Goal: Task Accomplishment & Management: Use online tool/utility

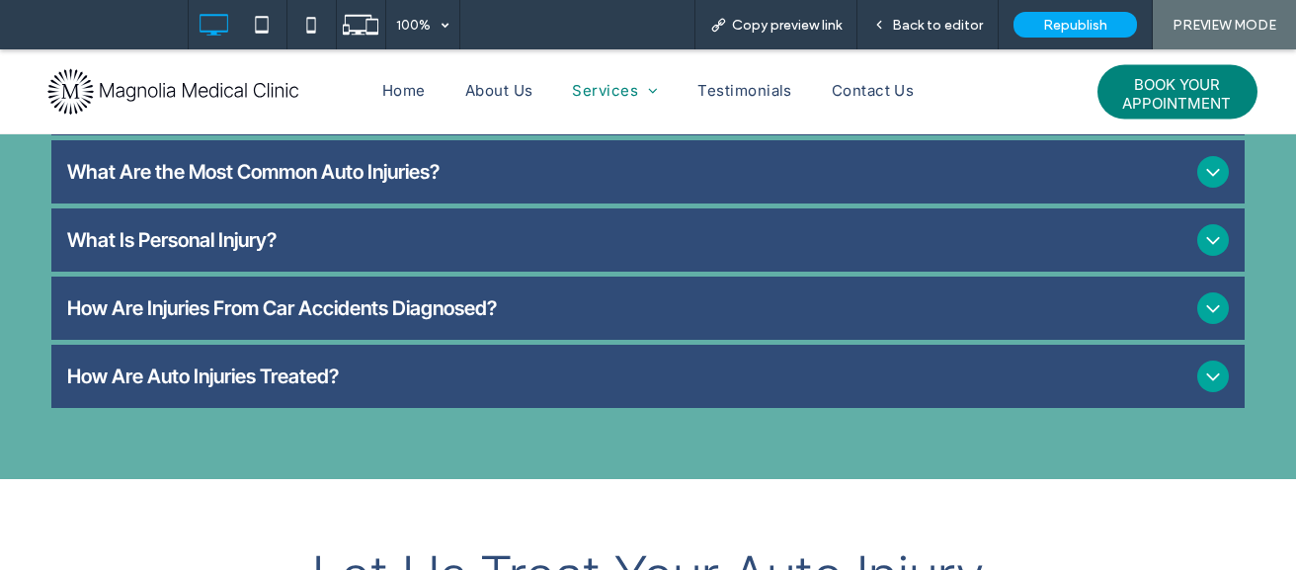
scroll to position [1210, 0]
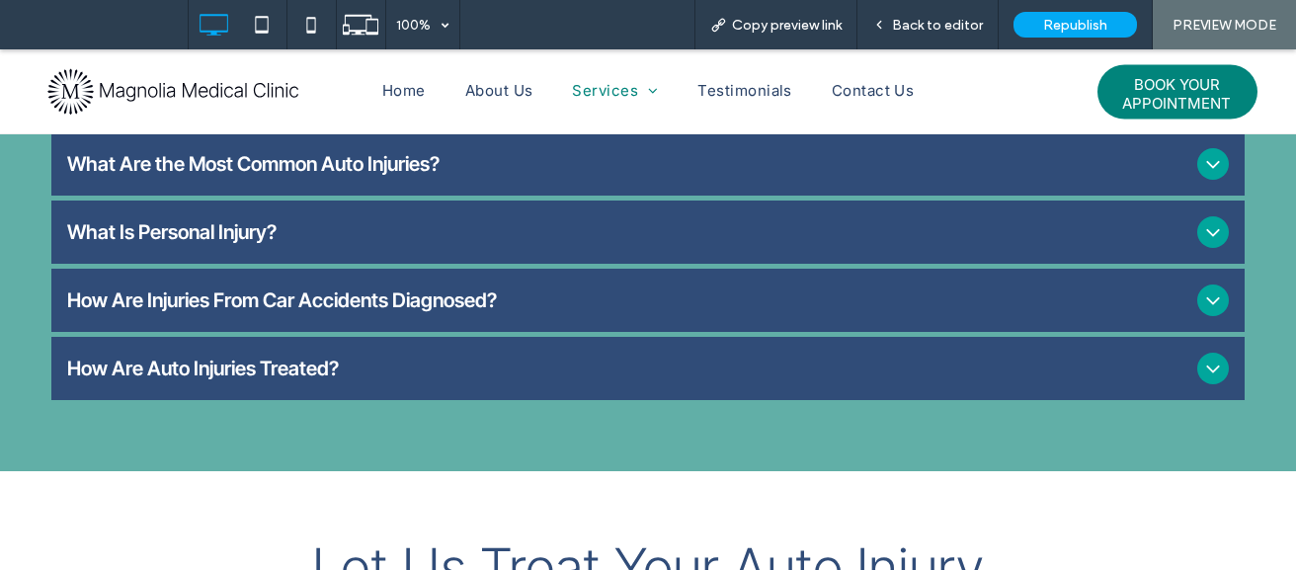
click at [521, 152] on span "What Are the Most Common Auto Injuries?" at bounding box center [627, 164] width 1121 height 24
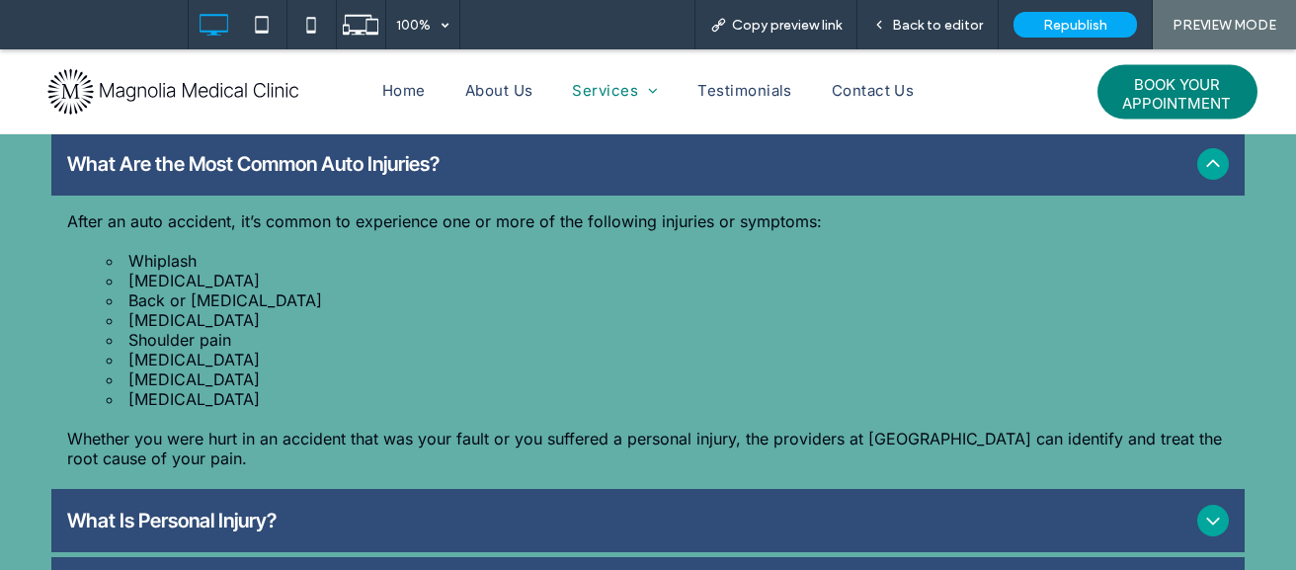
click at [345, 509] on span "What Is Personal Injury?" at bounding box center [627, 521] width 1121 height 24
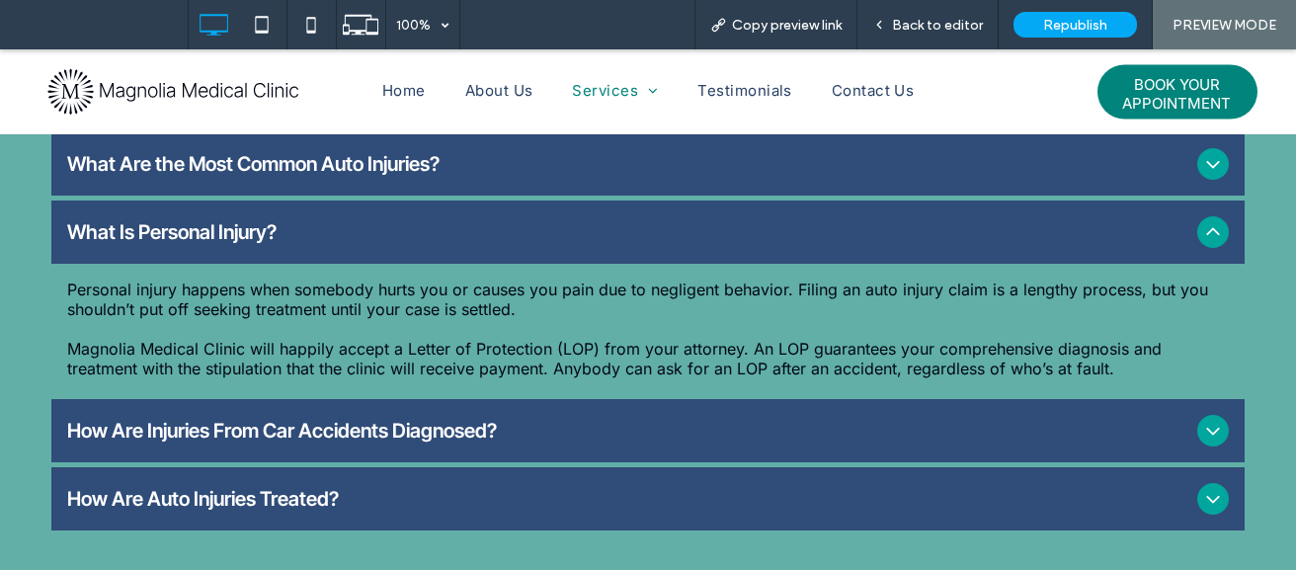
click at [342, 419] on span "How Are Injuries From Car Accidents Diagnosed?" at bounding box center [627, 431] width 1121 height 24
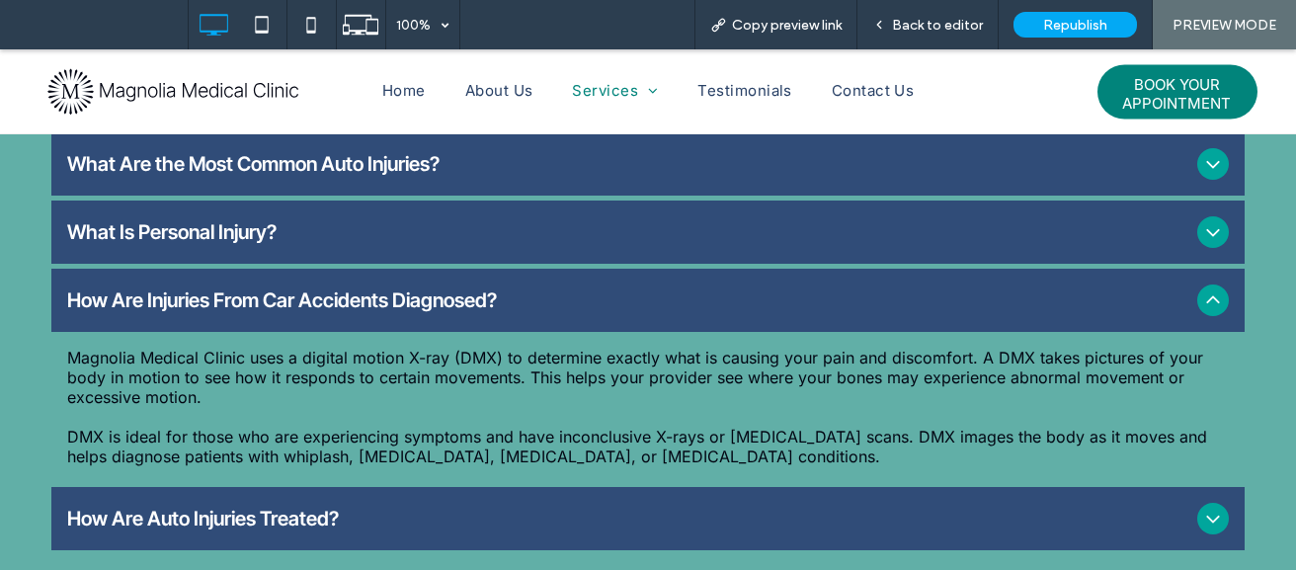
click at [451, 507] on span "How Are Auto Injuries Treated?" at bounding box center [627, 519] width 1121 height 24
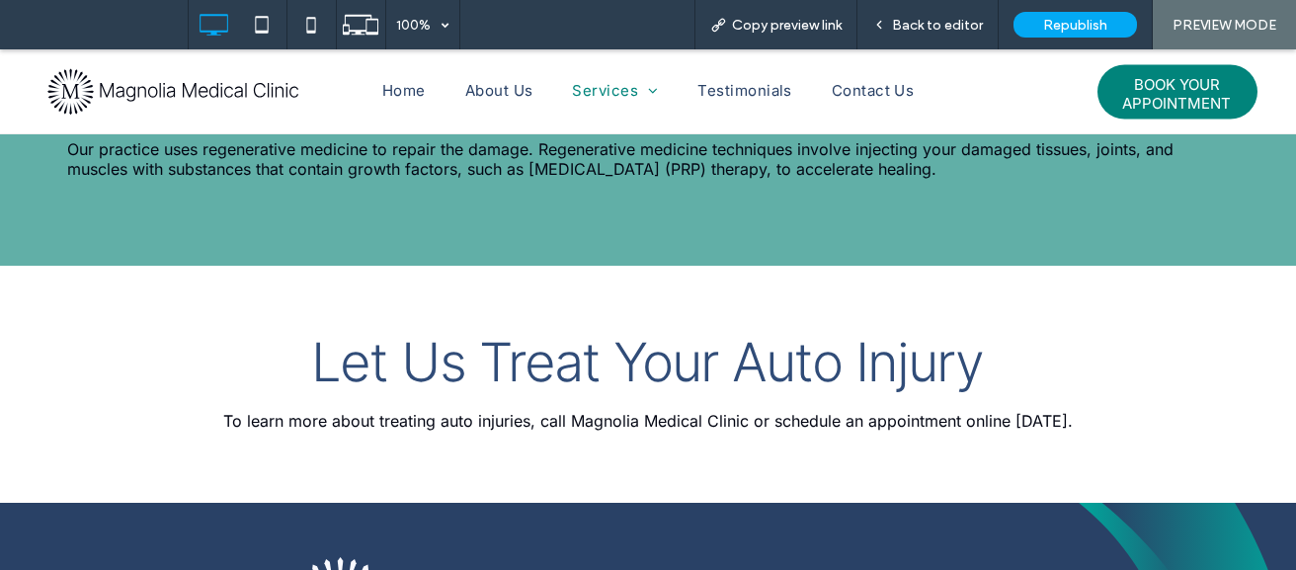
scroll to position [1526, 0]
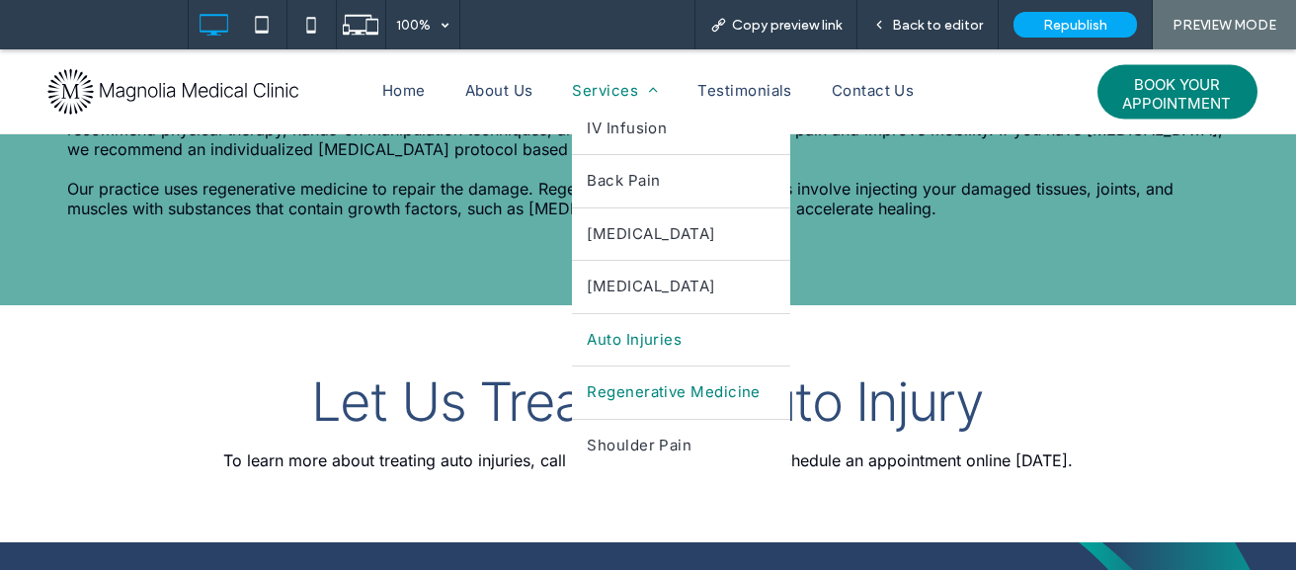
click at [622, 391] on span "Regenerative Medicine" at bounding box center [673, 392] width 173 height 23
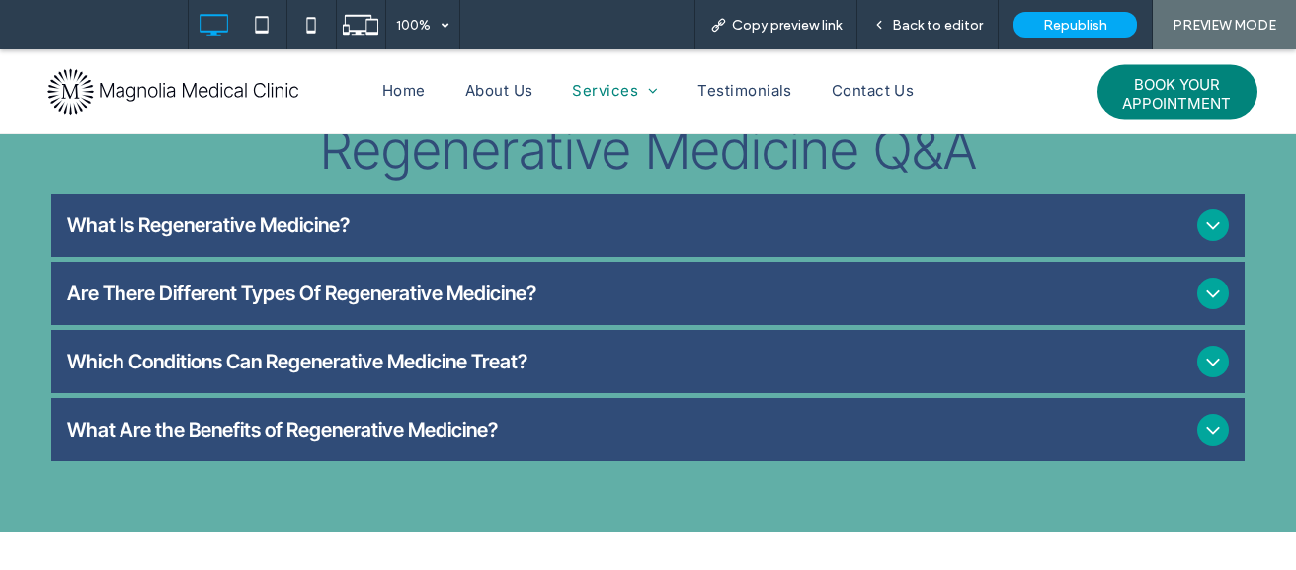
scroll to position [1050, 0]
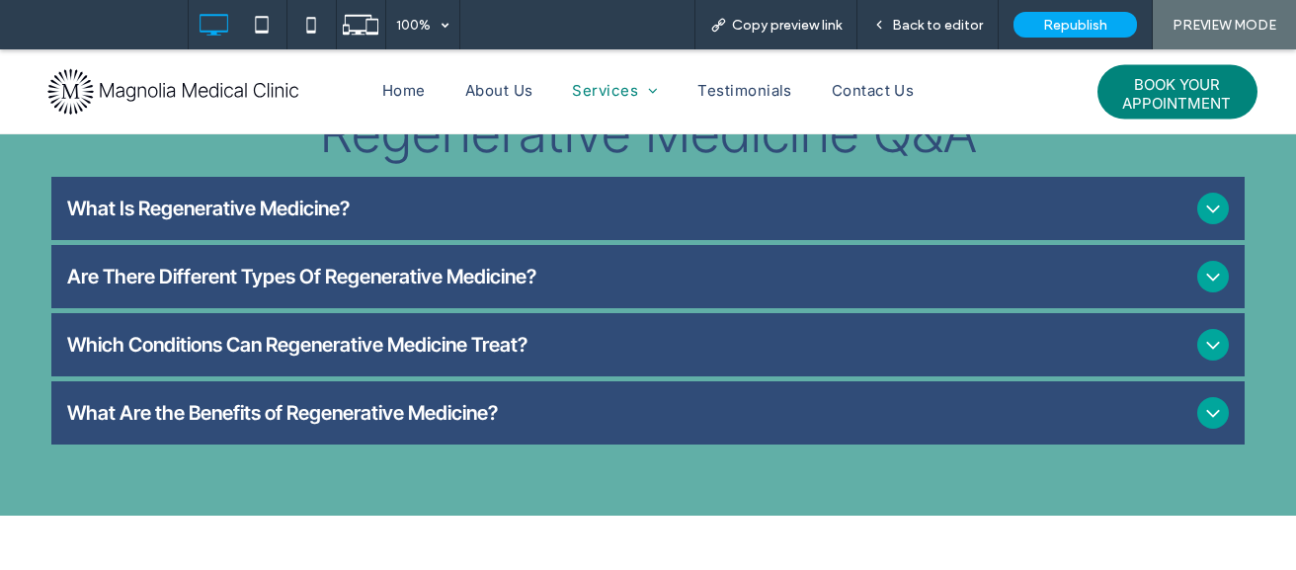
click at [632, 240] on div "What Is Regenerative Medicine?" at bounding box center [647, 208] width 1192 height 63
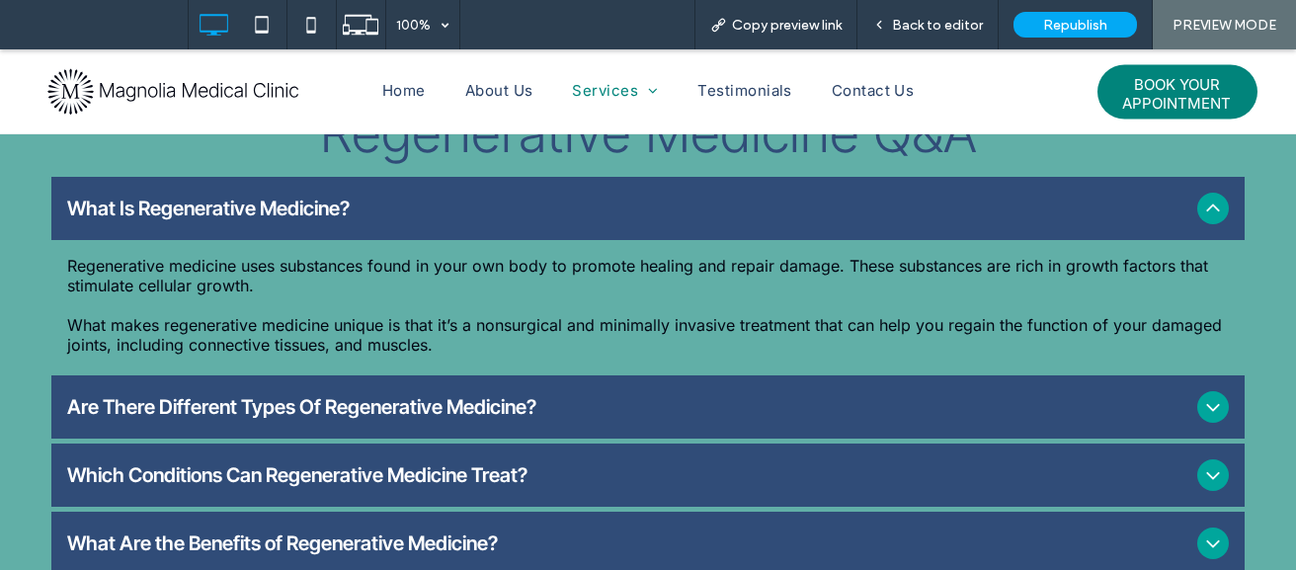
click at [483, 419] on ul "What Is Regenerative Medicine? Regenerative medicine uses substances found in y…" at bounding box center [647, 376] width 1192 height 398
click at [466, 419] on span "Are There Different Types Of Regenerative Medicine?" at bounding box center [627, 407] width 1121 height 24
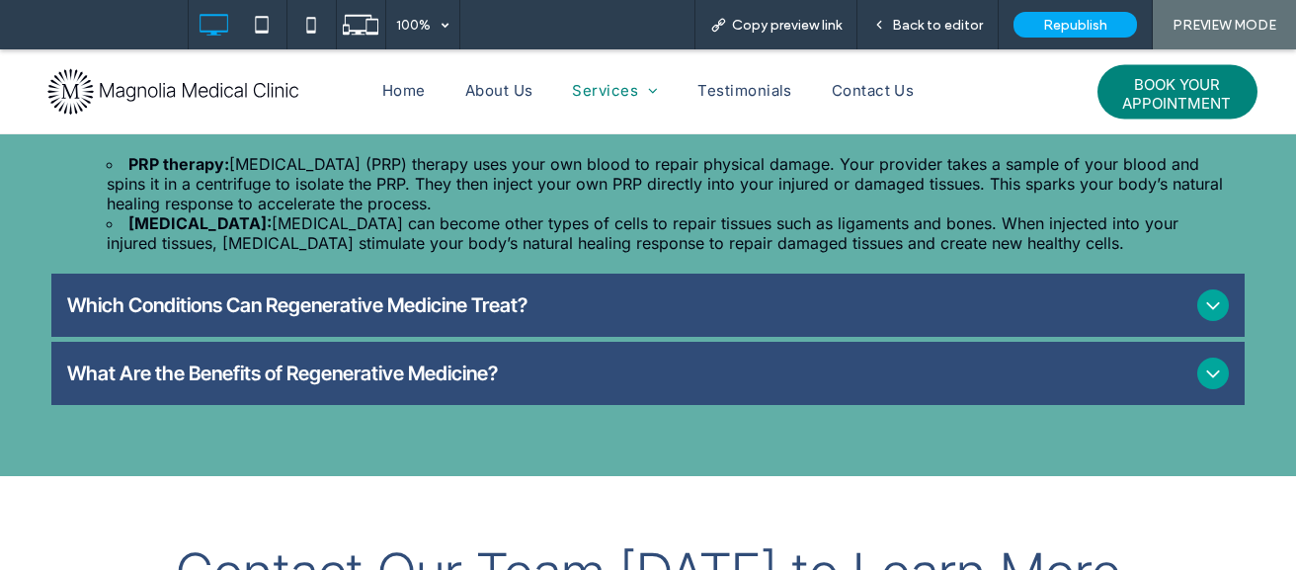
scroll to position [1366, 0]
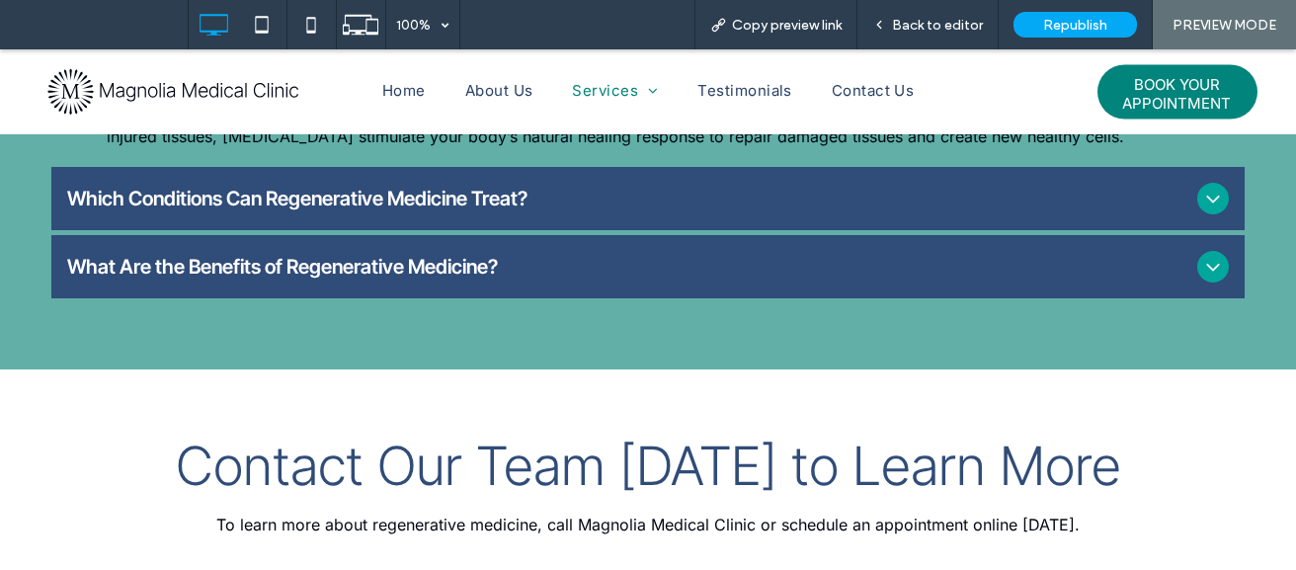
click at [573, 210] on span "Which Conditions Can Regenerative Medicine Treat?" at bounding box center [627, 199] width 1121 height 24
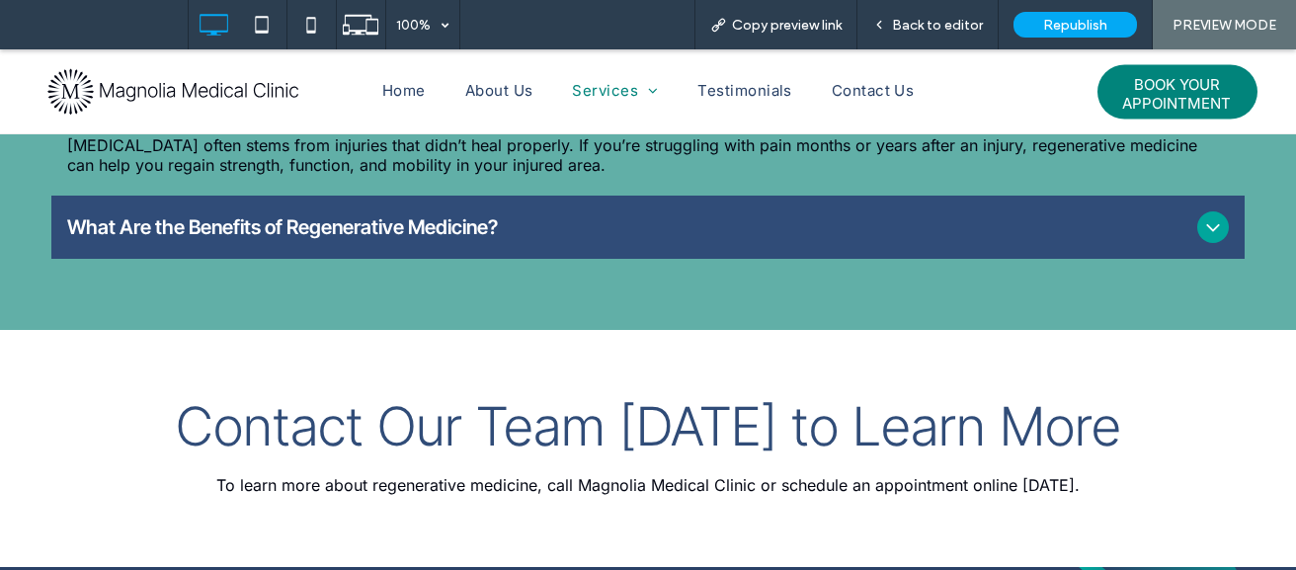
click at [489, 239] on span "What Are the Benefits of Regenerative Medicine?" at bounding box center [627, 227] width 1121 height 24
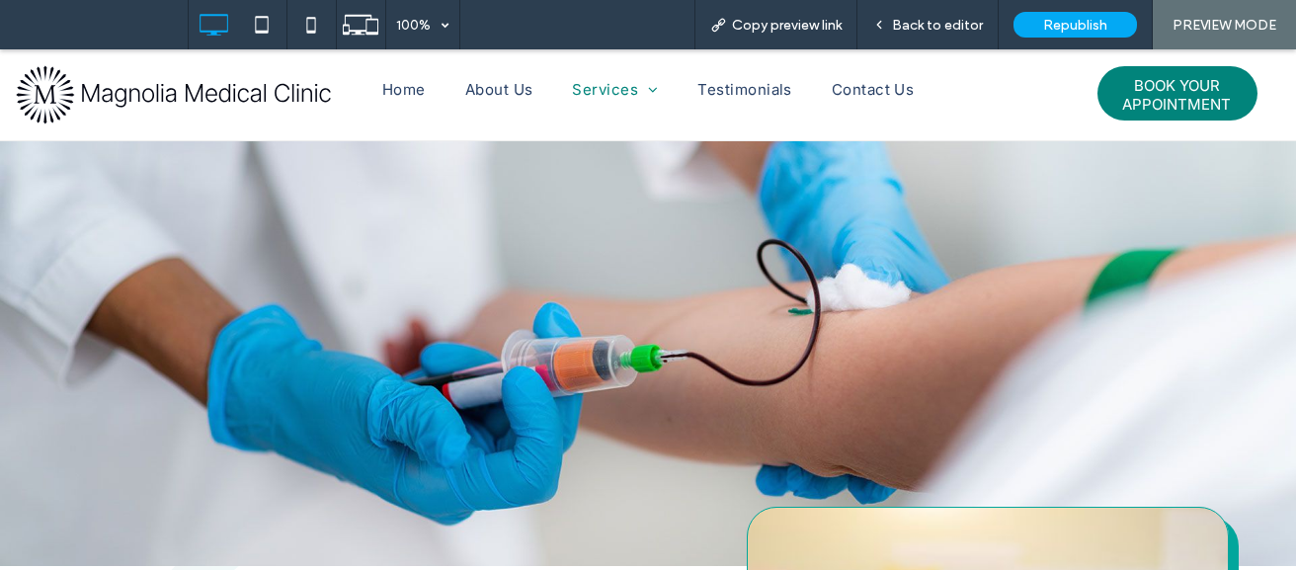
scroll to position [0, 0]
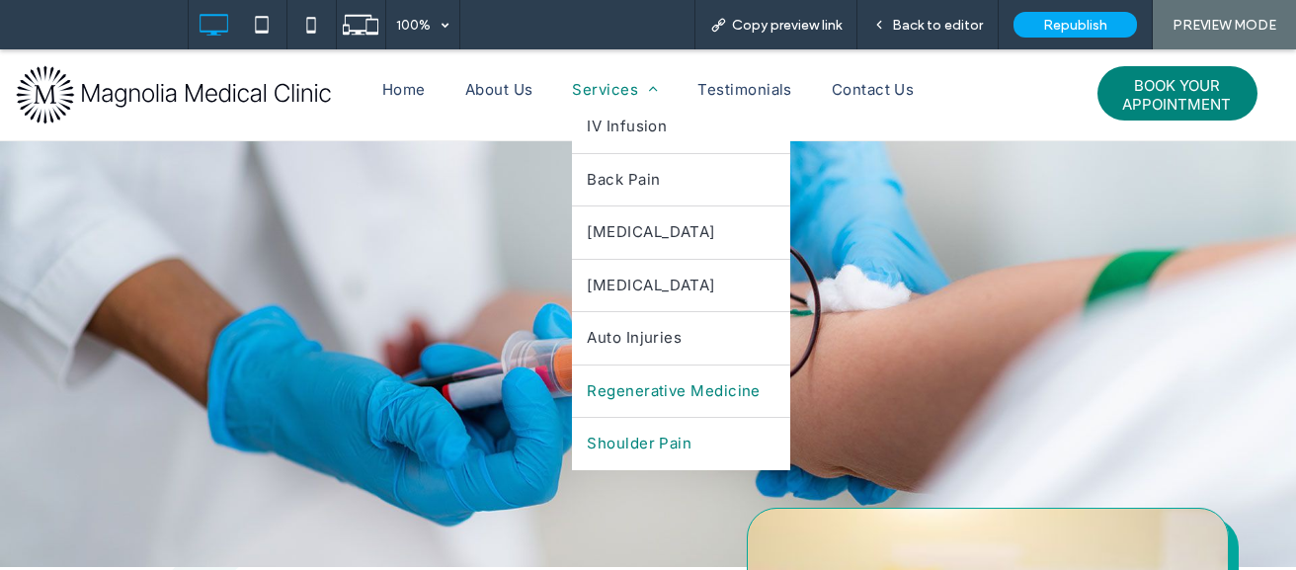
click at [602, 430] on link "Shoulder Pain" at bounding box center [680, 444] width 217 height 52
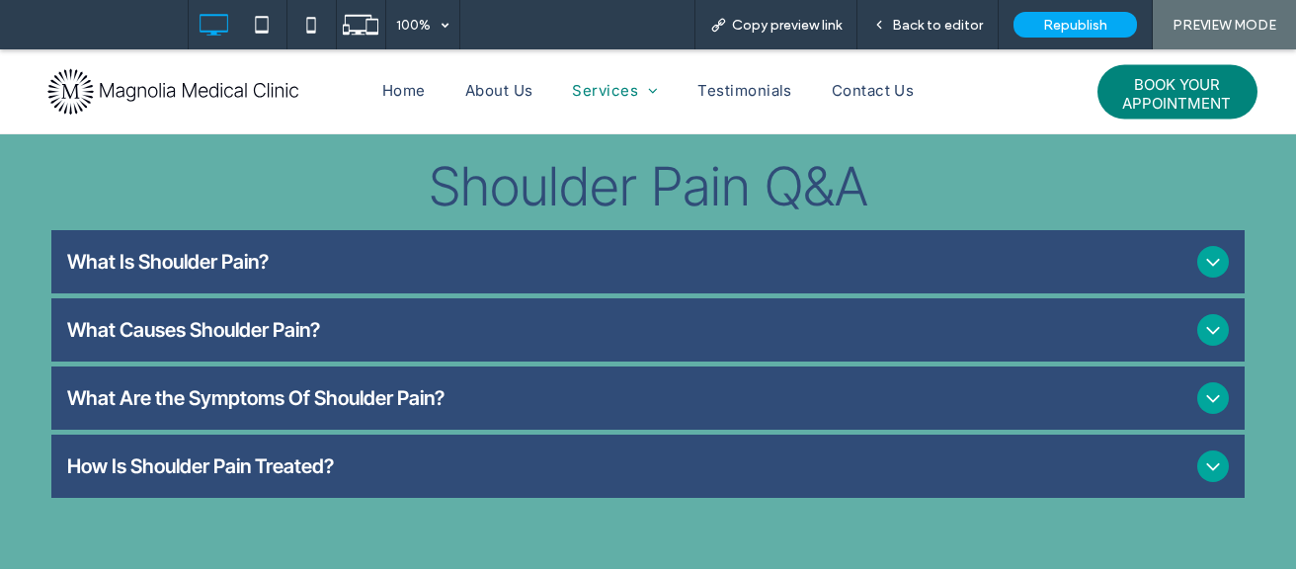
scroll to position [1016, 0]
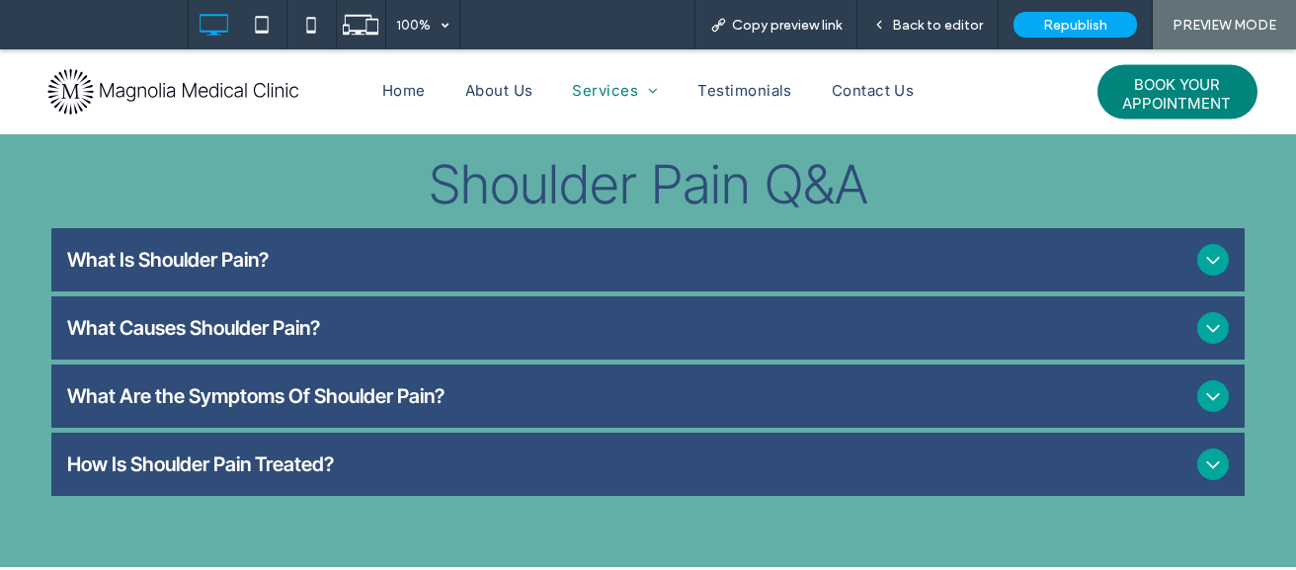
click at [551, 256] on div "What Is Shoulder Pain?" at bounding box center [647, 259] width 1192 height 63
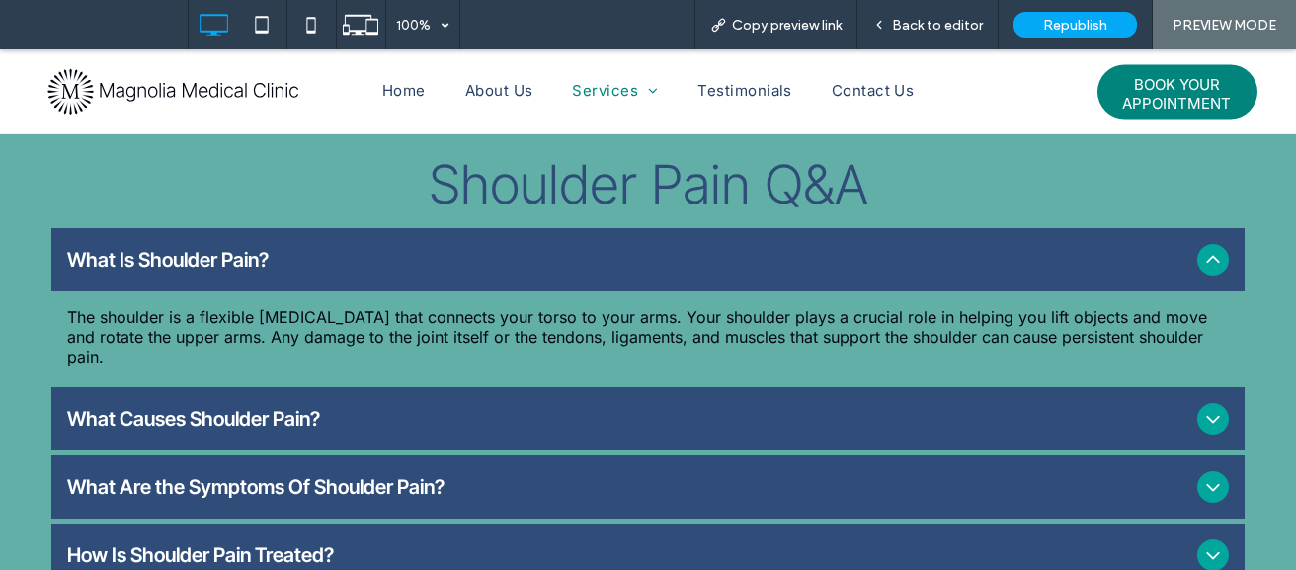
click at [481, 407] on span "What Causes Shoulder Pain?" at bounding box center [627, 419] width 1121 height 24
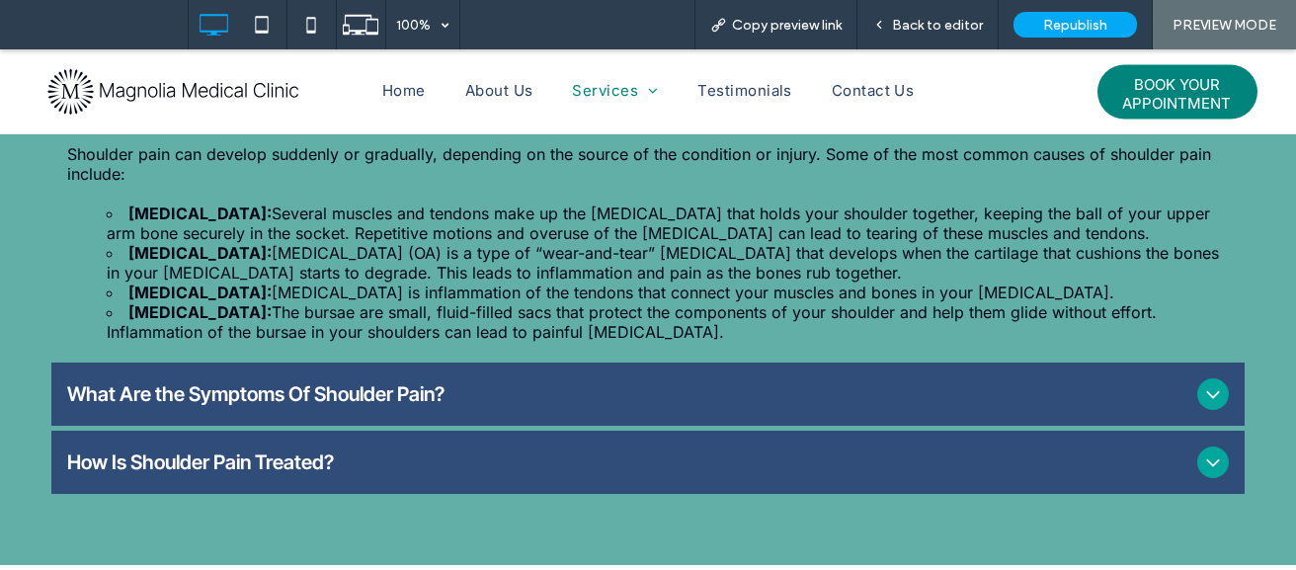
scroll to position [1253, 0]
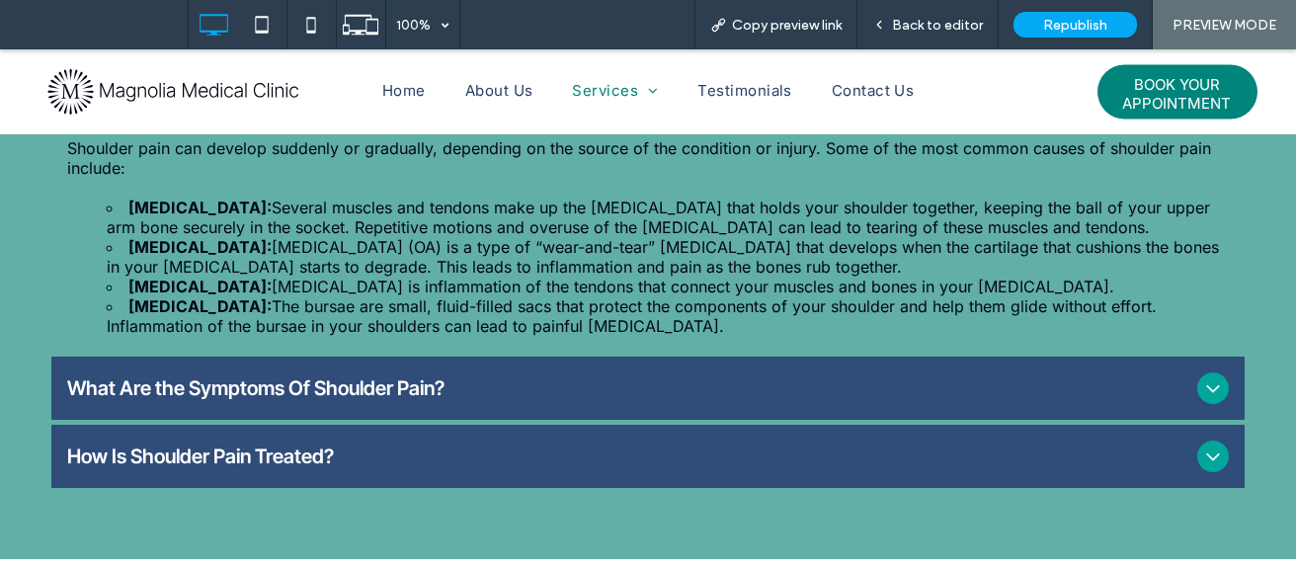
click at [437, 356] on div "What Are the Symptoms Of Shoulder Pain?" at bounding box center [647, 387] width 1192 height 63
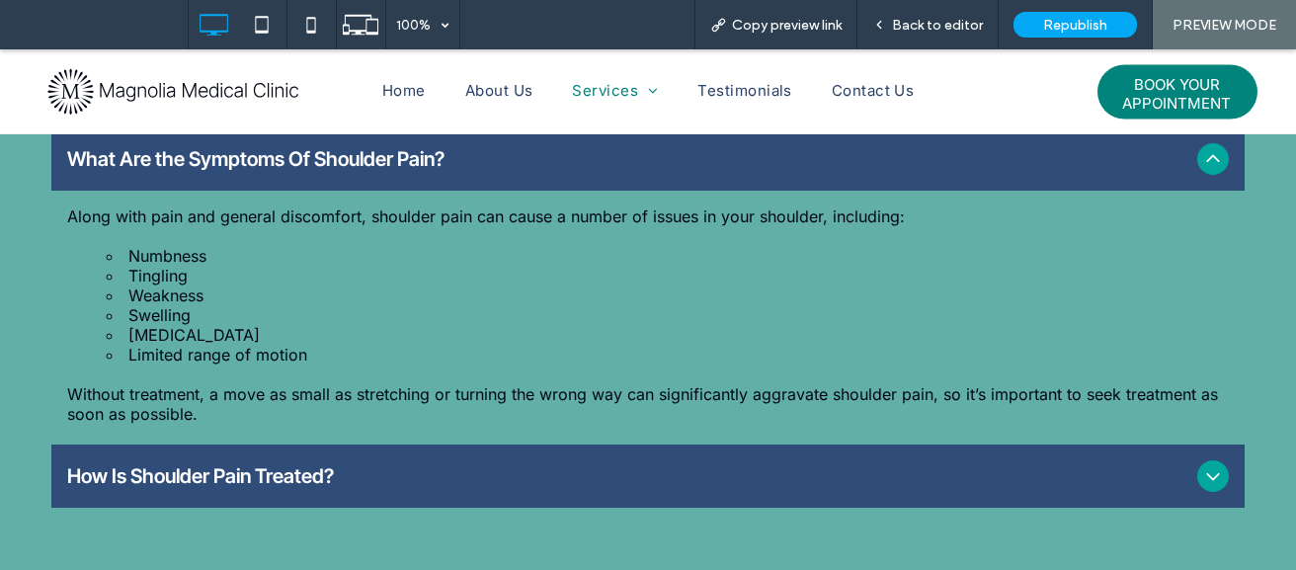
click at [474, 464] on span "How Is Shoulder Pain Treated?" at bounding box center [627, 476] width 1121 height 24
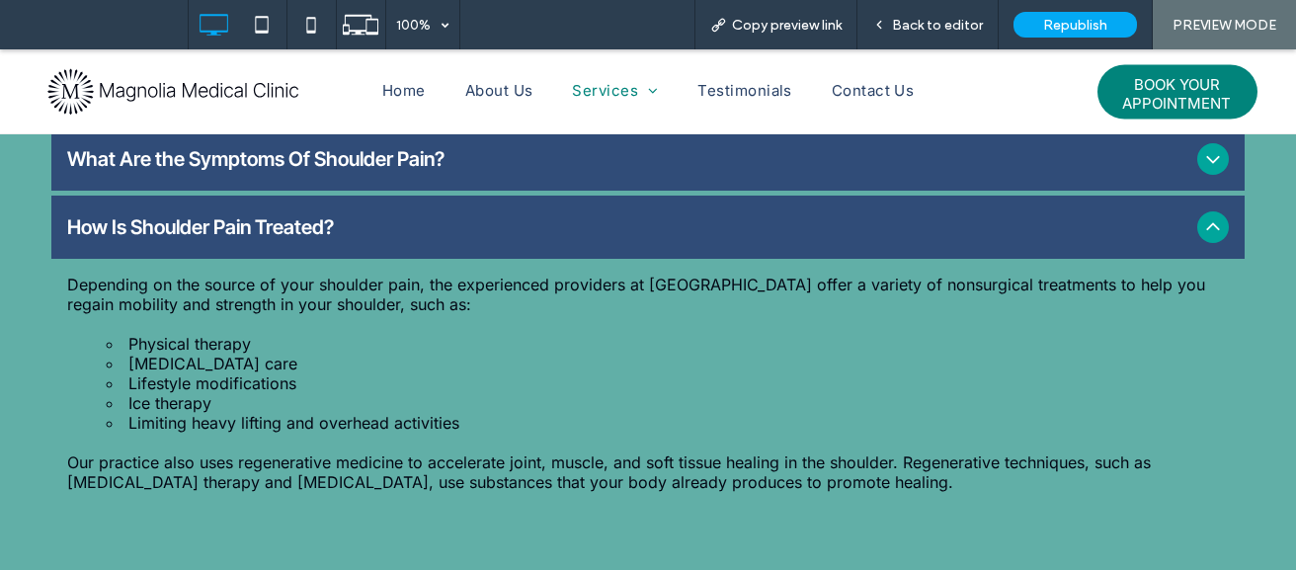
scroll to position [1661, 0]
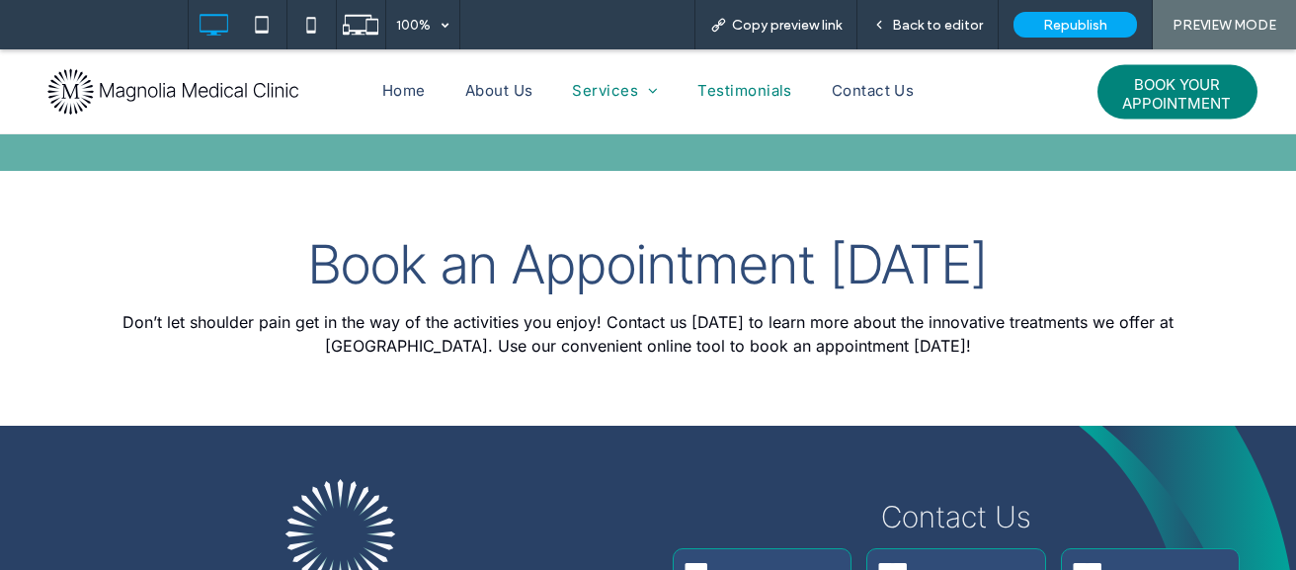
click at [713, 99] on span "Testimonials" at bounding box center [744, 91] width 94 height 23
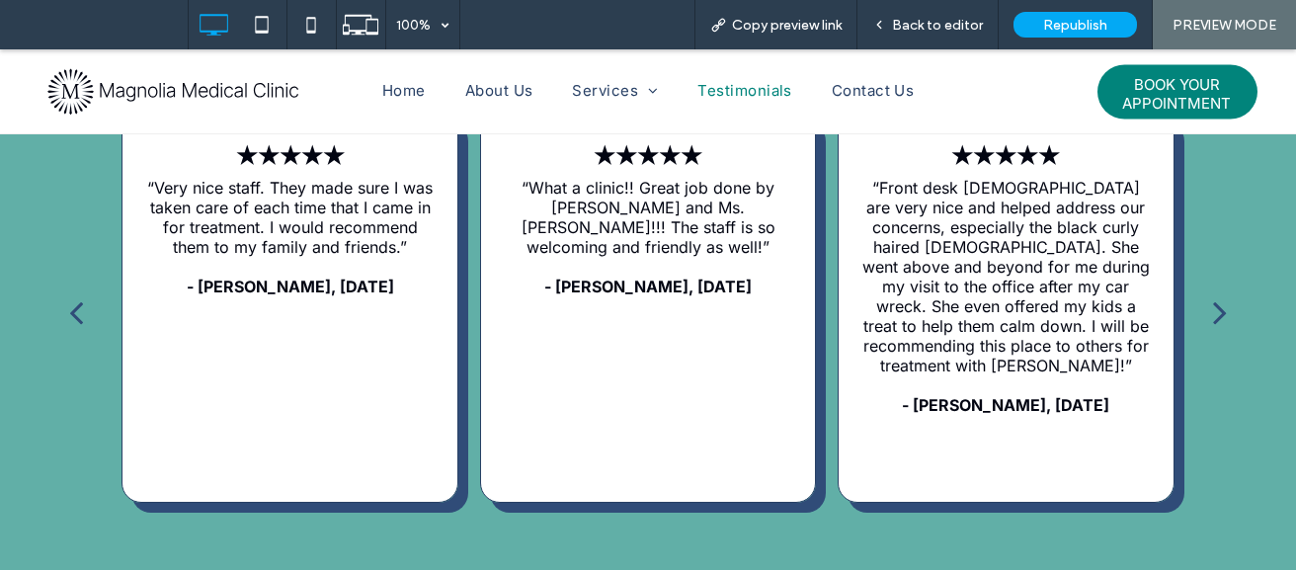
scroll to position [927, 0]
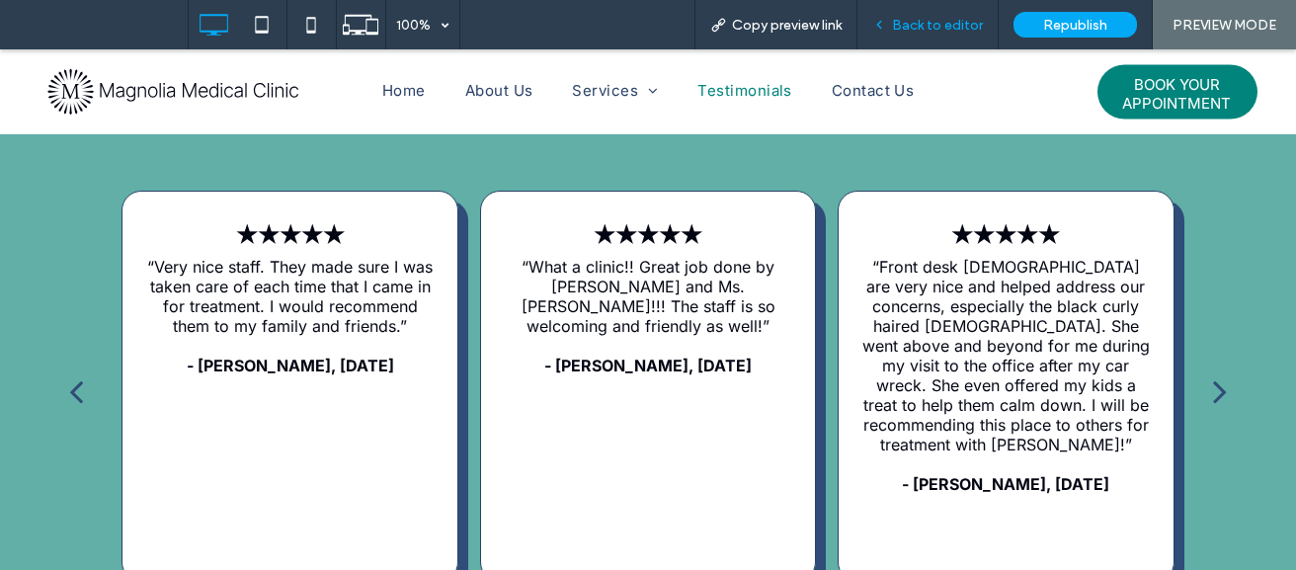
click at [917, 19] on span "Back to editor" at bounding box center [937, 25] width 91 height 17
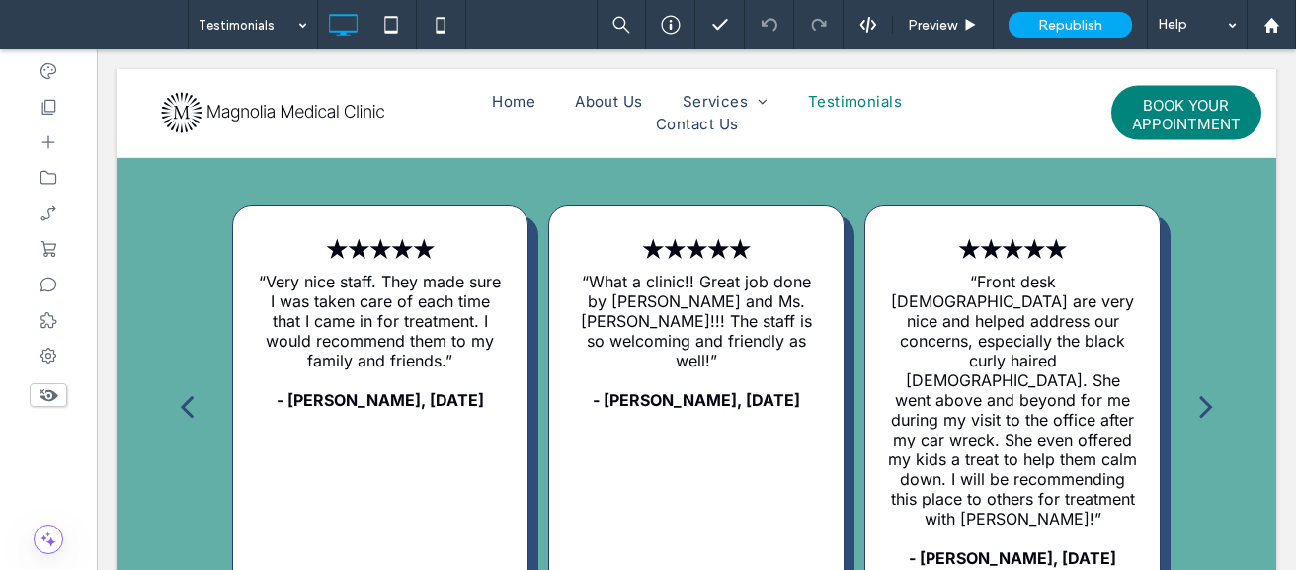
scroll to position [923, 0]
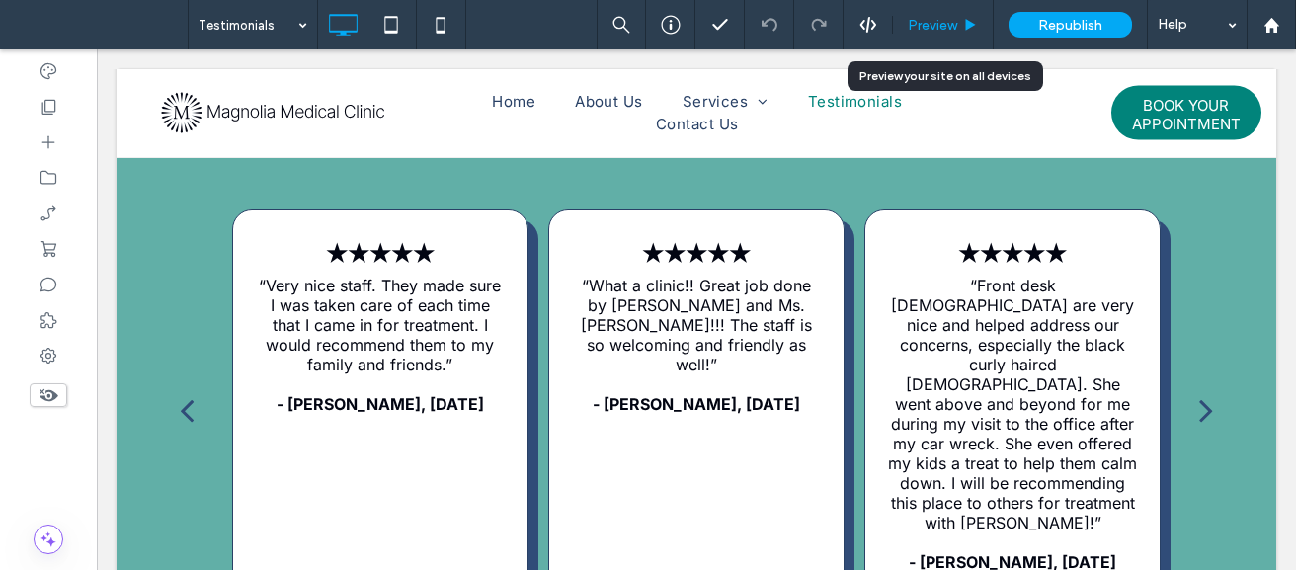
click at [926, 29] on span "Preview" at bounding box center [931, 25] width 49 height 17
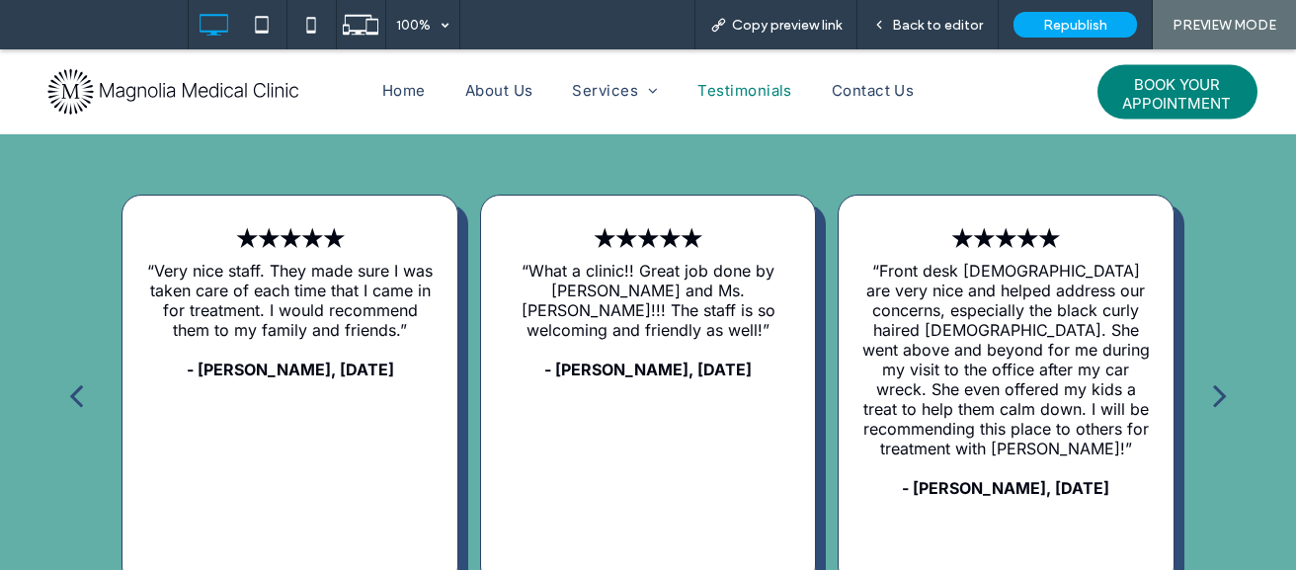
scroll to position [927, 0]
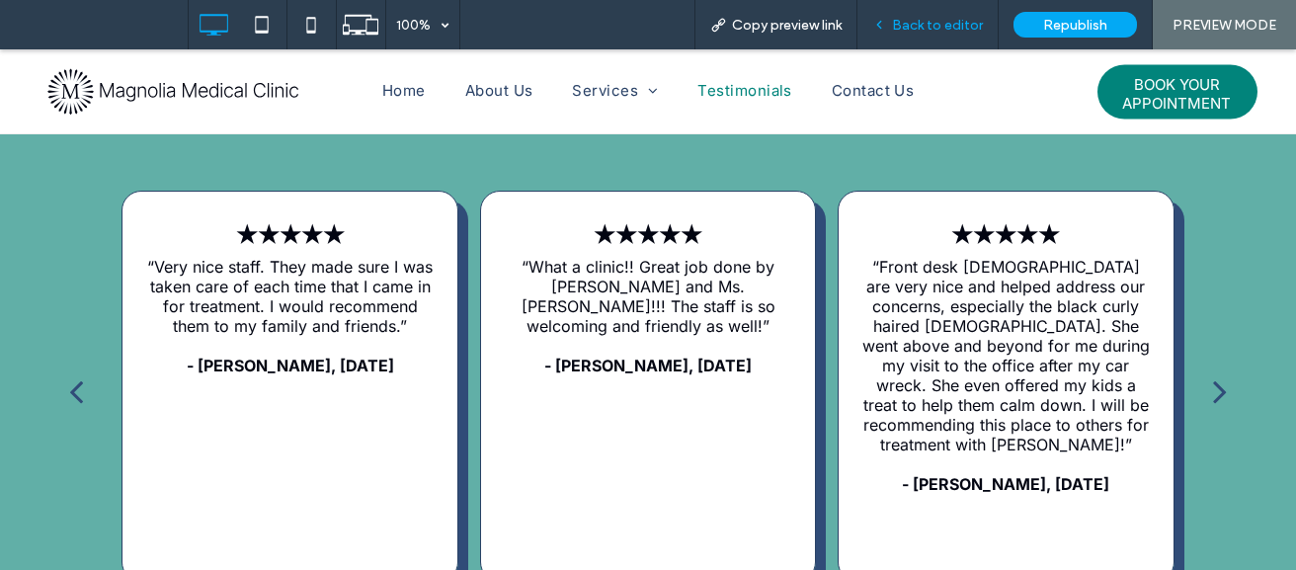
click at [934, 18] on span "Back to editor" at bounding box center [937, 25] width 91 height 17
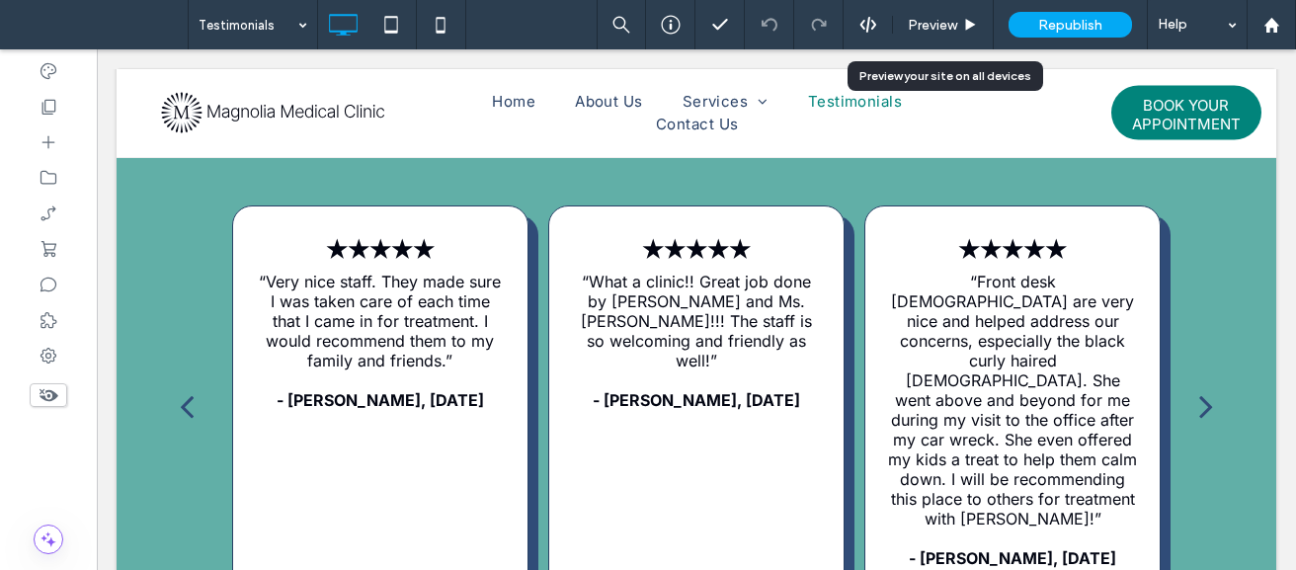
scroll to position [923, 0]
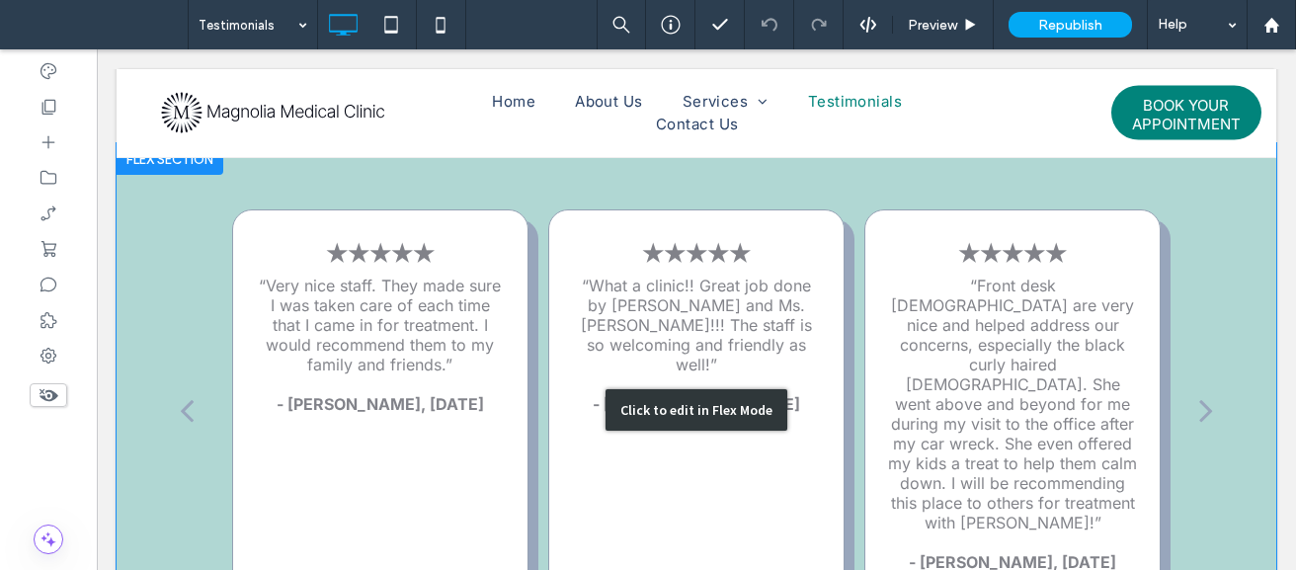
click at [388, 308] on div "Click to edit in Flex Mode" at bounding box center [696, 409] width 1159 height 533
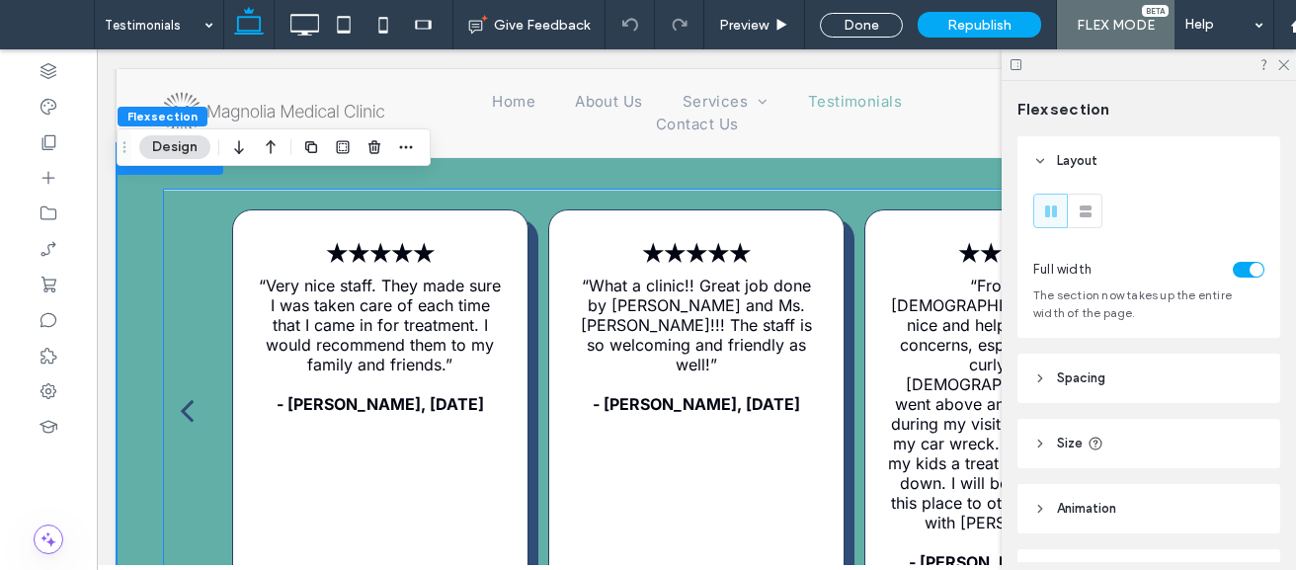
click at [388, 336] on p "“Very nice staff. They made sure I was taken care of each time that I came in f…" at bounding box center [381, 325] width 250 height 99
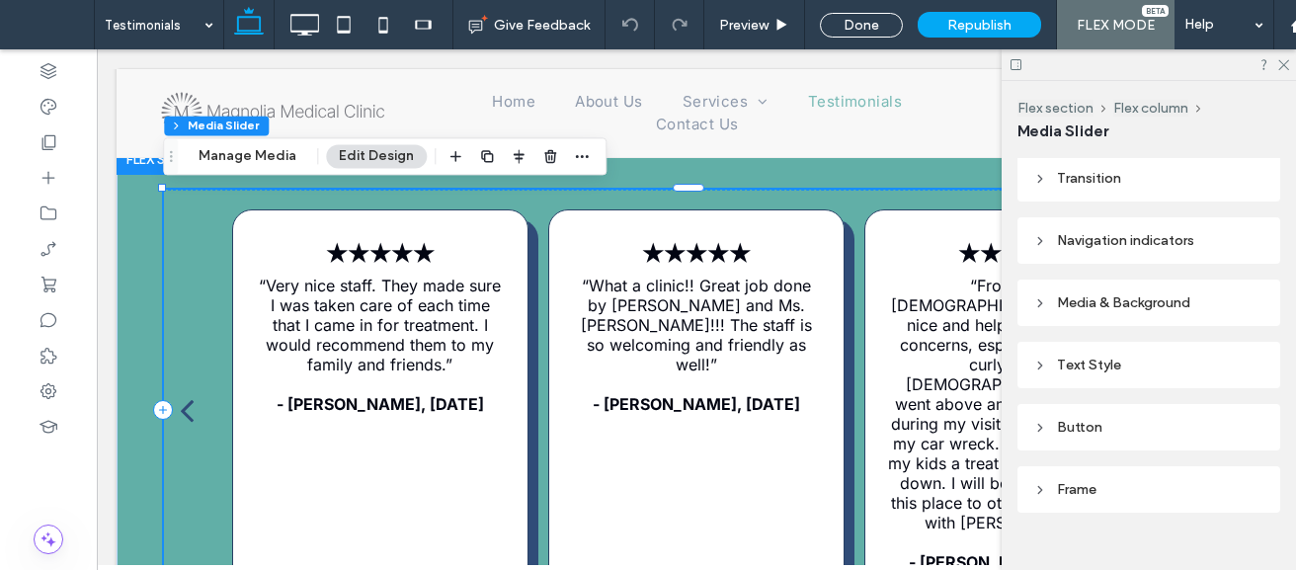
scroll to position [475, 0]
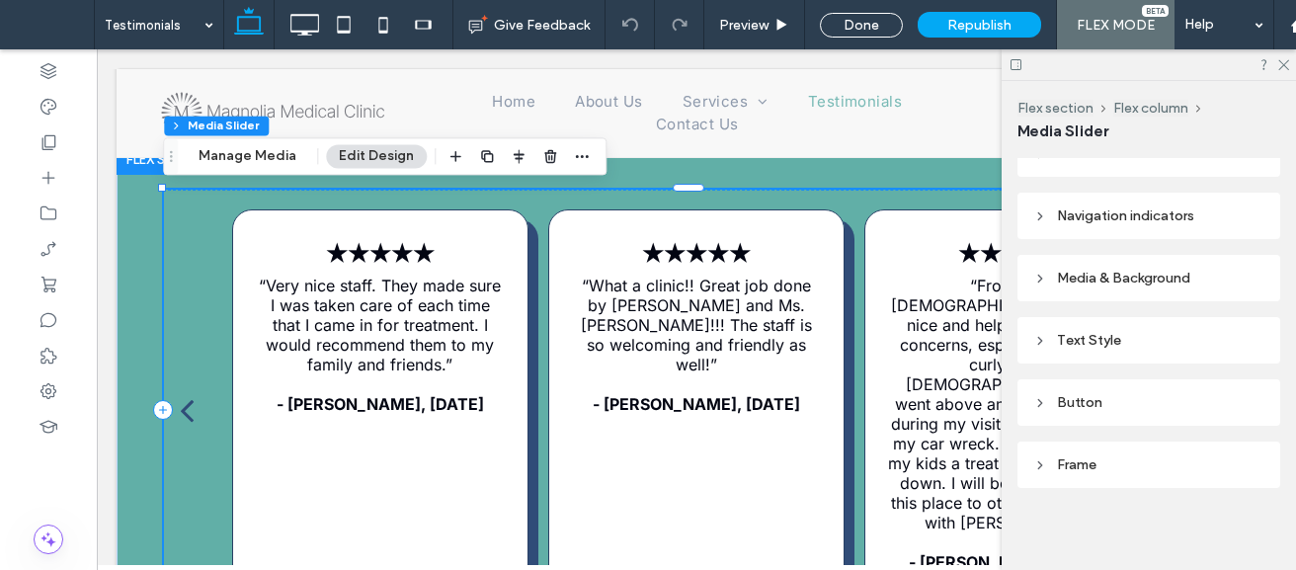
click at [1044, 348] on div "Text Style" at bounding box center [1148, 340] width 231 height 27
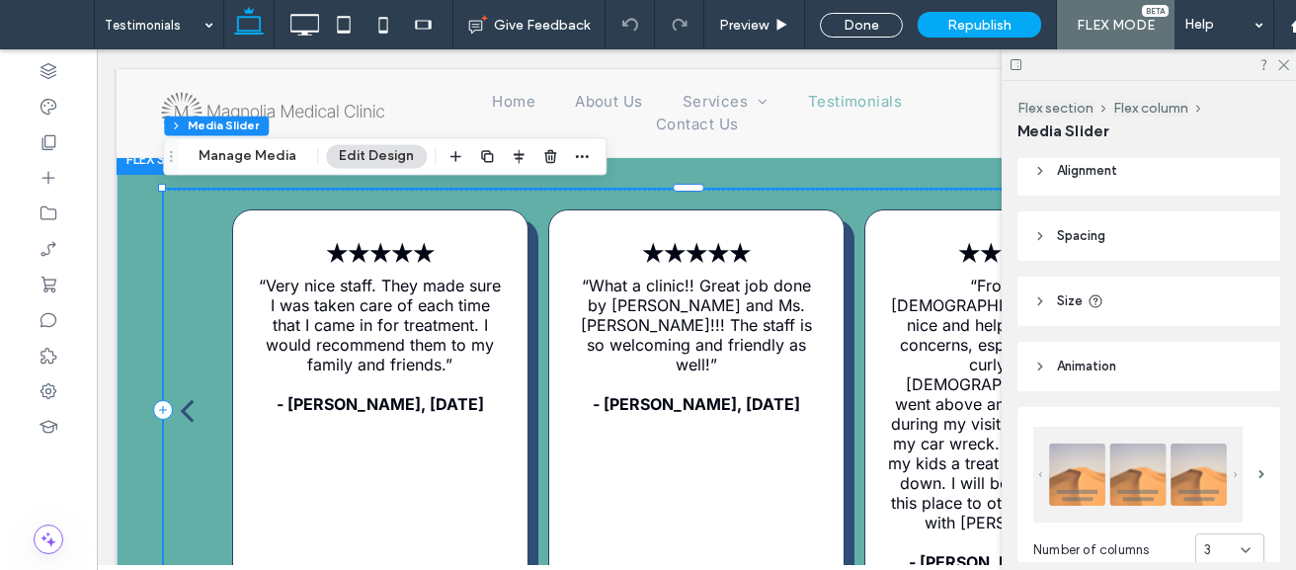
scroll to position [0, 0]
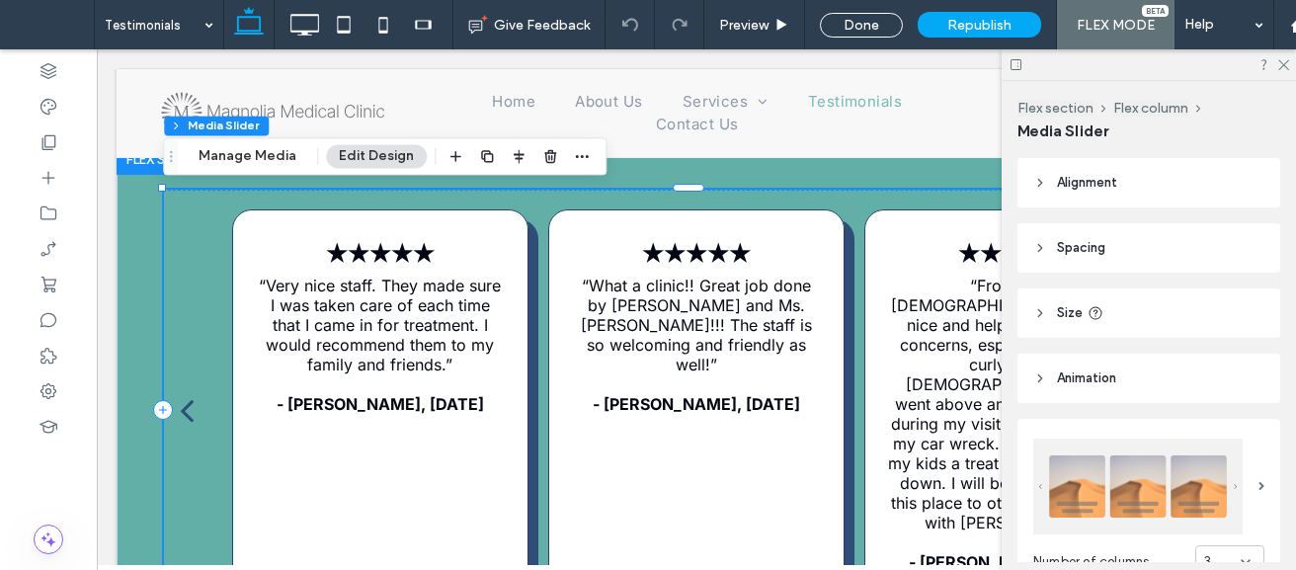
click at [584, 418] on div "★★★★★ “What a clinic!! Great job done by Dr. White and Ms. Cristina!!! The staf…" at bounding box center [696, 323] width 297 height 228
click at [1286, 61] on icon at bounding box center [1282, 63] width 13 height 13
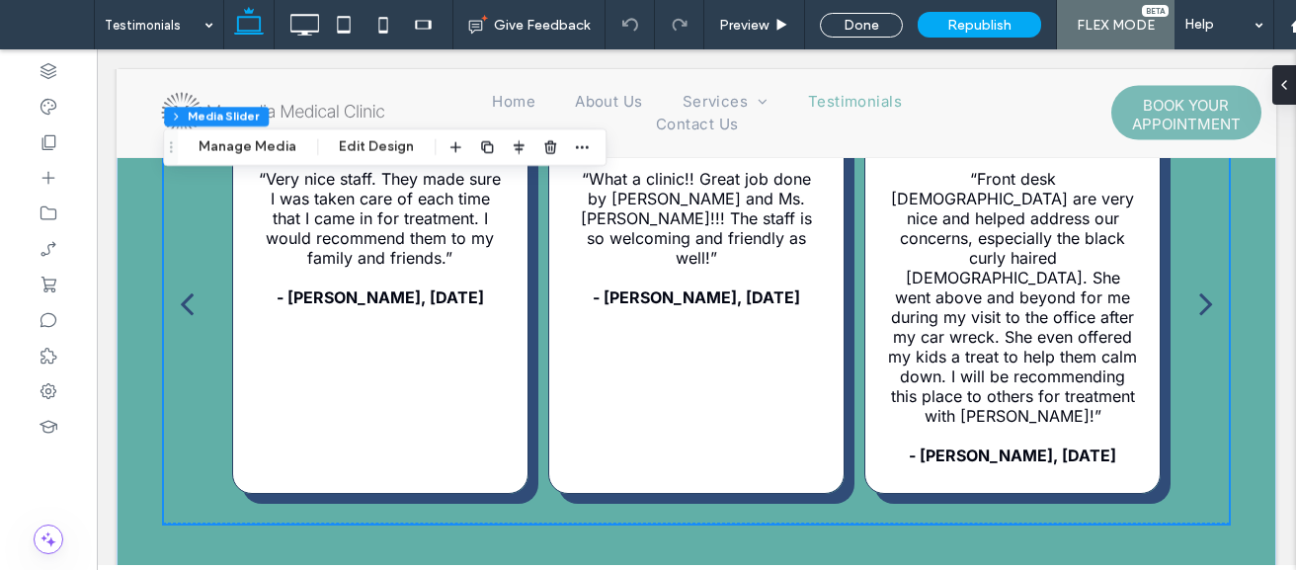
scroll to position [965, 0]
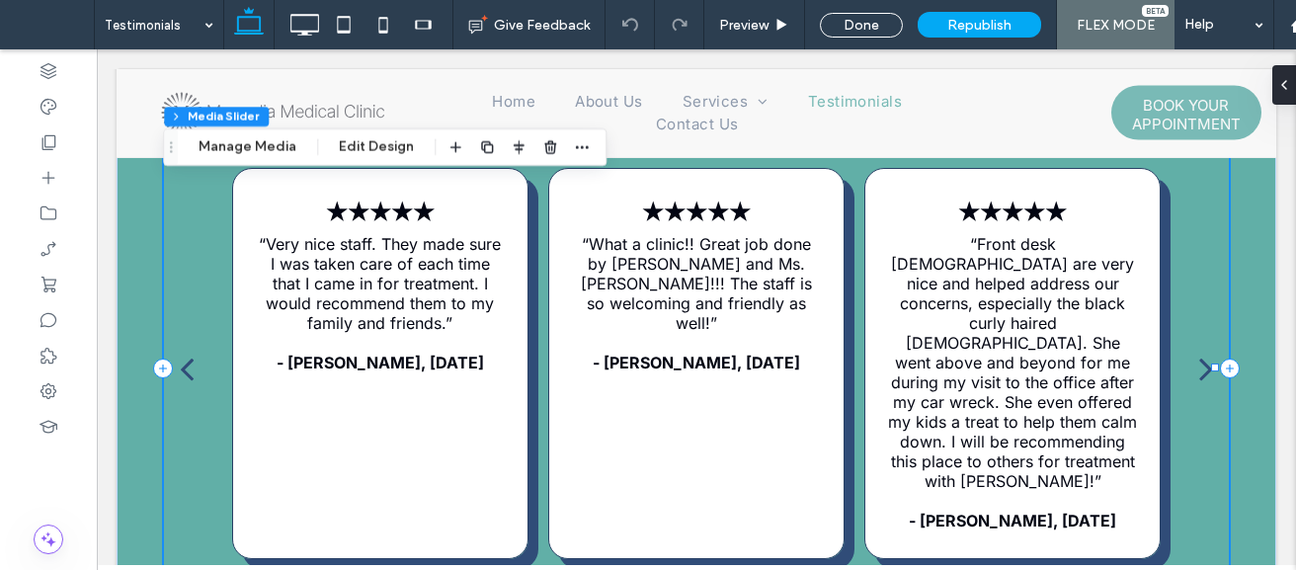
click at [1199, 373] on div "next" at bounding box center [1206, 368] width 14 height 39
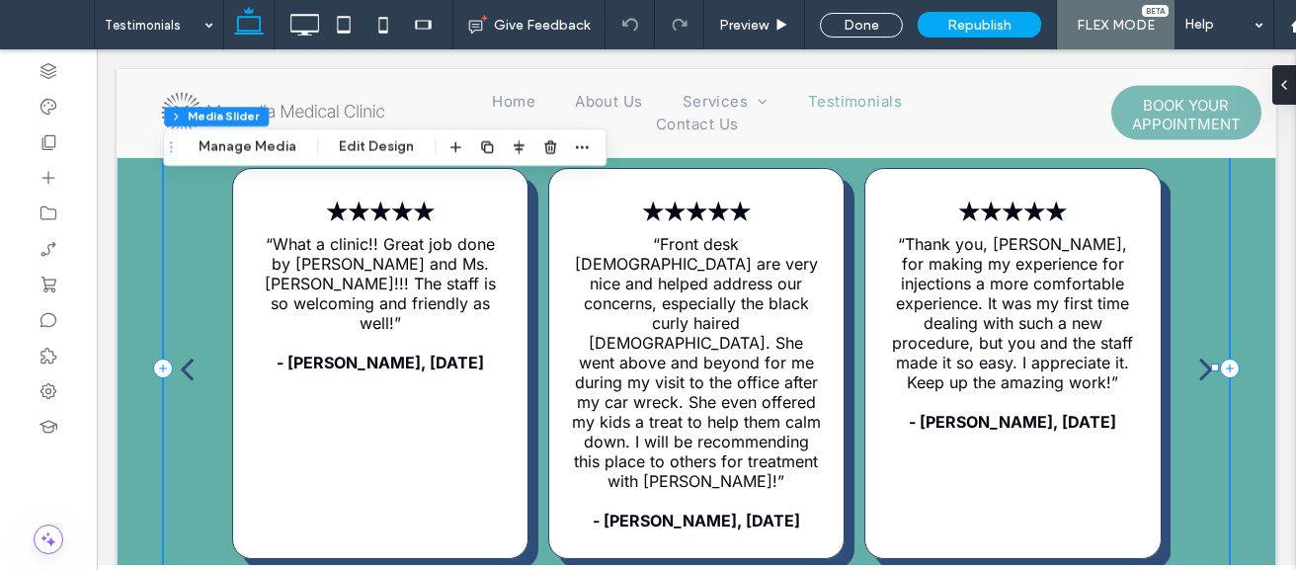
click at [1199, 367] on div "next" at bounding box center [1206, 368] width 14 height 39
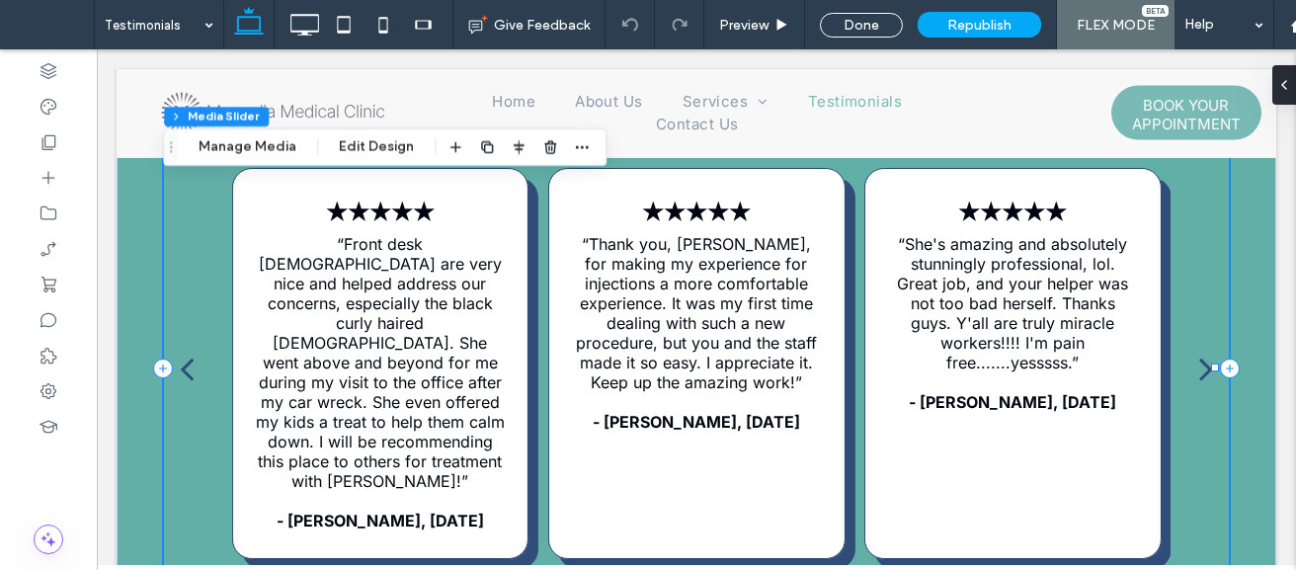
click at [1199, 369] on div "next" at bounding box center [1206, 368] width 14 height 39
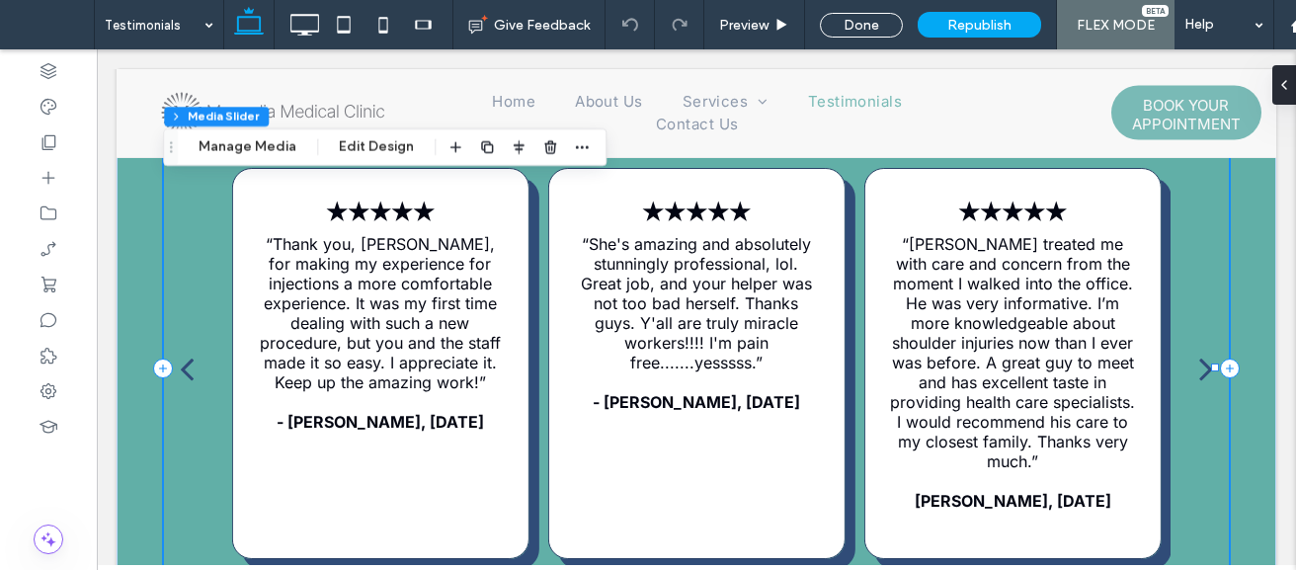
click at [1199, 371] on div "next" at bounding box center [1206, 368] width 14 height 39
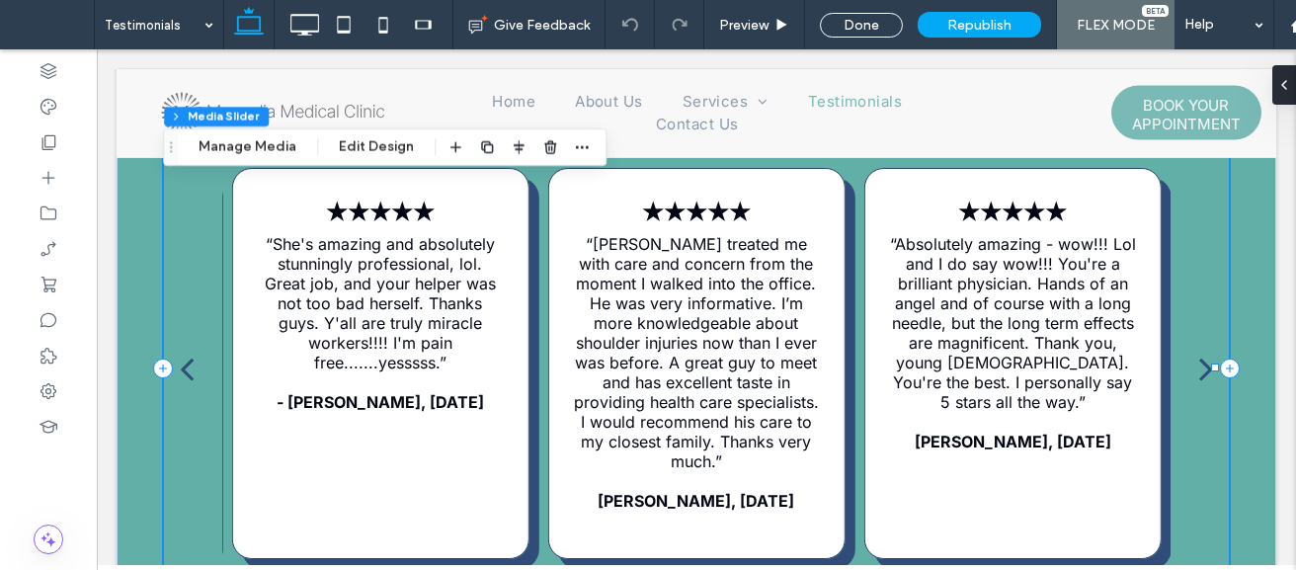
click at [1199, 376] on div "next" at bounding box center [1206, 368] width 14 height 39
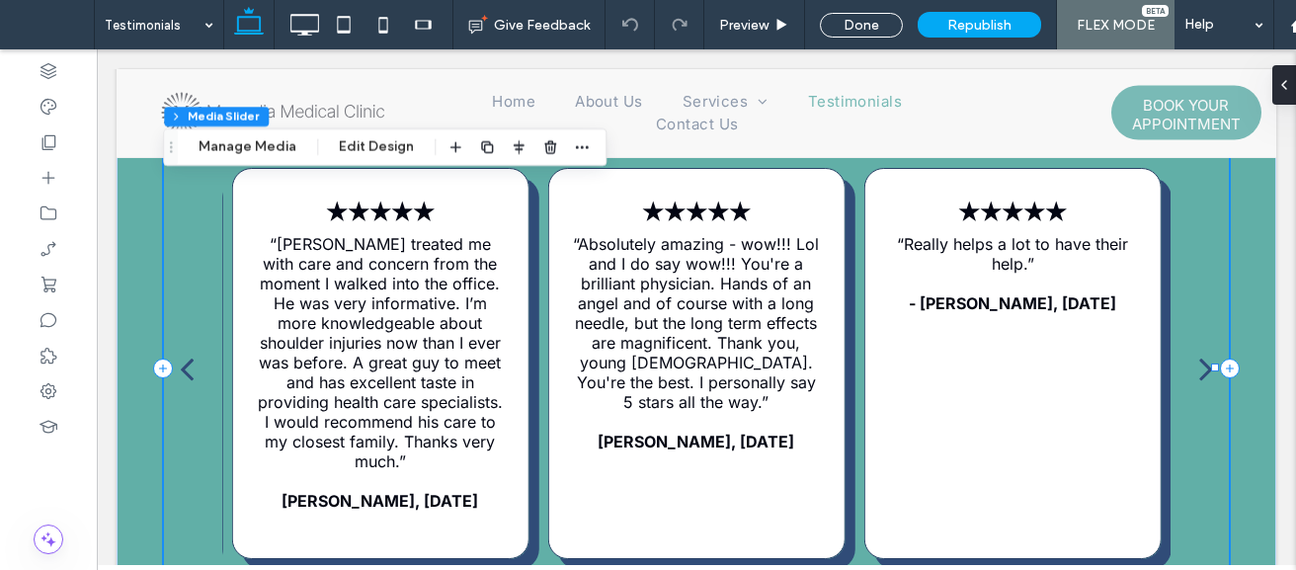
click at [1199, 368] on div "next" at bounding box center [1206, 368] width 14 height 39
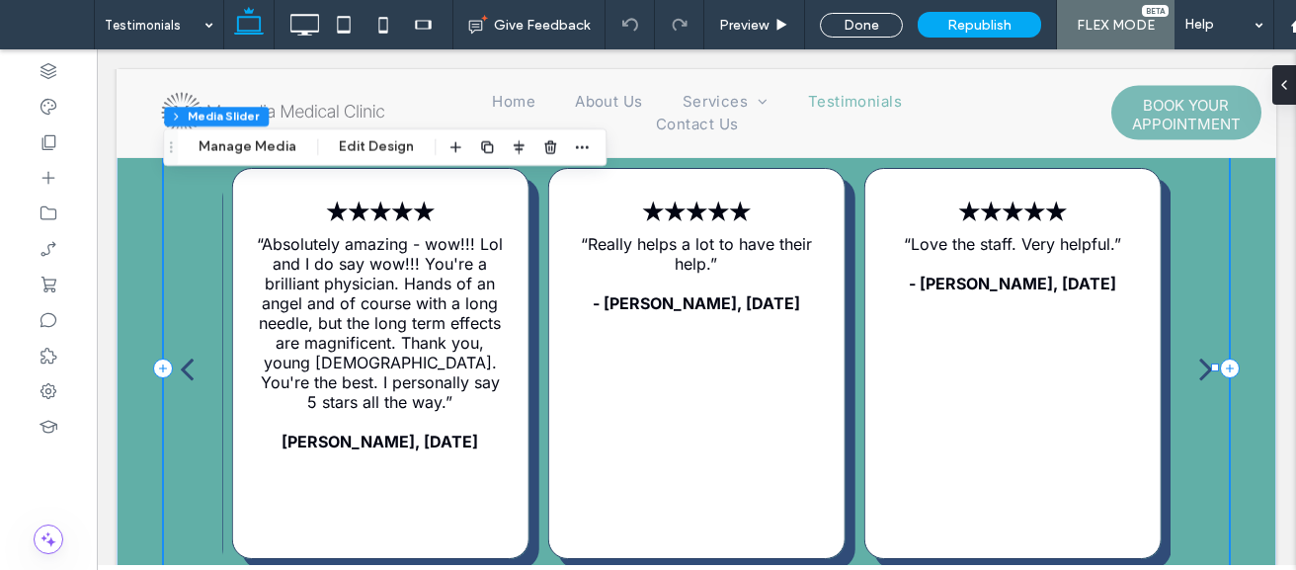
click at [1199, 378] on div "next" at bounding box center [1206, 368] width 14 height 39
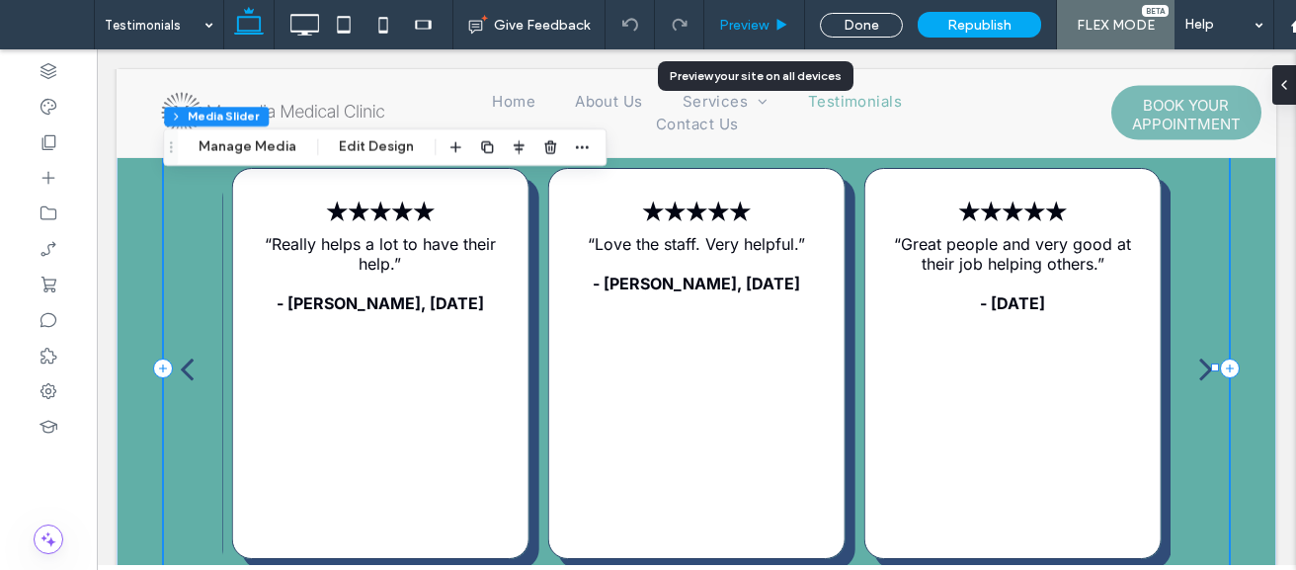
click at [740, 20] on span "Preview" at bounding box center [743, 25] width 49 height 17
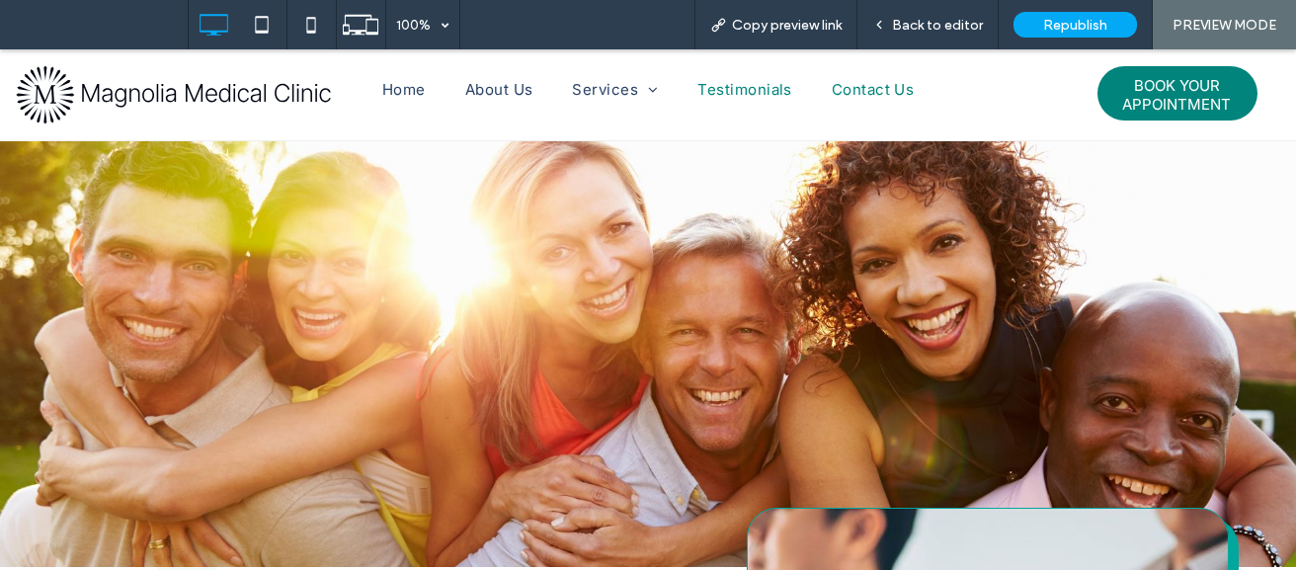
click at [866, 91] on span "Contact Us" at bounding box center [872, 90] width 83 height 23
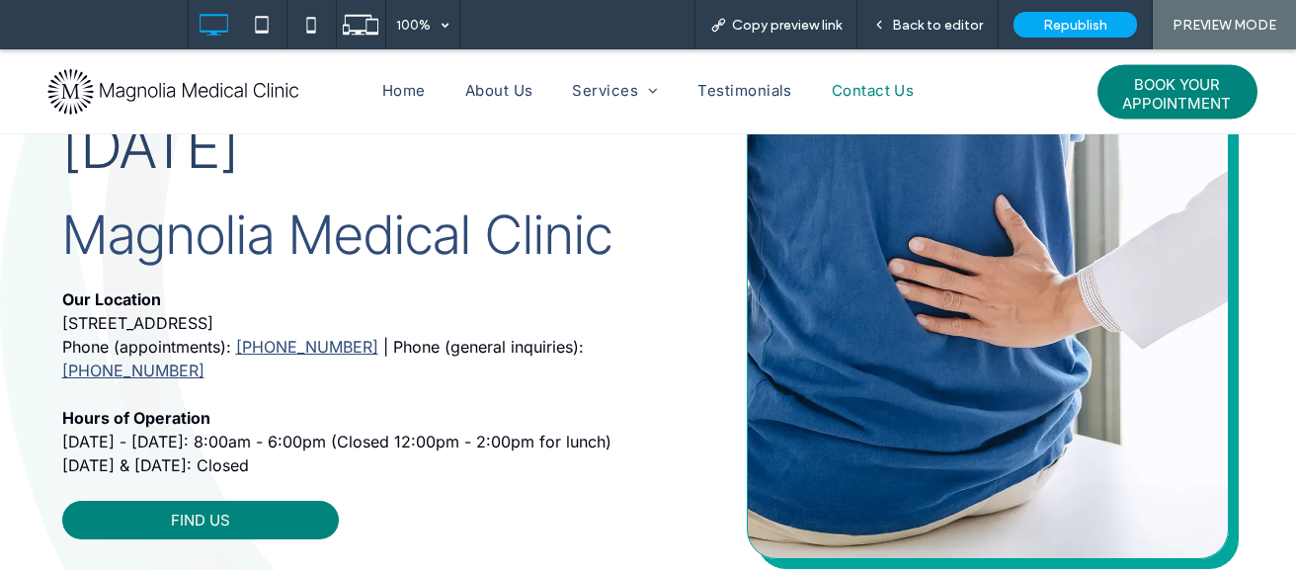
scroll to position [767, 0]
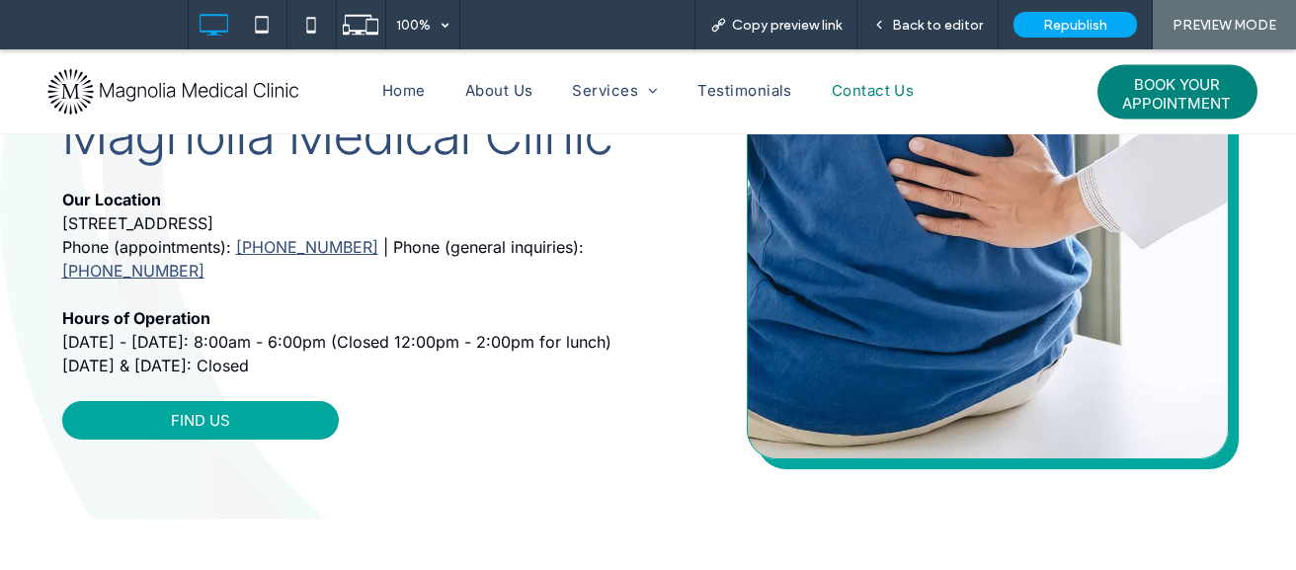
click at [276, 403] on link "FIND US" at bounding box center [200, 420] width 276 height 39
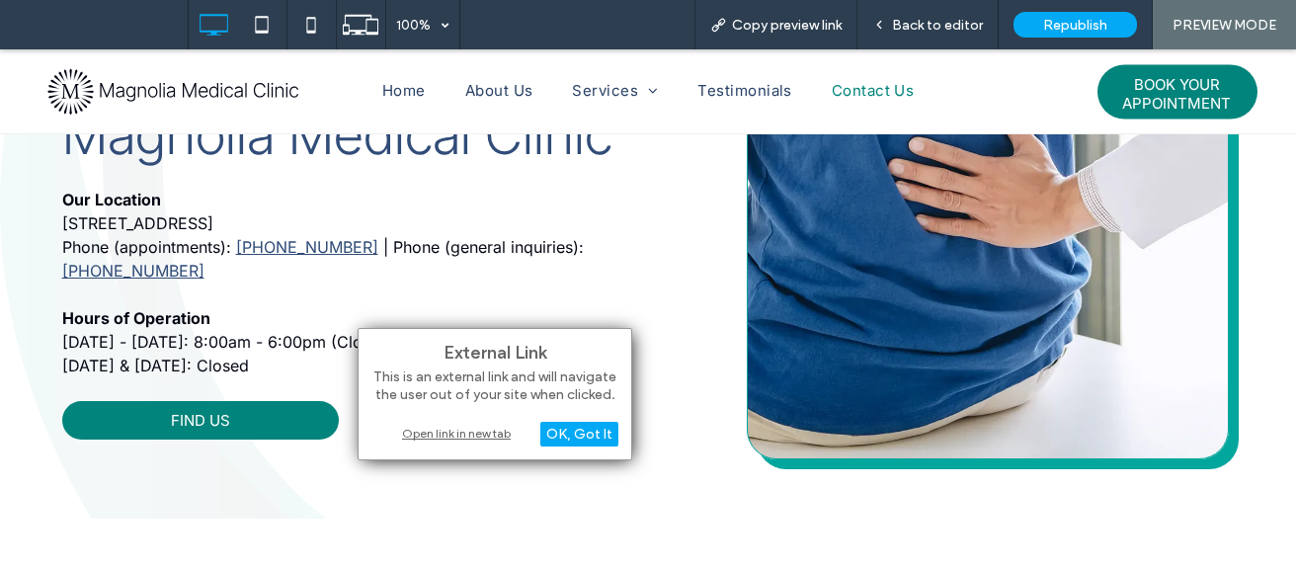
click at [469, 431] on div "Open link in new tab" at bounding box center [494, 433] width 247 height 21
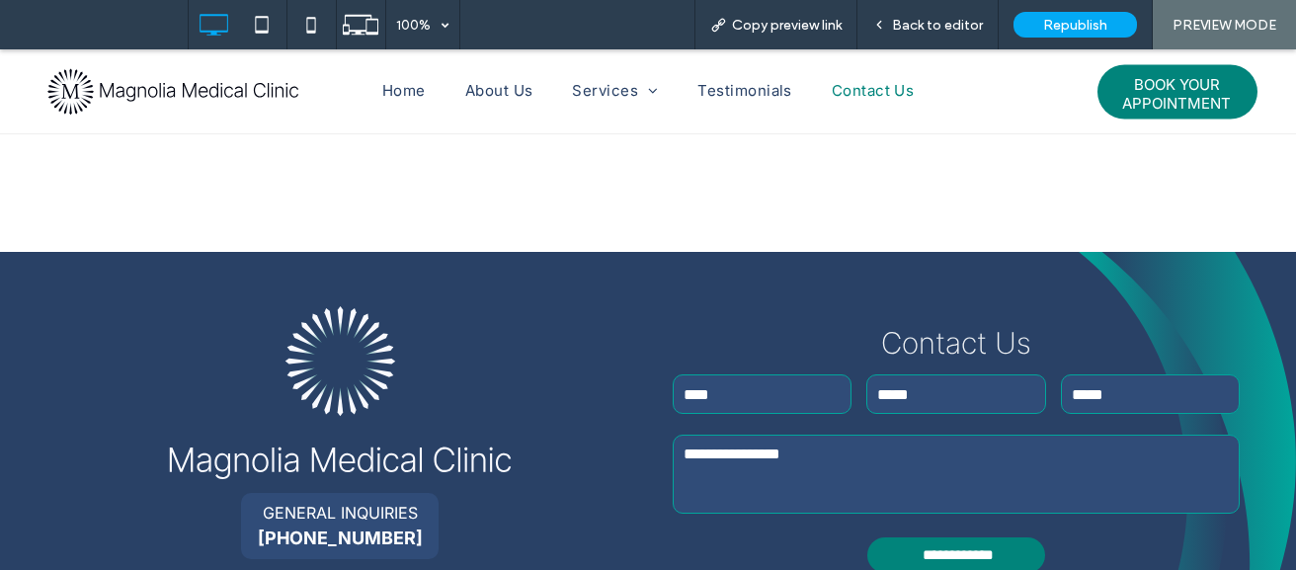
scroll to position [1466, 0]
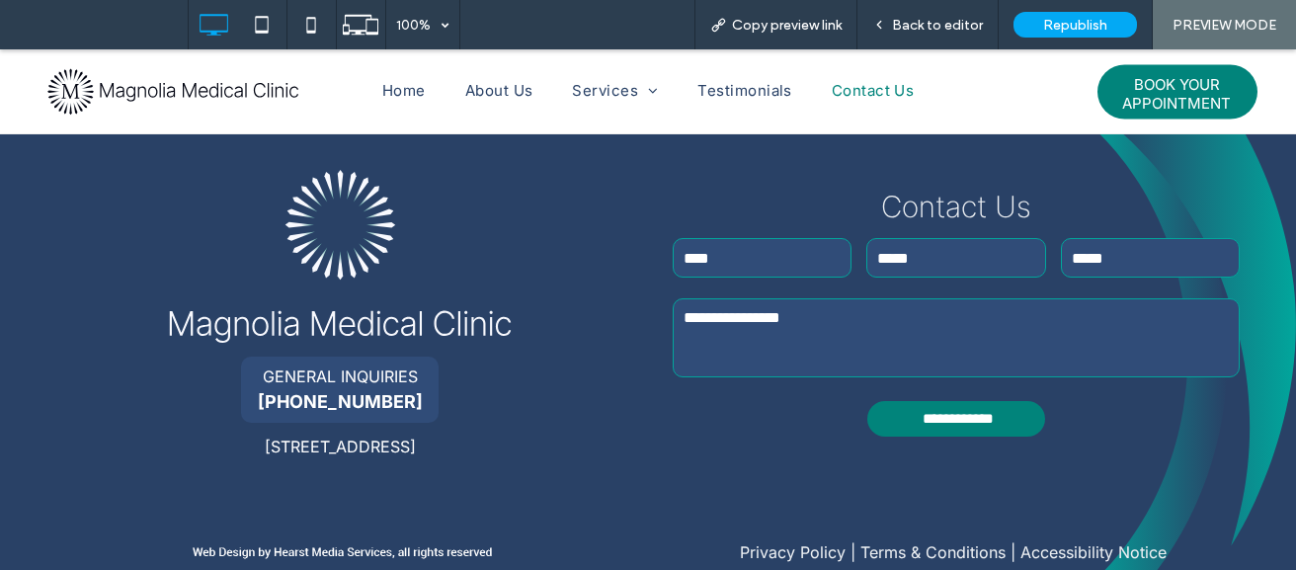
click at [807, 542] on link "Privacy Policy" at bounding box center [793, 552] width 106 height 20
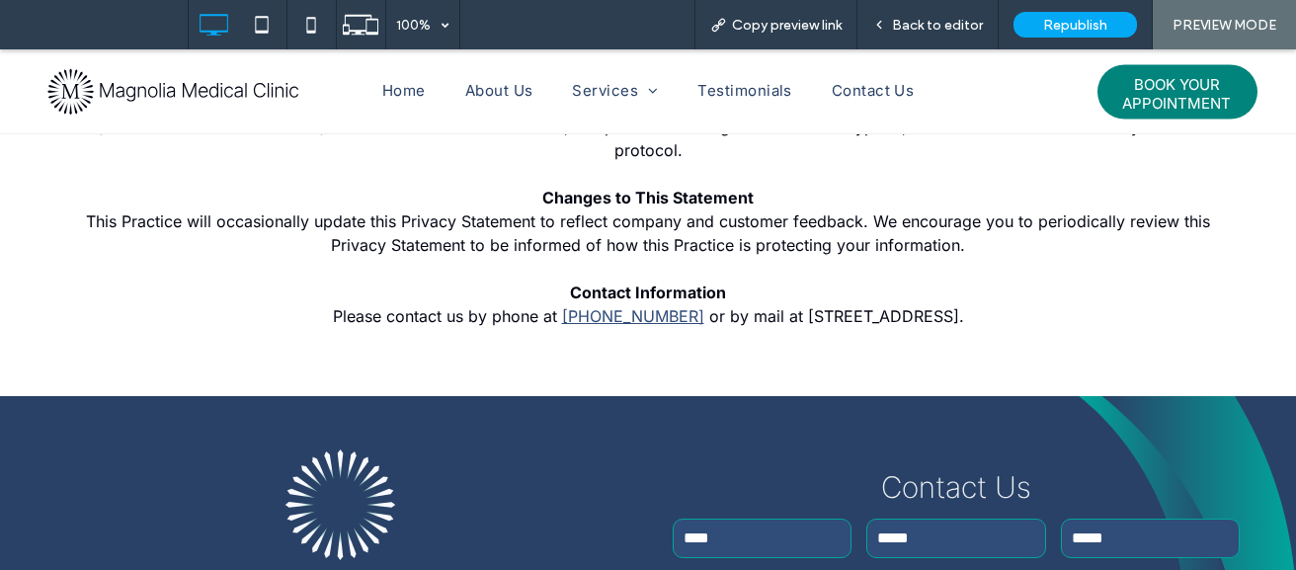
scroll to position [970, 0]
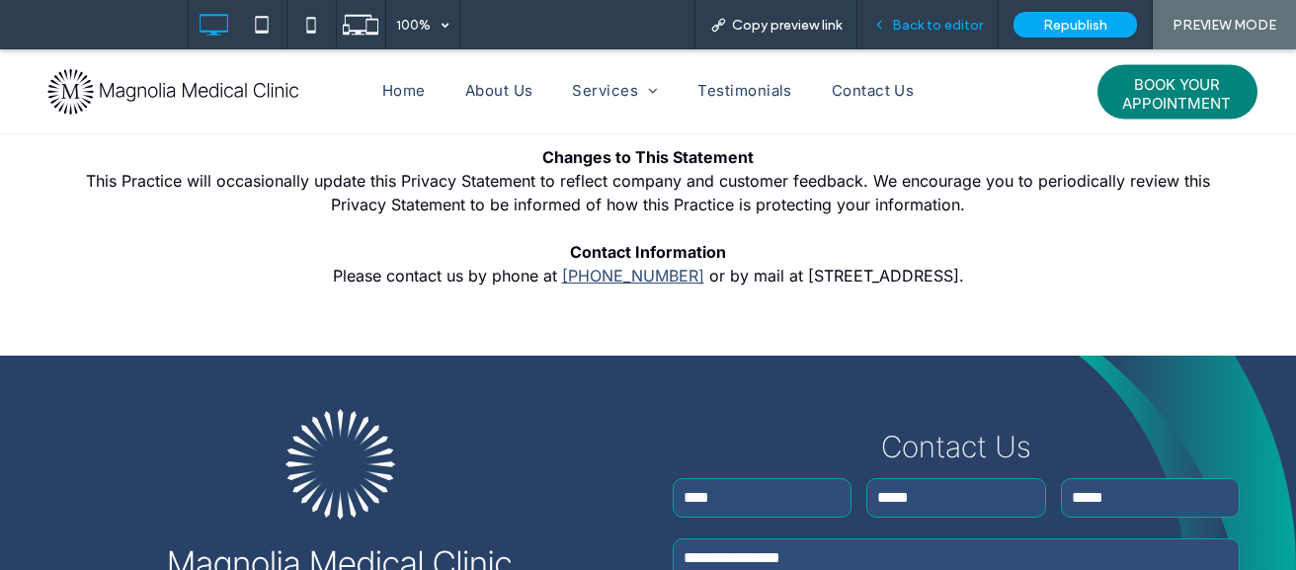
click at [951, 21] on span "Back to editor" at bounding box center [937, 25] width 91 height 17
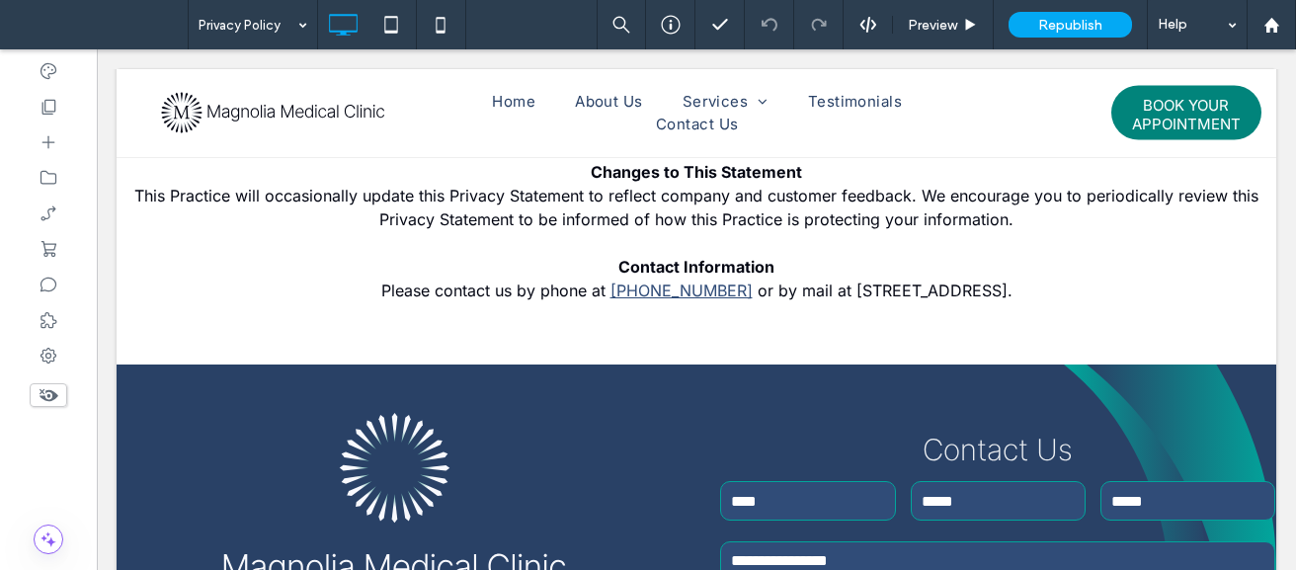
scroll to position [989, 0]
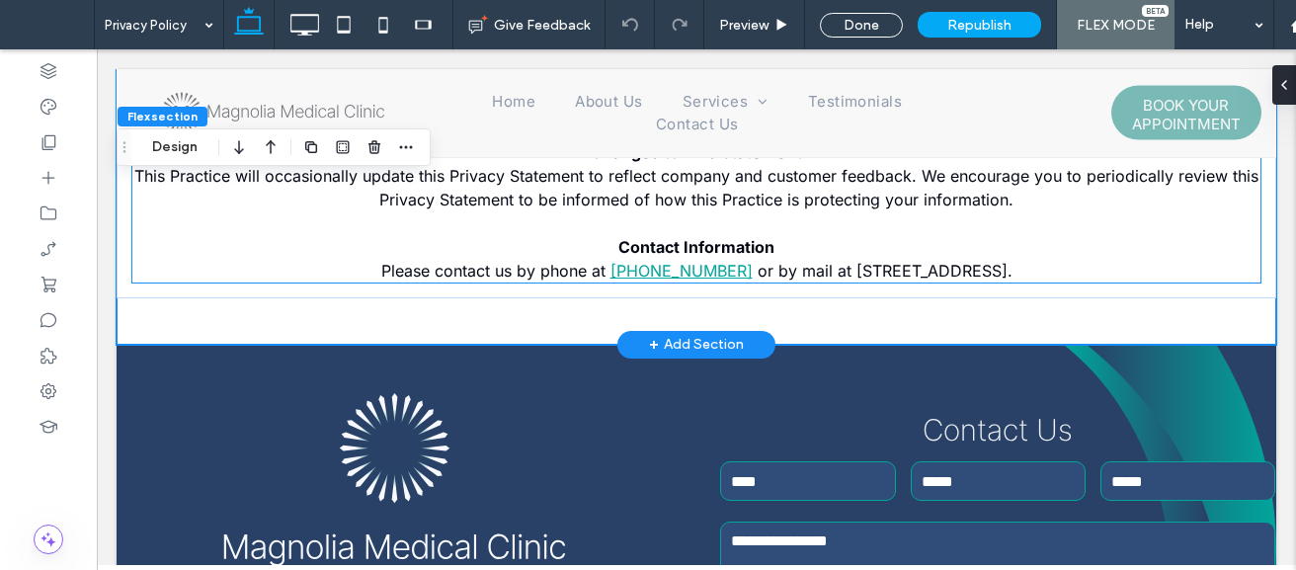
click at [610, 269] on link "409-206-2397" at bounding box center [681, 271] width 142 height 20
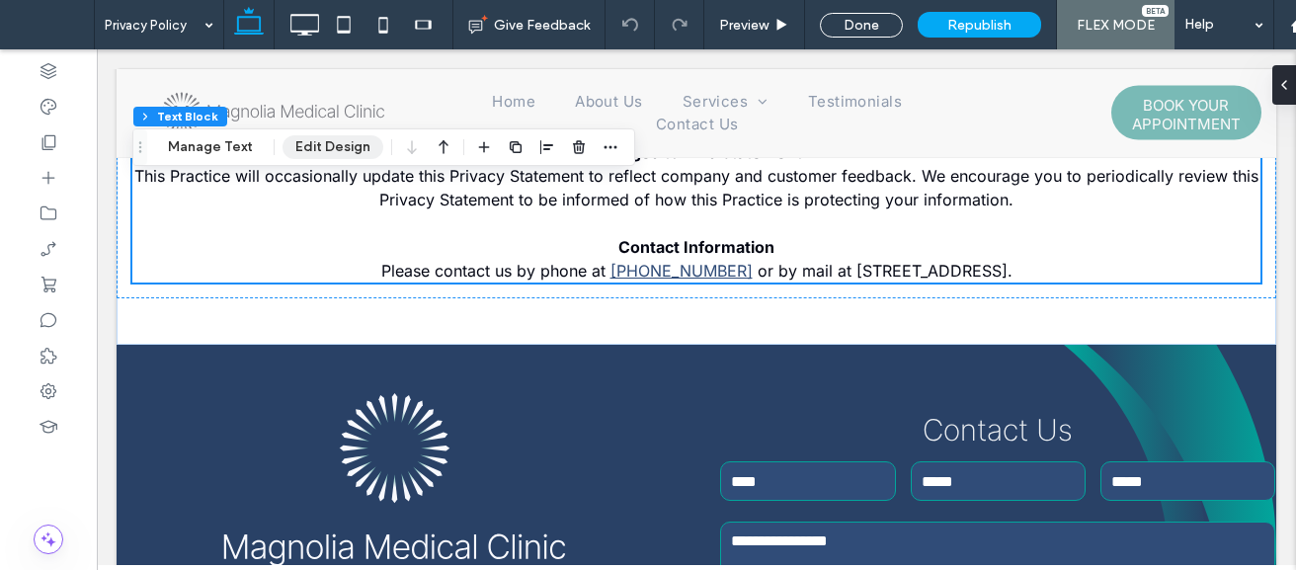
click at [353, 141] on button "Edit Design" at bounding box center [332, 147] width 101 height 24
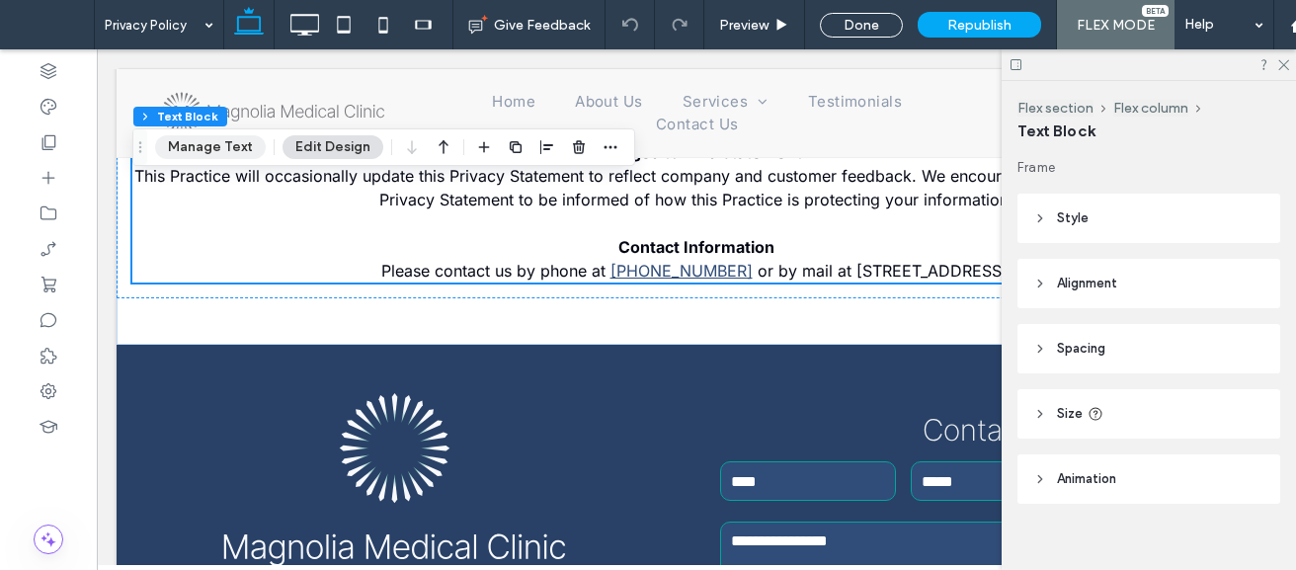
click at [203, 135] on button "Manage Text" at bounding box center [210, 147] width 111 height 24
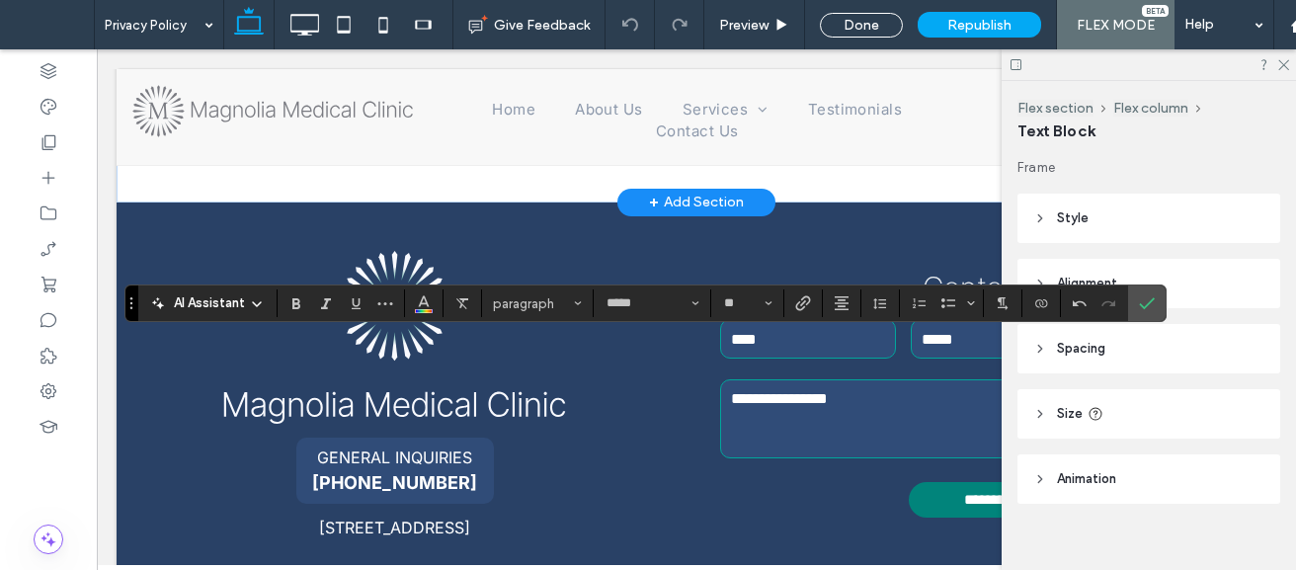
type input "*****"
type input "**"
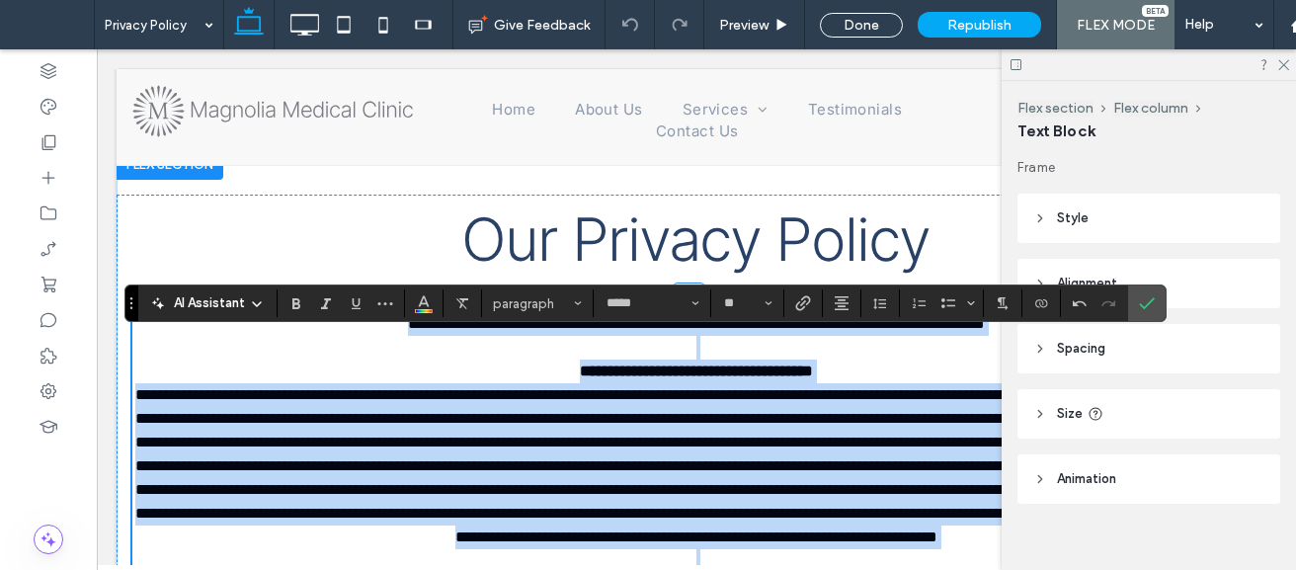
click at [835, 352] on p at bounding box center [696, 348] width 1128 height 24
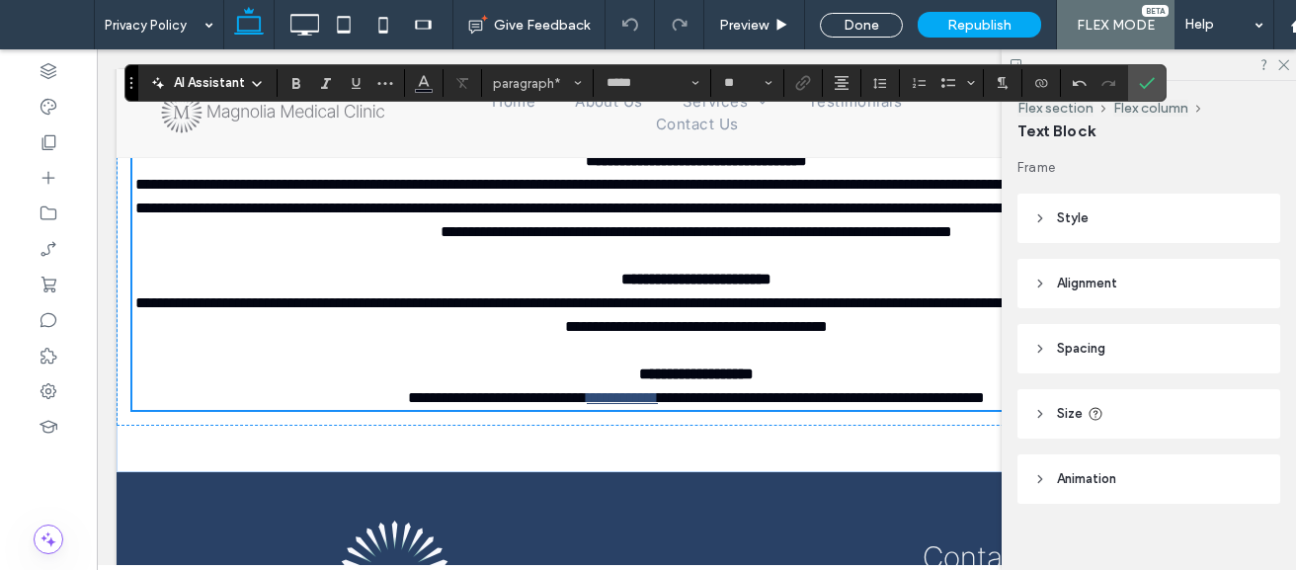
scroll to position [21, 0]
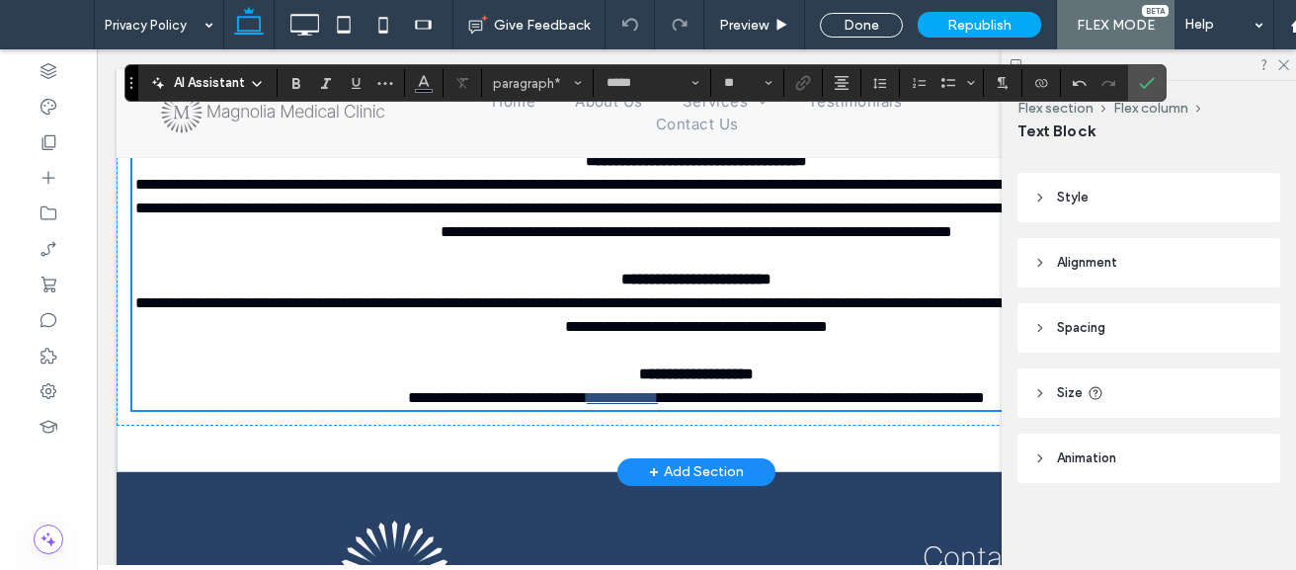
click at [439, 291] on p "**********" at bounding box center [696, 280] width 1128 height 24
click at [590, 405] on link "**********" at bounding box center [622, 397] width 71 height 15
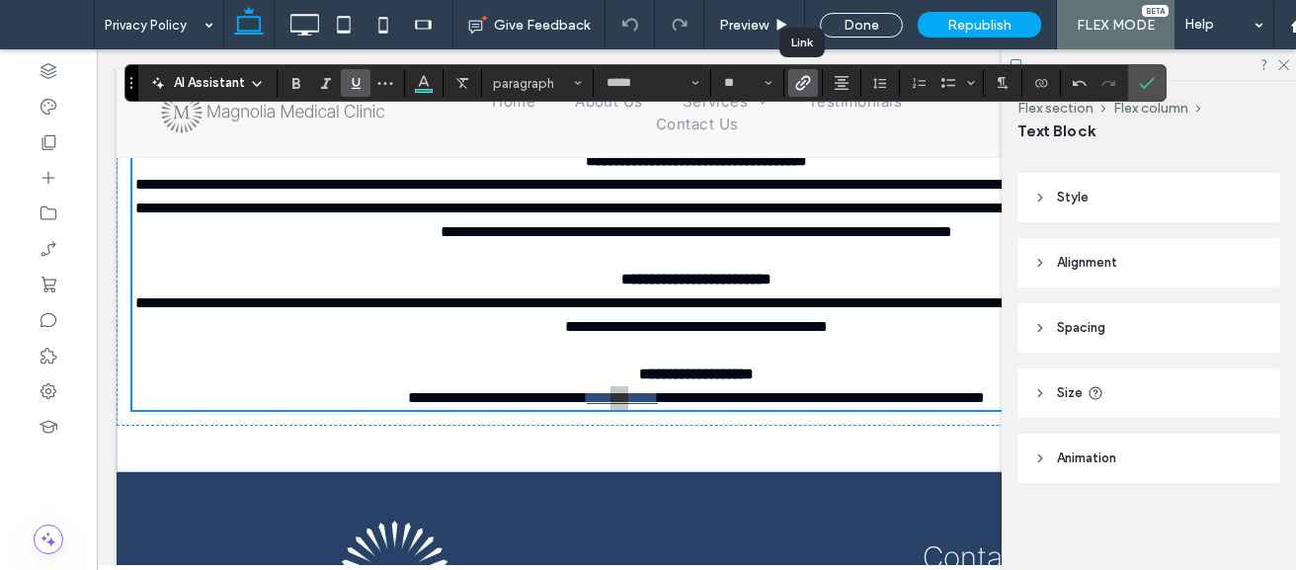
click at [797, 82] on icon "Link" at bounding box center [803, 83] width 16 height 16
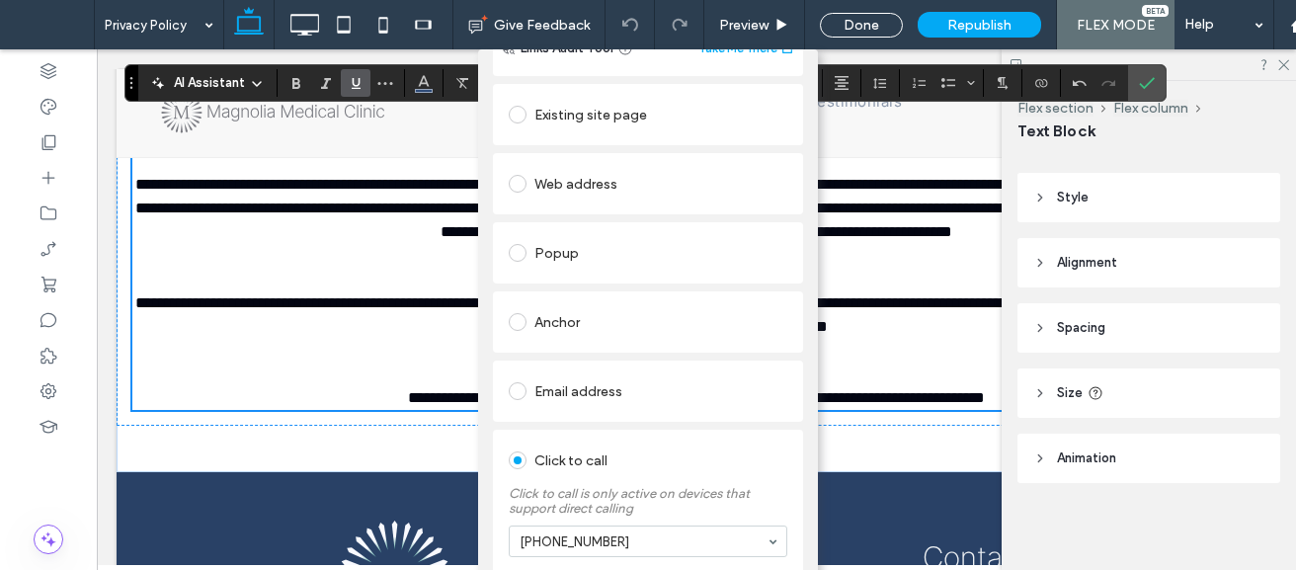
scroll to position [103, 0]
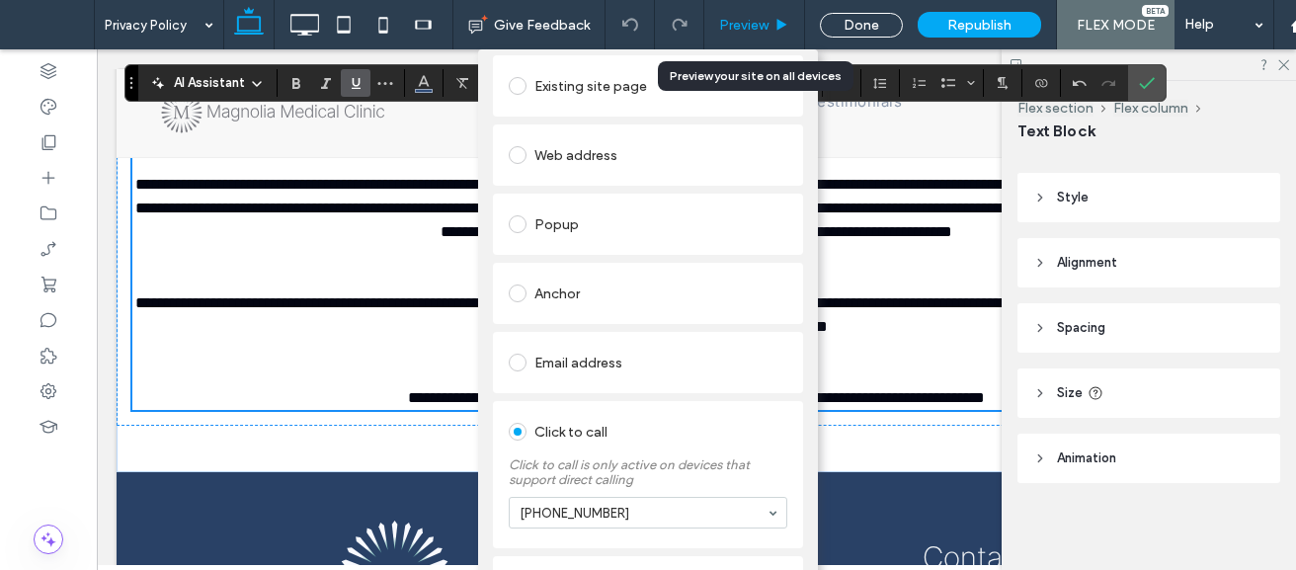
click at [725, 27] on span "Preview" at bounding box center [743, 25] width 49 height 17
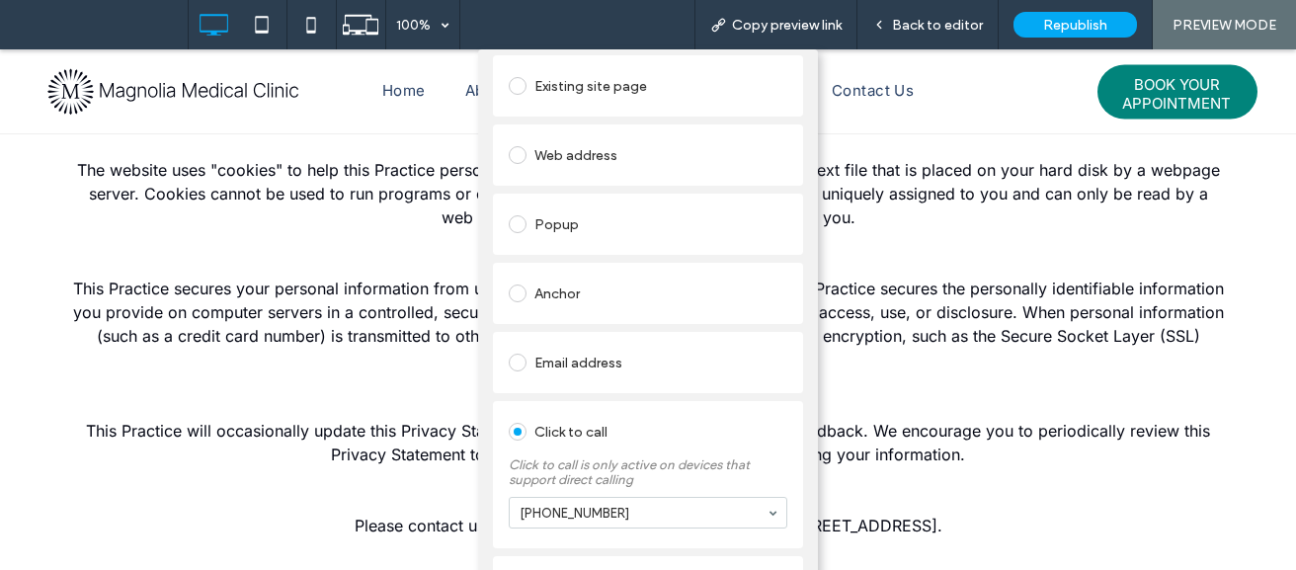
scroll to position [724, 0]
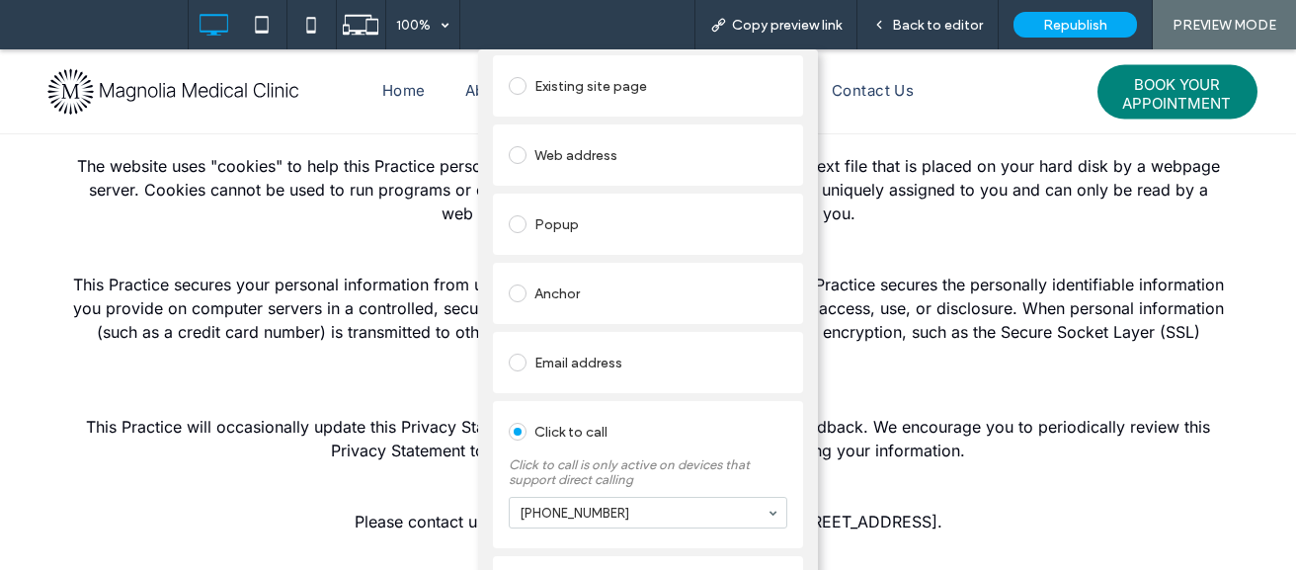
click at [953, 102] on div "Add Link Links Audit Tool Take Me There Existing site page Web address Popup An…" at bounding box center [648, 334] width 1296 height 570
drag, startPoint x: 1287, startPoint y: 360, endPoint x: 1296, endPoint y: 82, distance: 278.6
click at [1295, 82] on html ".wqwq-1{fill:#231f20;} .cls-1q, .cls-2q { fill-rule: evenodd; } .cls-2q { fill:…" at bounding box center [648, 285] width 1296 height 570
click at [1186, 319] on div "Add Link Links Audit Tool Take Me There Existing site page Web address Popup An…" at bounding box center [648, 334] width 1296 height 570
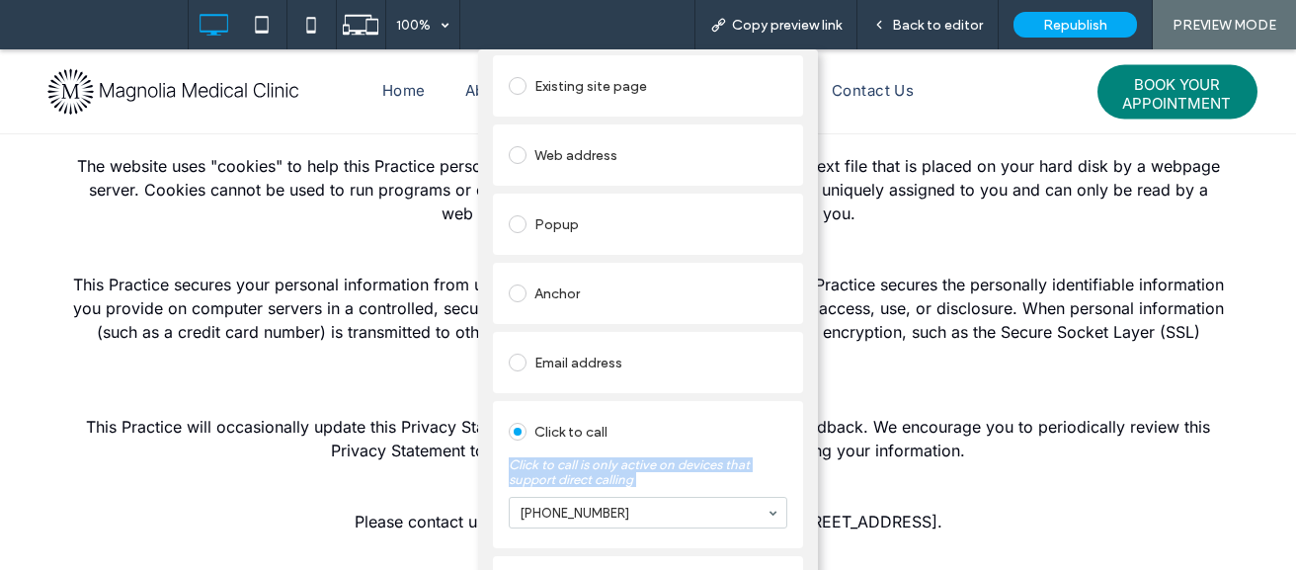
click at [1186, 319] on div "Add Link Links Audit Tool Take Me There Existing site page Web address Popup An…" at bounding box center [648, 334] width 1296 height 570
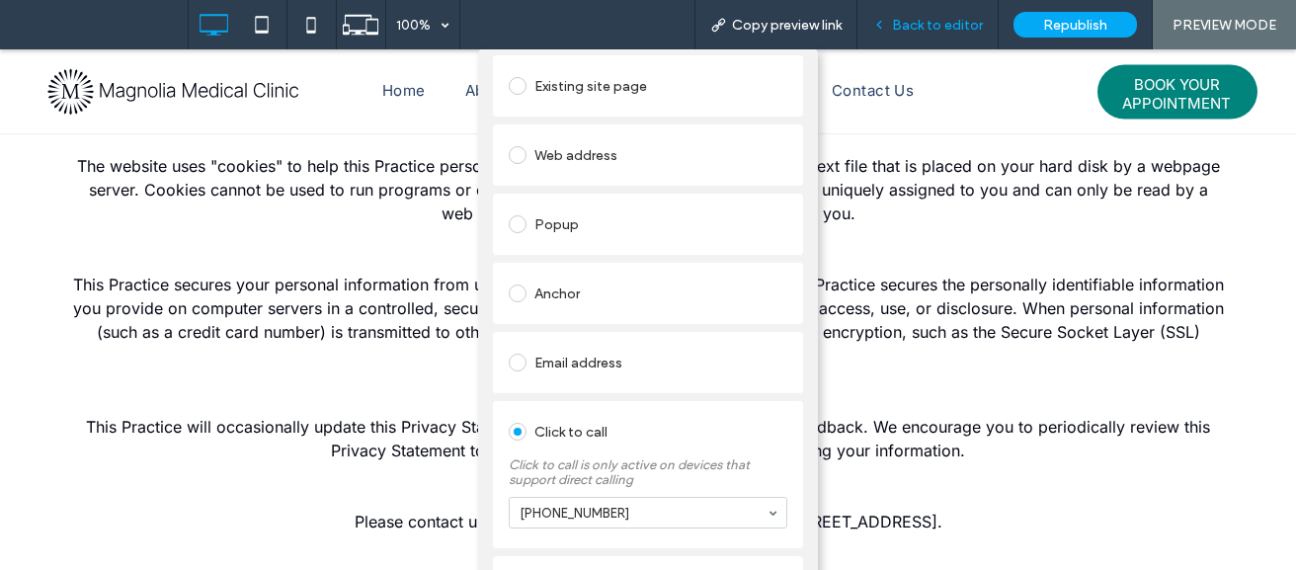
click at [936, 32] on span "Back to editor" at bounding box center [937, 25] width 91 height 17
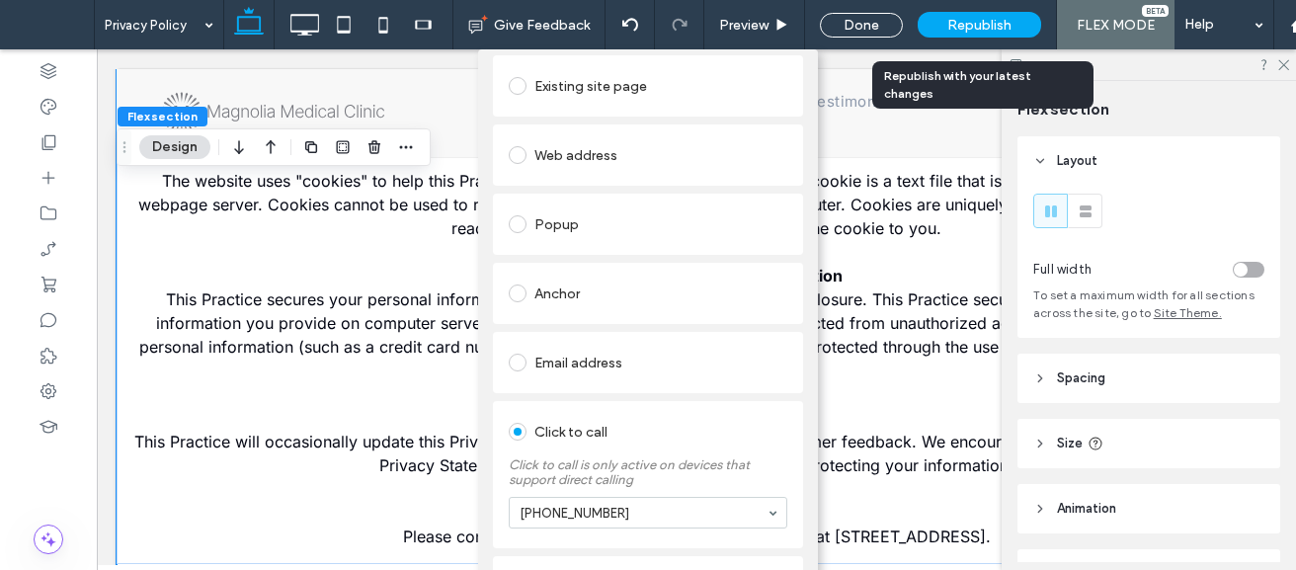
scroll to position [744, 0]
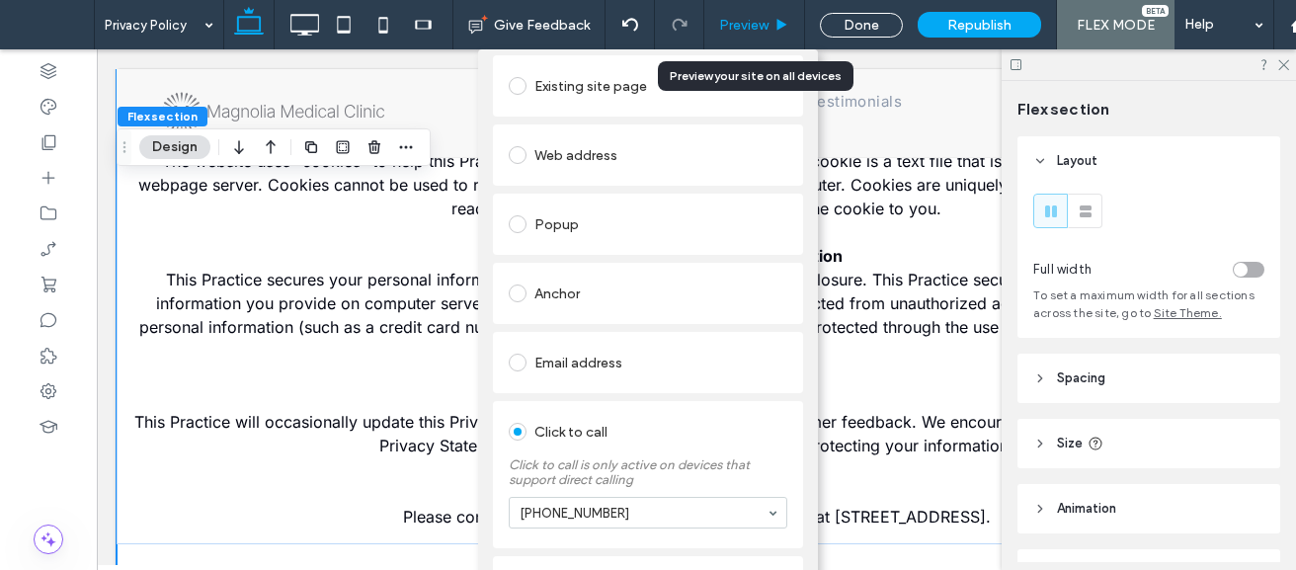
click at [748, 20] on span "Preview" at bounding box center [743, 25] width 49 height 17
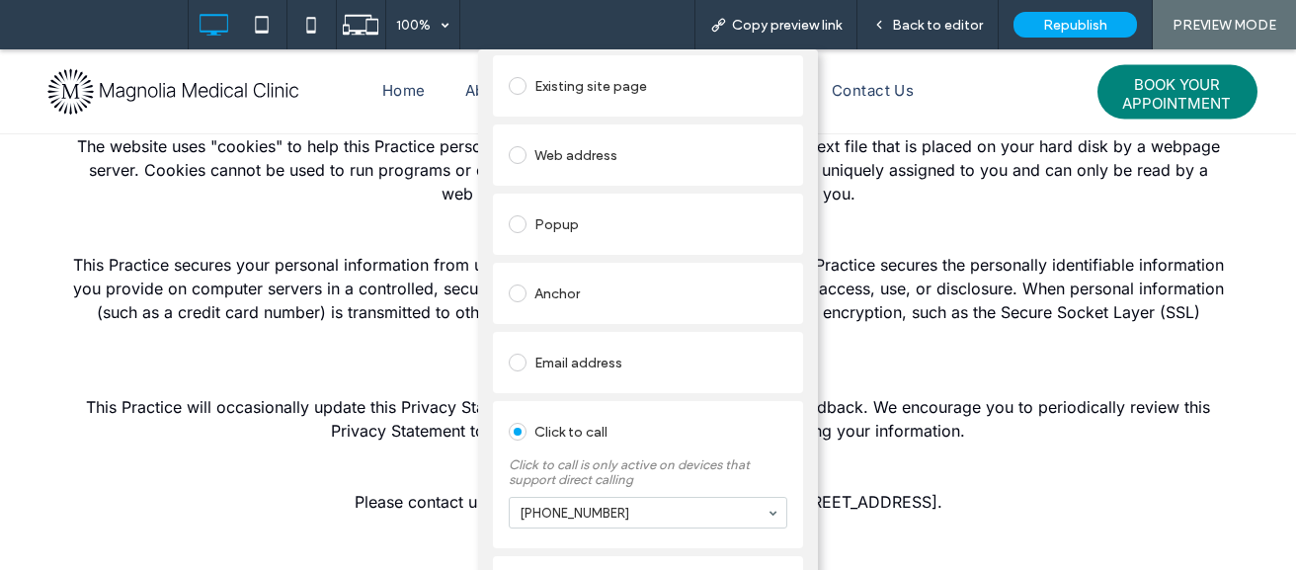
scroll to position [748, 0]
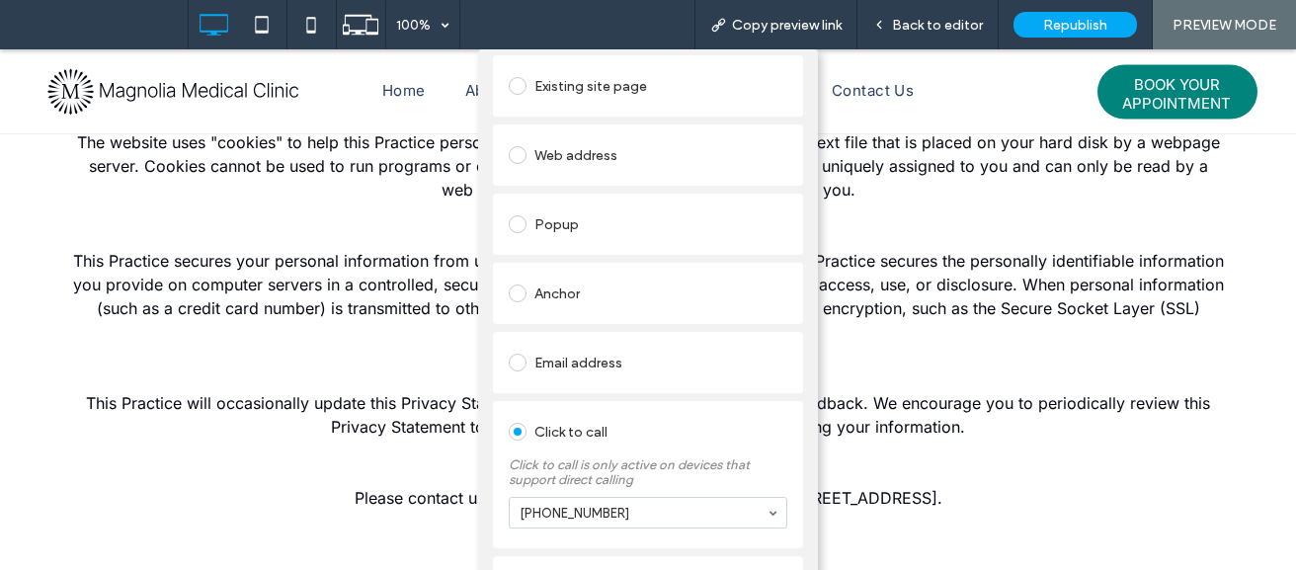
click at [363, 310] on div "Add Link Links Audit Tool Take Me There Existing site page Web address Popup An…" at bounding box center [648, 334] width 1296 height 570
click at [871, 408] on div "Add Link Links Audit Tool Take Me There Existing site page Web address Popup An…" at bounding box center [648, 334] width 1296 height 570
click at [914, 33] on span "Back to editor" at bounding box center [937, 25] width 91 height 17
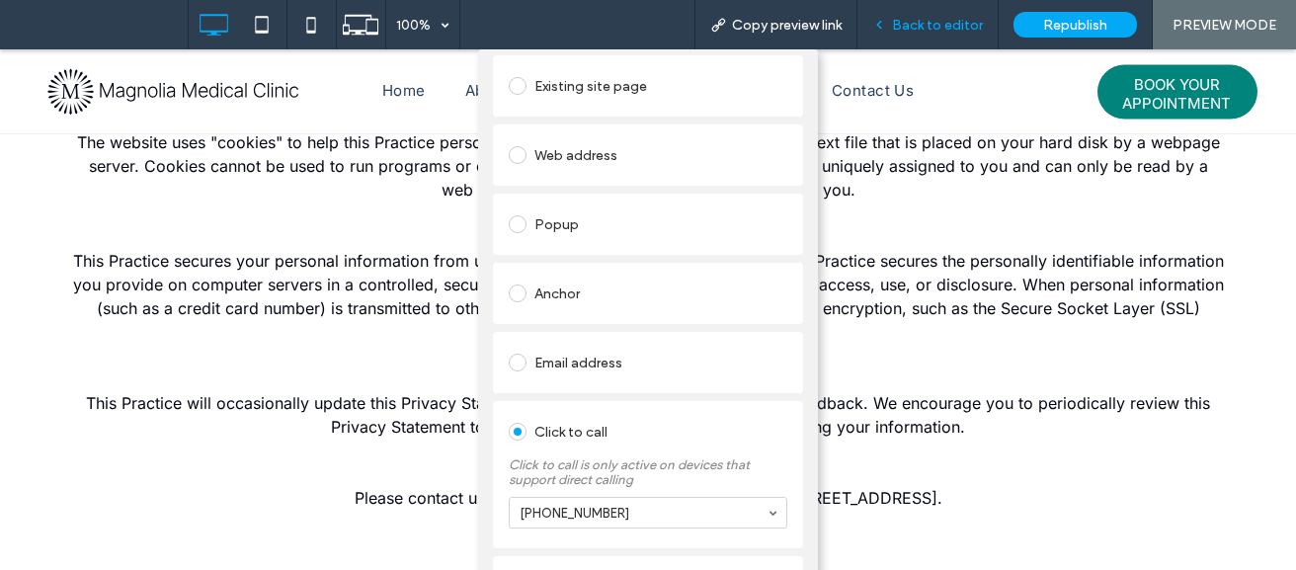
scroll to position [767, 0]
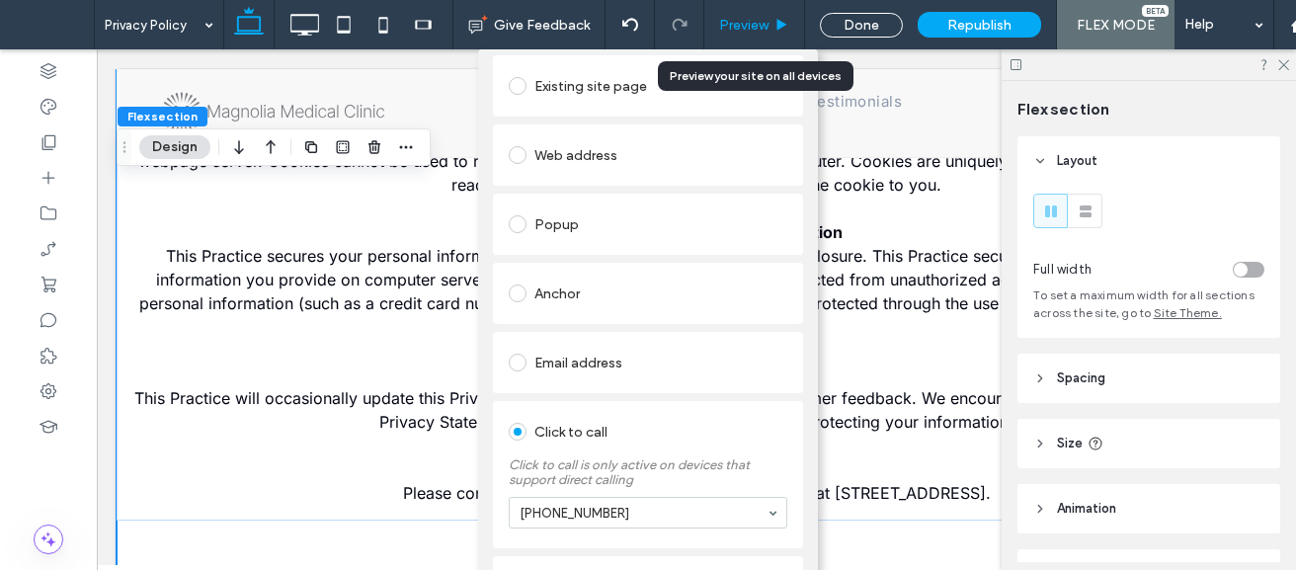
click at [753, 29] on span "Preview" at bounding box center [743, 25] width 49 height 17
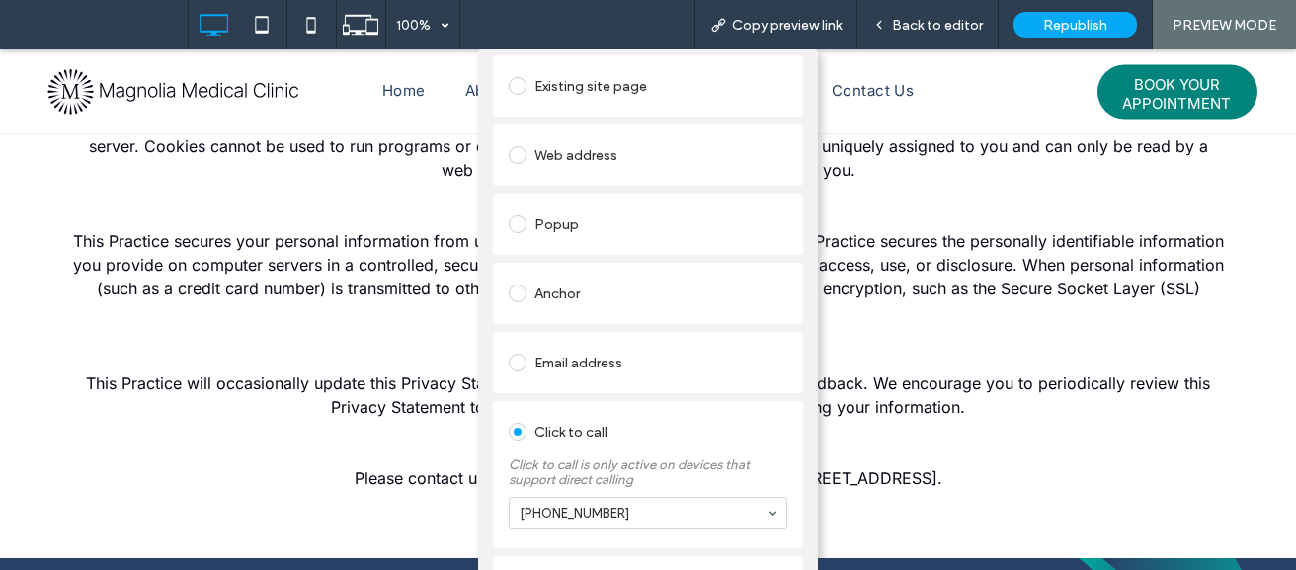
scroll to position [771, 0]
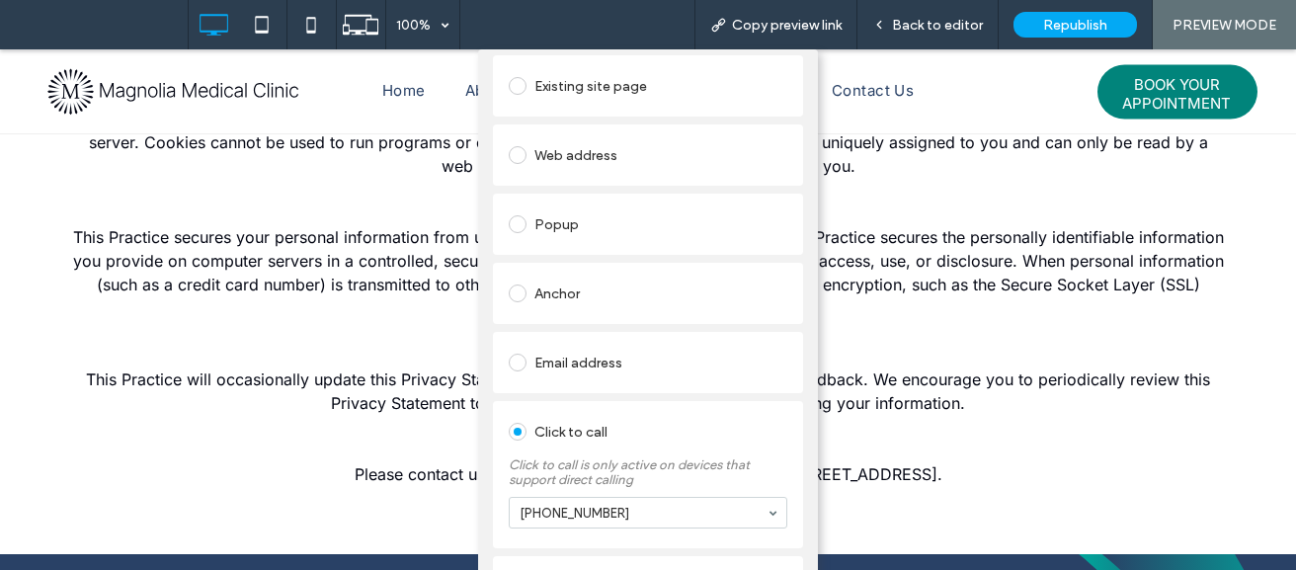
drag, startPoint x: 1287, startPoint y: 333, endPoint x: 1287, endPoint y: 294, distance: 38.5
click at [1287, 294] on div "Add Link Links Audit Tool Take Me There Existing site page Web address Popup An…" at bounding box center [648, 334] width 1296 height 570
drag, startPoint x: 1287, startPoint y: 294, endPoint x: 1288, endPoint y: 78, distance: 216.3
click at [1288, 78] on div "Add Link Links Audit Tool Take Me There Existing site page Web address Popup An…" at bounding box center [648, 334] width 1296 height 570
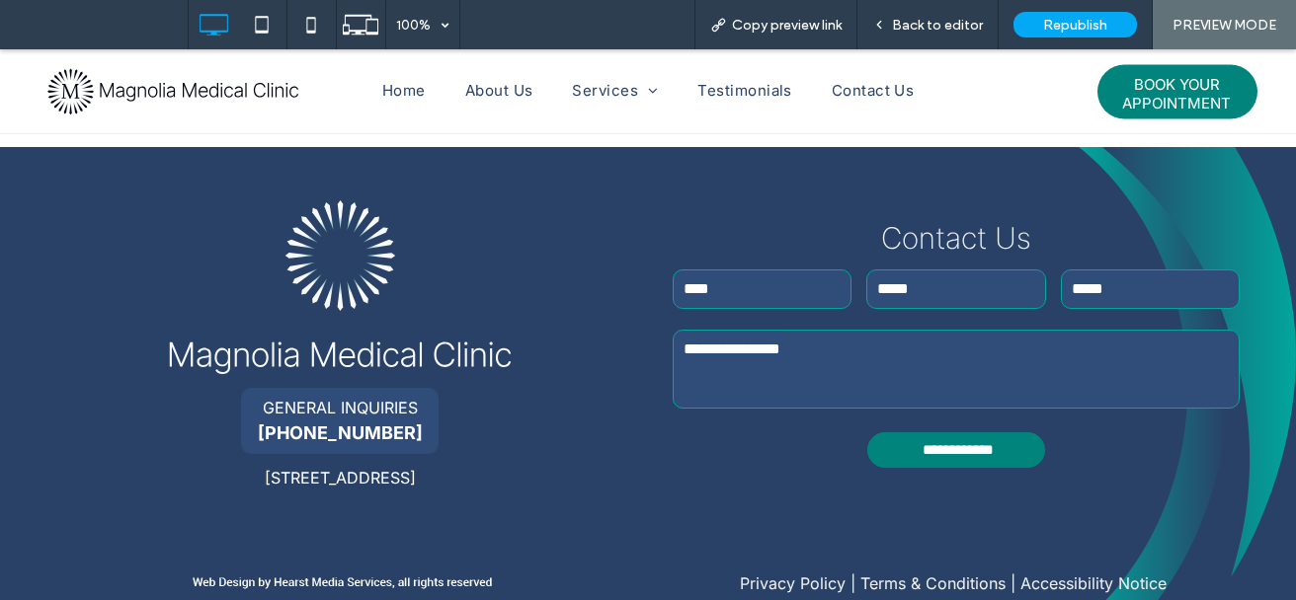
click at [894, 574] on link "Terms & Conditions" at bounding box center [932, 584] width 145 height 20
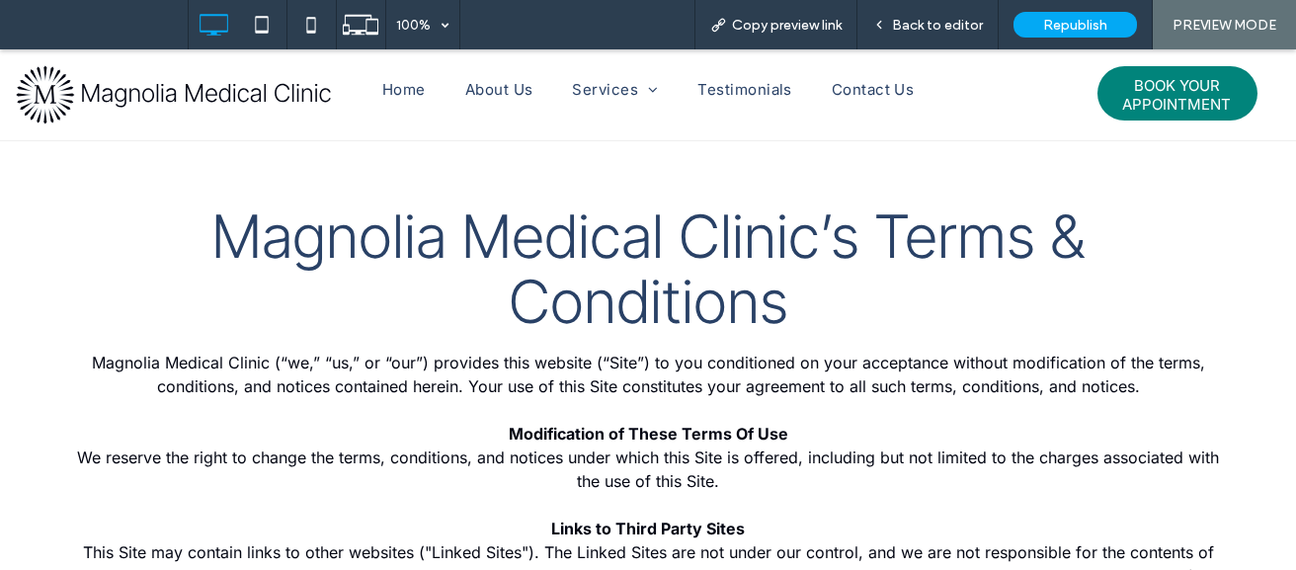
drag, startPoint x: 1292, startPoint y: 434, endPoint x: 1295, endPoint y: 73, distance: 360.4
click at [746, 90] on span "Testimonials" at bounding box center [744, 90] width 94 height 23
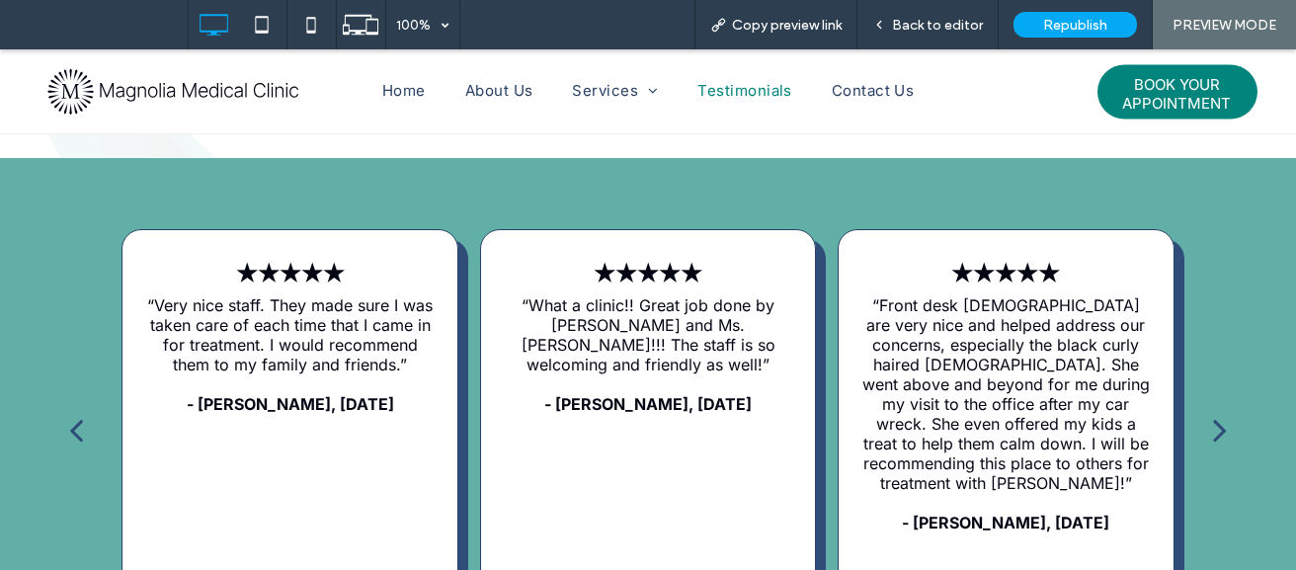
scroll to position [932, 0]
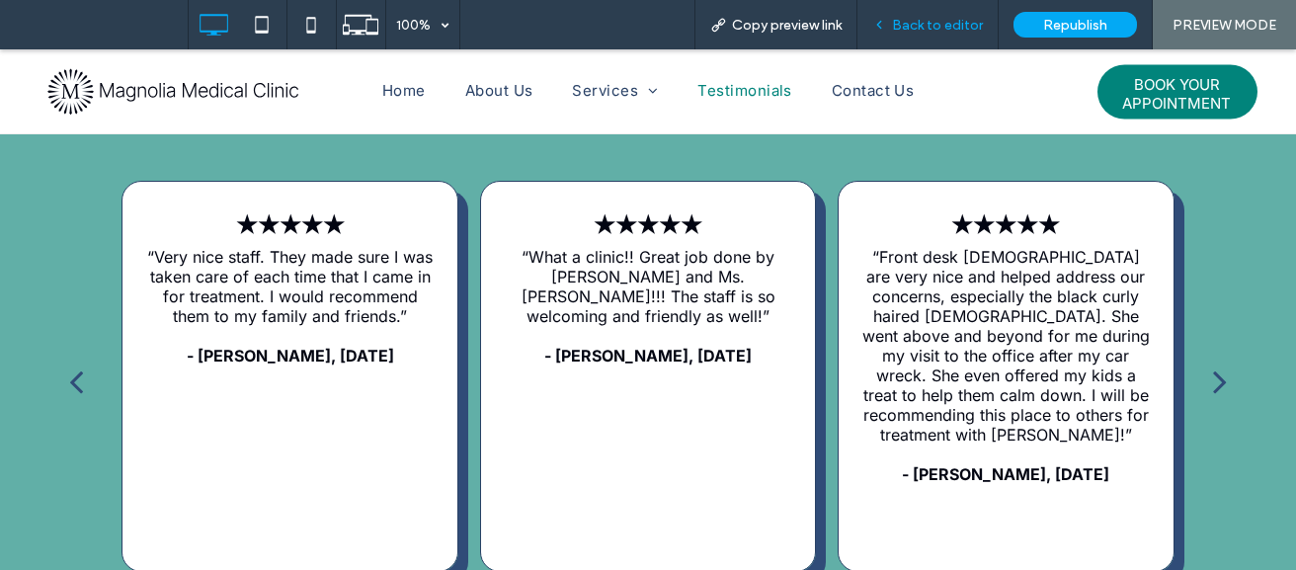
click at [922, 13] on div "Back to editor" at bounding box center [927, 24] width 141 height 49
click at [927, 17] on span "Back to editor" at bounding box center [937, 25] width 91 height 17
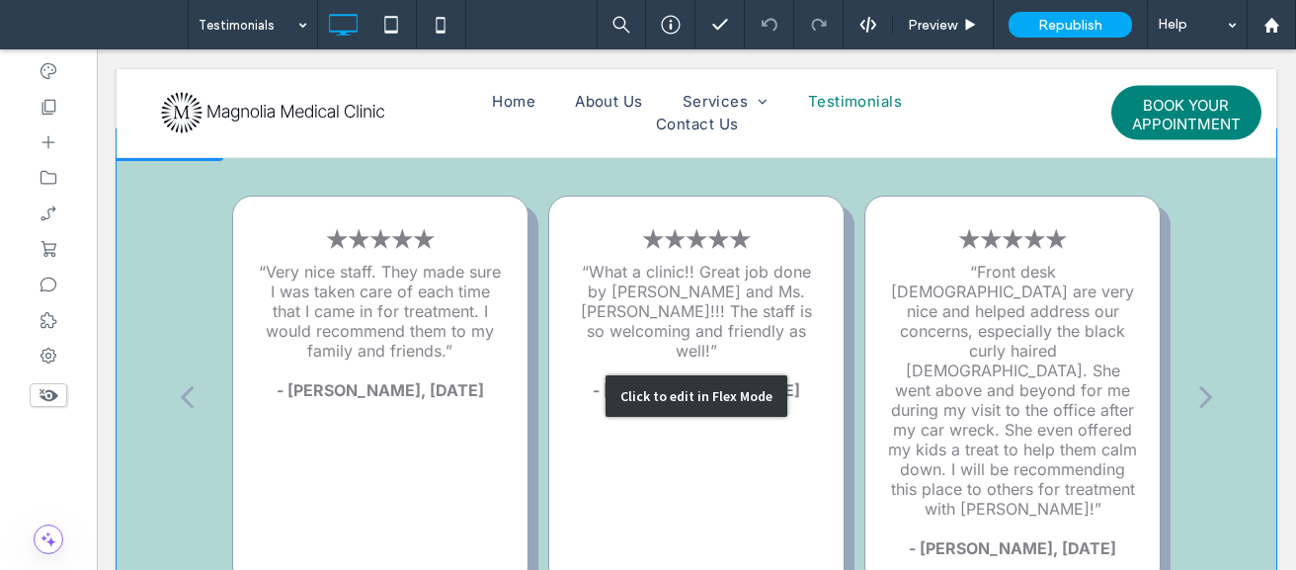
click at [360, 307] on div "Click to edit in Flex Mode" at bounding box center [696, 395] width 1159 height 533
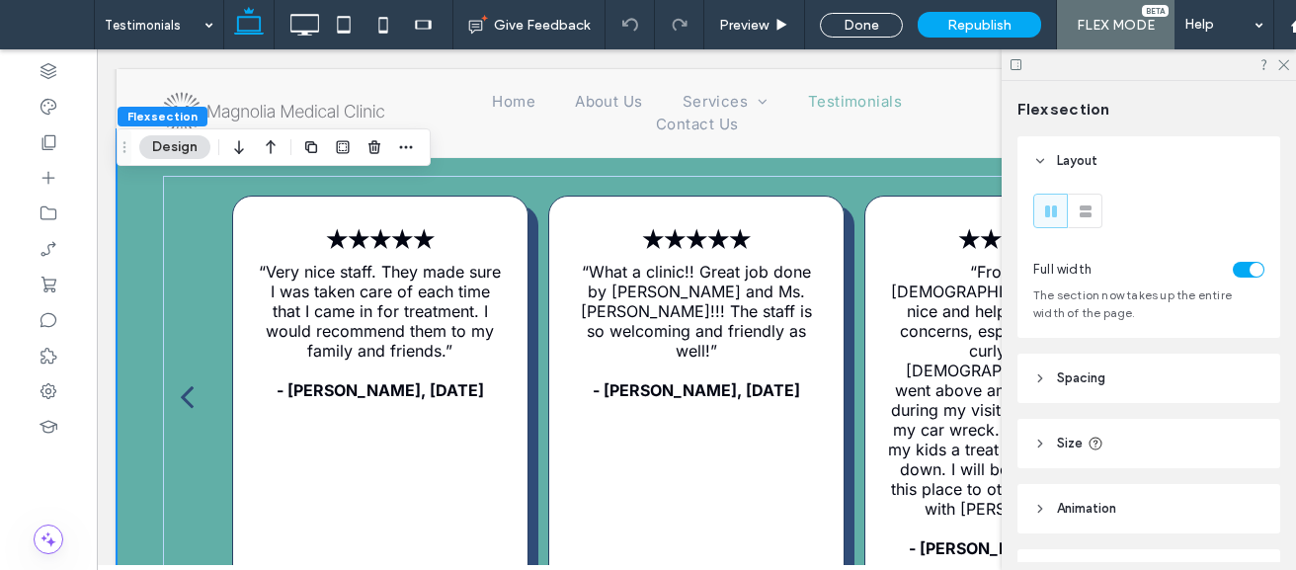
click at [188, 153] on button "Design" at bounding box center [174, 147] width 71 height 24
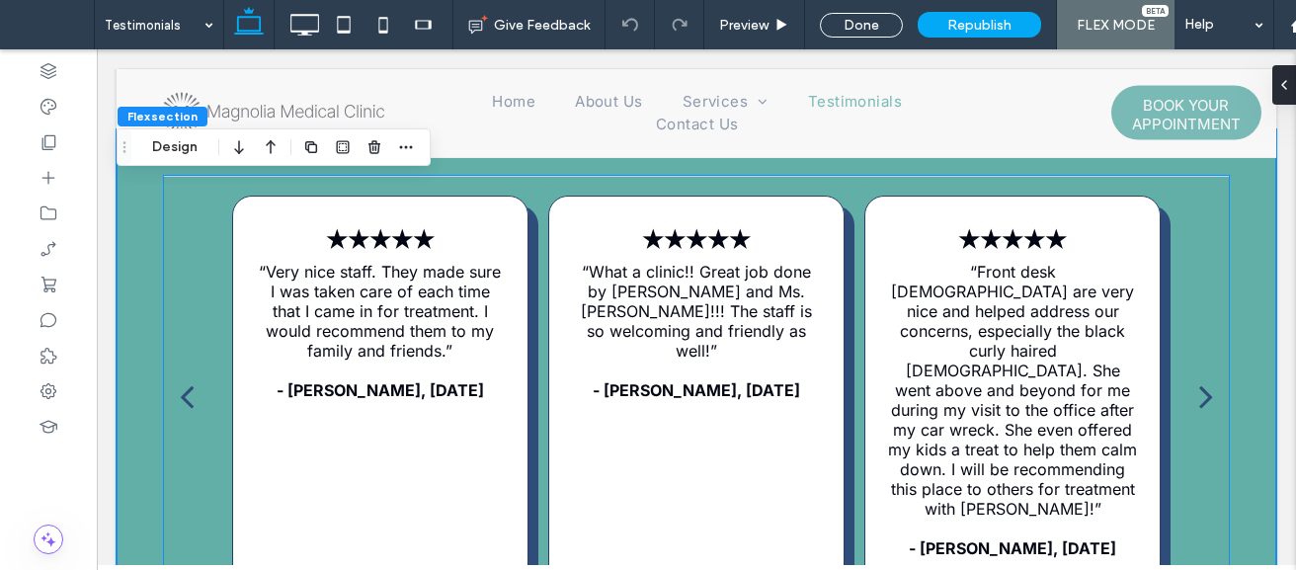
click at [381, 276] on p "“Very nice staff. They made sure I was taken care of each time that I came in f…" at bounding box center [381, 311] width 250 height 99
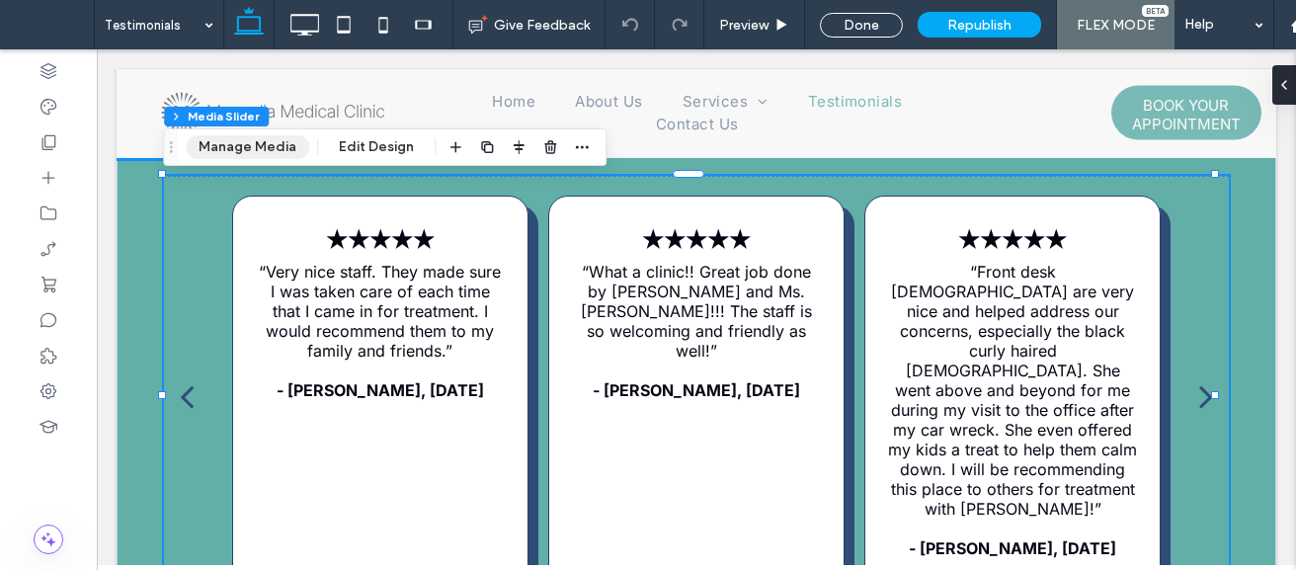
click at [271, 158] on button "Manage Media" at bounding box center [247, 147] width 123 height 24
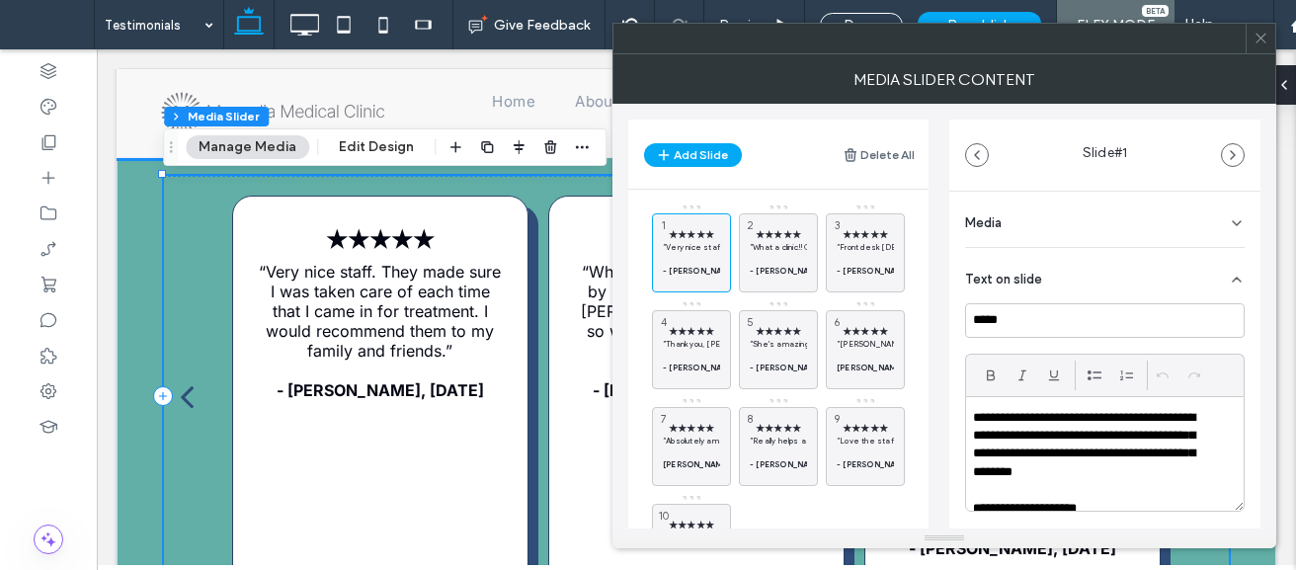
click at [1074, 422] on p "**********" at bounding box center [1092, 445] width 238 height 73
click at [1065, 422] on p "**********" at bounding box center [1092, 445] width 238 height 73
click at [1265, 39] on icon at bounding box center [1260, 38] width 15 height 15
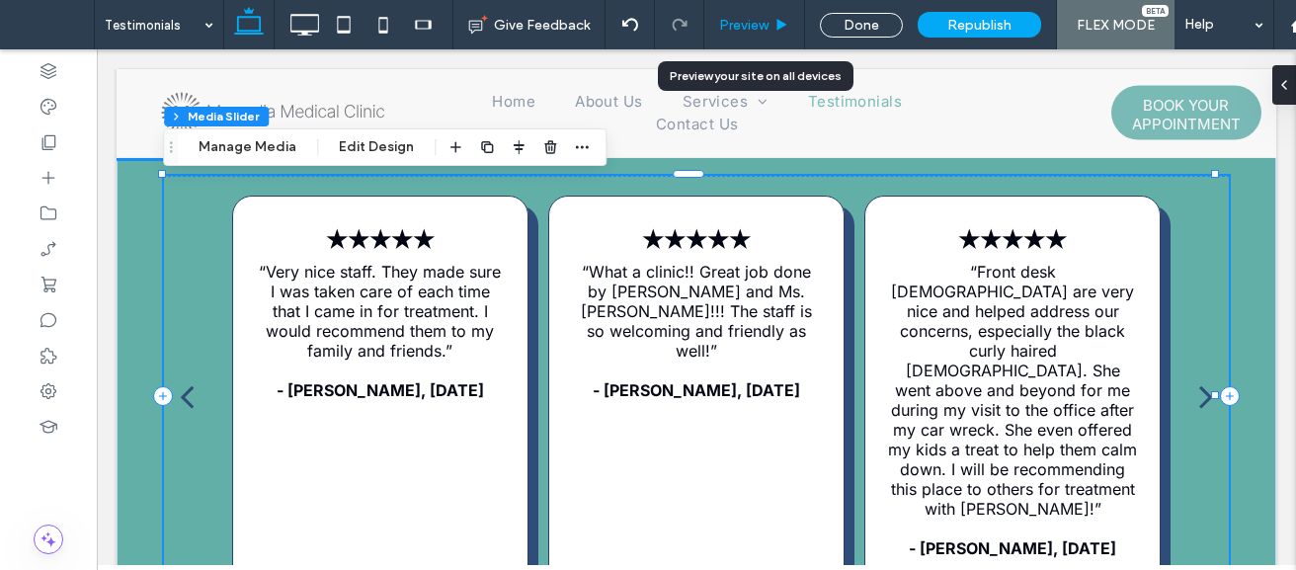
click at [747, 17] on span "Preview" at bounding box center [743, 25] width 49 height 17
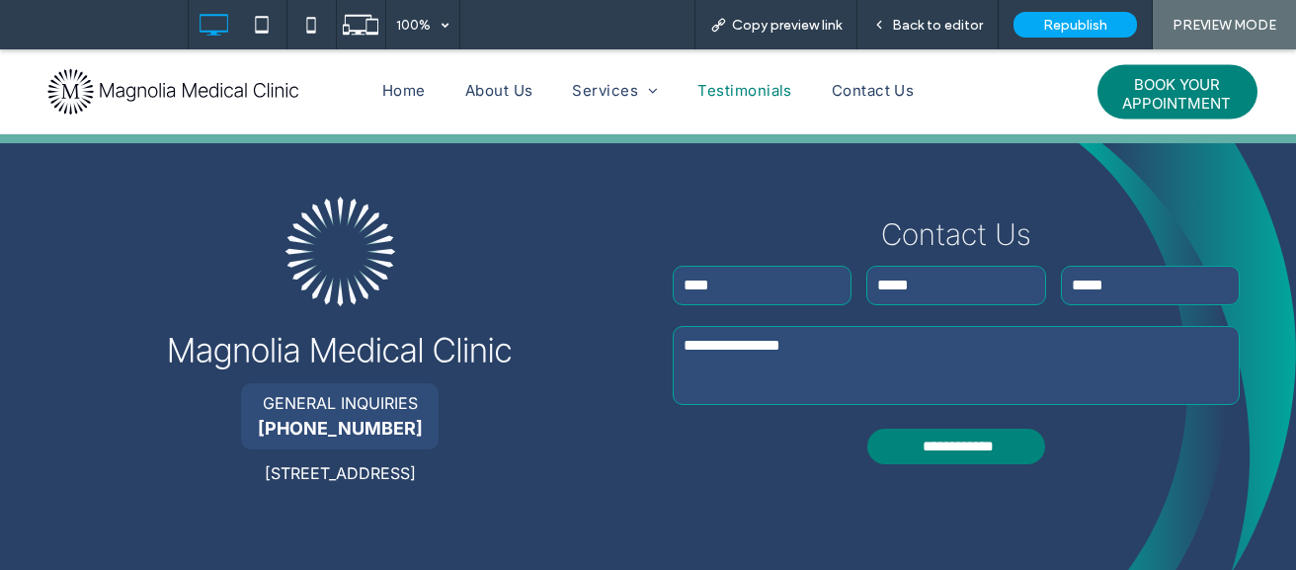
scroll to position [1492, 0]
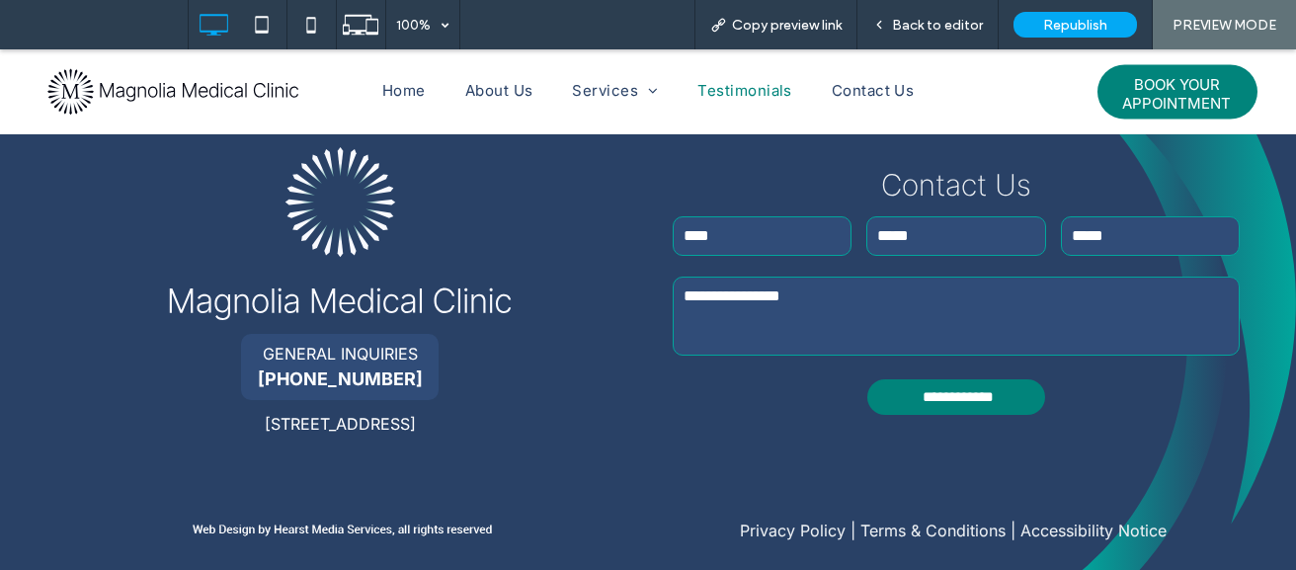
click at [1125, 525] on link "Accessibility Notice" at bounding box center [1093, 530] width 146 height 20
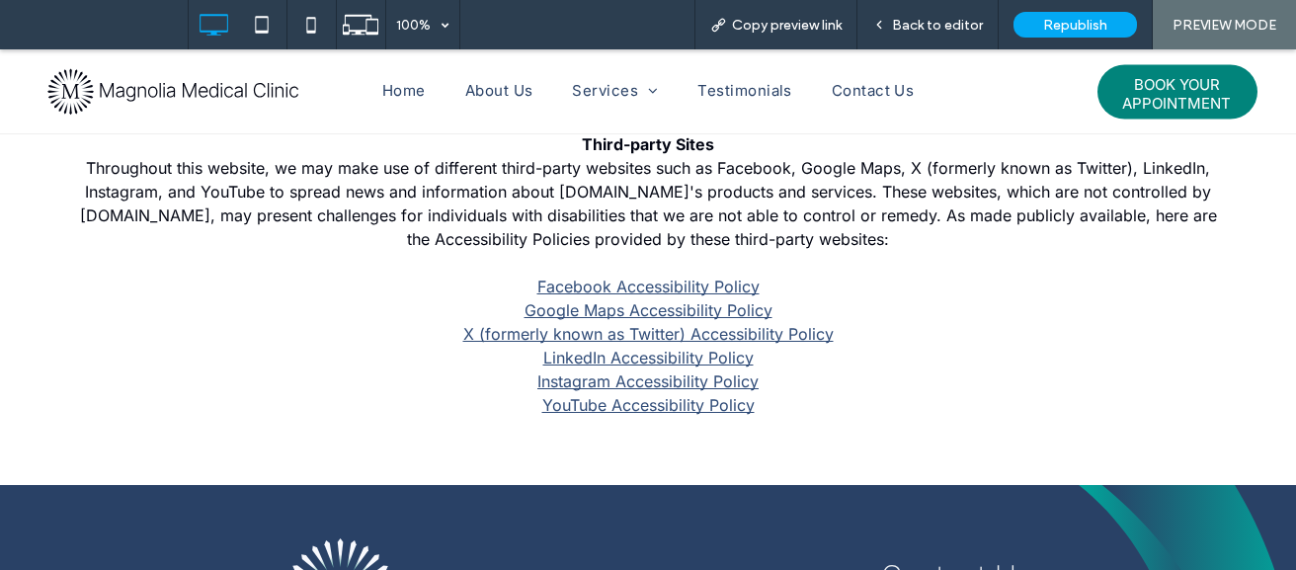
scroll to position [1715, 0]
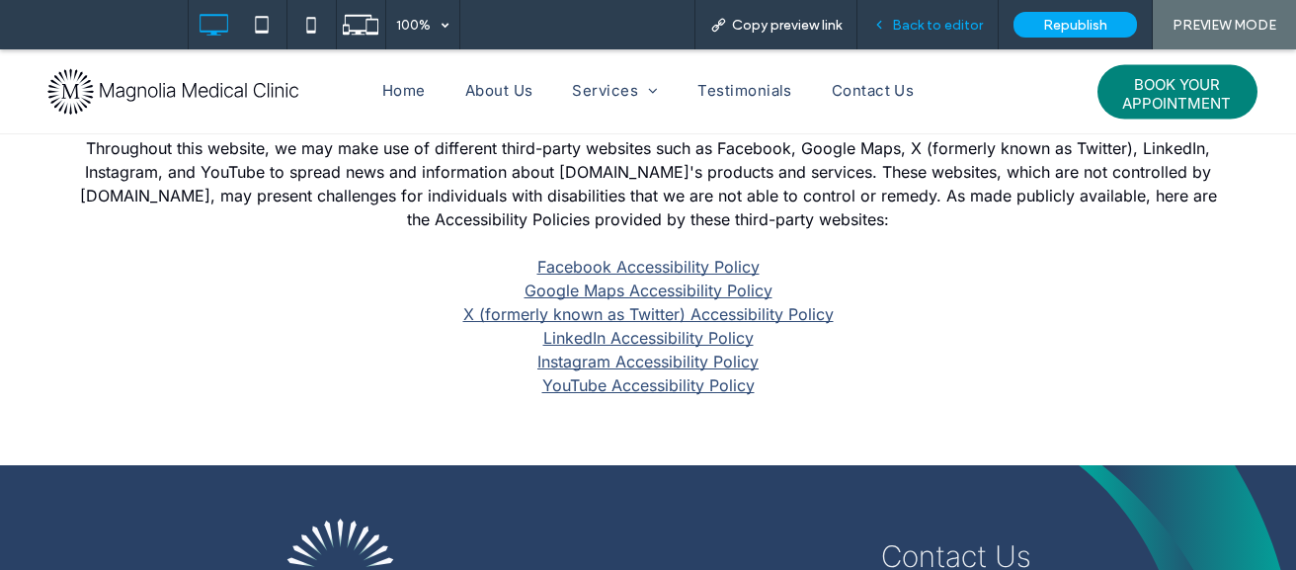
click at [937, 7] on div "Back to editor" at bounding box center [927, 24] width 141 height 49
click at [939, 27] on span "Back to editor" at bounding box center [937, 25] width 91 height 17
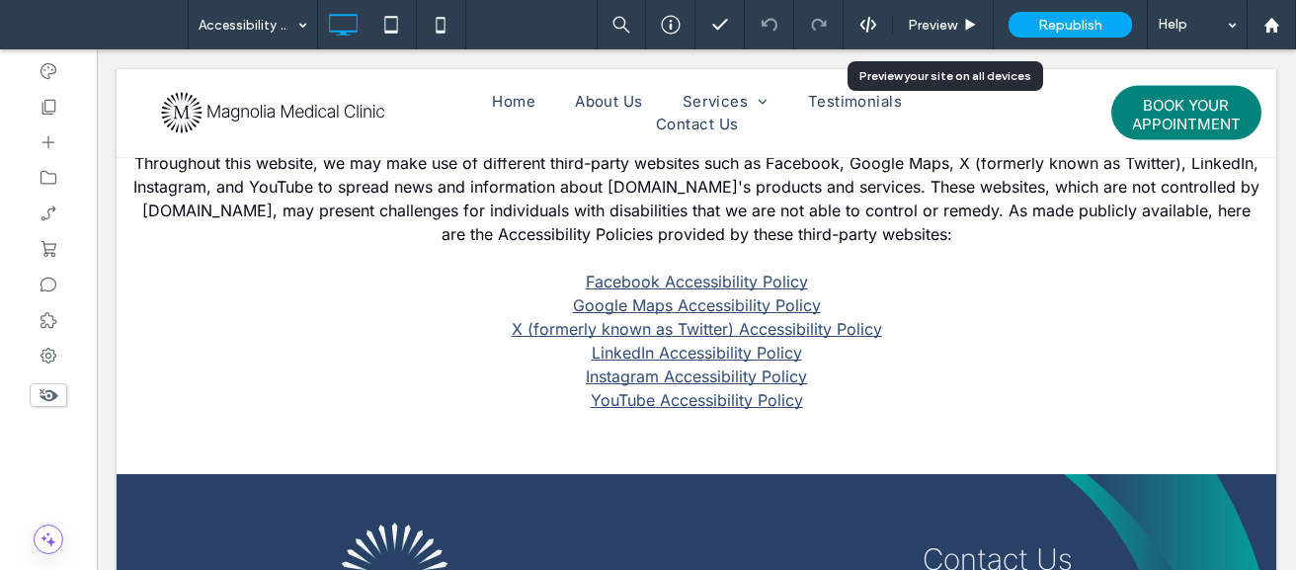
scroll to position [1711, 0]
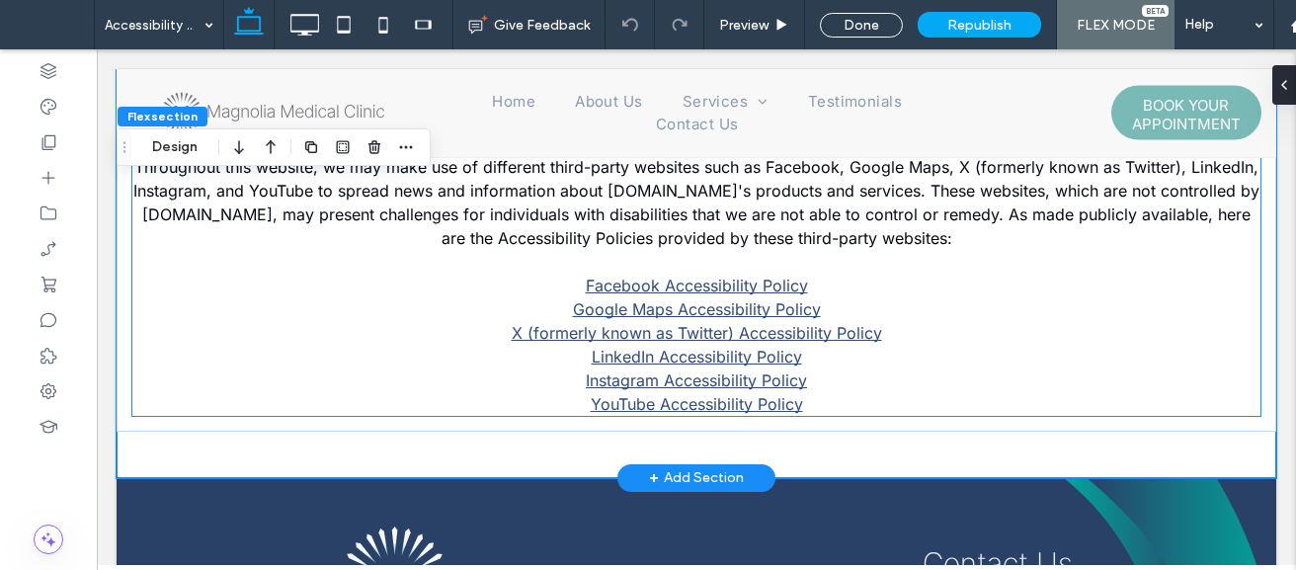
click at [766, 320] on p "Google Maps Accessibility Policy" at bounding box center [696, 309] width 1128 height 24
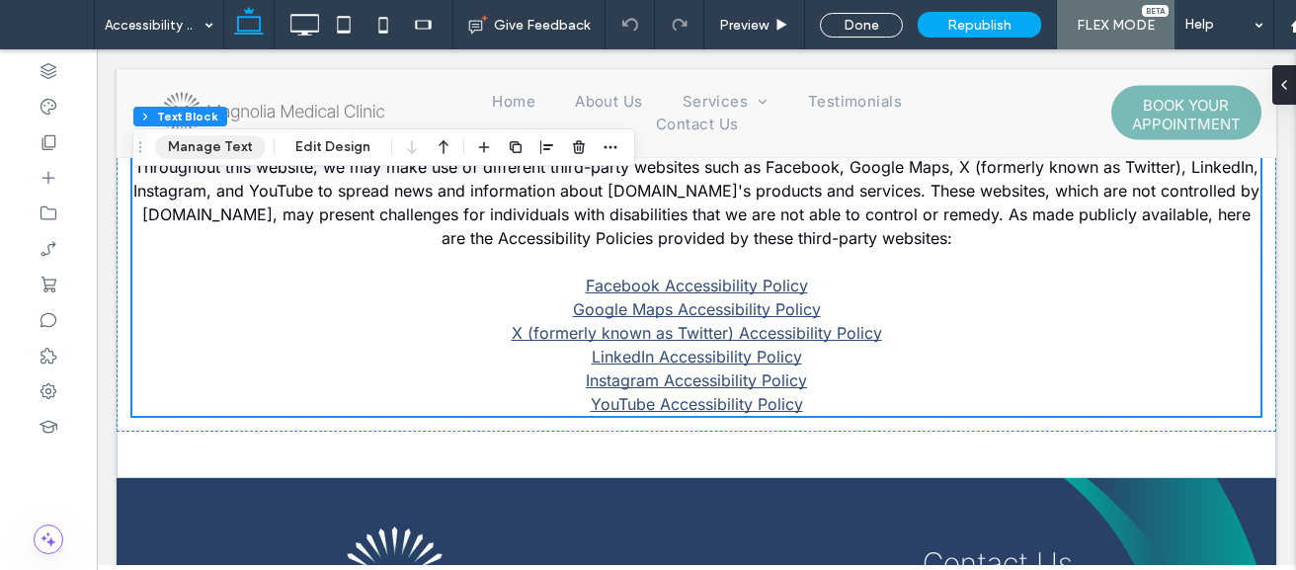
click at [230, 153] on button "Manage Text" at bounding box center [210, 147] width 111 height 24
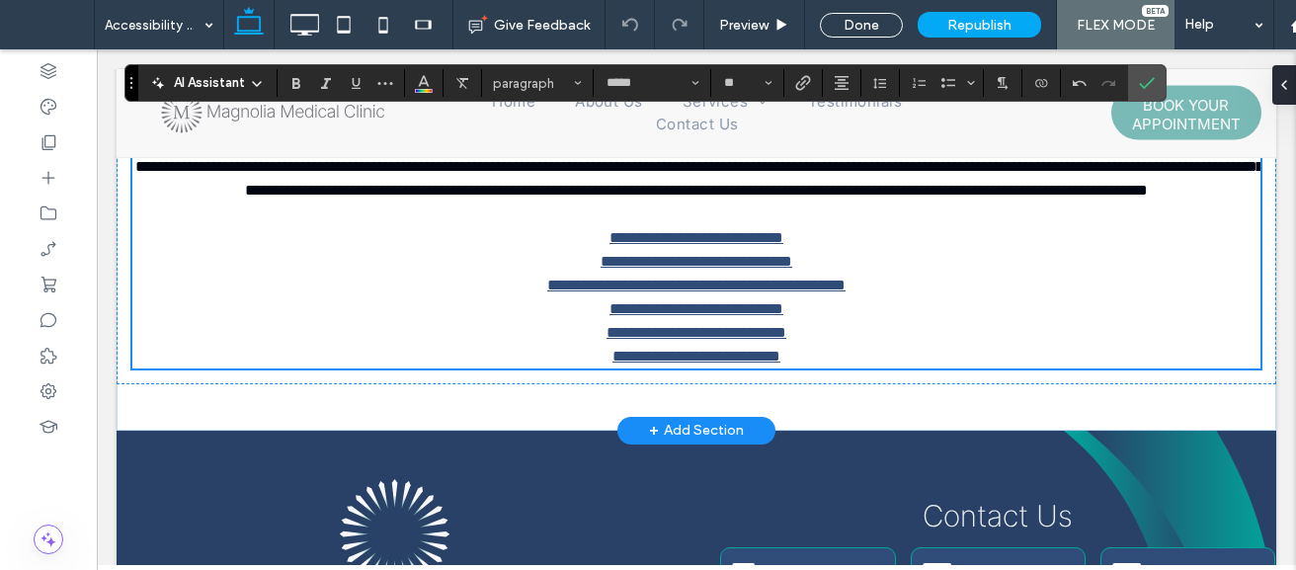
type input "*****"
type input "**"
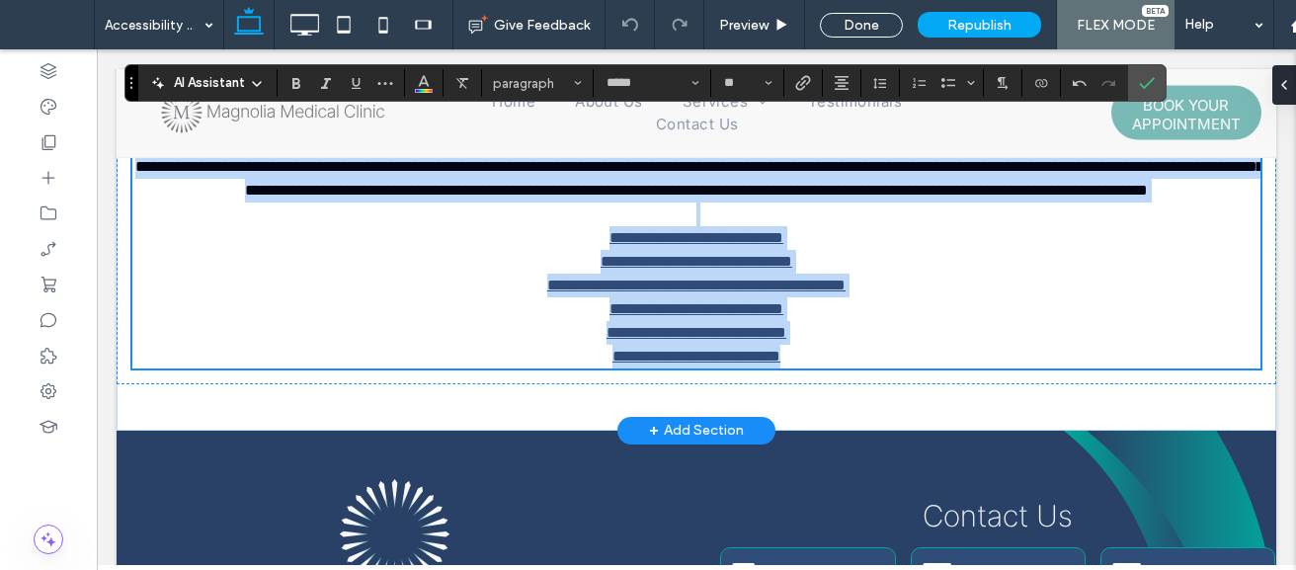
scroll to position [647, 0]
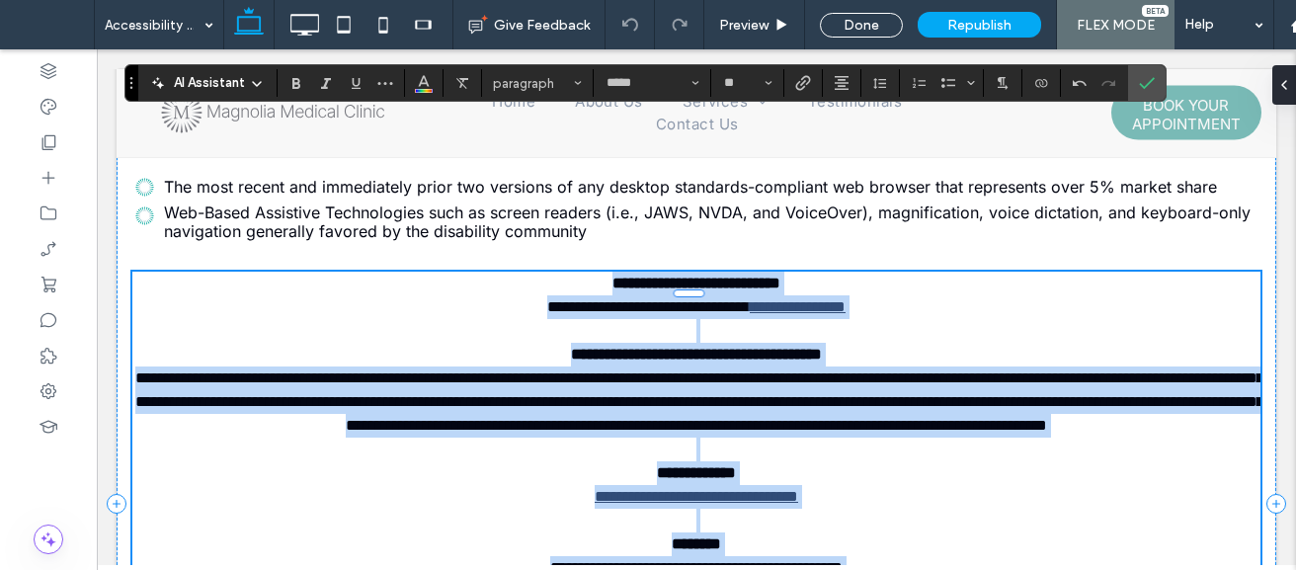
click at [772, 430] on span "**********" at bounding box center [699, 401] width 1128 height 62
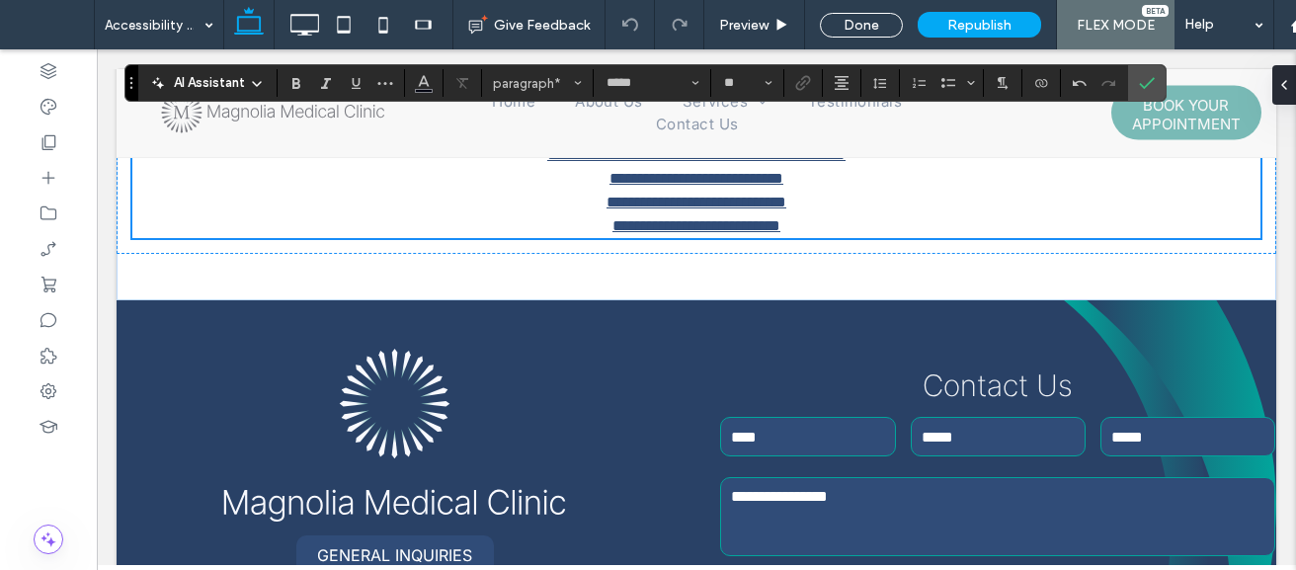
scroll to position [1676, 0]
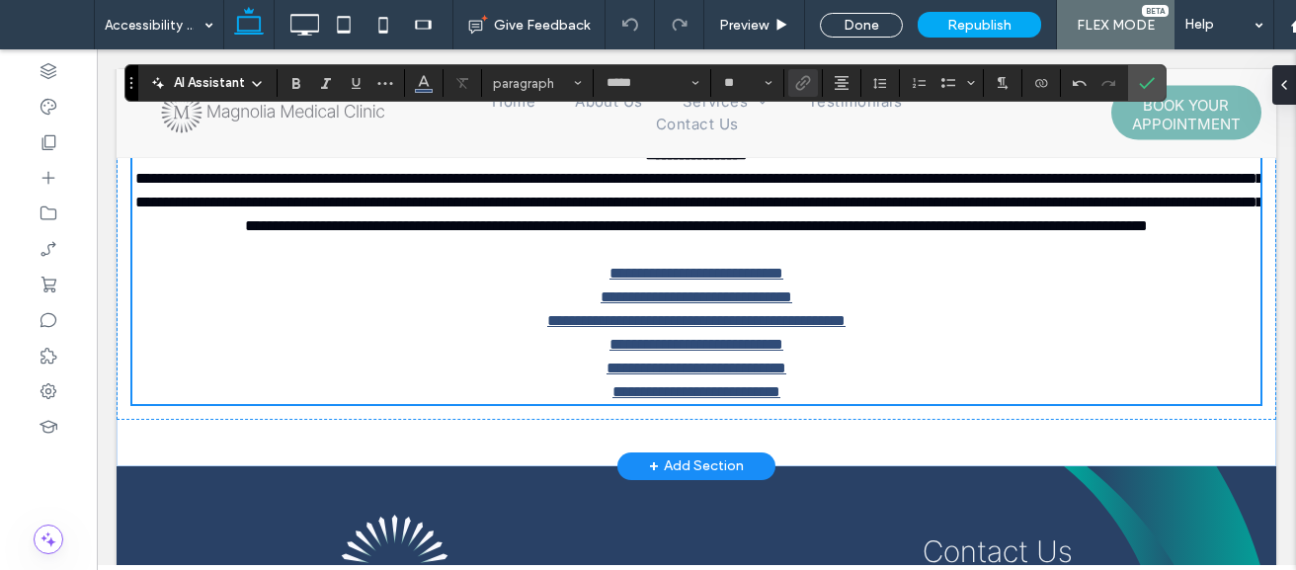
click at [814, 285] on p "**********" at bounding box center [696, 274] width 1128 height 24
click at [774, 280] on link "**********" at bounding box center [696, 273] width 174 height 15
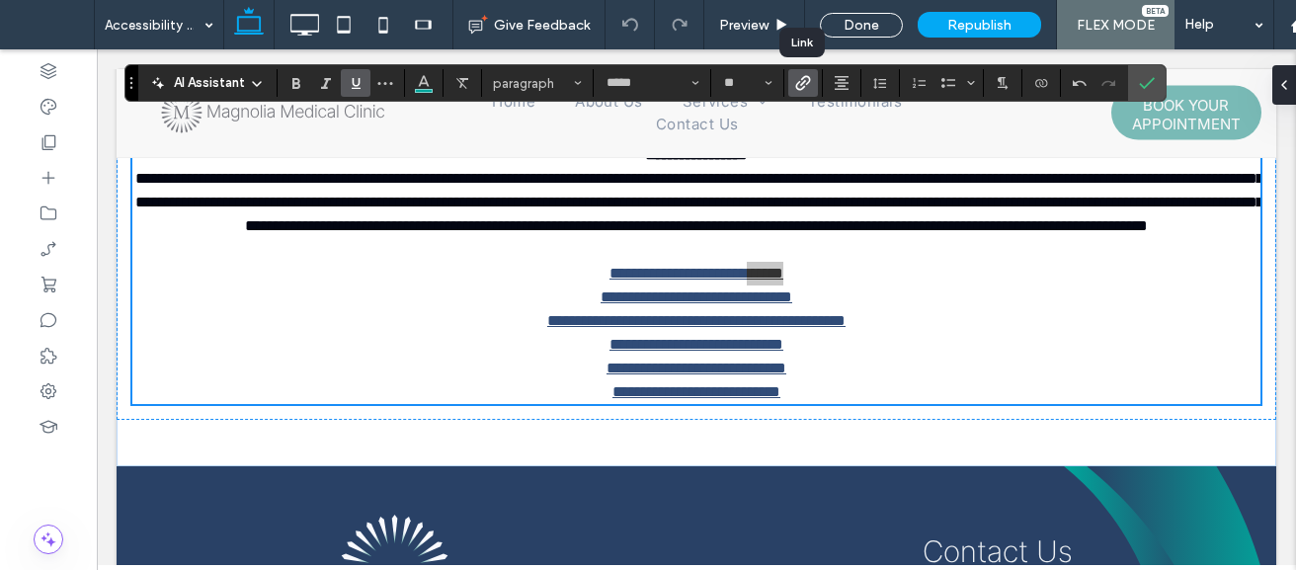
click at [797, 82] on icon "Link" at bounding box center [803, 83] width 16 height 16
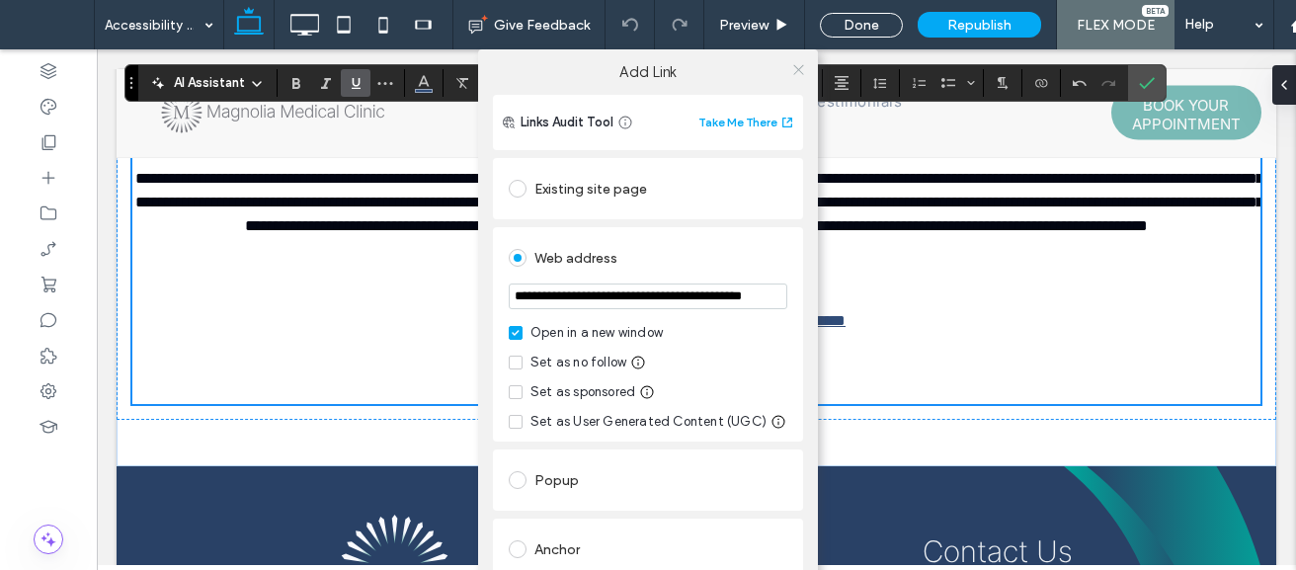
click at [795, 76] on icon at bounding box center [798, 69] width 15 height 15
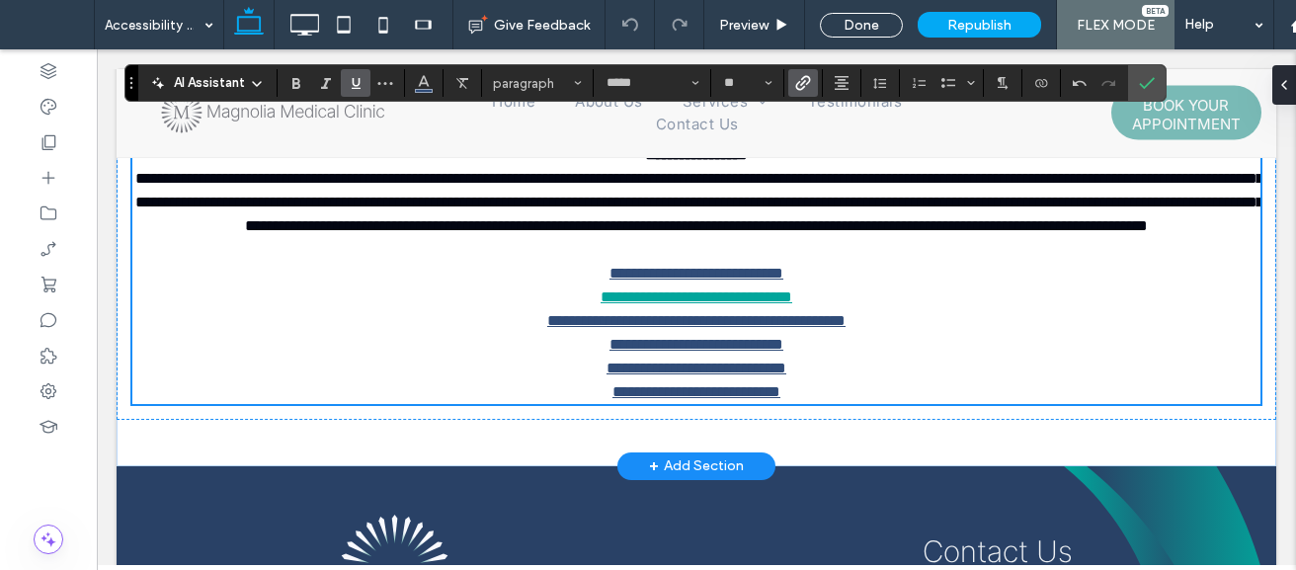
click at [783, 304] on link "**********" at bounding box center [696, 296] width 192 height 15
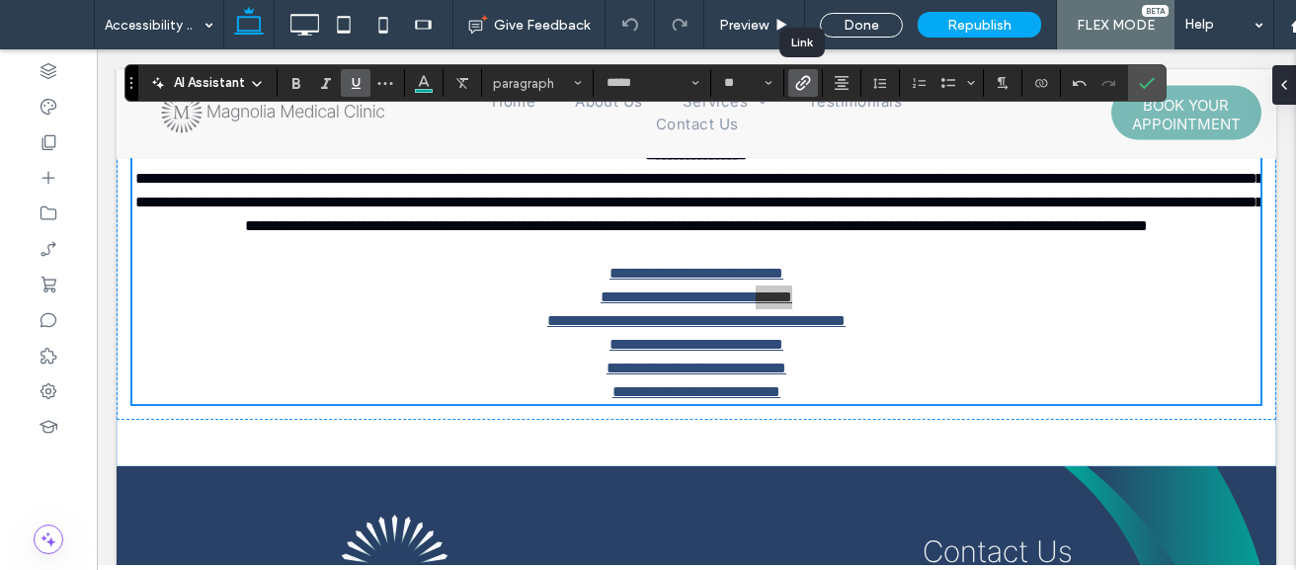
click at [799, 85] on icon "Link" at bounding box center [803, 83] width 16 height 16
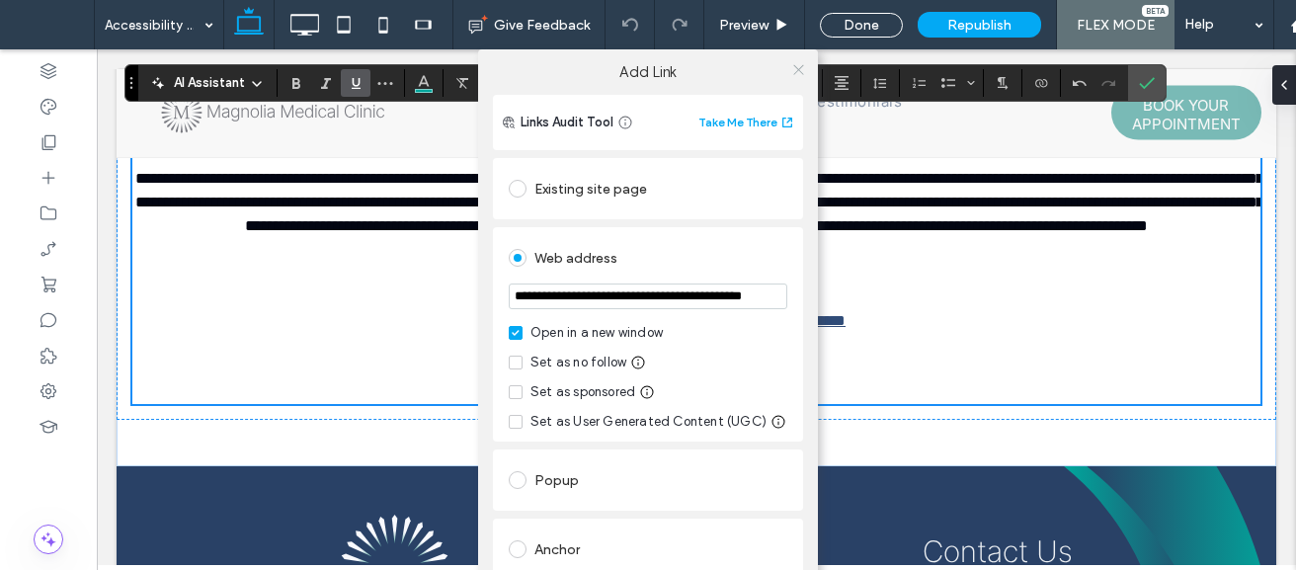
click at [797, 73] on icon at bounding box center [798, 69] width 15 height 15
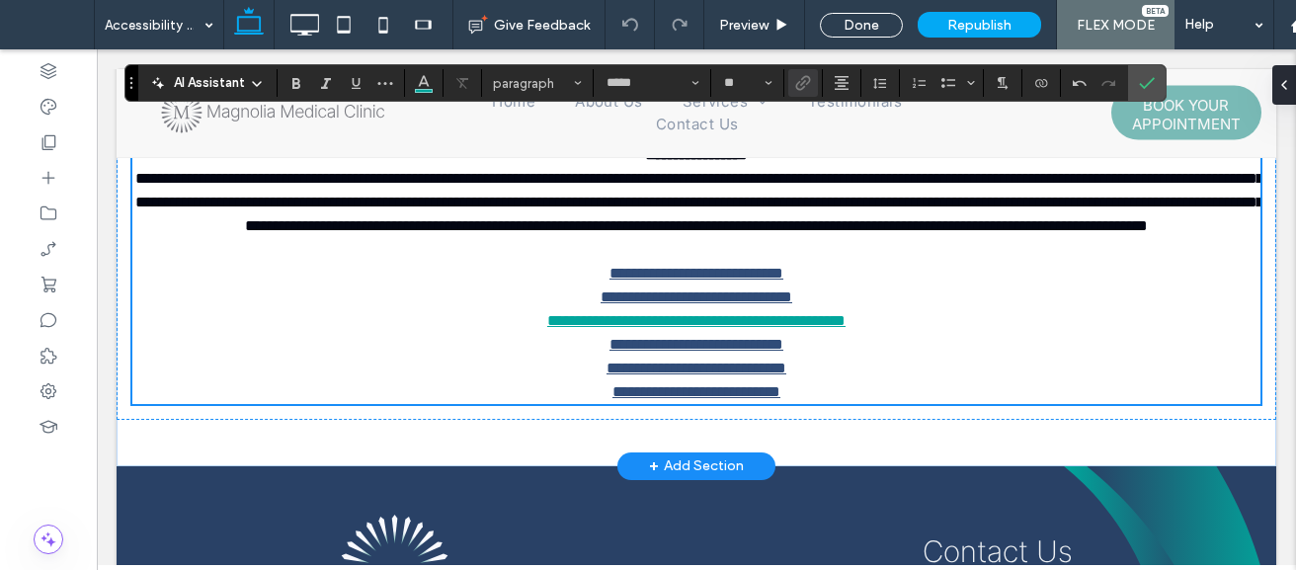
click at [782, 328] on link "**********" at bounding box center [696, 320] width 298 height 15
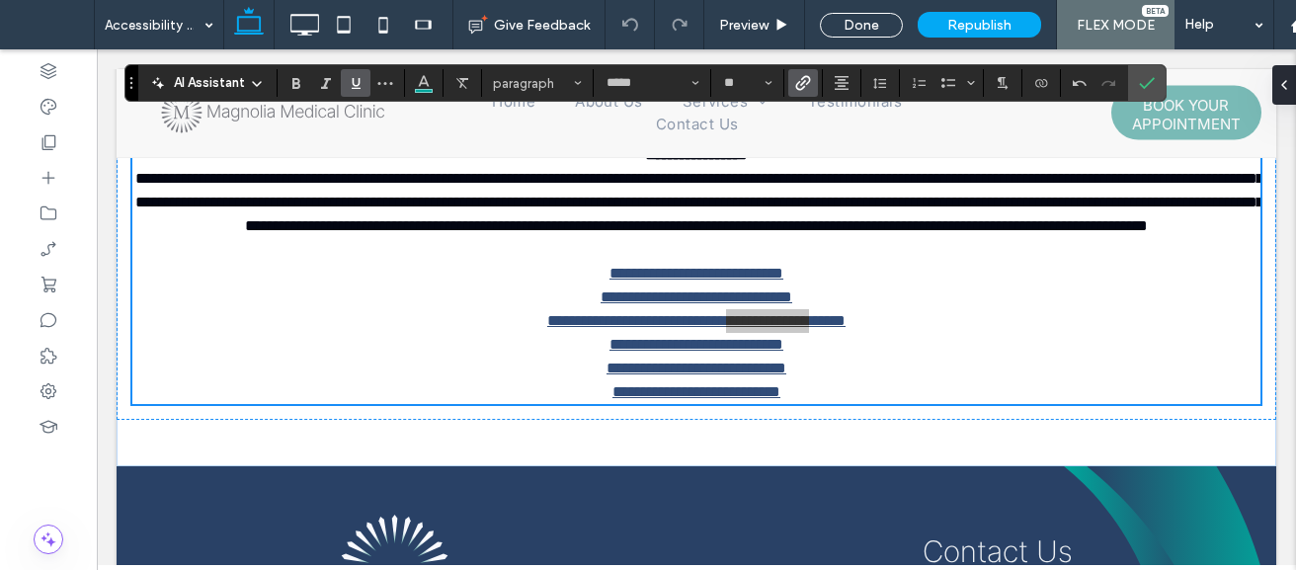
click at [810, 92] on span "Link" at bounding box center [803, 83] width 16 height 26
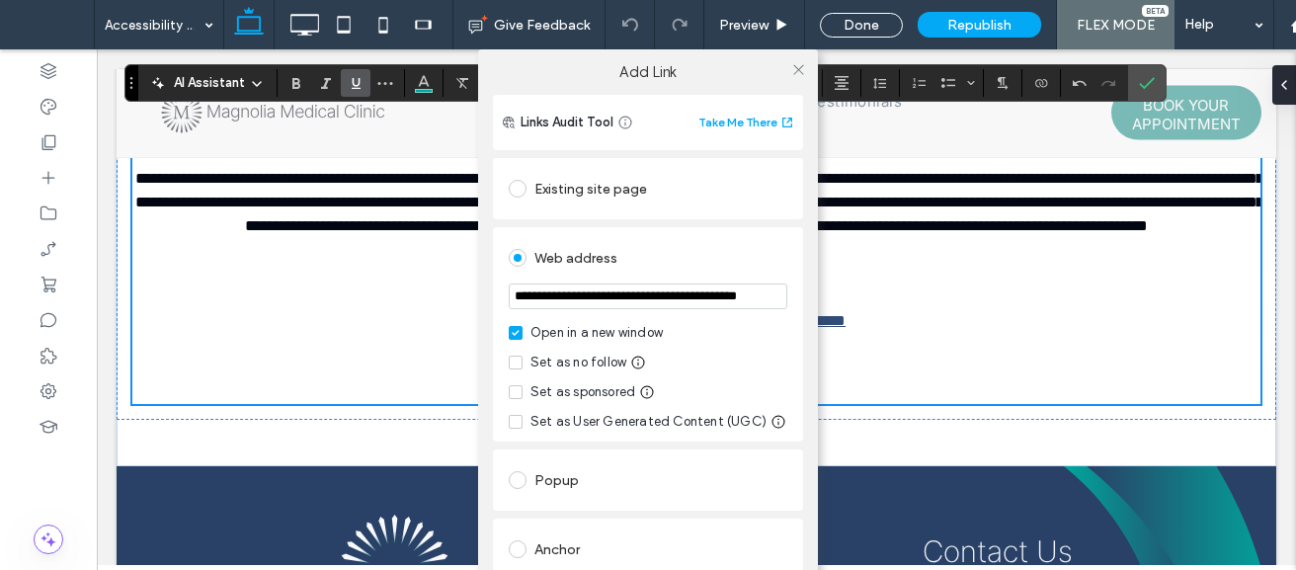
click at [784, 76] on div at bounding box center [798, 69] width 30 height 30
click at [784, 75] on div at bounding box center [798, 69] width 30 height 30
click at [794, 69] on icon at bounding box center [798, 69] width 15 height 15
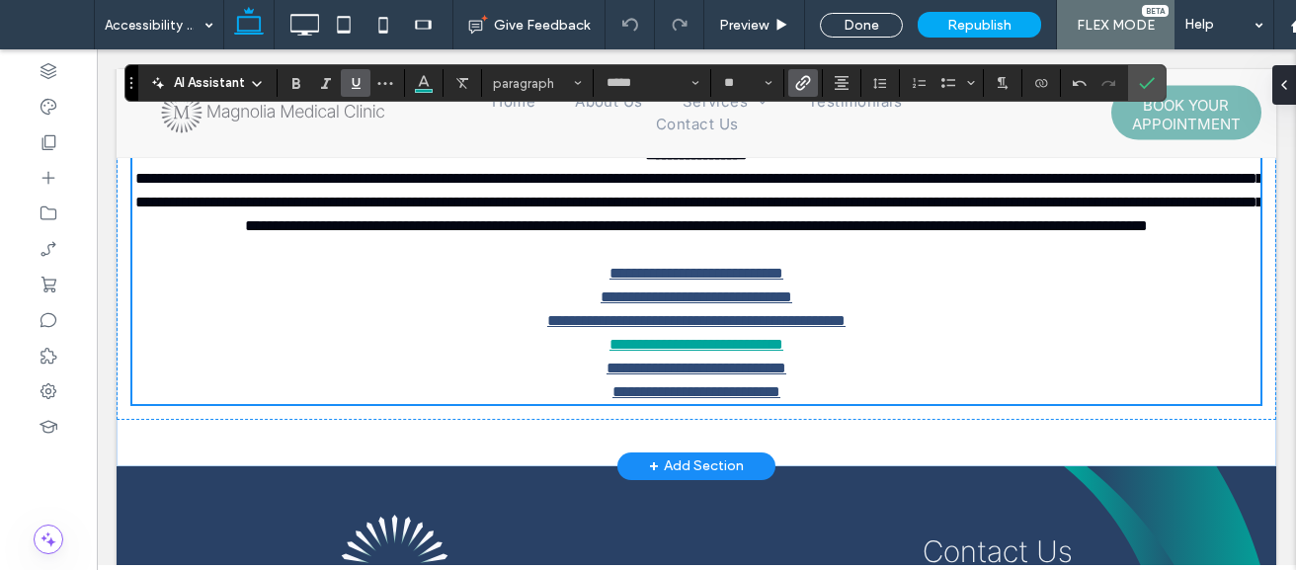
click at [770, 352] on link "**********" at bounding box center [696, 344] width 174 height 15
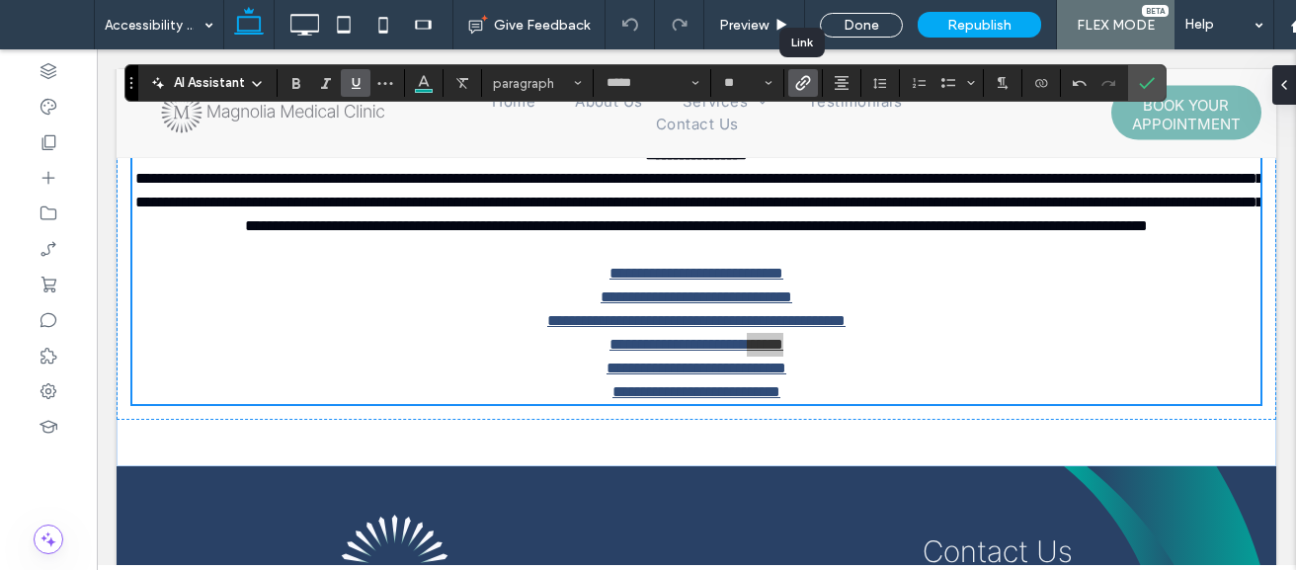
click at [795, 85] on icon "Link" at bounding box center [803, 83] width 16 height 16
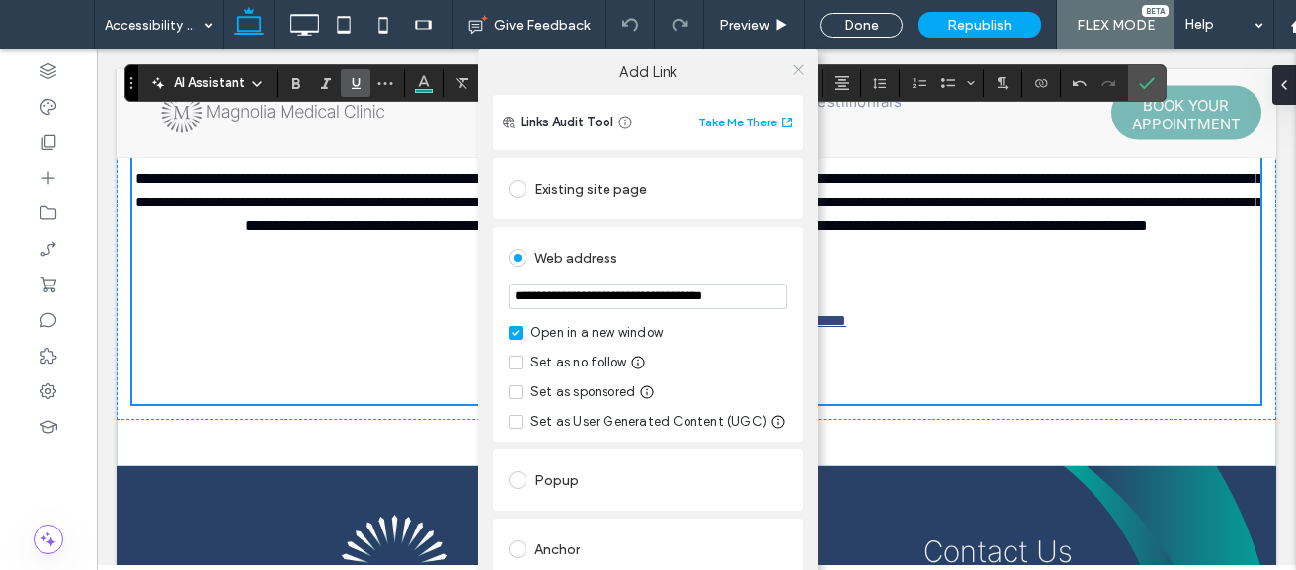
click at [792, 79] on span at bounding box center [798, 69] width 15 height 30
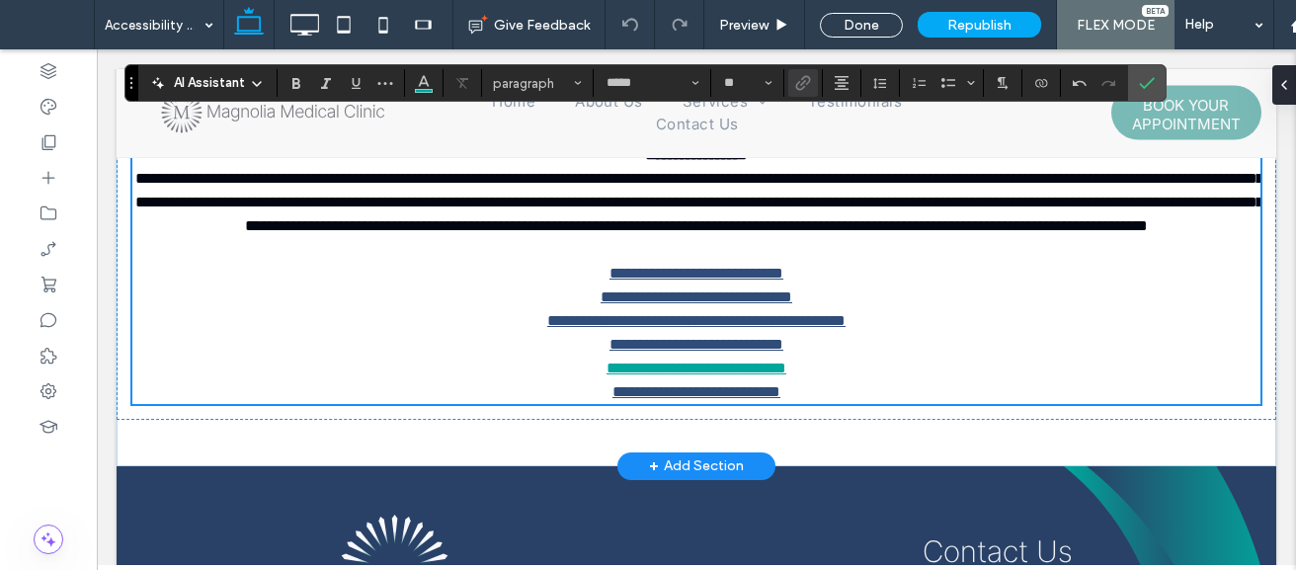
click at [751, 375] on link "**********" at bounding box center [696, 367] width 180 height 15
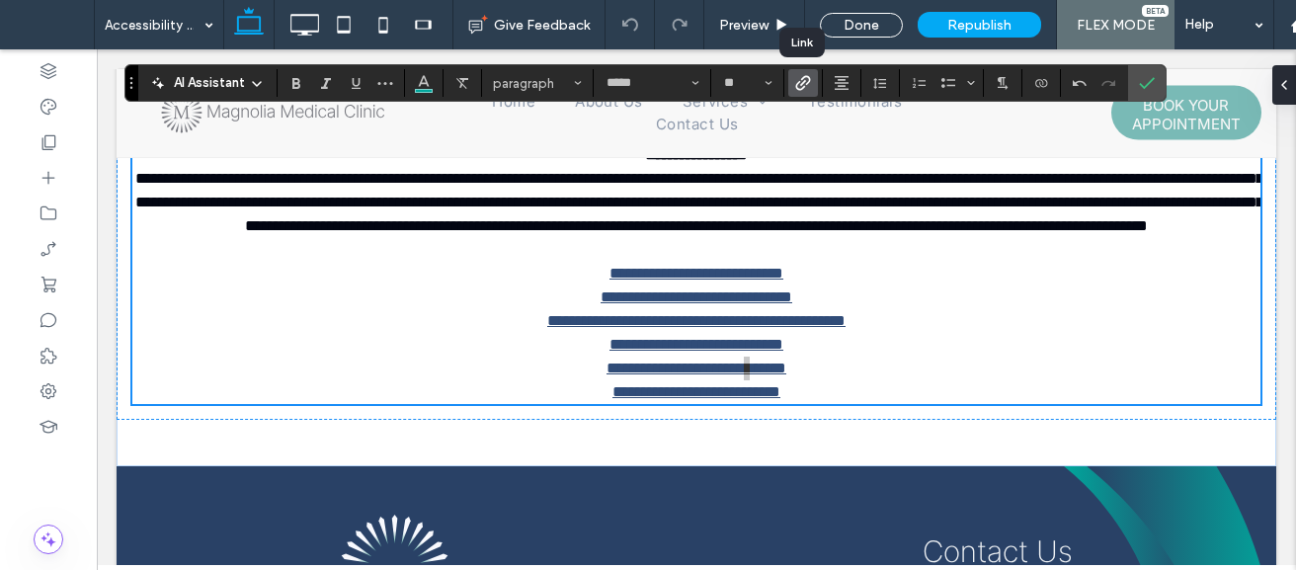
click at [795, 77] on icon "Link" at bounding box center [803, 83] width 16 height 16
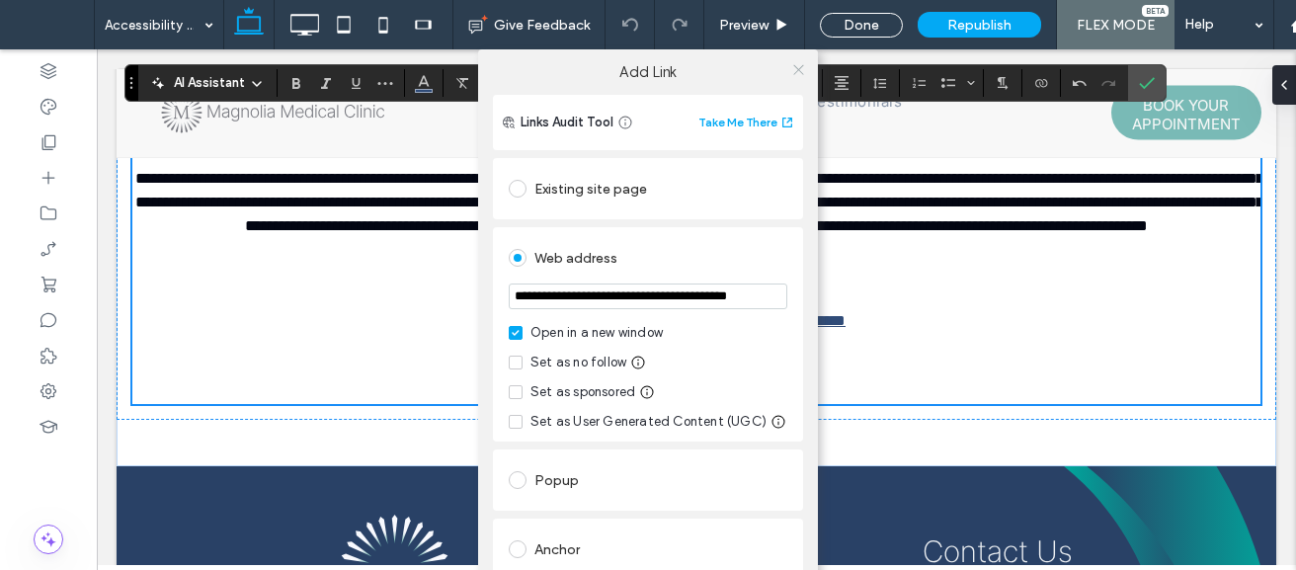
click at [795, 73] on icon at bounding box center [798, 69] width 15 height 15
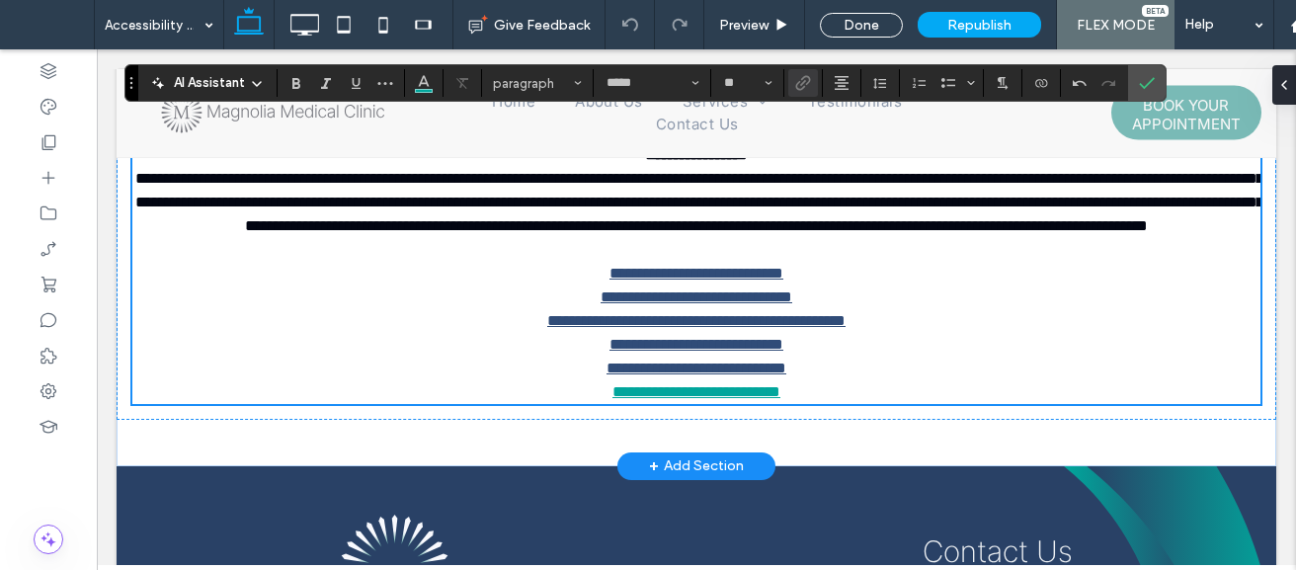
click at [780, 399] on link "**********" at bounding box center [696, 391] width 168 height 15
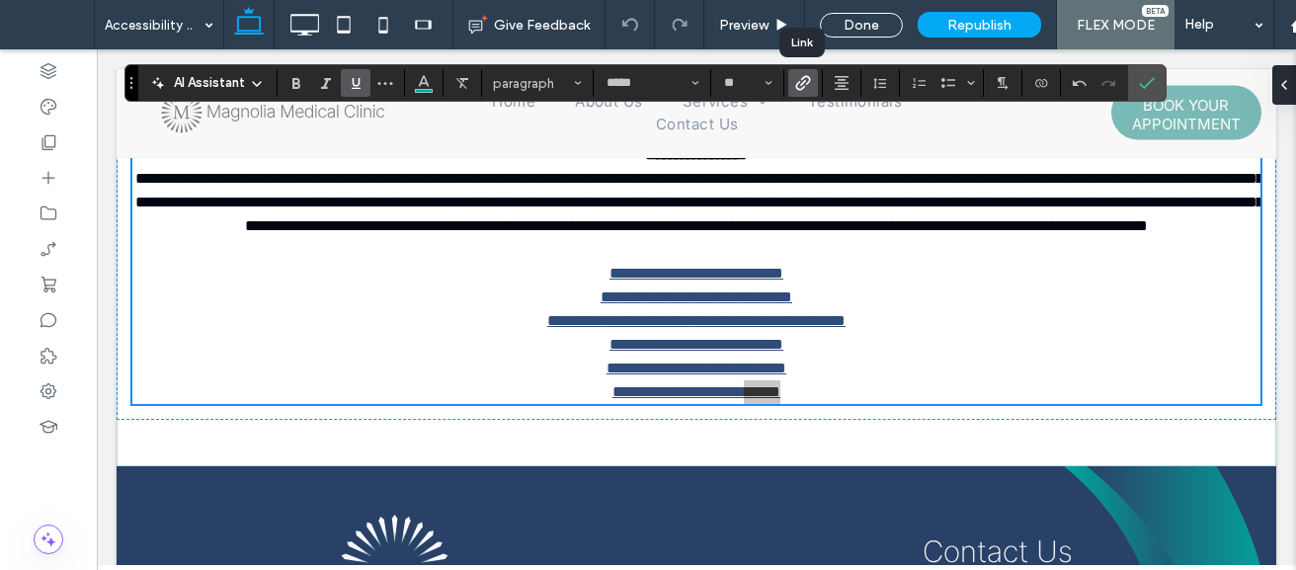
click at [802, 86] on icon "Link" at bounding box center [803, 83] width 16 height 16
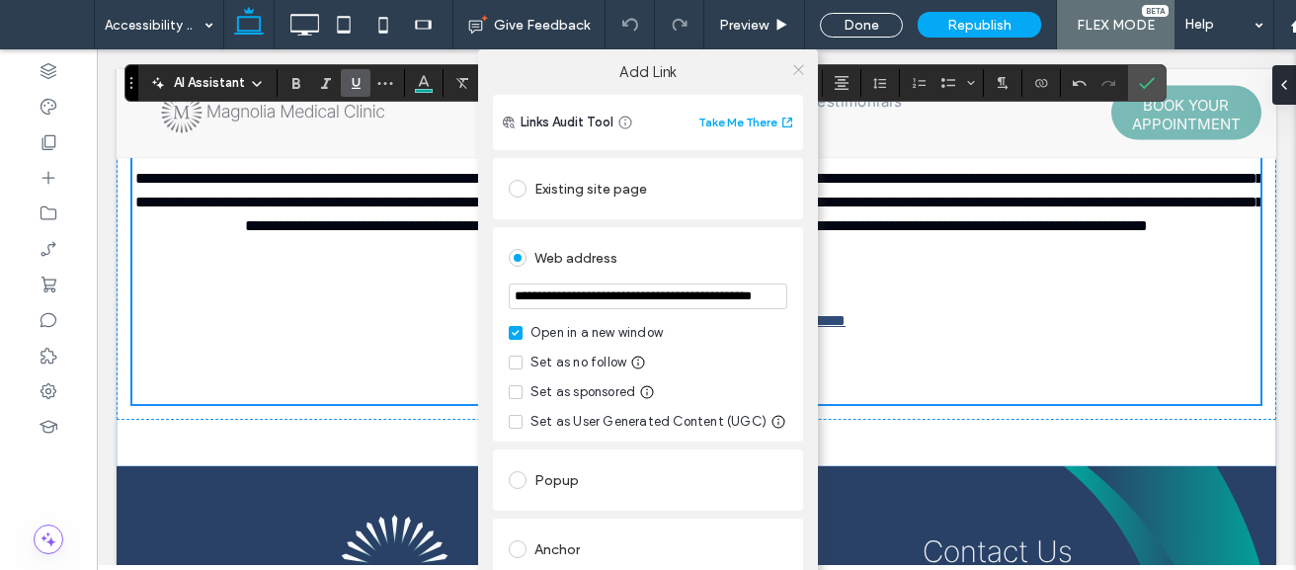
click at [798, 73] on icon at bounding box center [798, 69] width 15 height 15
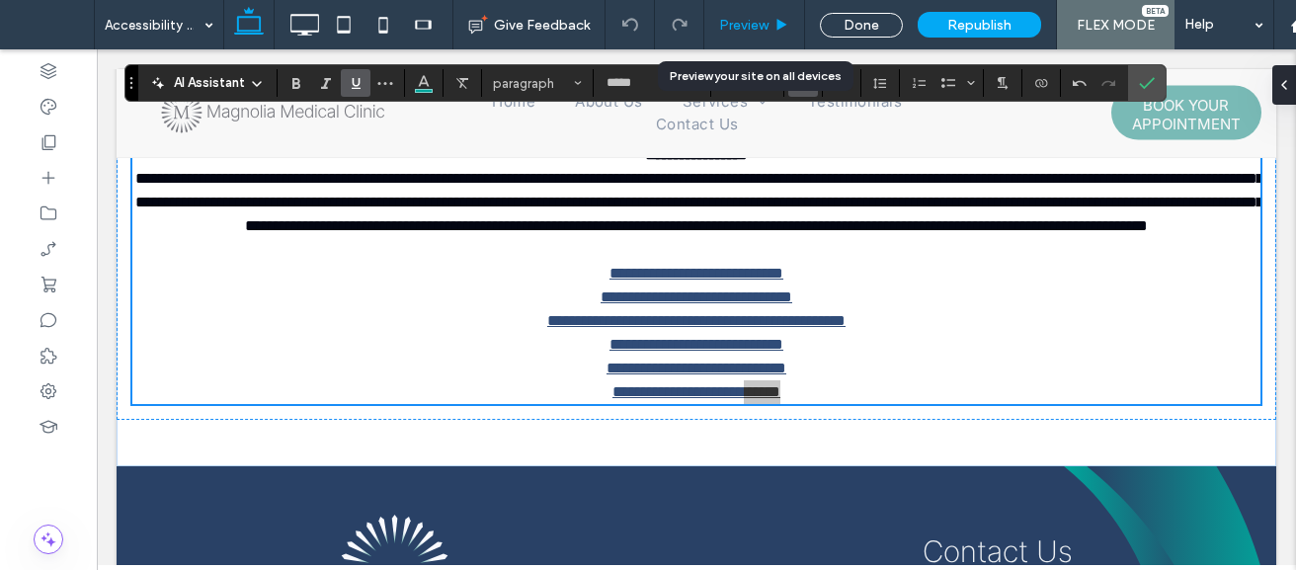
click at [753, 22] on span "Preview" at bounding box center [743, 25] width 49 height 17
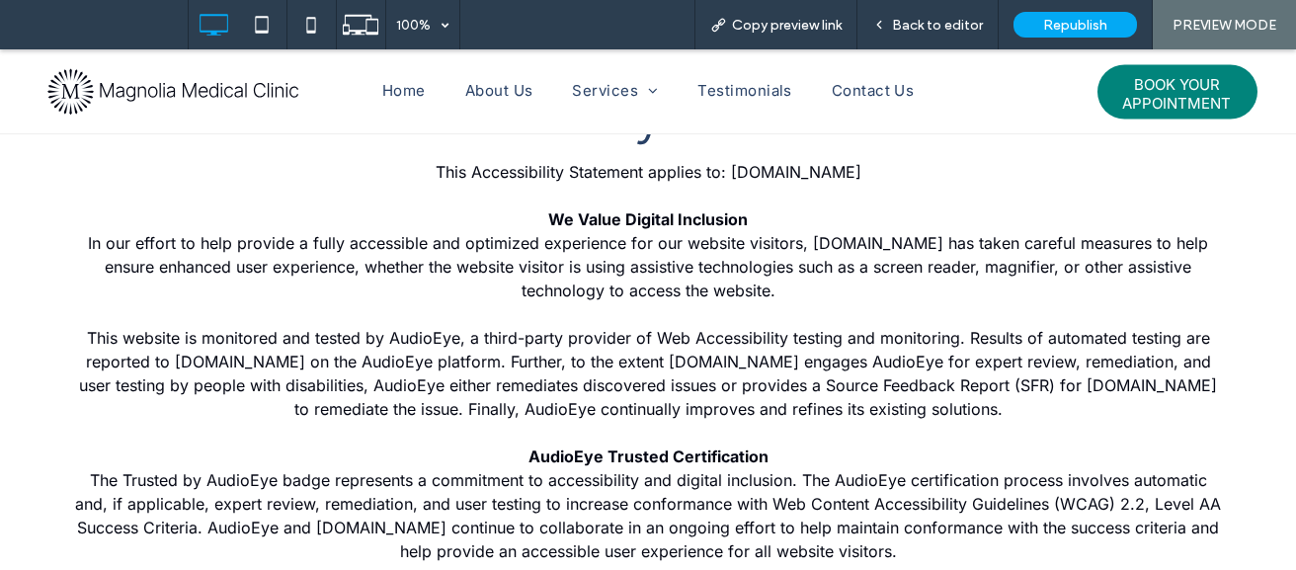
scroll to position [61, 0]
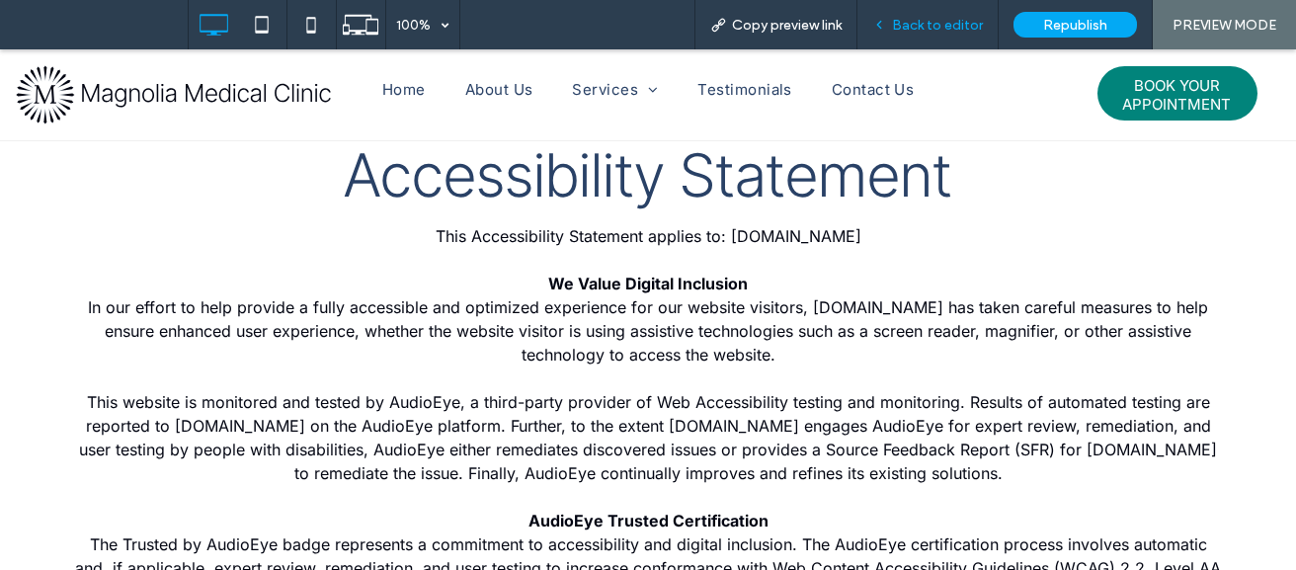
click at [941, 11] on div "Back to editor" at bounding box center [927, 24] width 141 height 49
click at [936, 30] on span "Back to editor" at bounding box center [937, 25] width 91 height 17
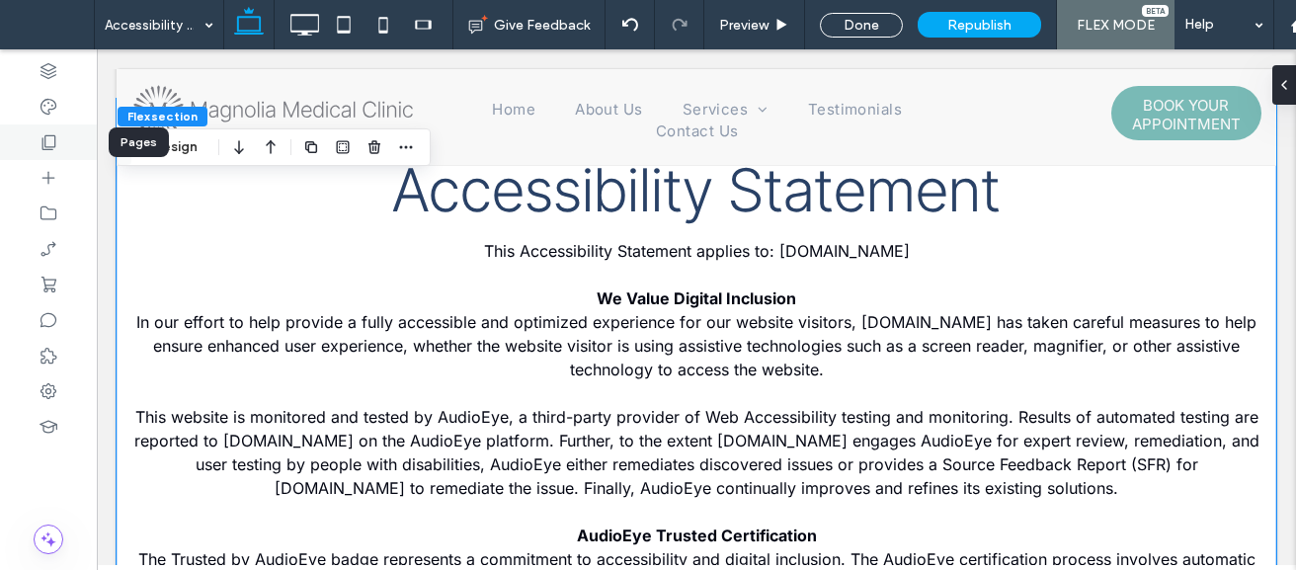
click at [48, 146] on icon at bounding box center [49, 142] width 20 height 20
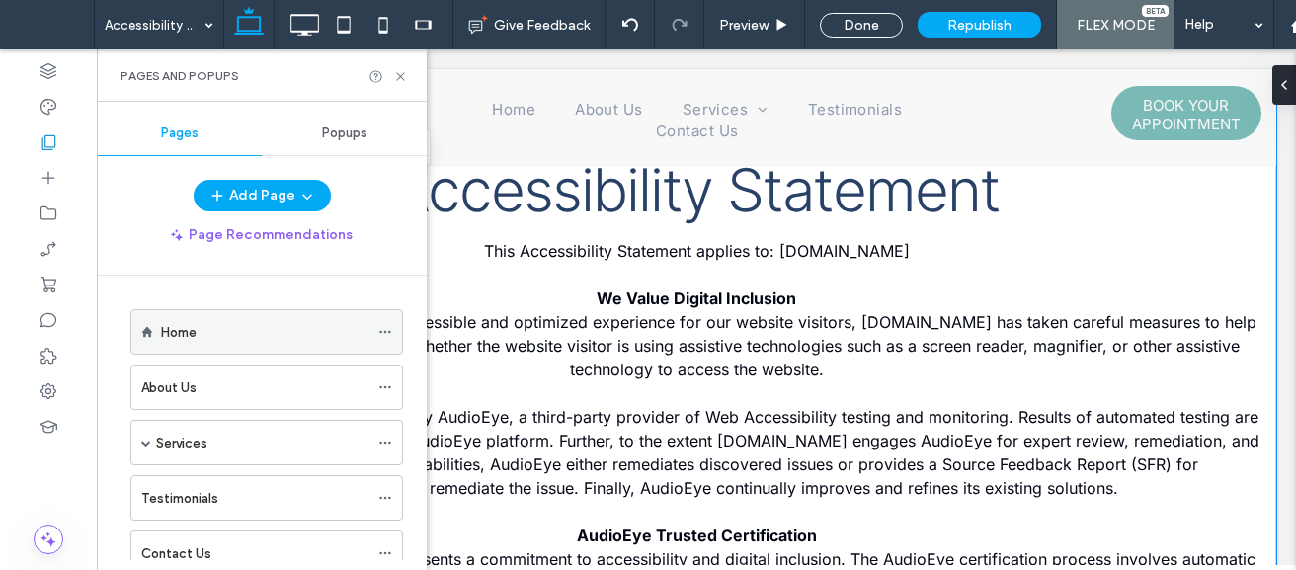
click at [382, 334] on icon at bounding box center [385, 332] width 14 height 14
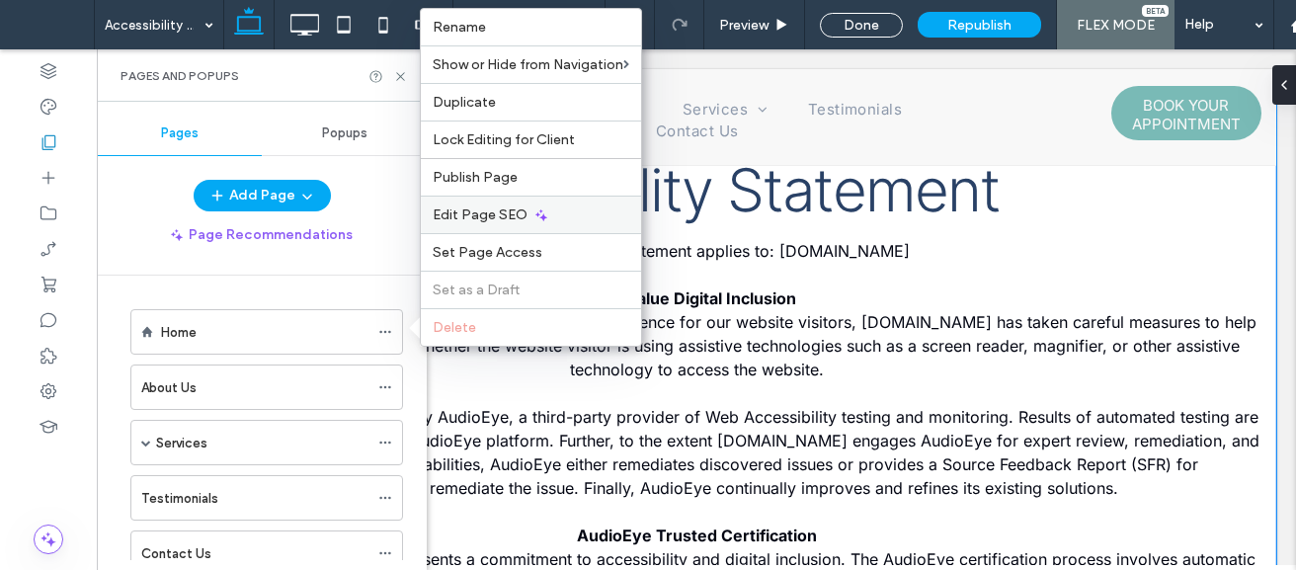
click at [548, 212] on div "Edit Page SEO" at bounding box center [531, 215] width 220 height 38
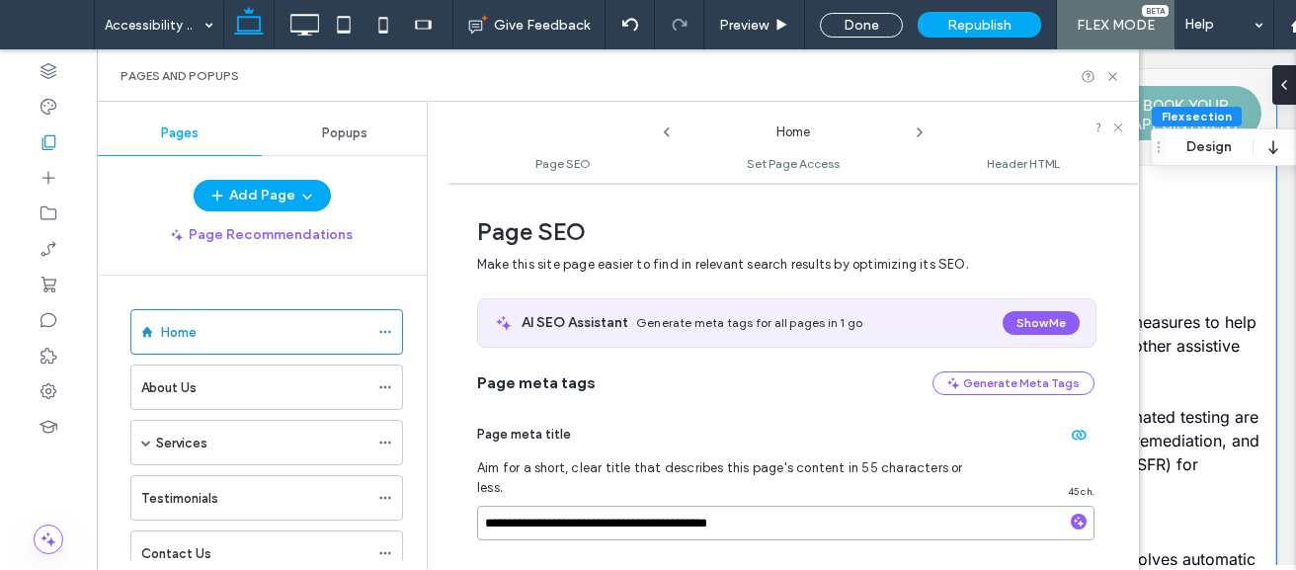
click at [771, 510] on input "**********" at bounding box center [785, 523] width 617 height 35
click at [913, 131] on icon at bounding box center [919, 132] width 16 height 16
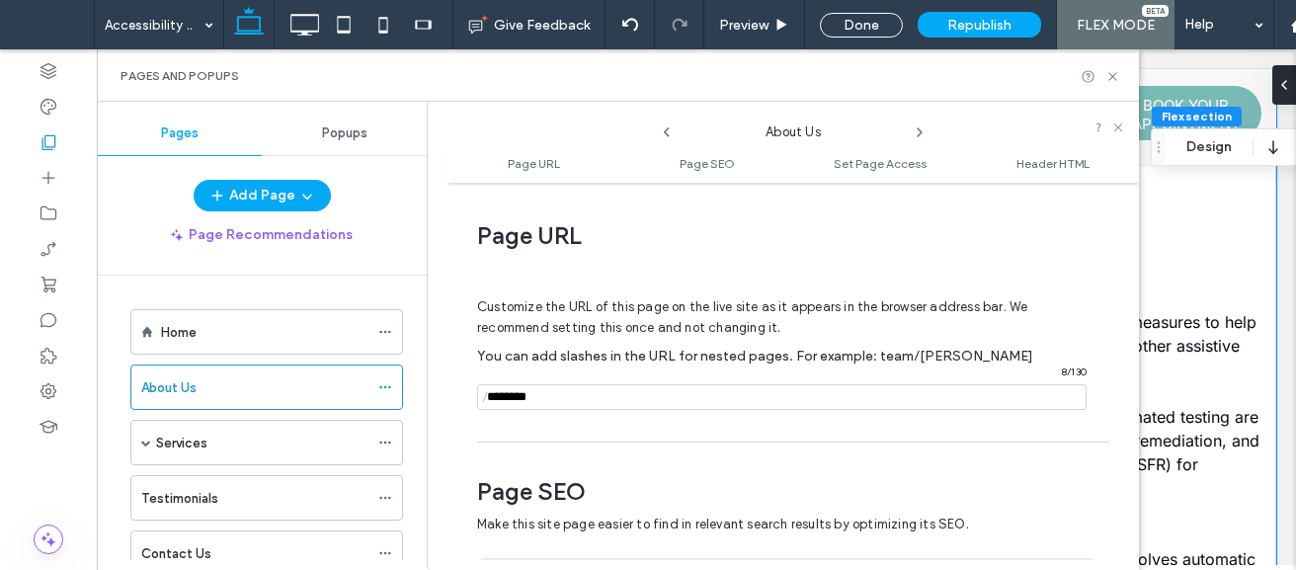
click at [913, 131] on icon at bounding box center [919, 132] width 16 height 16
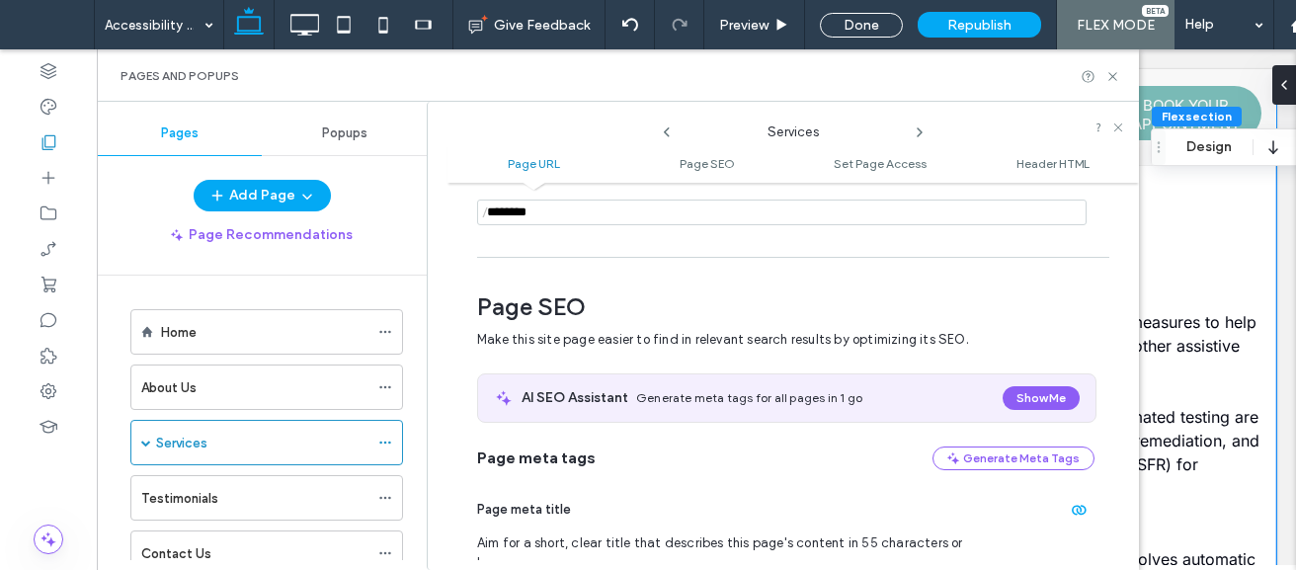
scroll to position [210, 0]
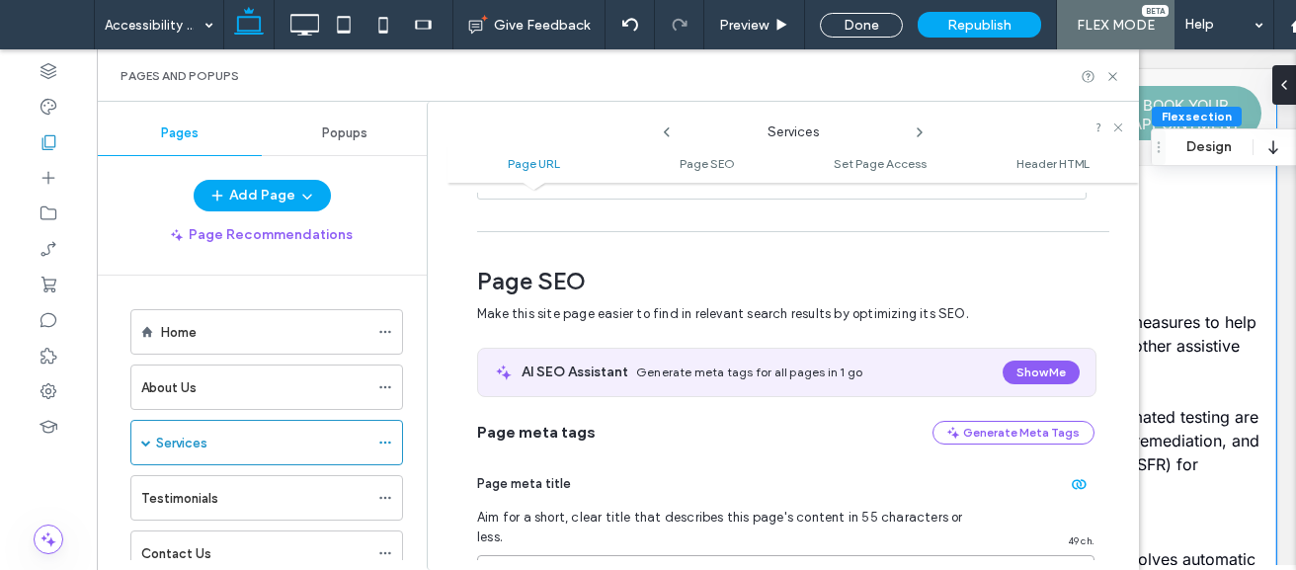
click at [819, 555] on input "**********" at bounding box center [785, 572] width 617 height 35
click at [667, 125] on icon at bounding box center [667, 132] width 16 height 16
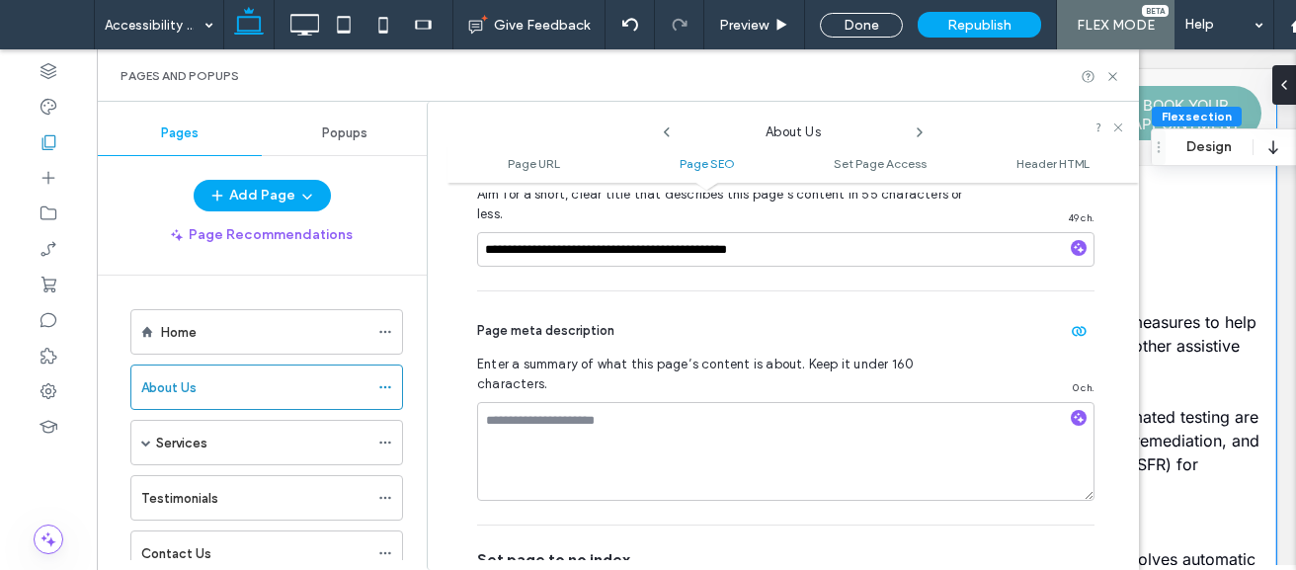
scroll to position [507, 0]
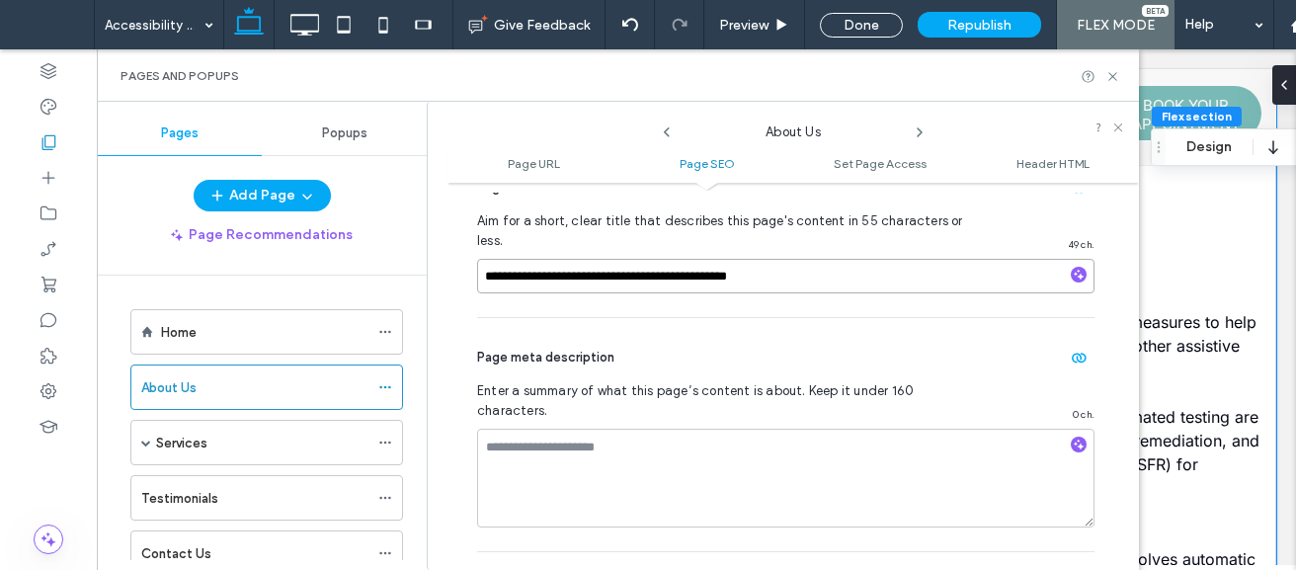
click at [840, 259] on input "**********" at bounding box center [785, 276] width 617 height 35
click at [918, 140] on icon at bounding box center [919, 132] width 16 height 16
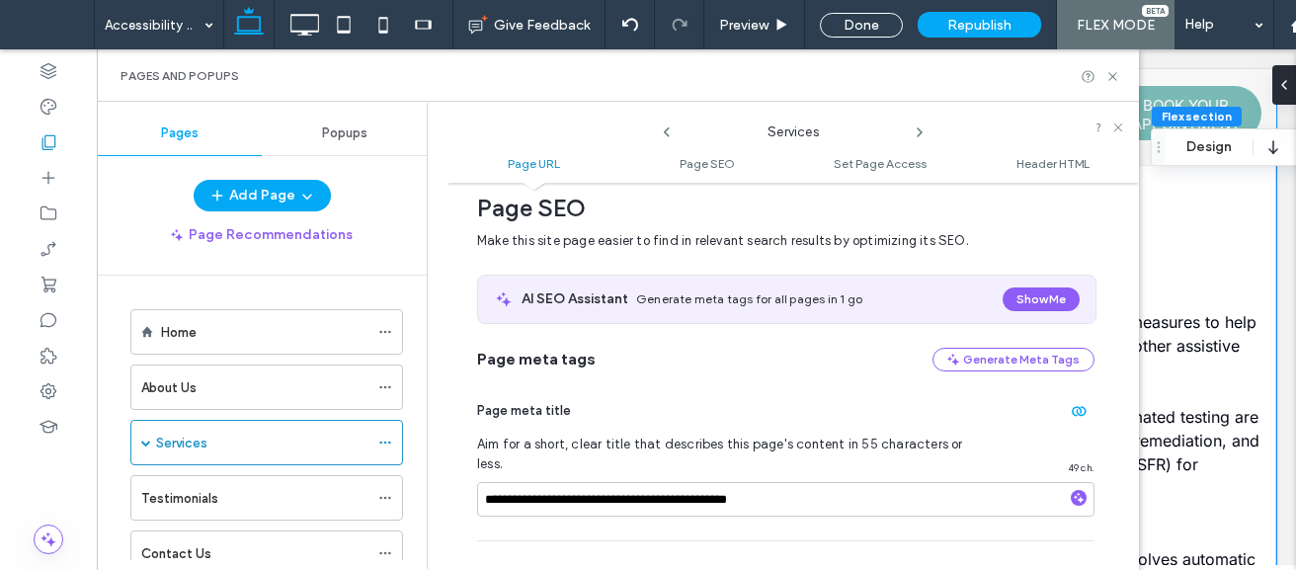
scroll to position [362, 0]
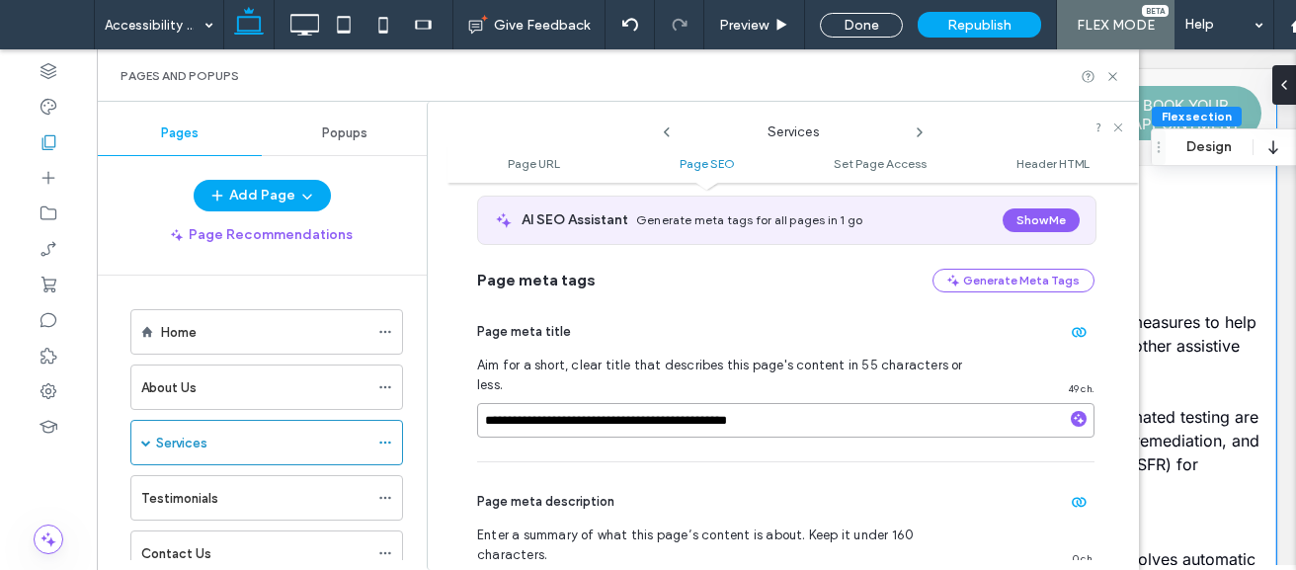
click at [820, 403] on input "**********" at bounding box center [785, 420] width 617 height 35
click at [915, 127] on icon at bounding box center [919, 132] width 16 height 16
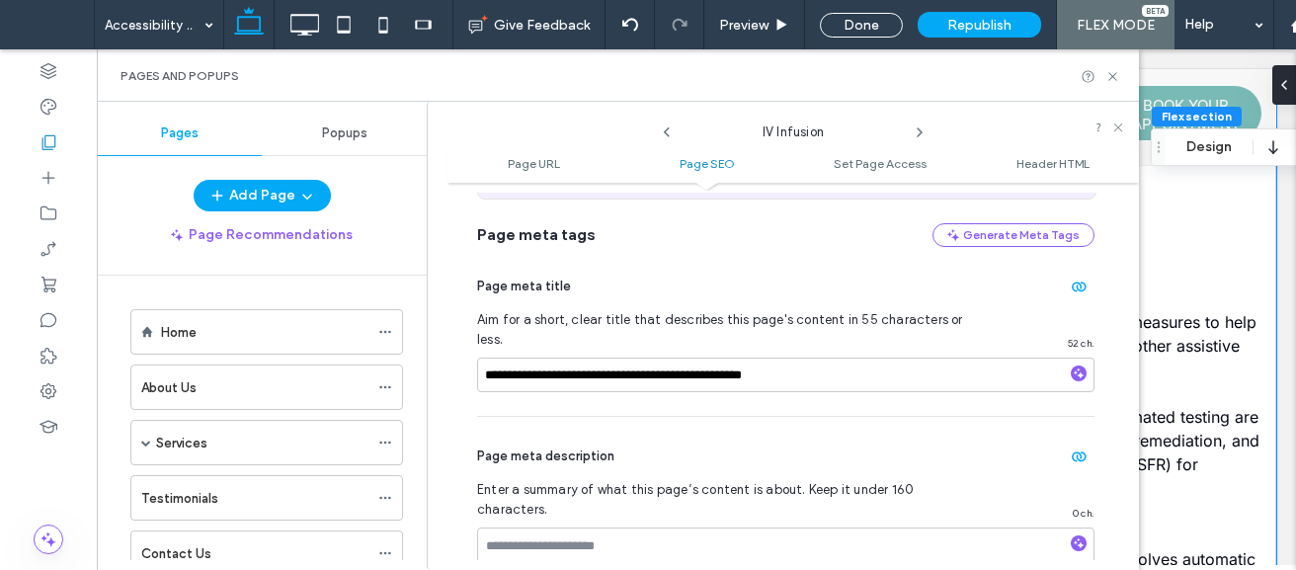
scroll to position [415, 0]
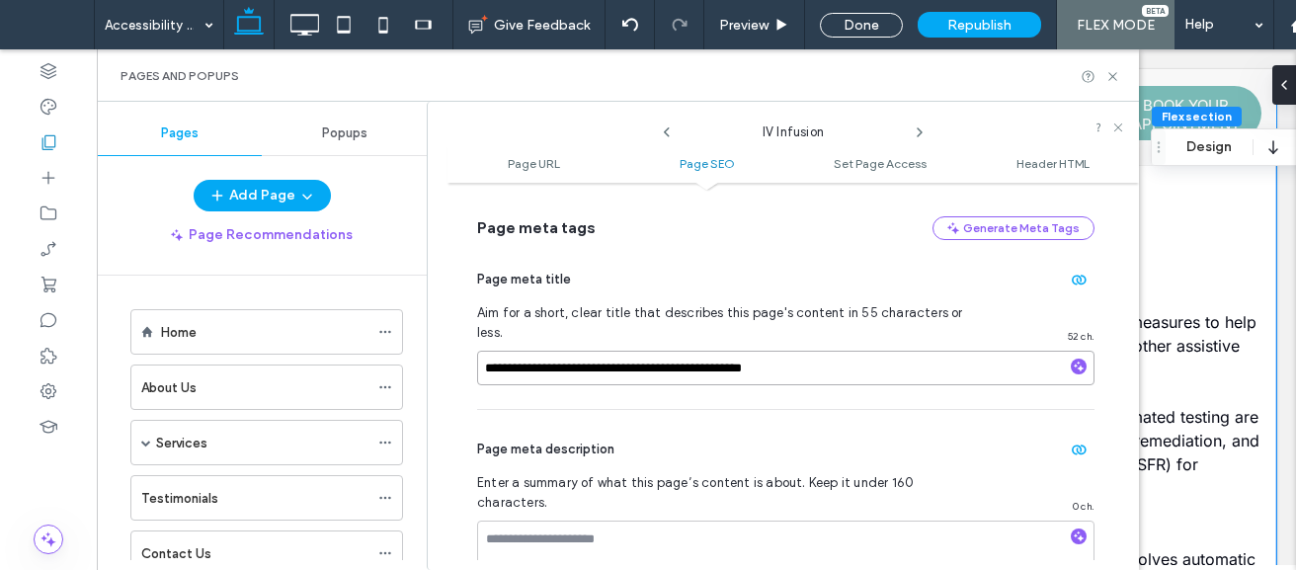
click at [853, 351] on input "**********" at bounding box center [785, 368] width 617 height 35
click at [923, 133] on icon at bounding box center [919, 132] width 16 height 16
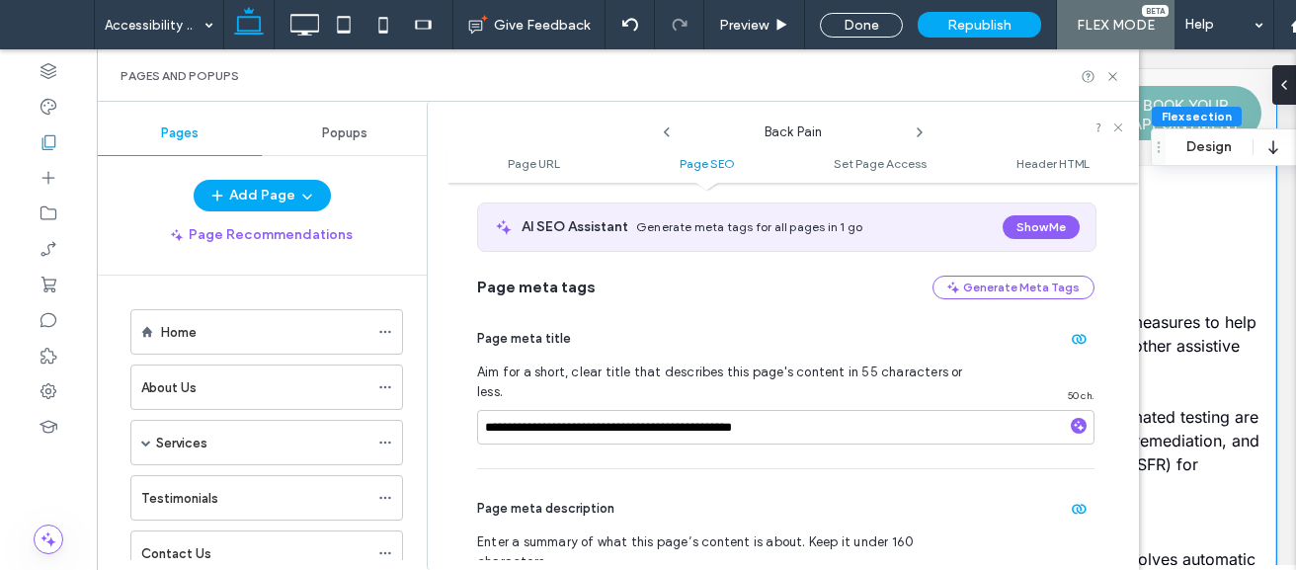
scroll to position [368, 0]
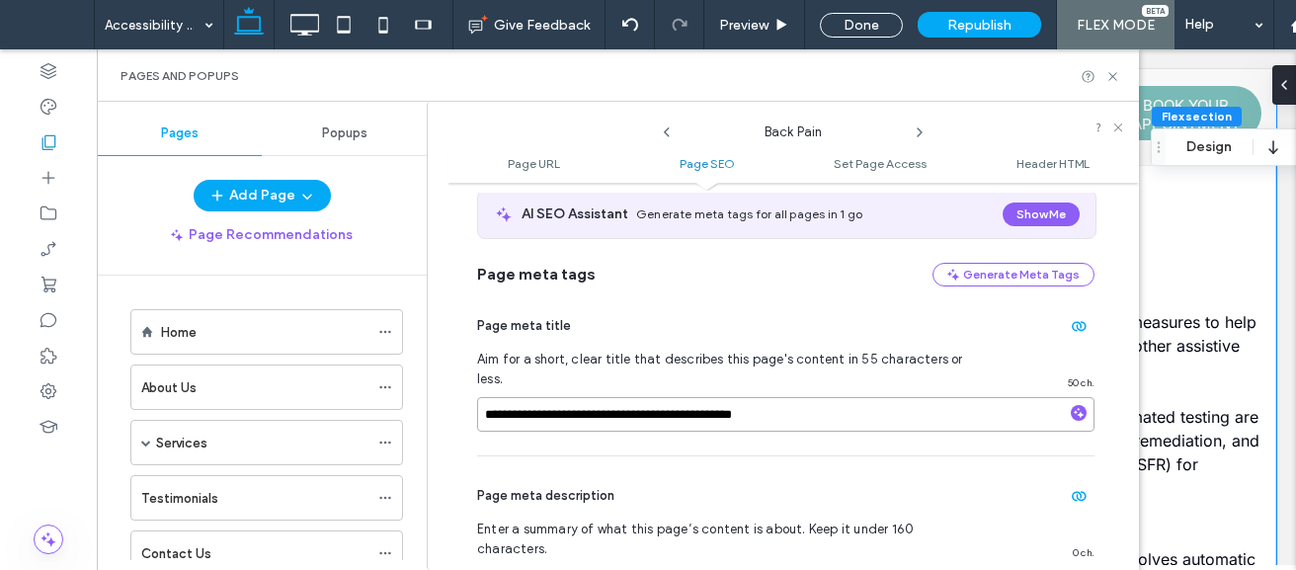
click at [828, 397] on input "**********" at bounding box center [785, 414] width 617 height 35
click at [914, 138] on icon at bounding box center [919, 132] width 16 height 16
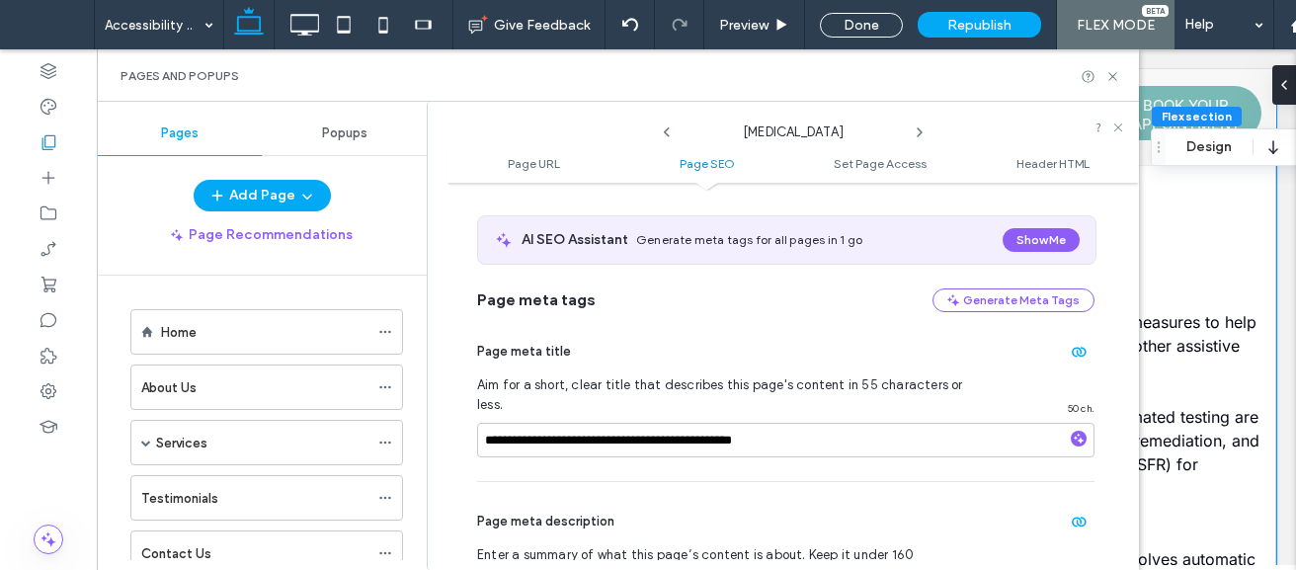
scroll to position [355, 0]
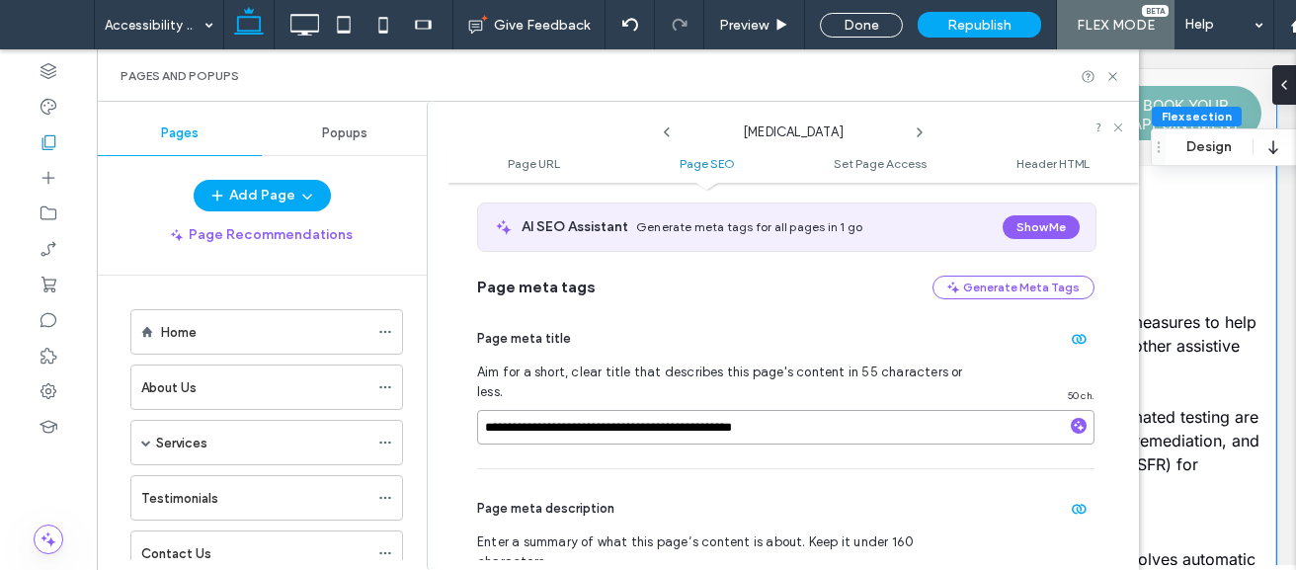
click at [845, 410] on input "**********" at bounding box center [785, 427] width 617 height 35
click at [915, 134] on icon at bounding box center [919, 132] width 16 height 16
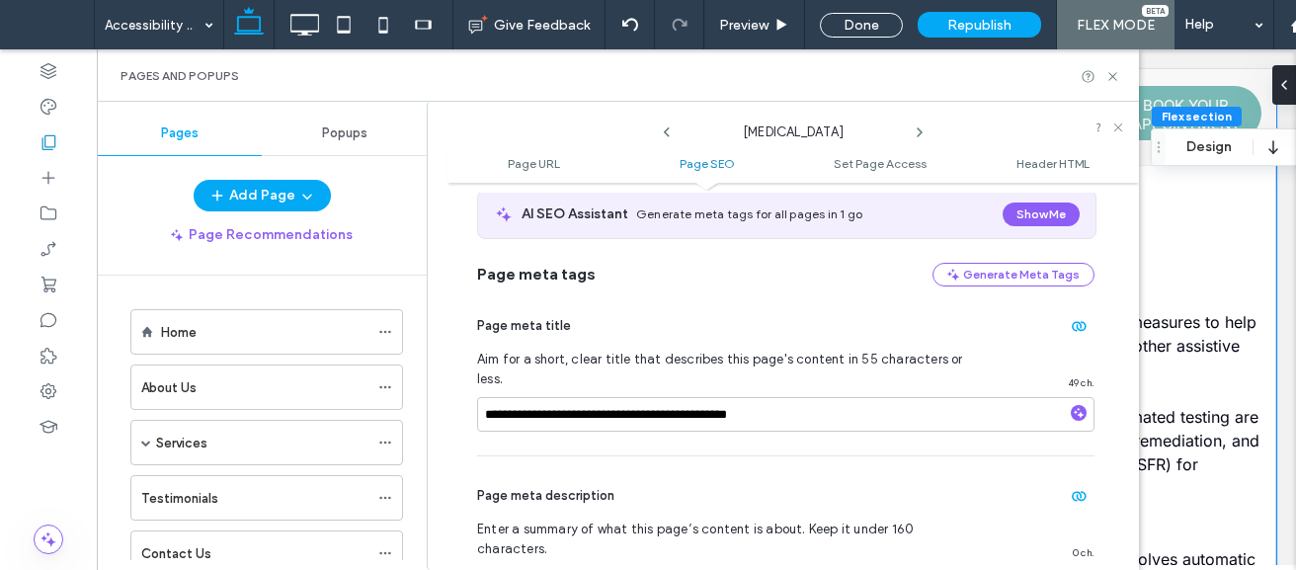
scroll to position [409, 0]
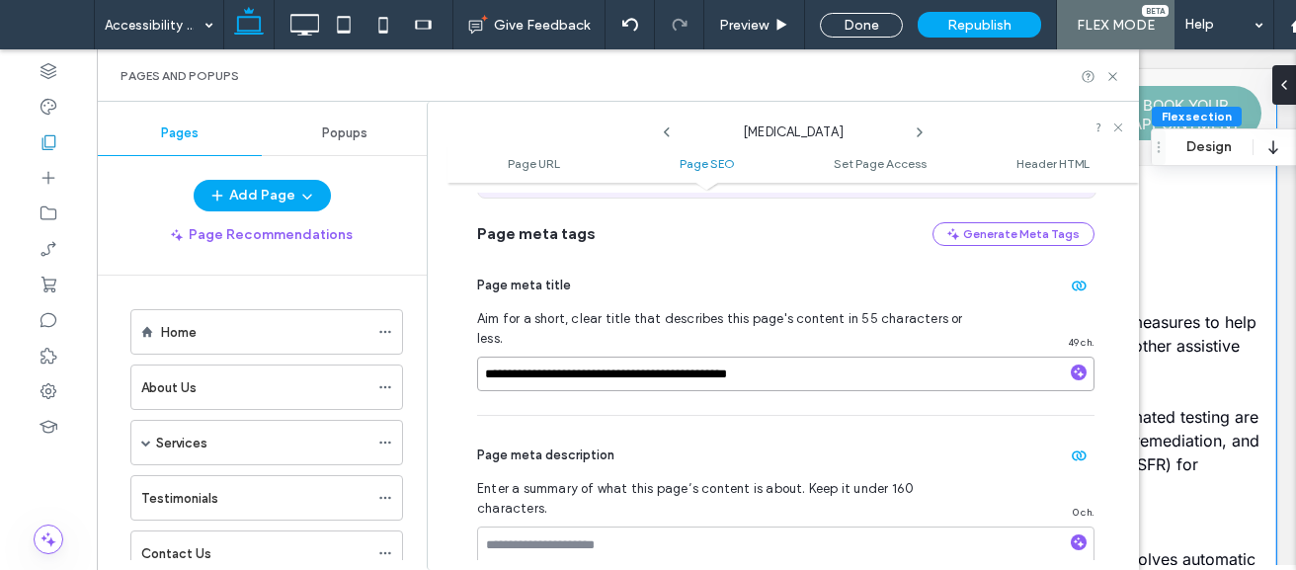
click at [821, 358] on input "**********" at bounding box center [785, 373] width 617 height 35
click at [917, 133] on icon at bounding box center [919, 132] width 16 height 16
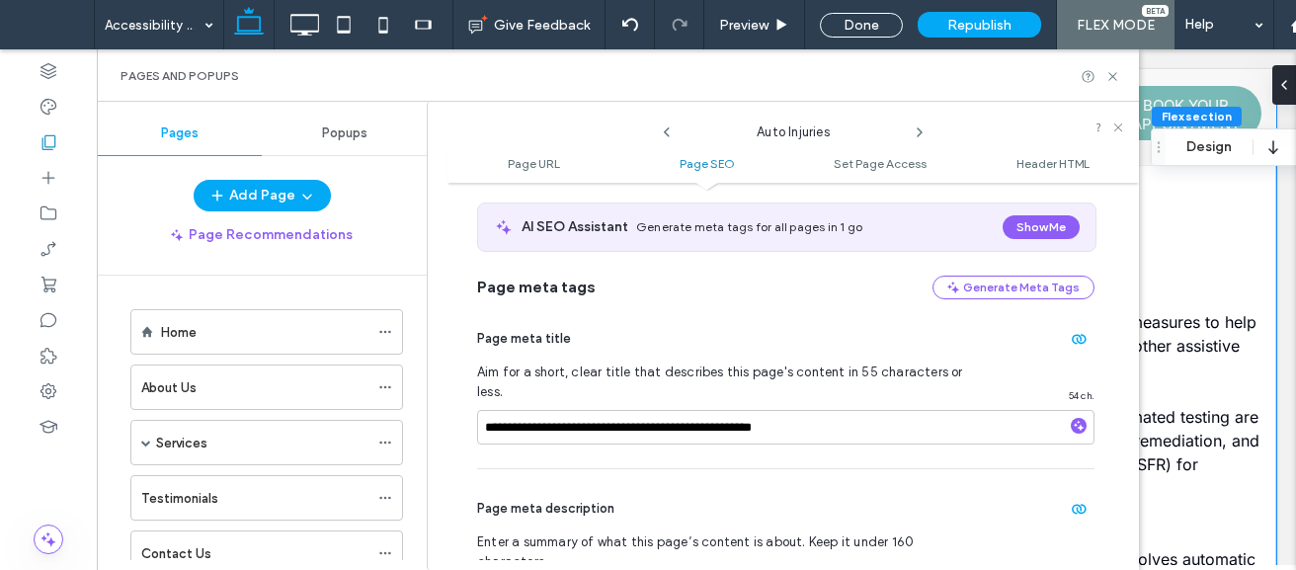
scroll to position [474, 0]
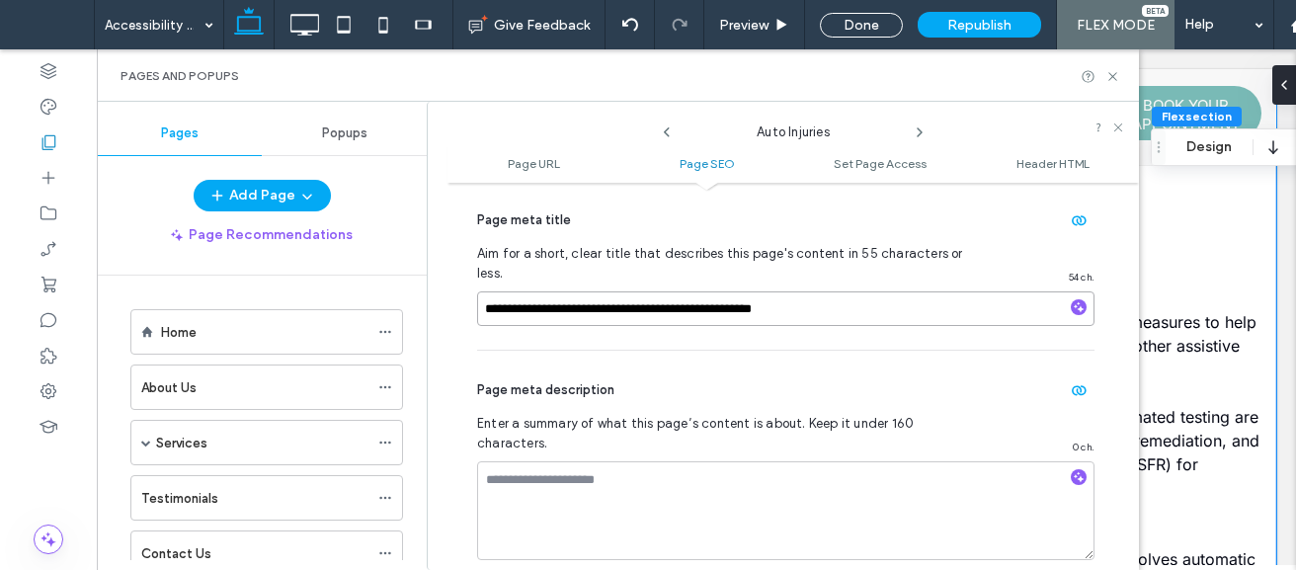
click at [871, 291] on input "**********" at bounding box center [785, 308] width 617 height 35
click at [919, 134] on use at bounding box center [919, 132] width 4 height 8
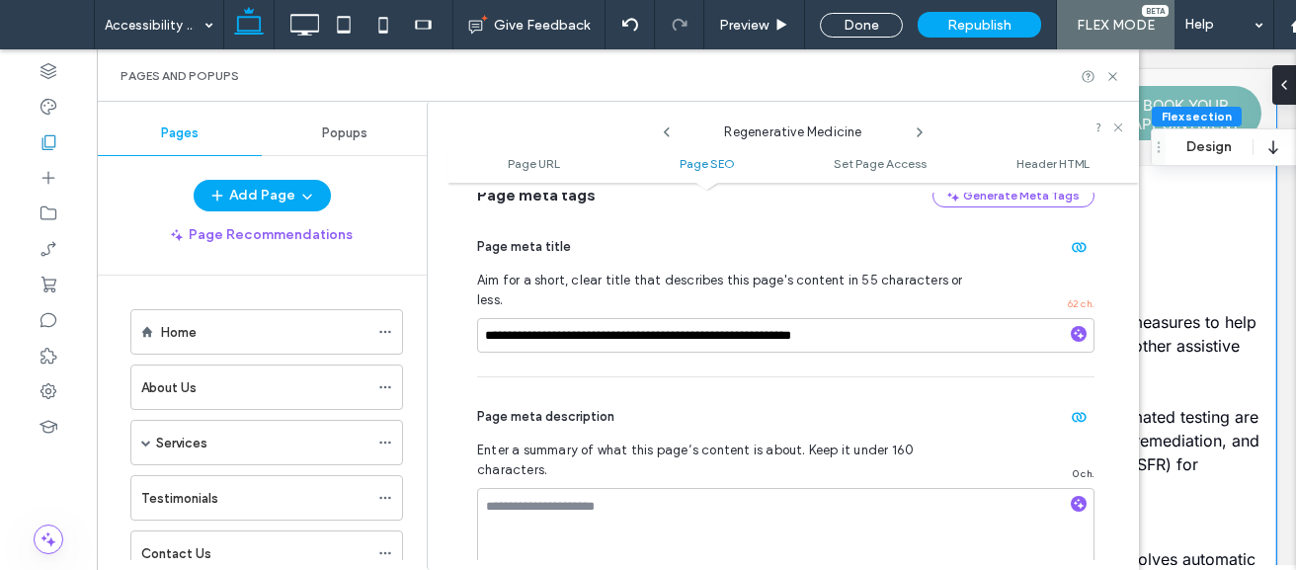
scroll to position [533, 0]
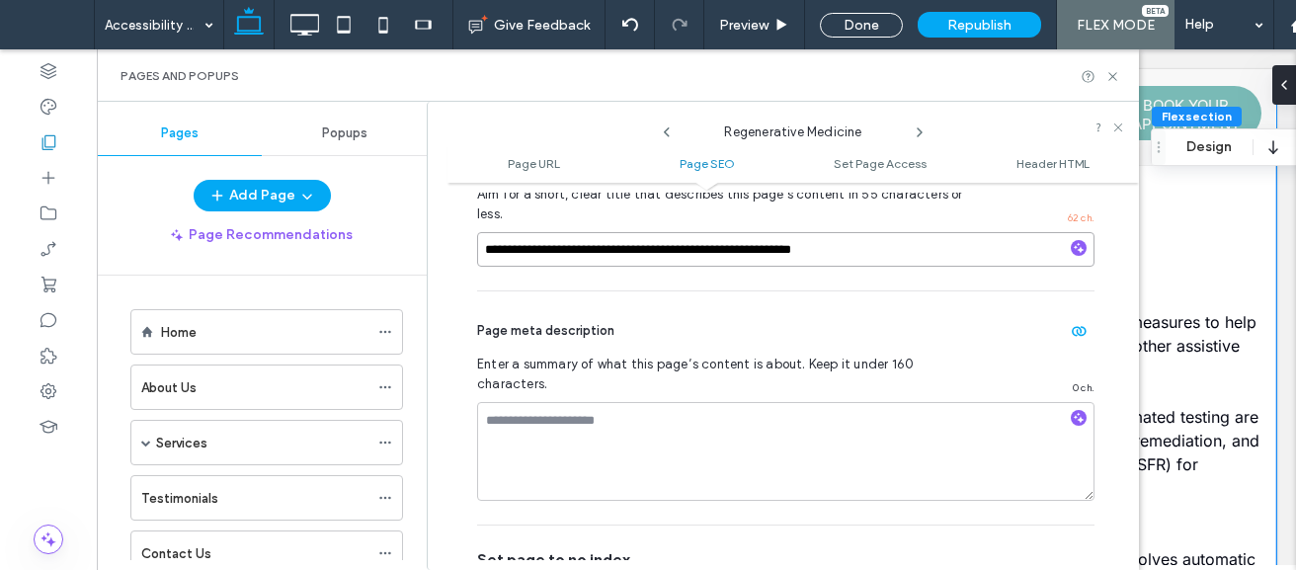
click at [883, 232] on input "**********" at bounding box center [785, 249] width 617 height 35
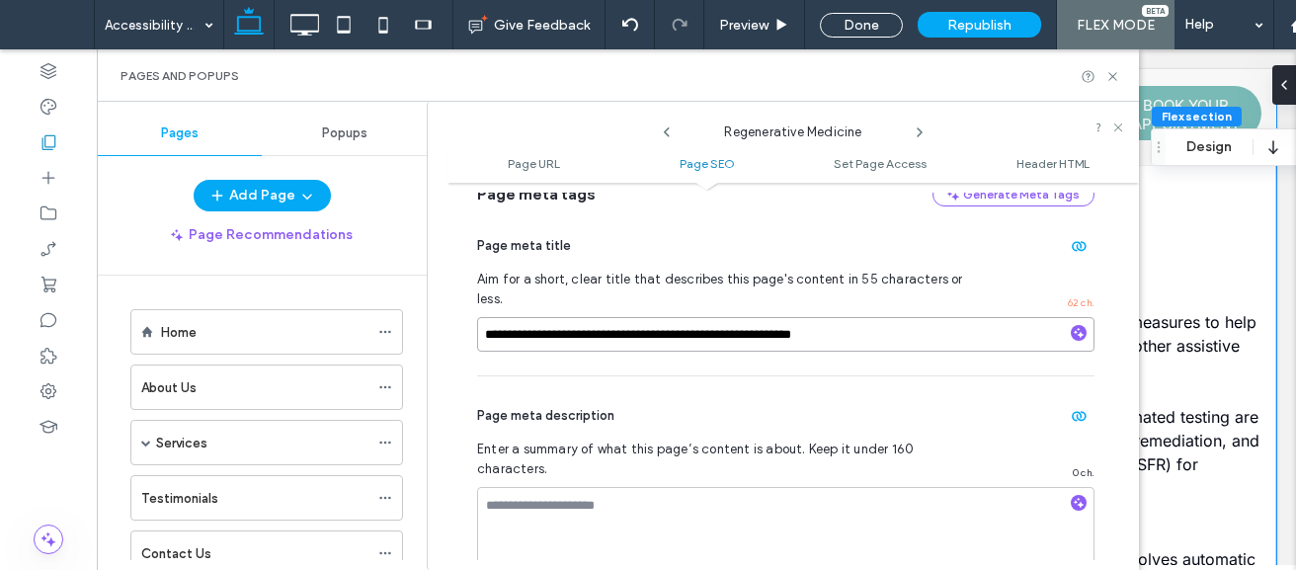
scroll to position [323, 0]
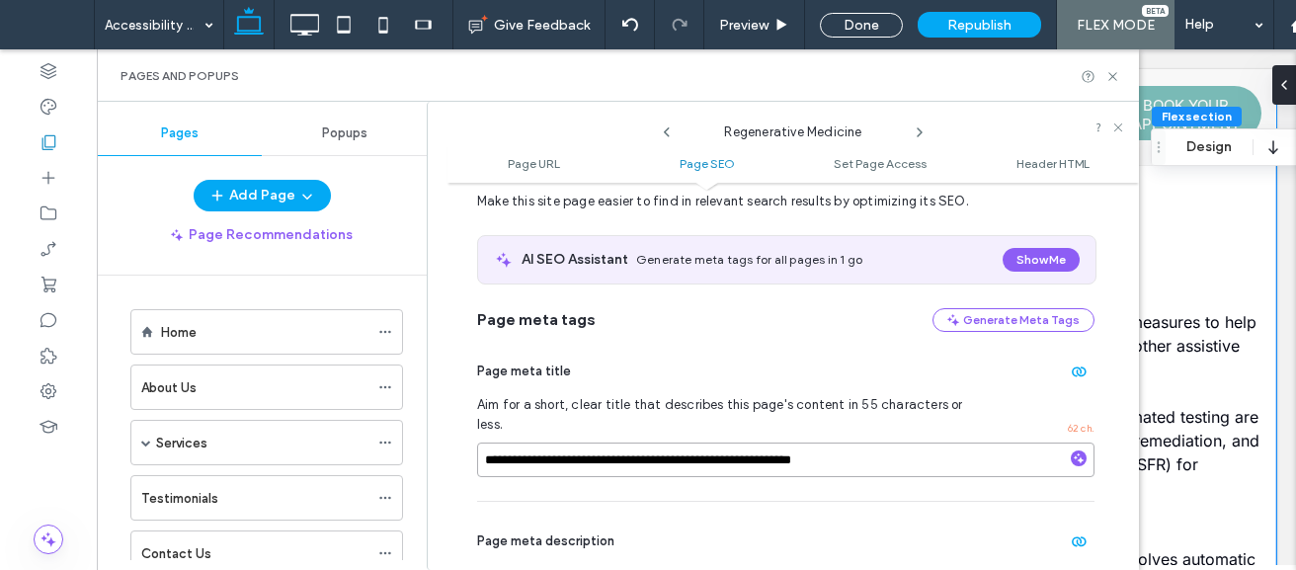
drag, startPoint x: 1132, startPoint y: 286, endPoint x: 1042, endPoint y: 206, distance: 120.3
click at [923, 132] on icon at bounding box center [919, 132] width 16 height 16
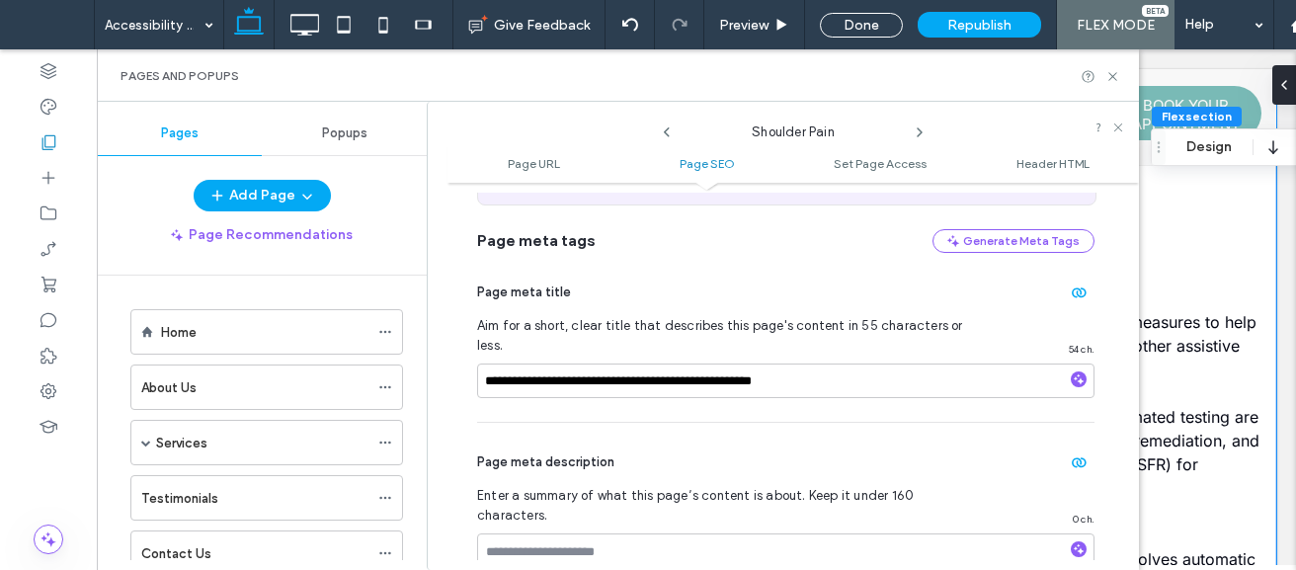
scroll to position [429, 0]
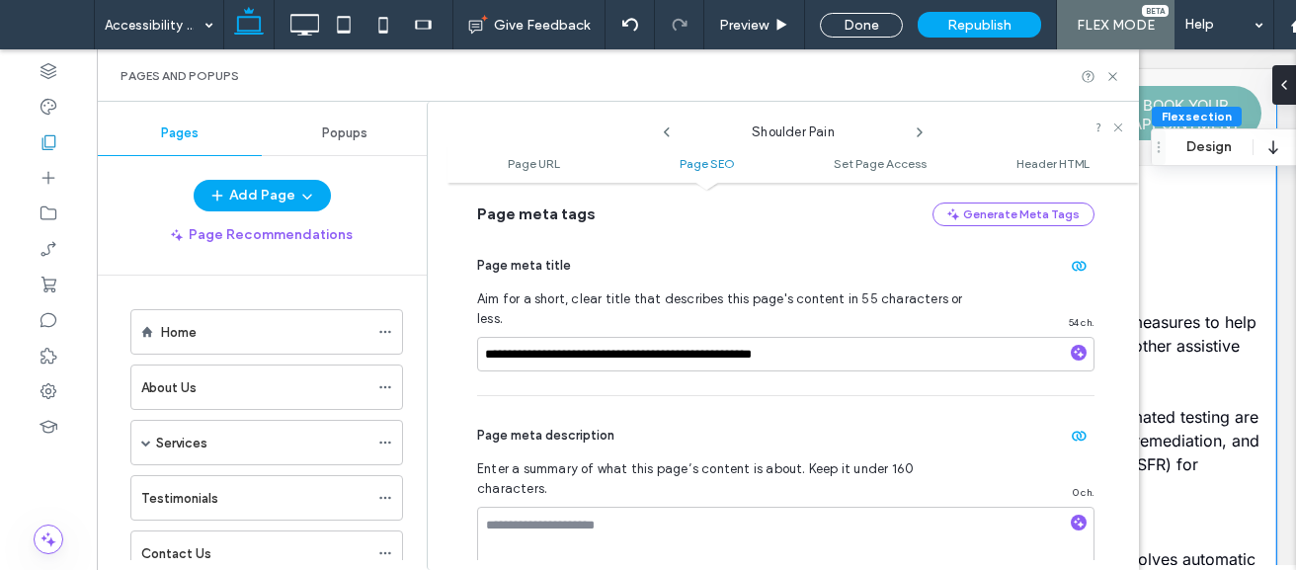
click at [885, 316] on div "**********" at bounding box center [785, 310] width 617 height 169
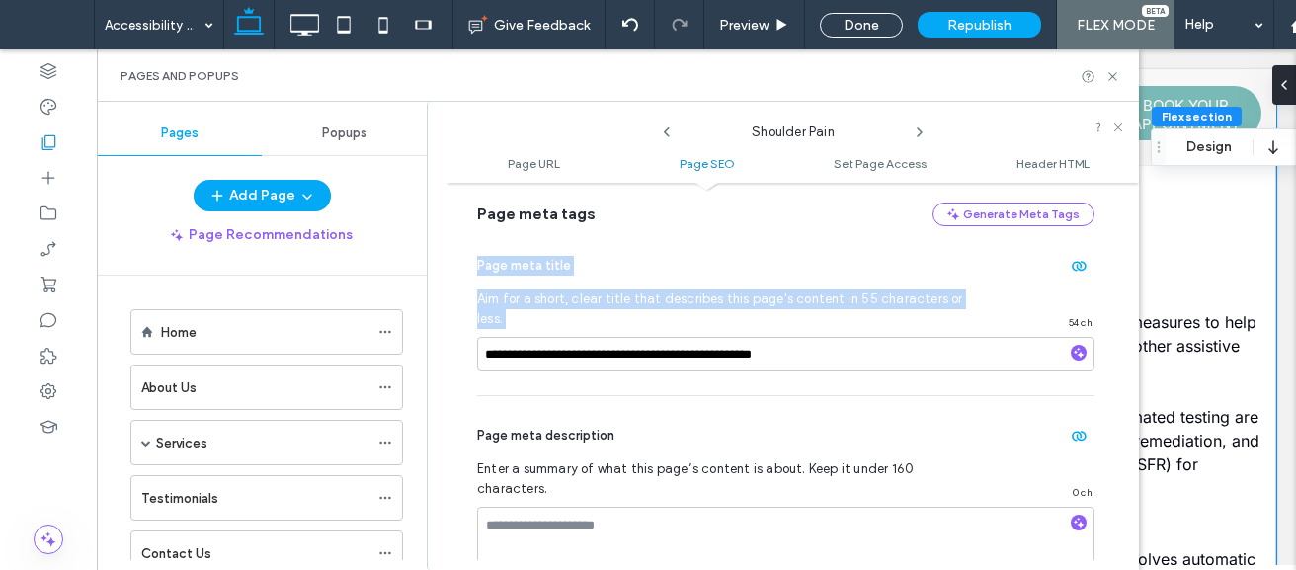
click at [885, 316] on div "**********" at bounding box center [785, 310] width 617 height 169
copy div "Page meta title Aim for a short, clear title that describes this page's content…"
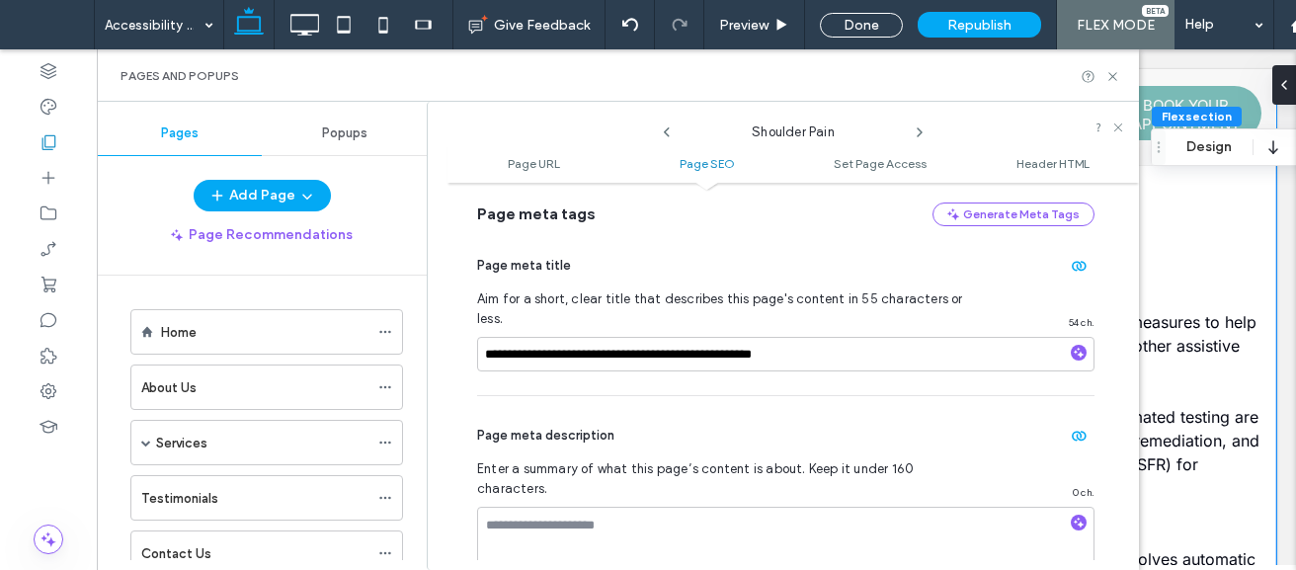
click at [870, 340] on div at bounding box center [648, 285] width 1296 height 570
click at [870, 340] on div "Accessibility Notice Give Feedback Preview Done Republish FLEX MODE Help Pages …" at bounding box center [648, 285] width 1296 height 570
click at [870, 340] on input "**********" at bounding box center [785, 354] width 617 height 35
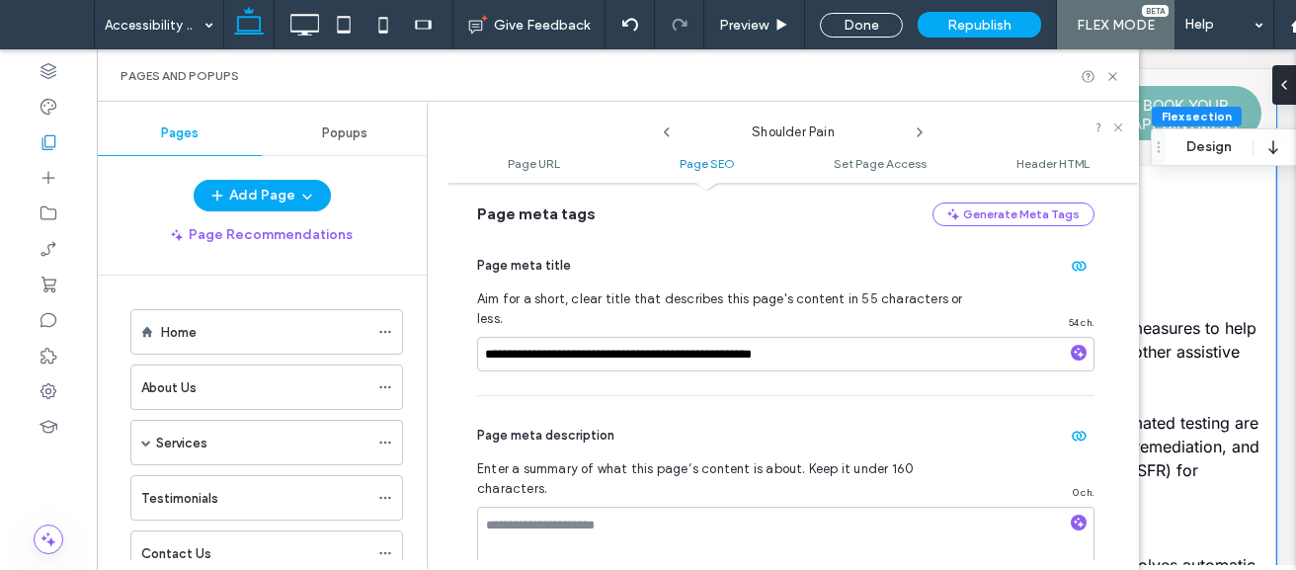
click at [921, 131] on use at bounding box center [919, 132] width 4 height 8
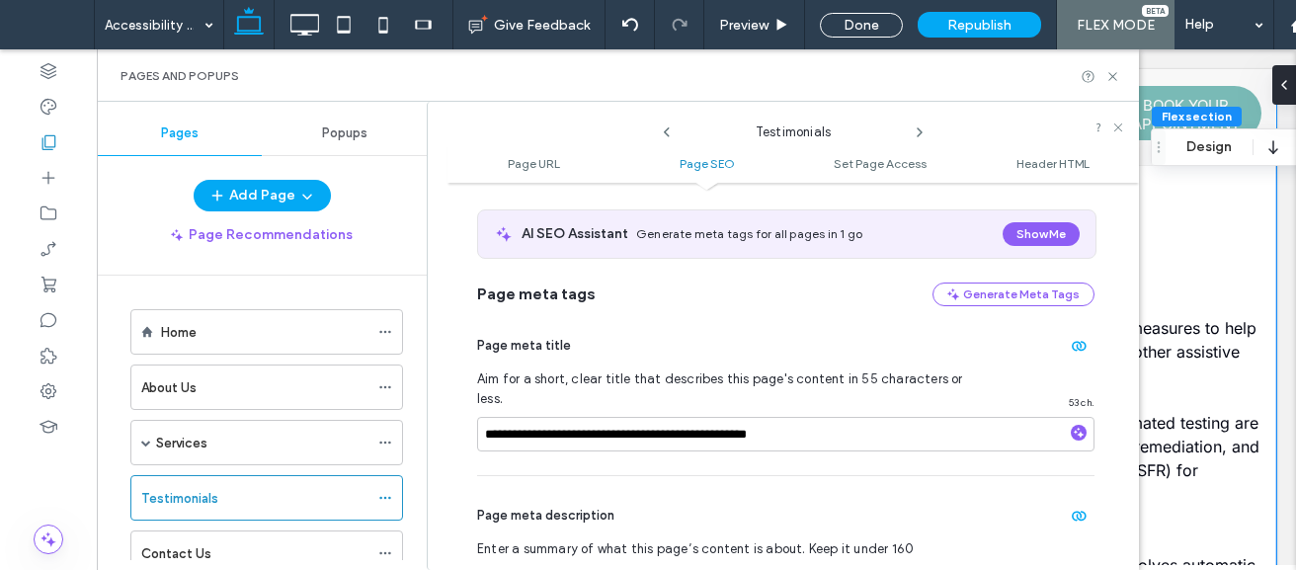
scroll to position [389, 0]
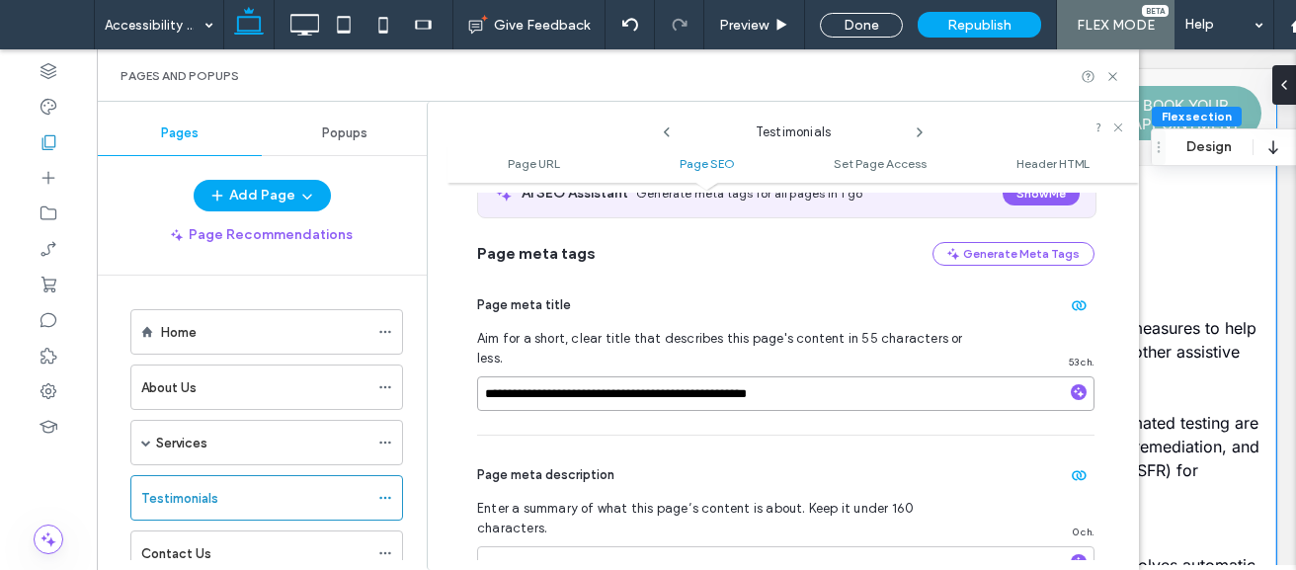
click at [821, 382] on input "**********" at bounding box center [785, 393] width 617 height 35
click at [923, 129] on icon at bounding box center [919, 132] width 16 height 16
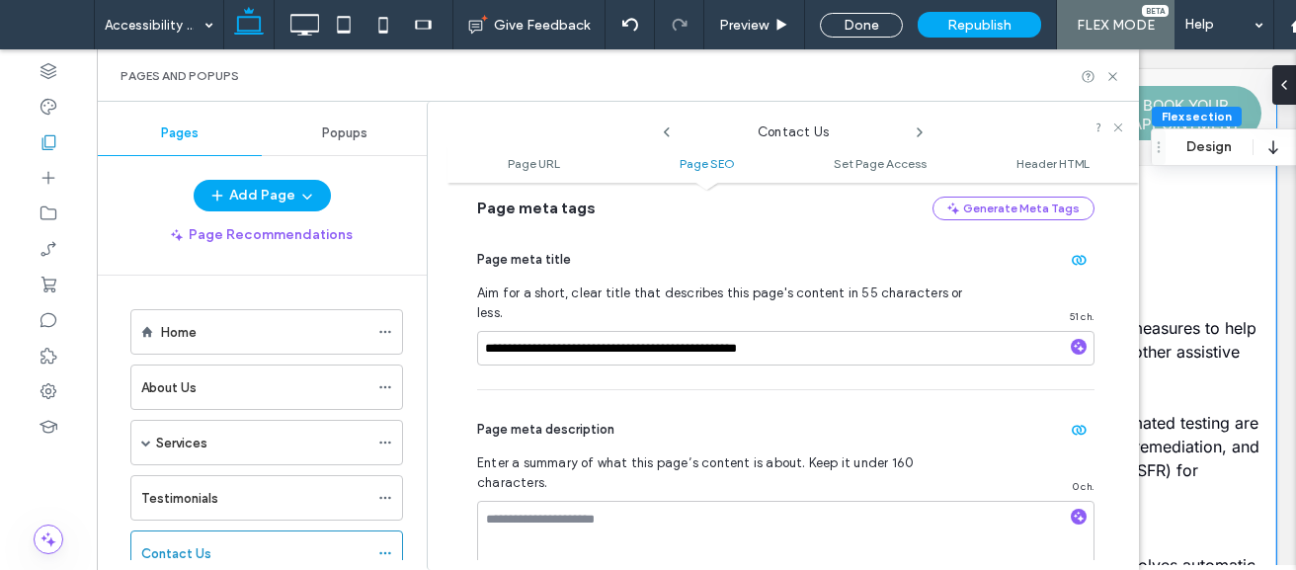
scroll to position [441, 0]
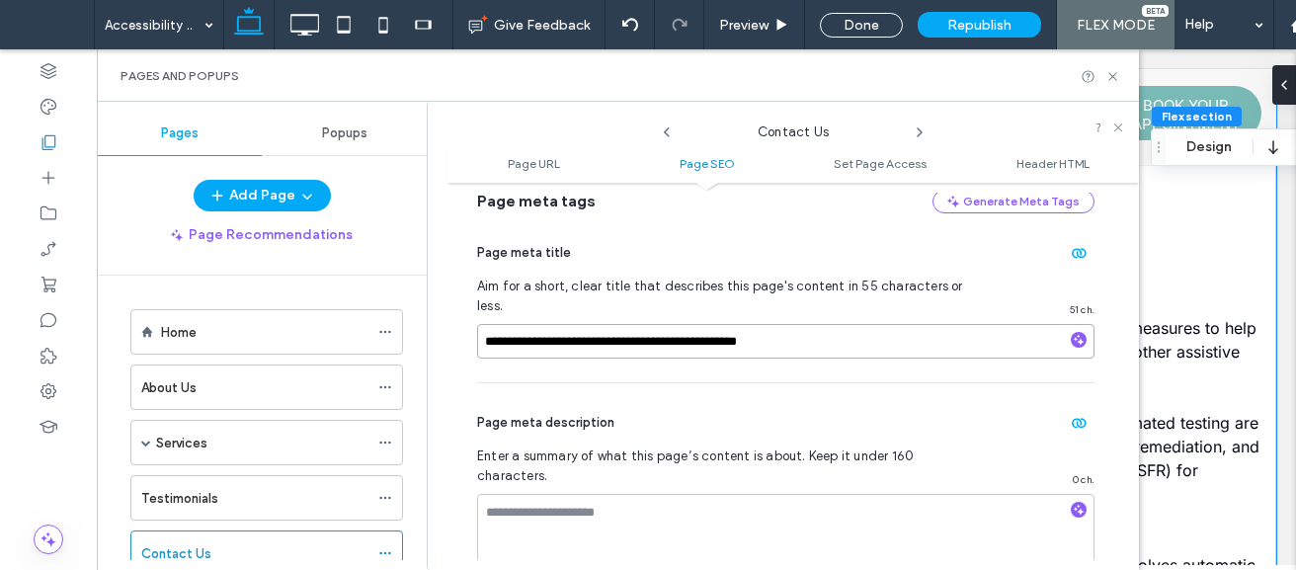
click at [797, 331] on input "**********" at bounding box center [785, 341] width 617 height 35
click at [922, 129] on icon at bounding box center [919, 132] width 16 height 16
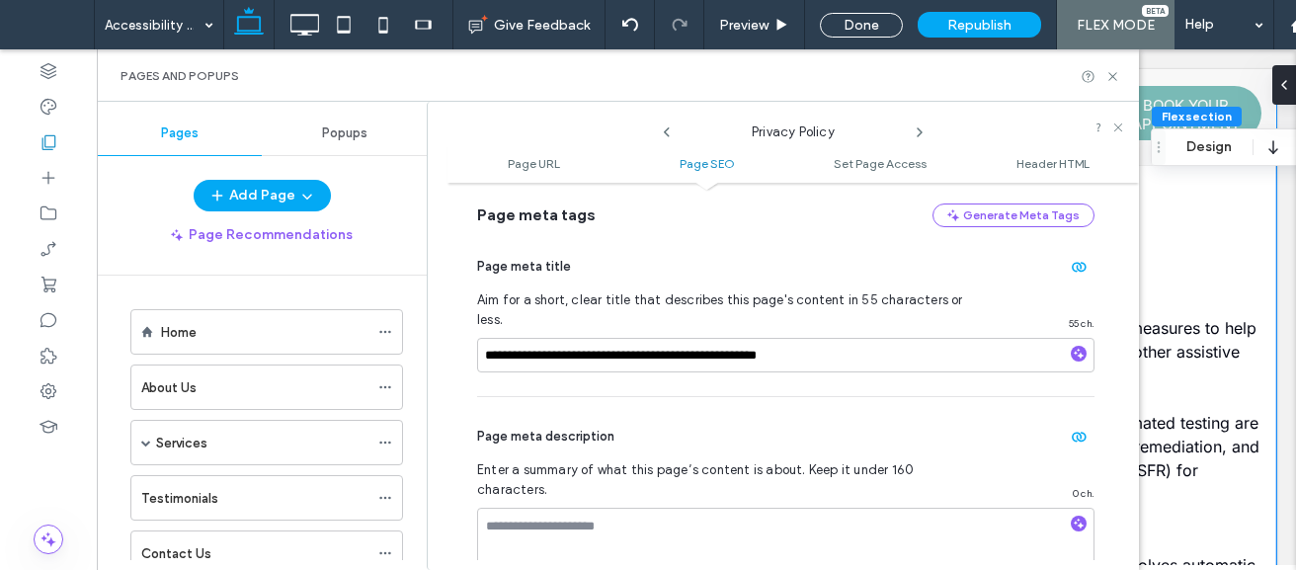
scroll to position [448, 0]
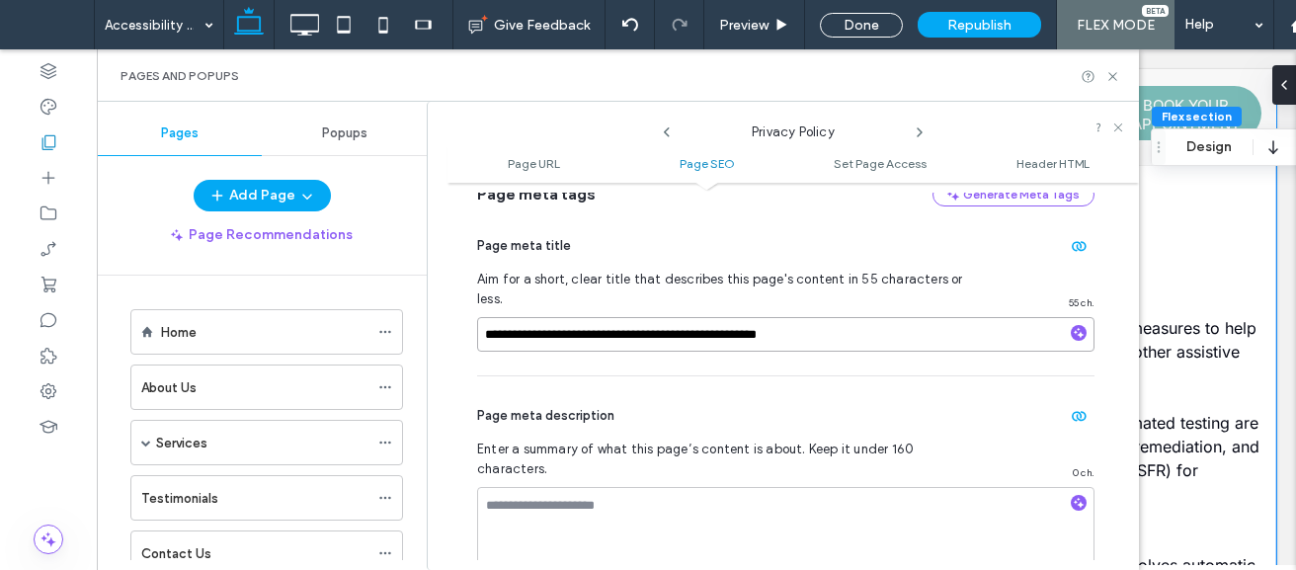
click at [859, 321] on input "**********" at bounding box center [785, 334] width 617 height 35
click at [917, 131] on icon at bounding box center [919, 132] width 16 height 16
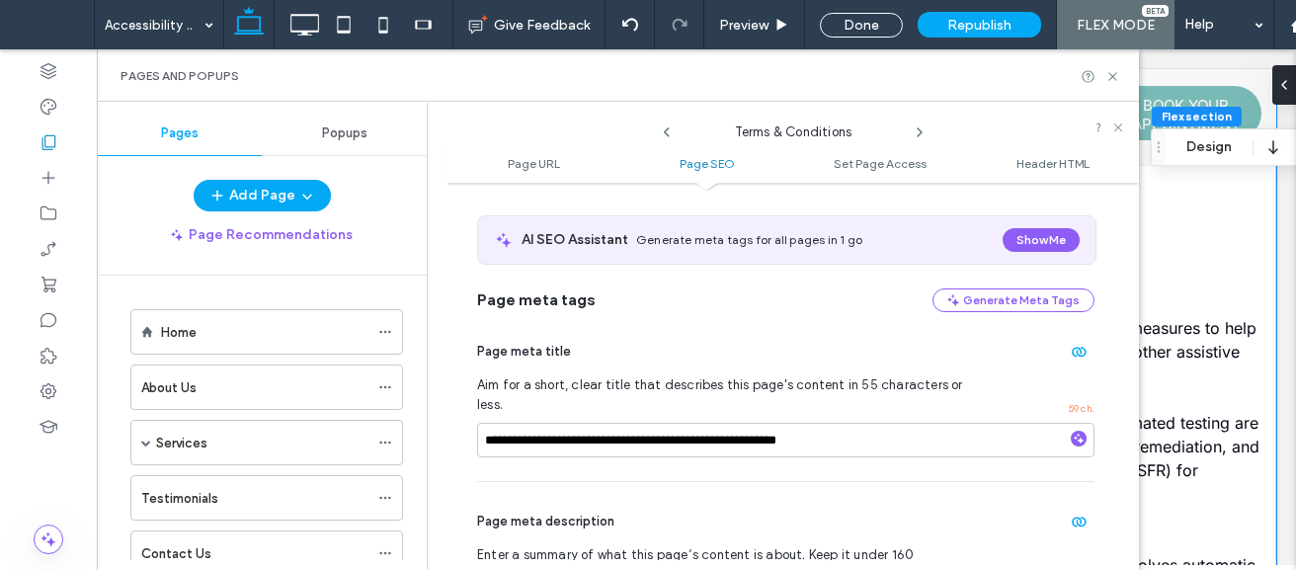
scroll to position [395, 0]
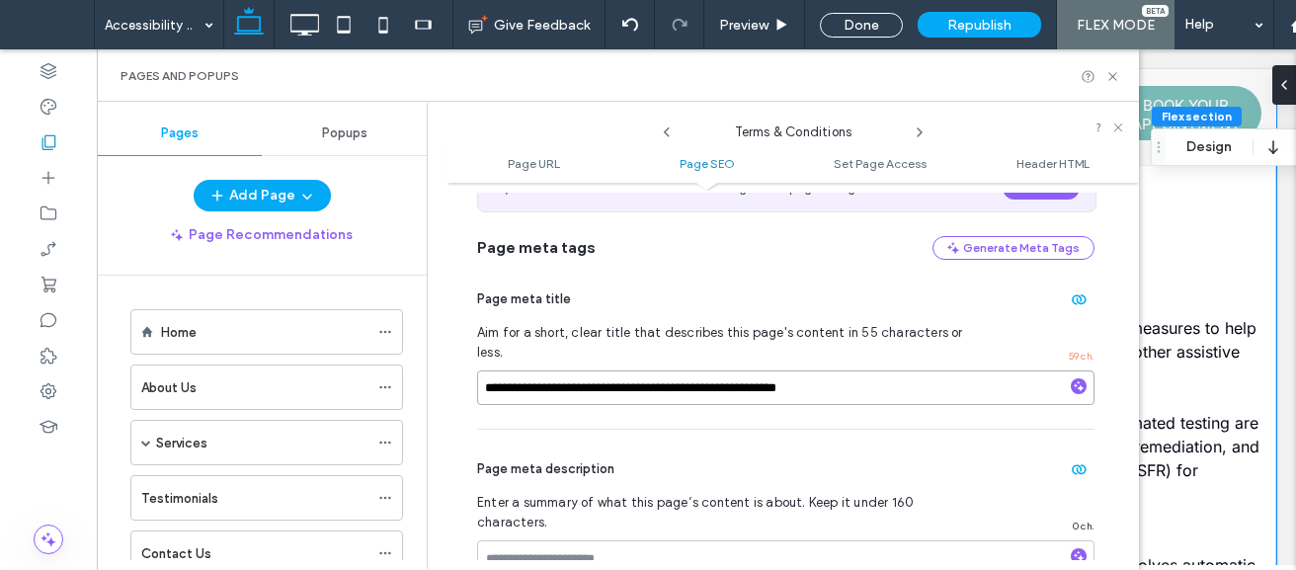
click at [828, 379] on input "**********" at bounding box center [785, 387] width 617 height 35
click at [919, 130] on use at bounding box center [919, 132] width 4 height 8
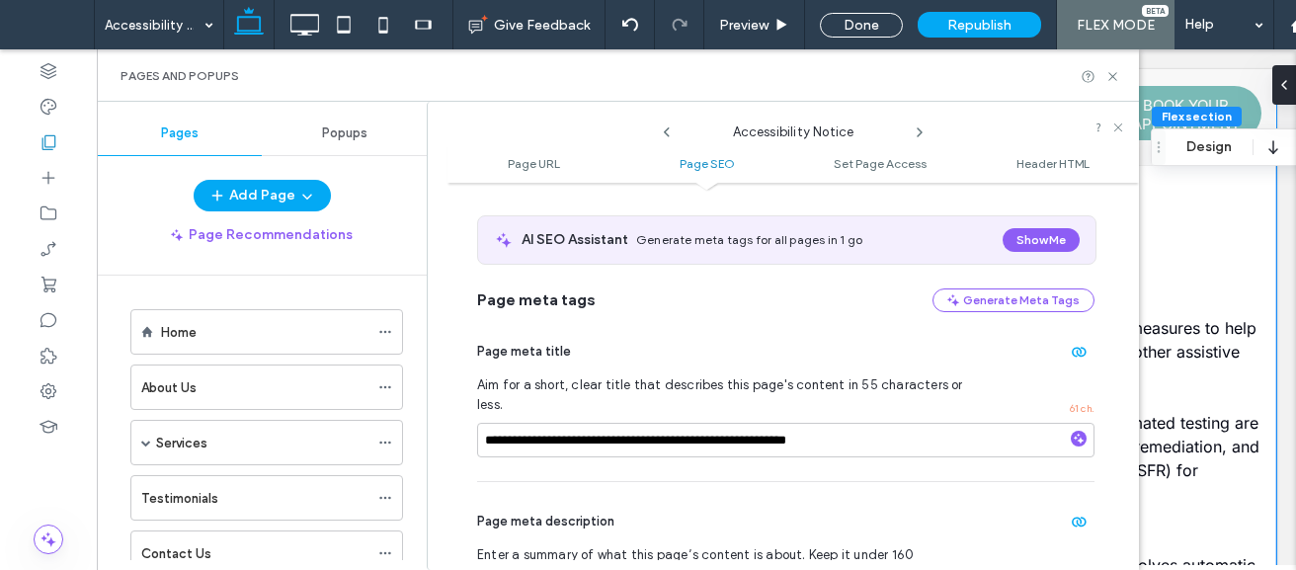
scroll to position [362, 0]
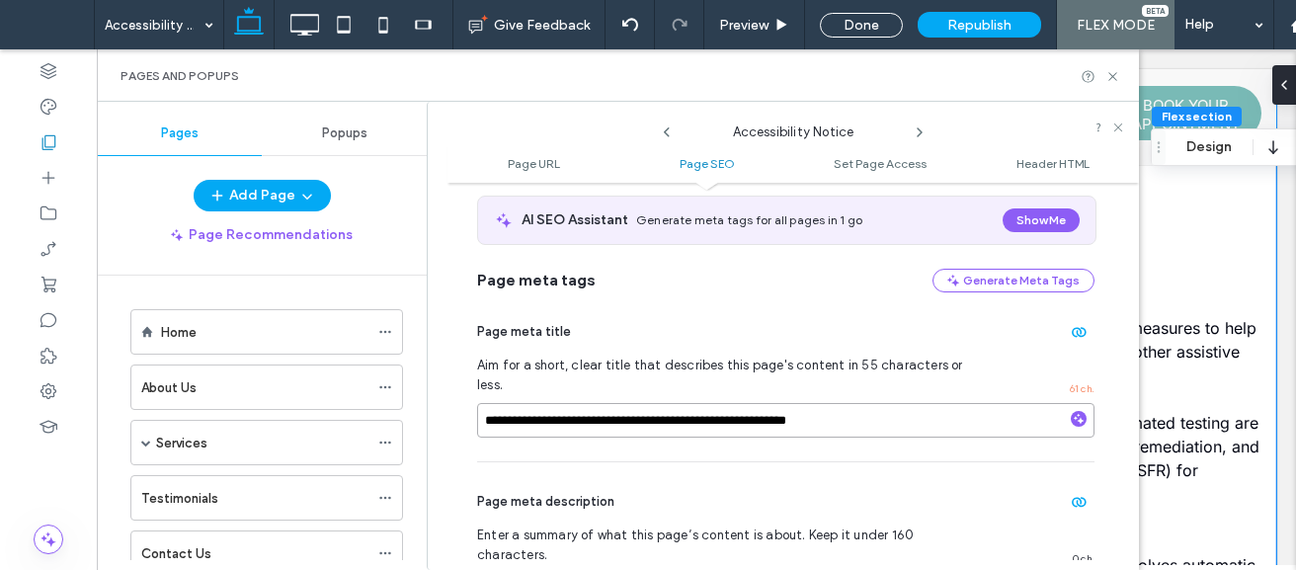
click at [870, 407] on input "**********" at bounding box center [785, 420] width 617 height 35
click at [919, 135] on use at bounding box center [919, 132] width 4 height 8
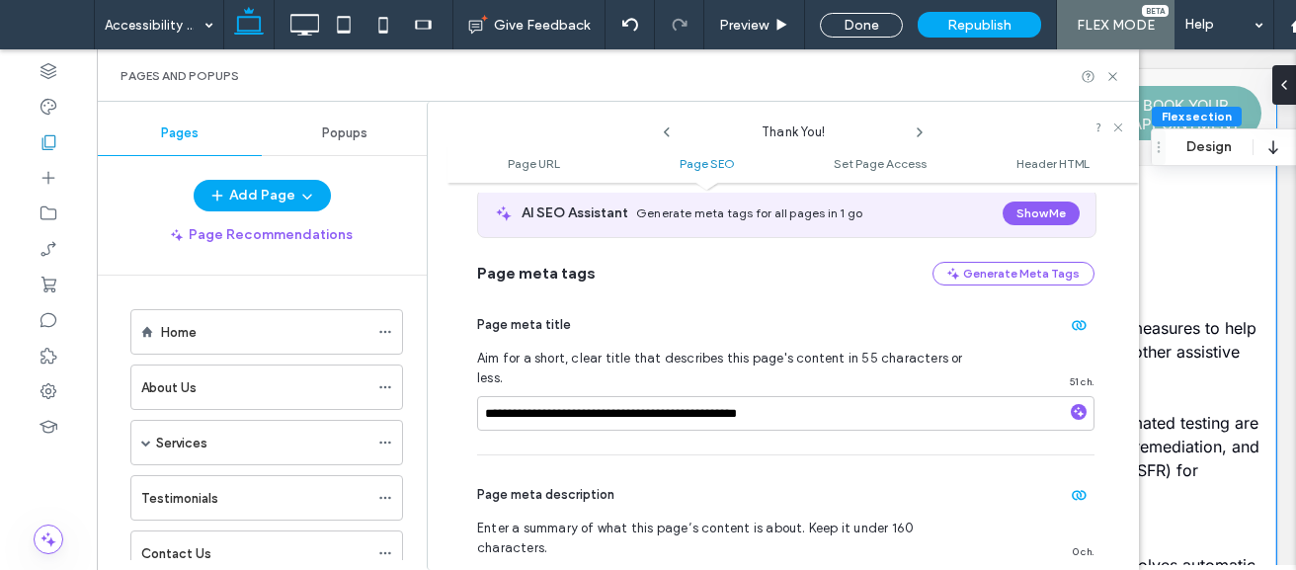
scroll to position [454, 0]
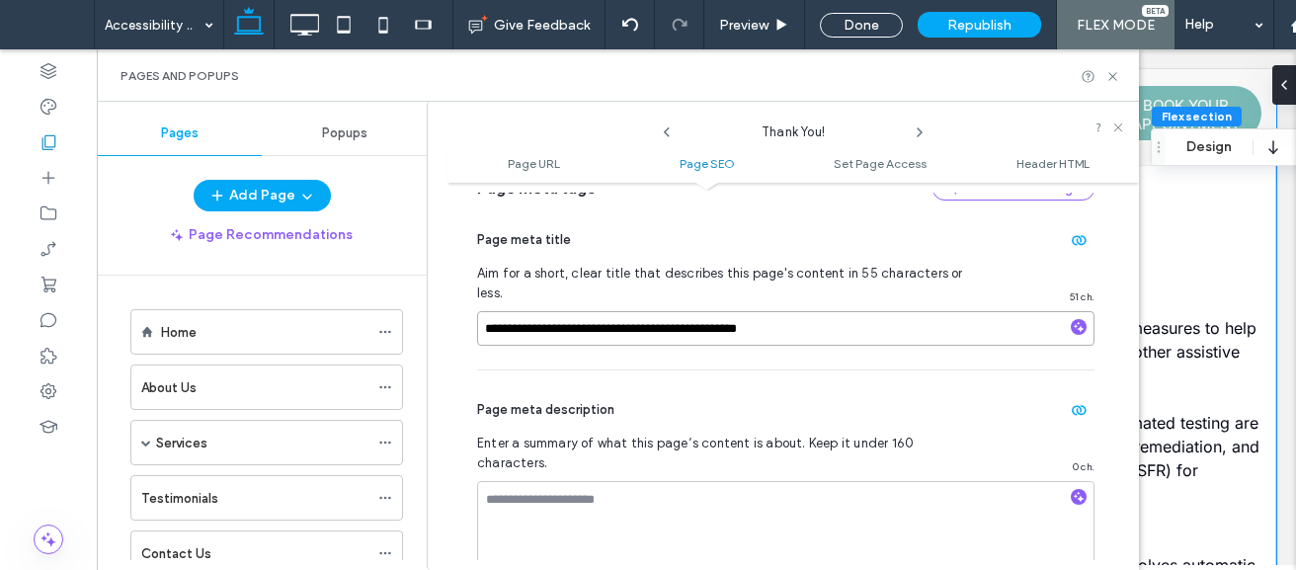
click at [862, 311] on input "**********" at bounding box center [785, 328] width 617 height 35
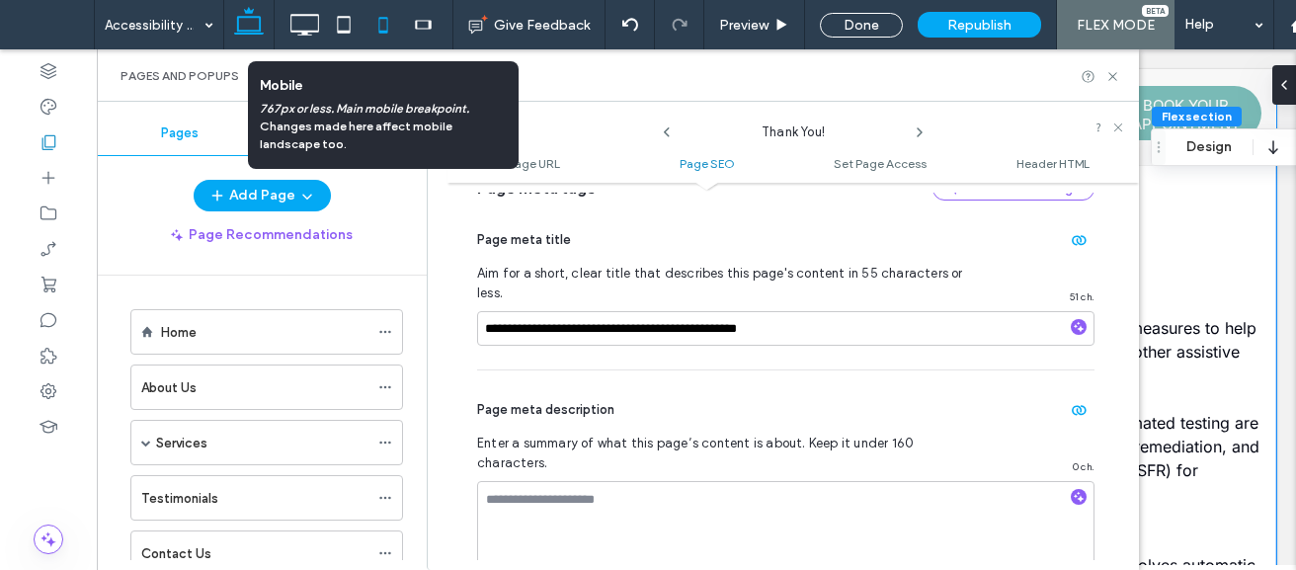
click at [381, 30] on icon at bounding box center [382, 24] width 39 height 39
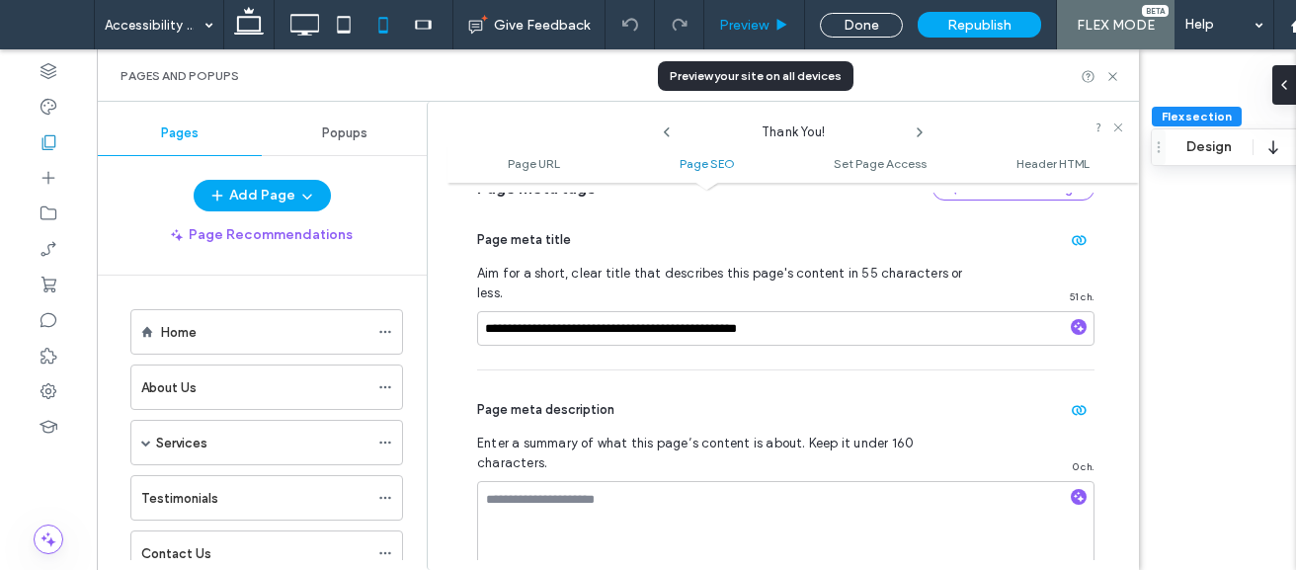
scroll to position [3296, 0]
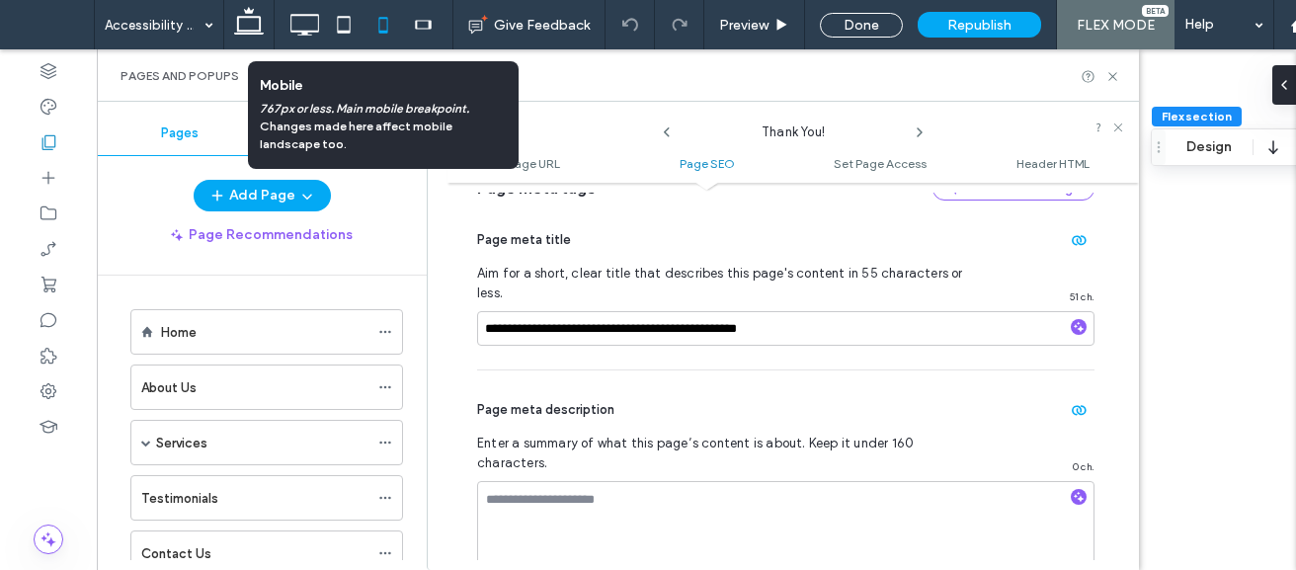
click at [378, 32] on icon at bounding box center [382, 24] width 39 height 39
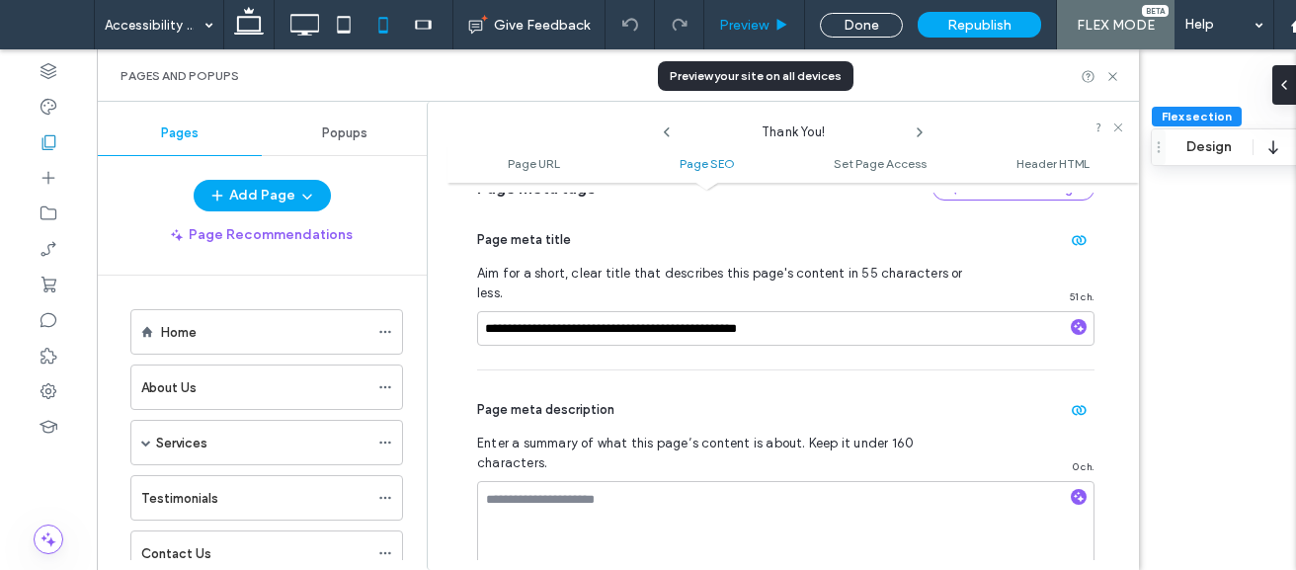
click at [748, 39] on div "Preview" at bounding box center [754, 24] width 101 height 49
click at [749, 23] on span "Preview" at bounding box center [743, 25] width 49 height 17
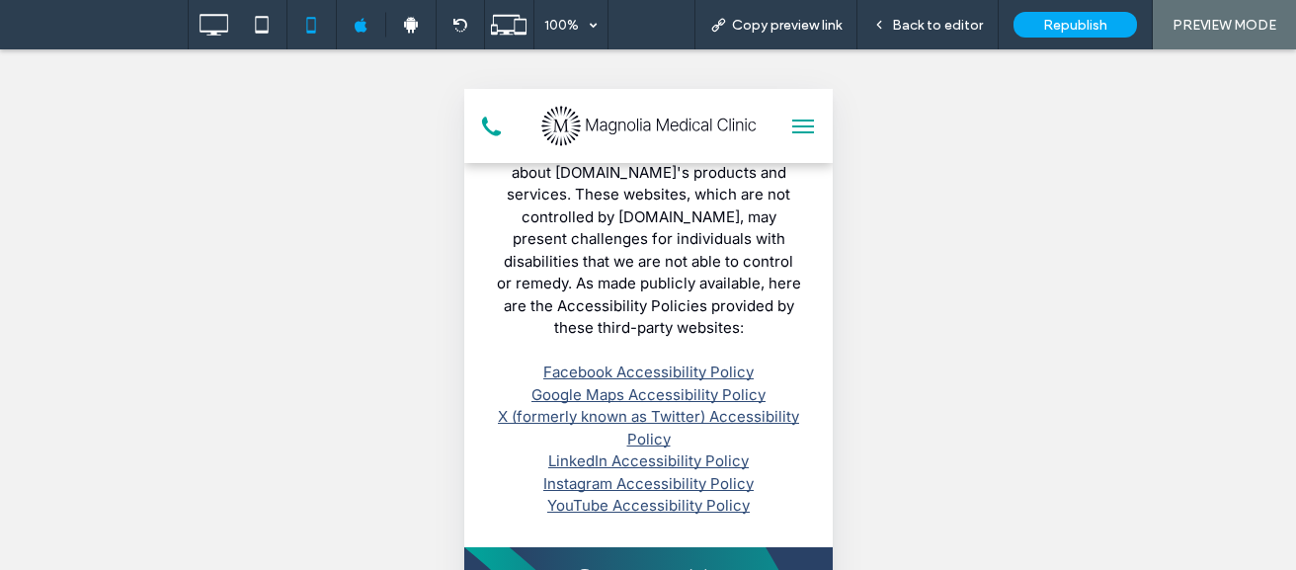
click at [667, 126] on img at bounding box center [647, 125] width 216 height 41
click at [949, 21] on span "Back to editor" at bounding box center [937, 25] width 91 height 17
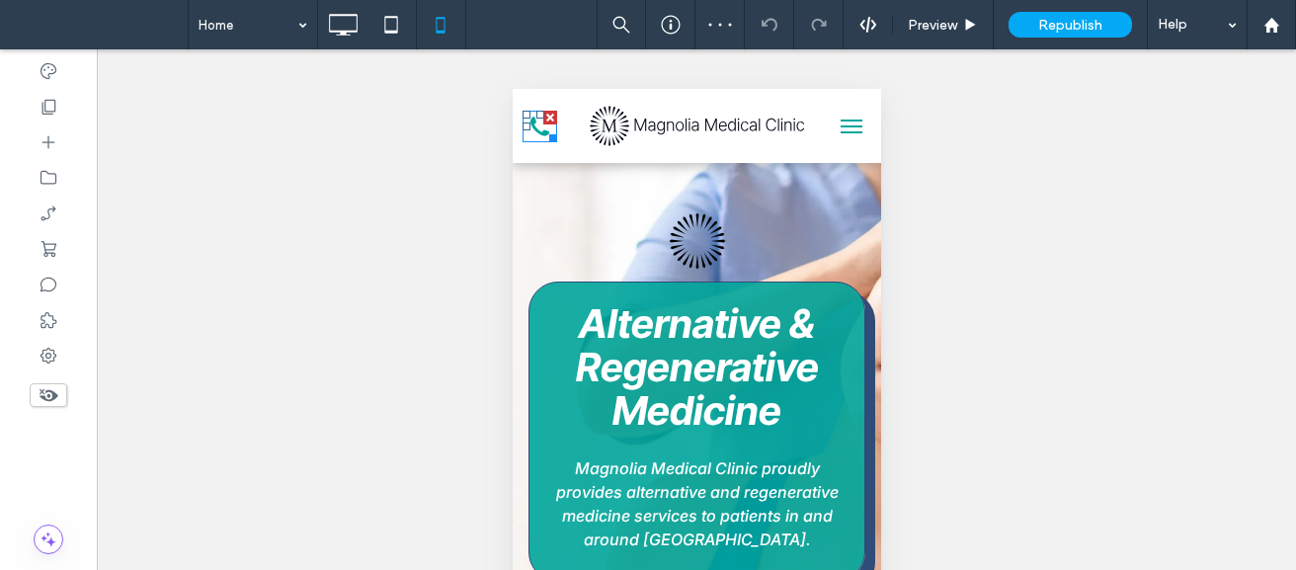
click at [536, 125] on icon "Phone Icon" at bounding box center [538, 127] width 35 height 32
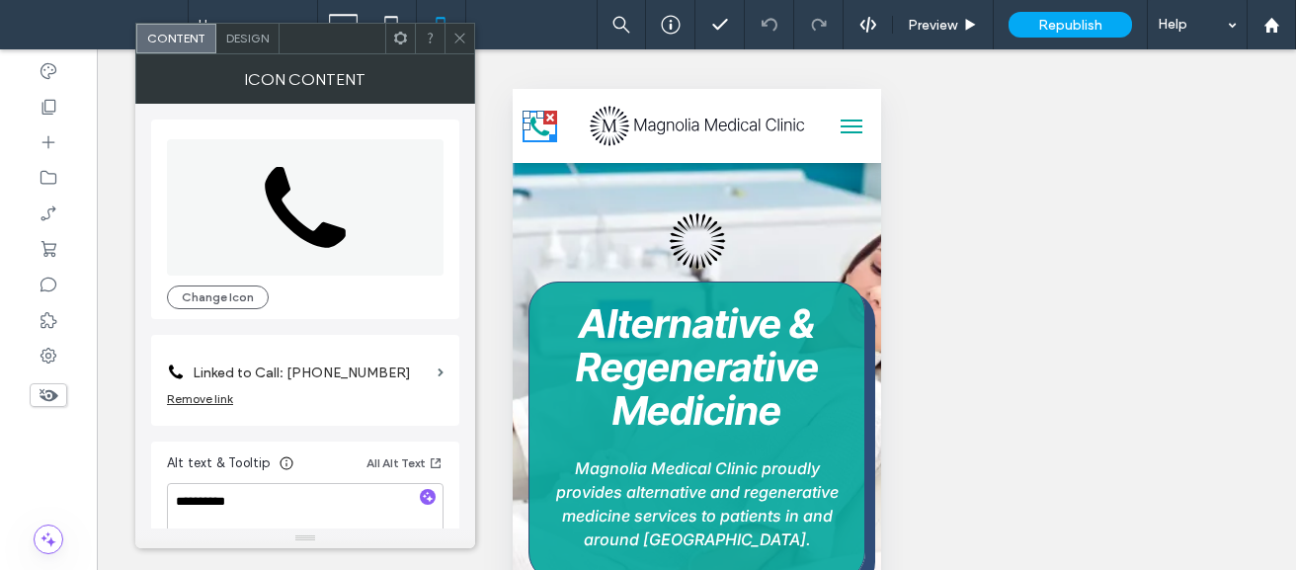
click at [456, 36] on icon at bounding box center [459, 38] width 15 height 15
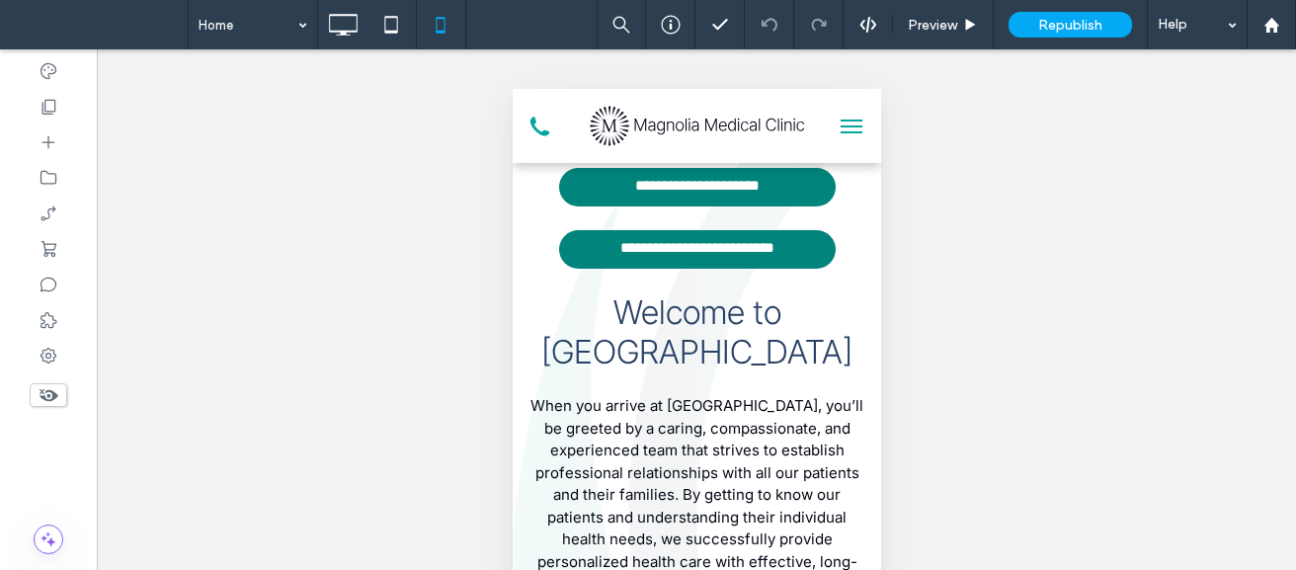
scroll to position [633, 0]
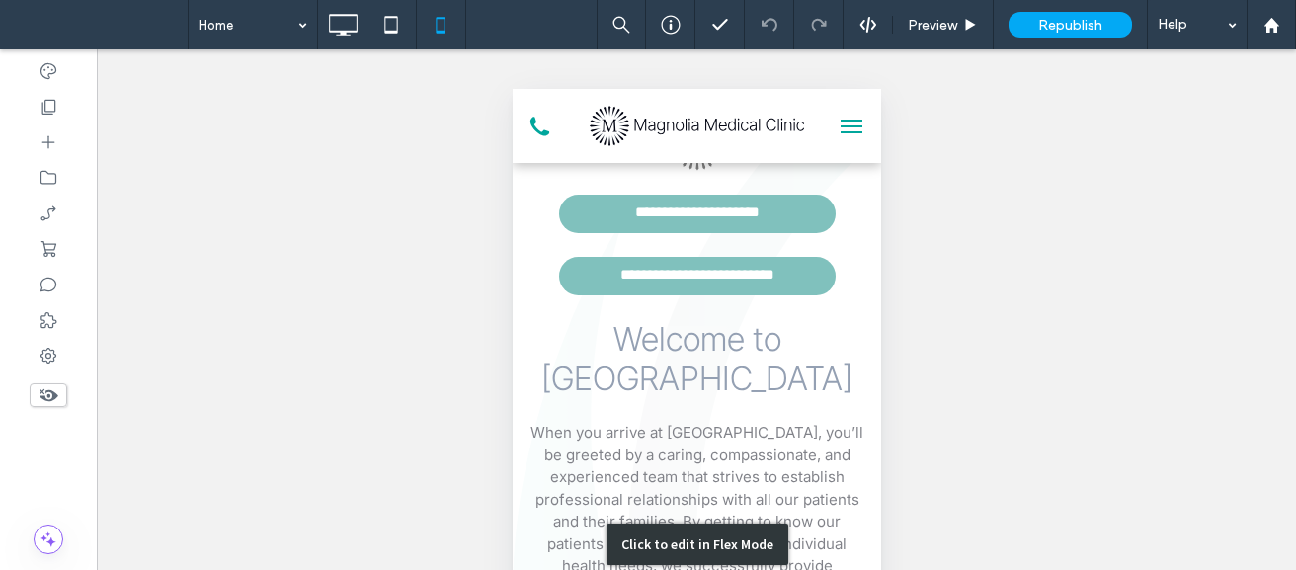
click at [744, 237] on div "Click to edit in Flex Mode" at bounding box center [696, 544] width 368 height 940
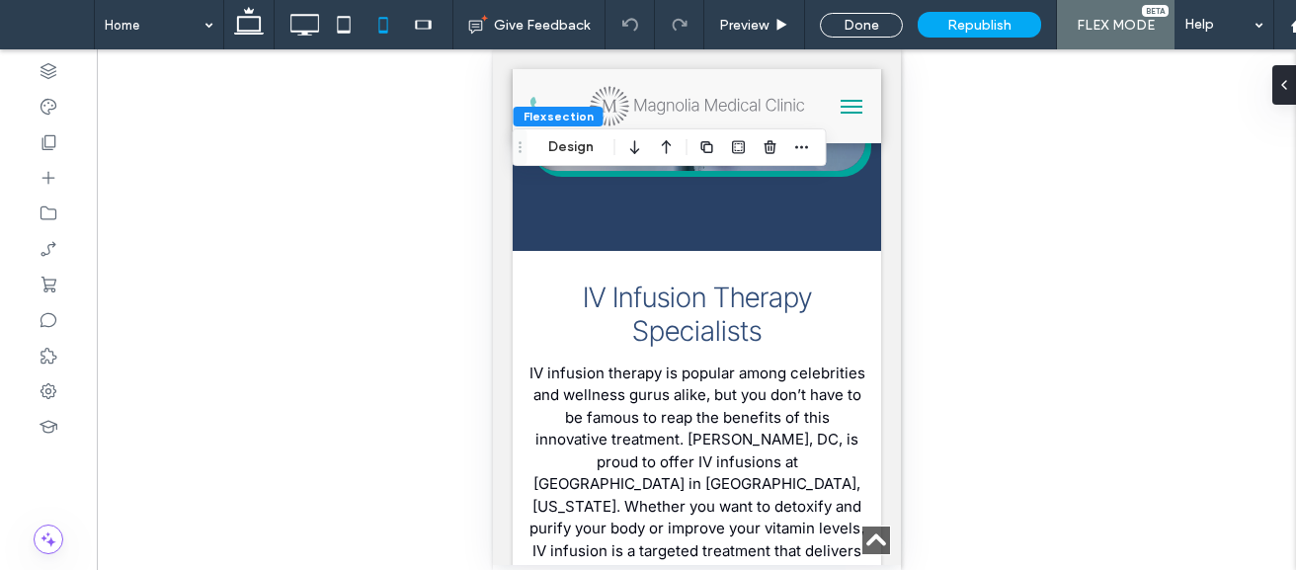
scroll to position [6031, 0]
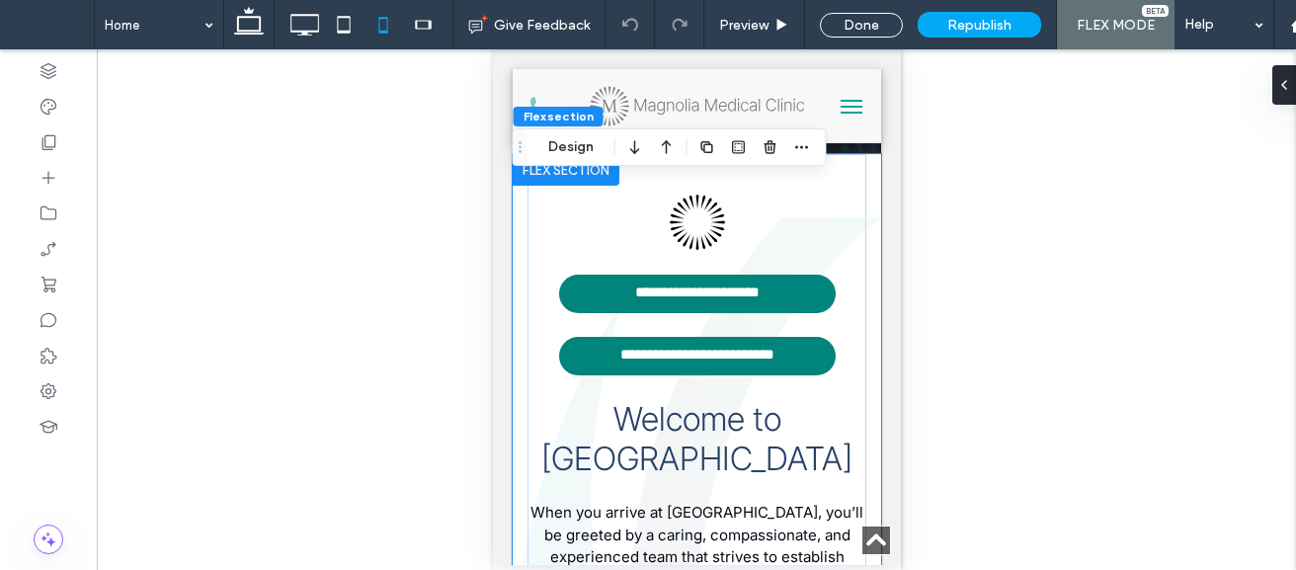
scroll to position [507, 0]
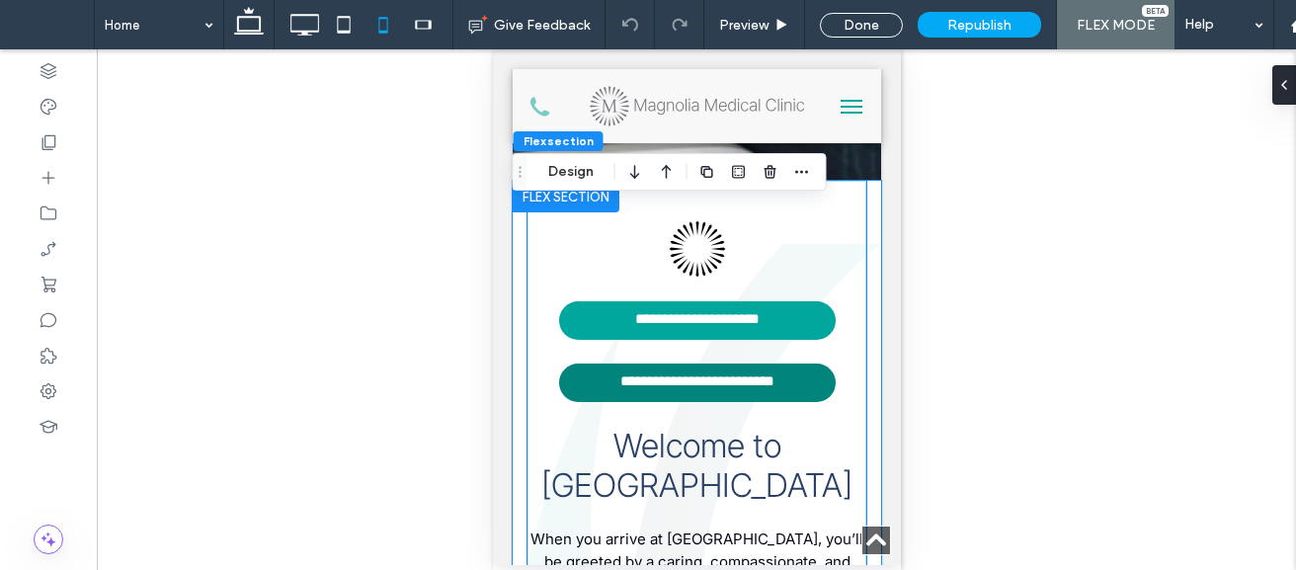
click at [700, 330] on span "**********" at bounding box center [696, 320] width 194 height 19
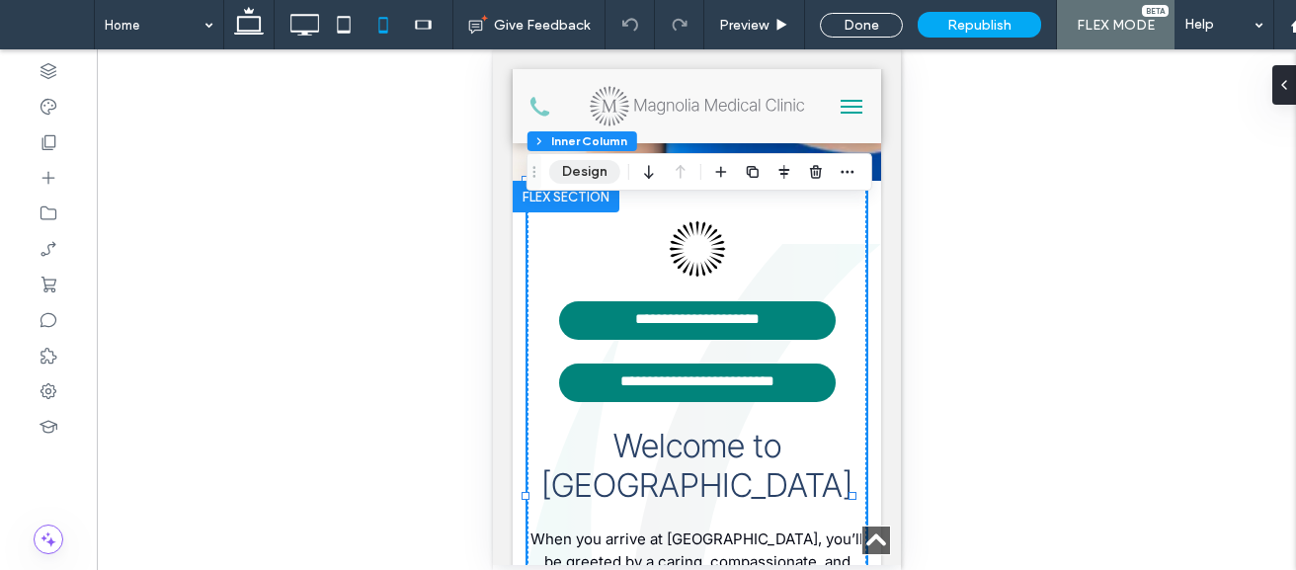
click at [589, 174] on button "Design" at bounding box center [584, 172] width 71 height 24
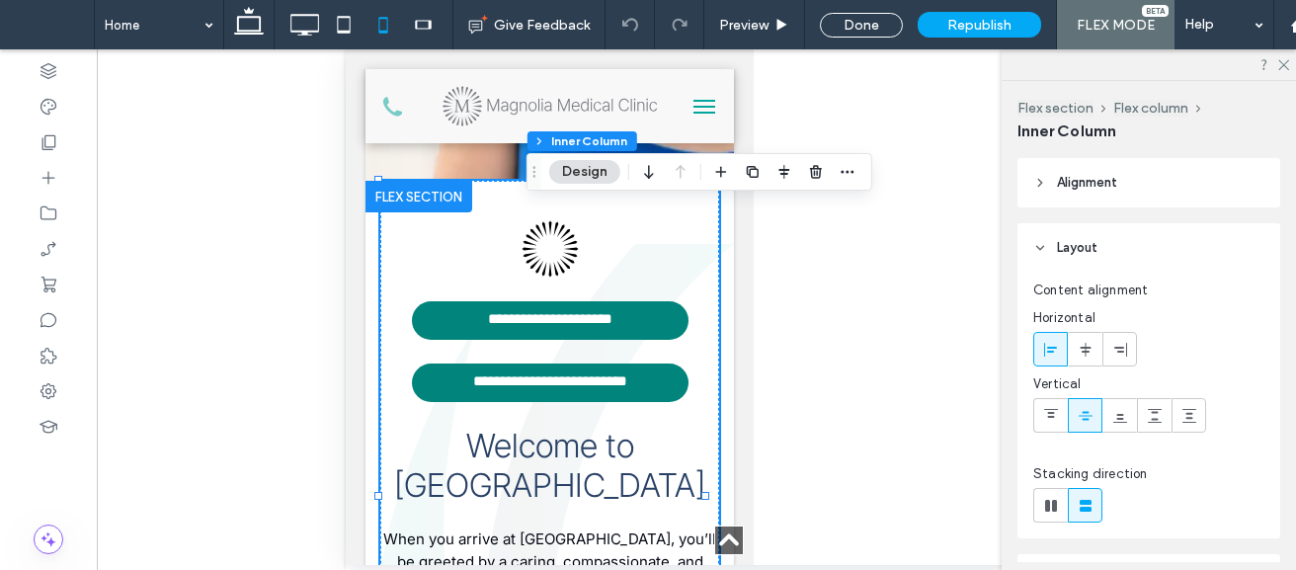
click at [584, 174] on button "Design" at bounding box center [584, 172] width 71 height 24
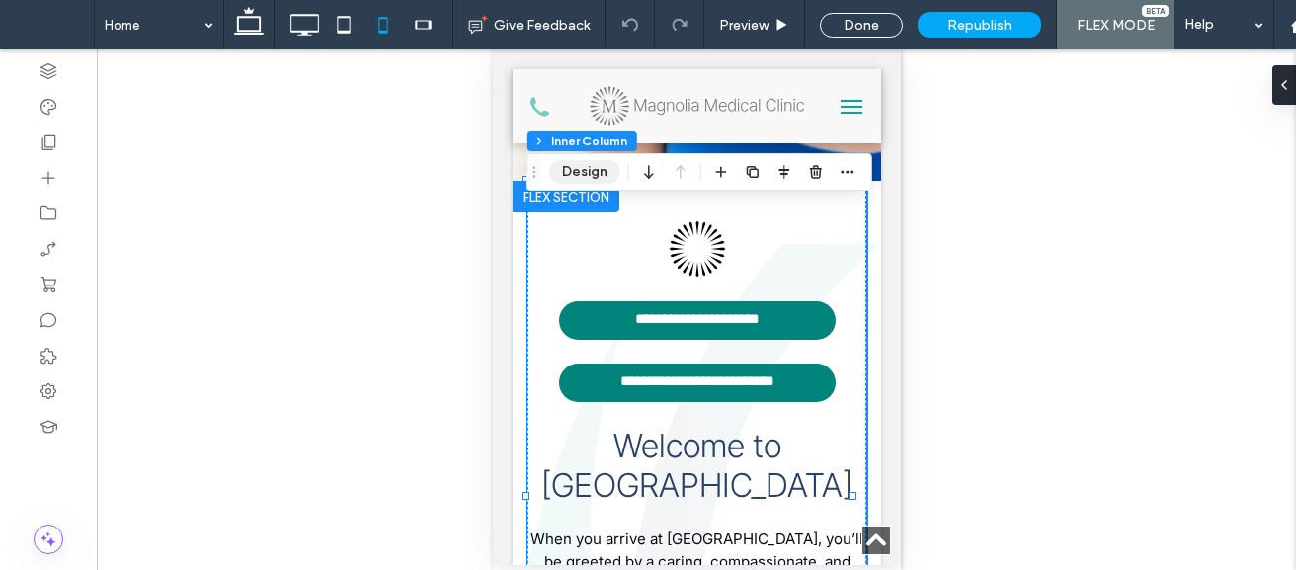
click at [584, 174] on button "Design" at bounding box center [584, 172] width 71 height 24
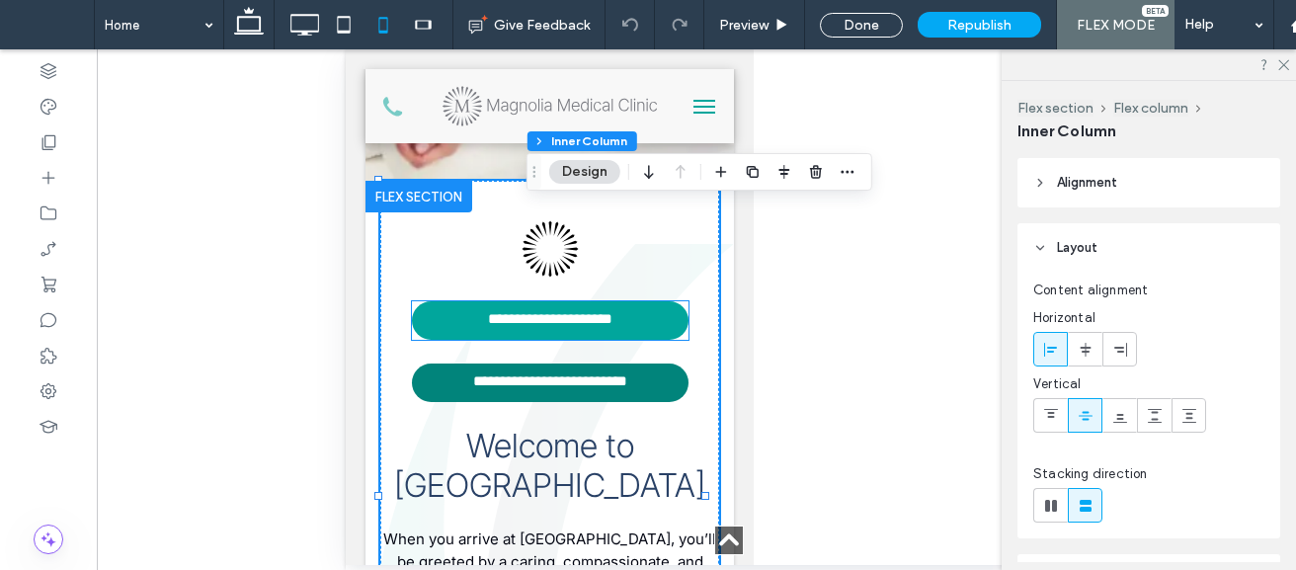
click at [581, 340] on link "**********" at bounding box center [549, 320] width 276 height 39
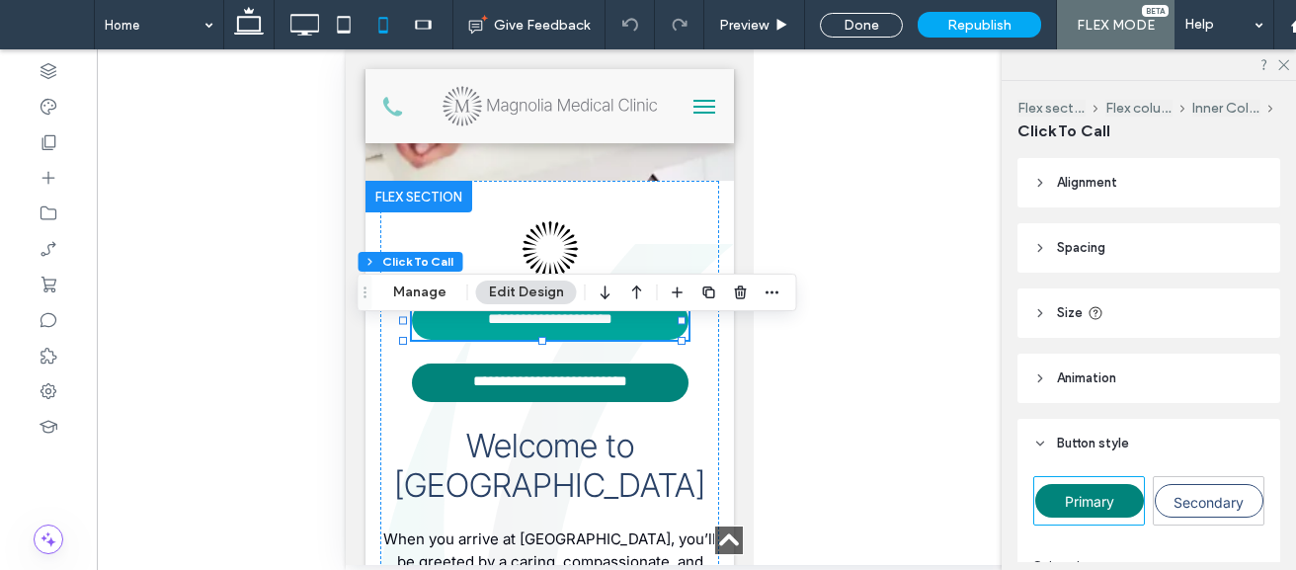
type input "**"
click at [436, 300] on button "Manage" at bounding box center [419, 292] width 79 height 24
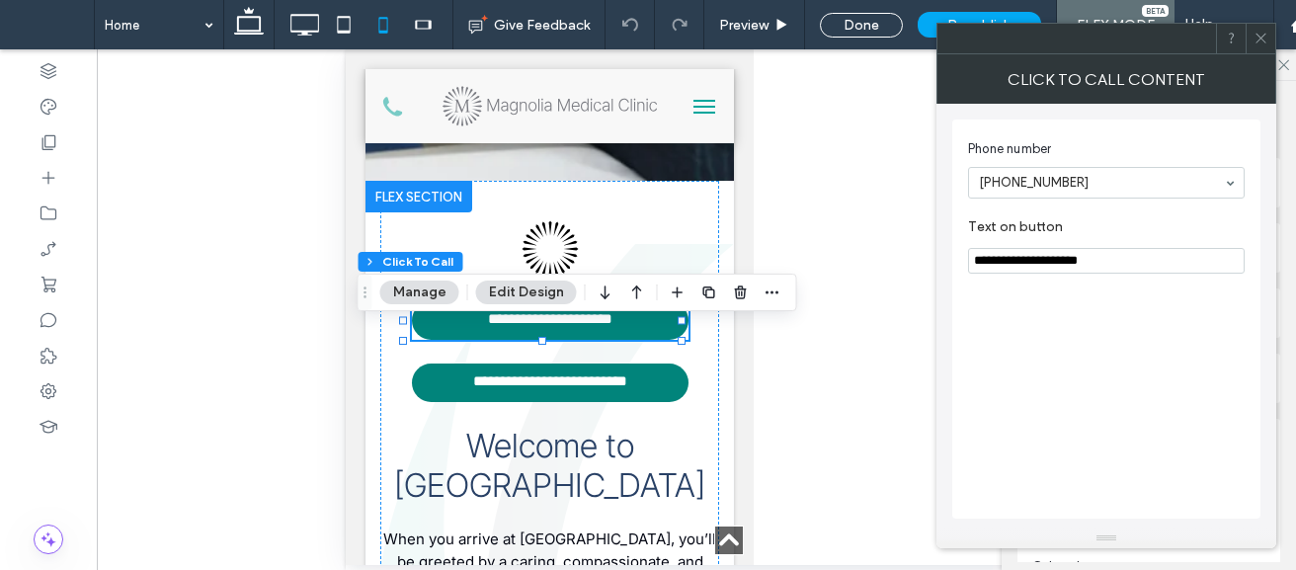
click at [1255, 40] on icon at bounding box center [1260, 38] width 15 height 15
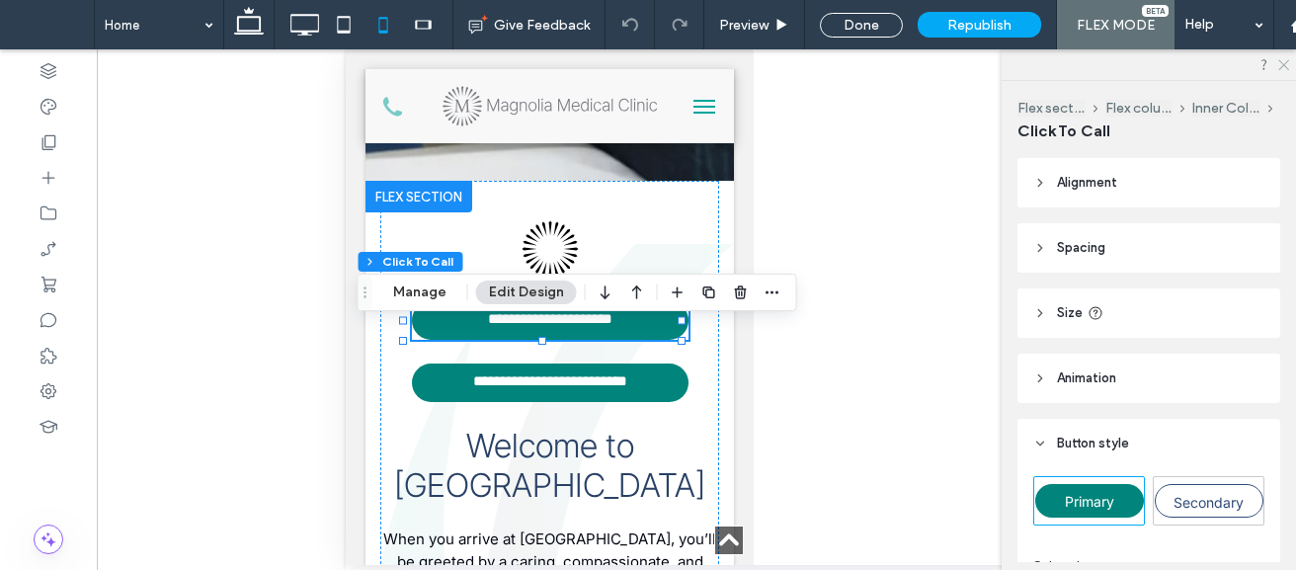
click at [1278, 69] on icon at bounding box center [1282, 63] width 13 height 13
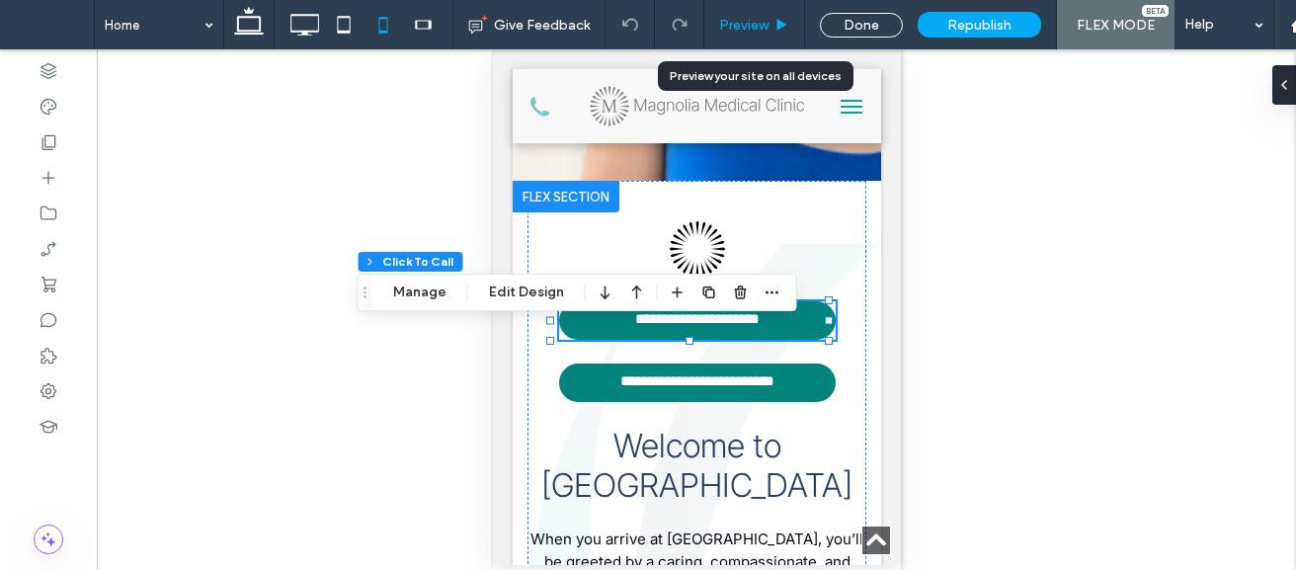
click at [749, 19] on span "Preview" at bounding box center [743, 25] width 49 height 17
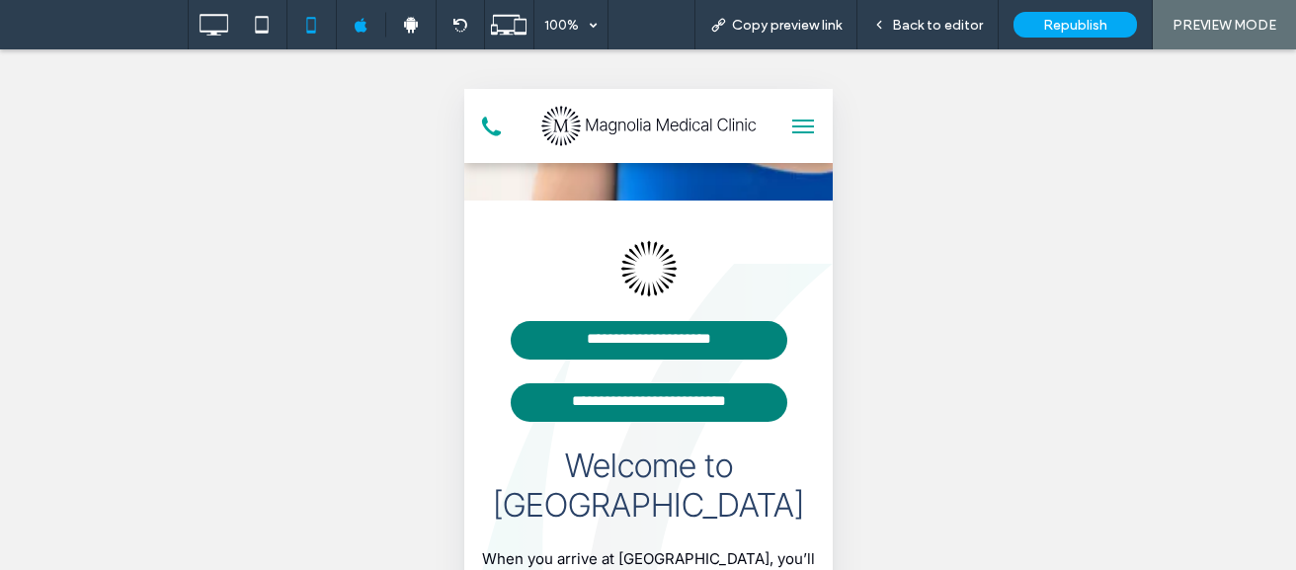
click at [785, 122] on button "menu" at bounding box center [801, 126] width 39 height 39
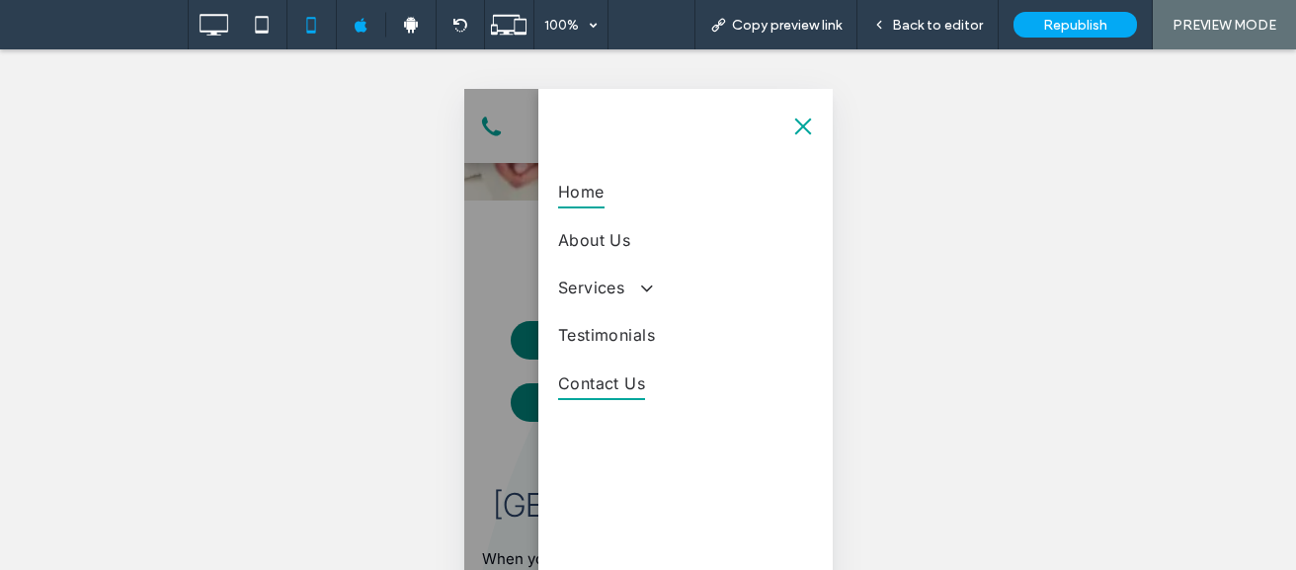
click at [606, 392] on span "Contact Us" at bounding box center [601, 383] width 88 height 34
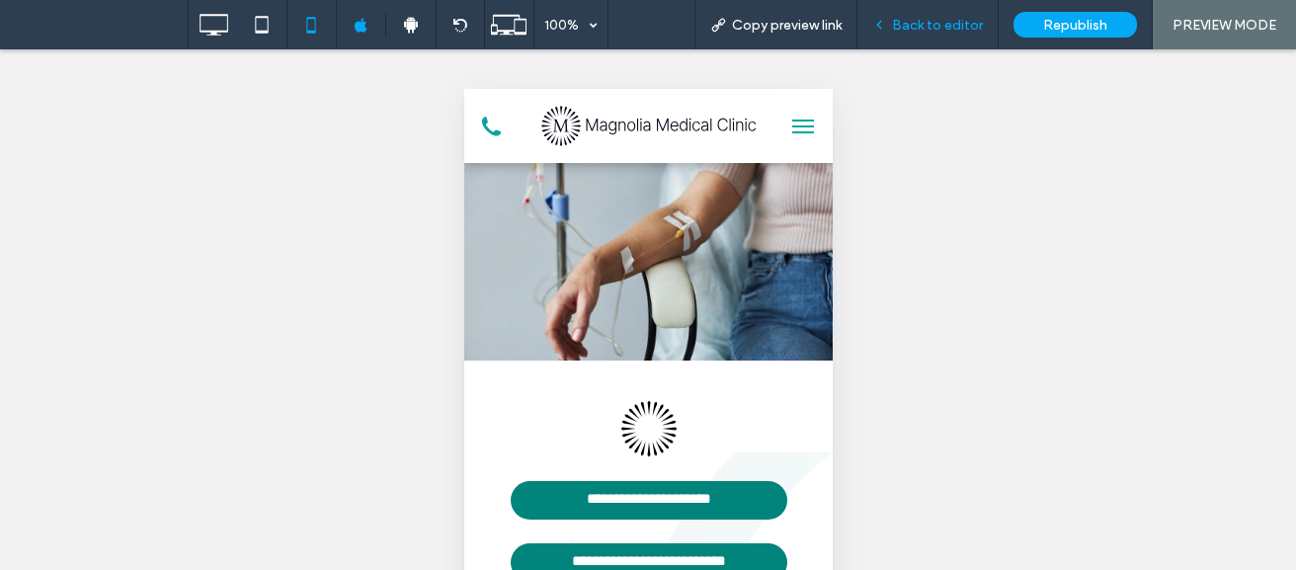
click at [959, 23] on span "Back to editor" at bounding box center [937, 25] width 91 height 17
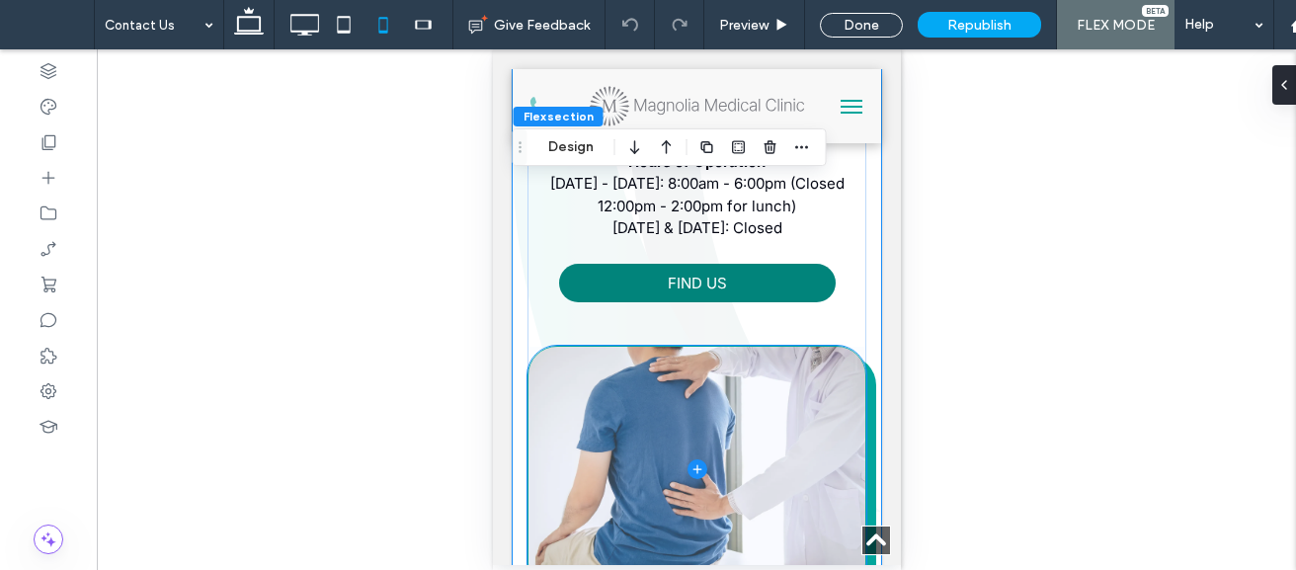
scroll to position [1989, 0]
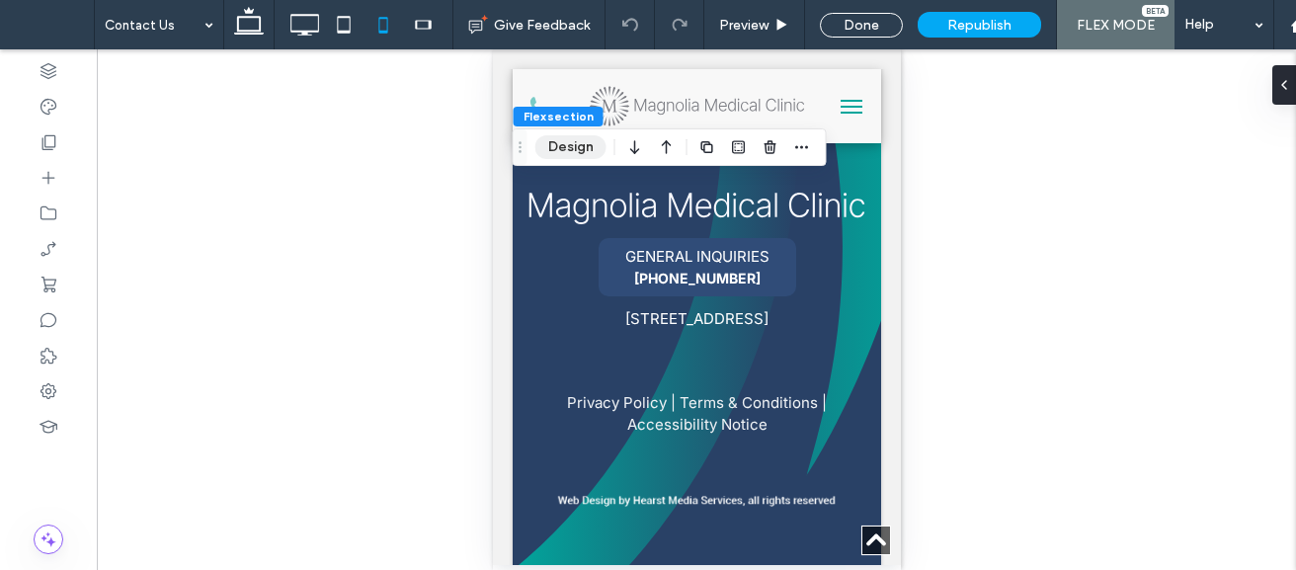
click at [587, 154] on button "Design" at bounding box center [570, 147] width 71 height 24
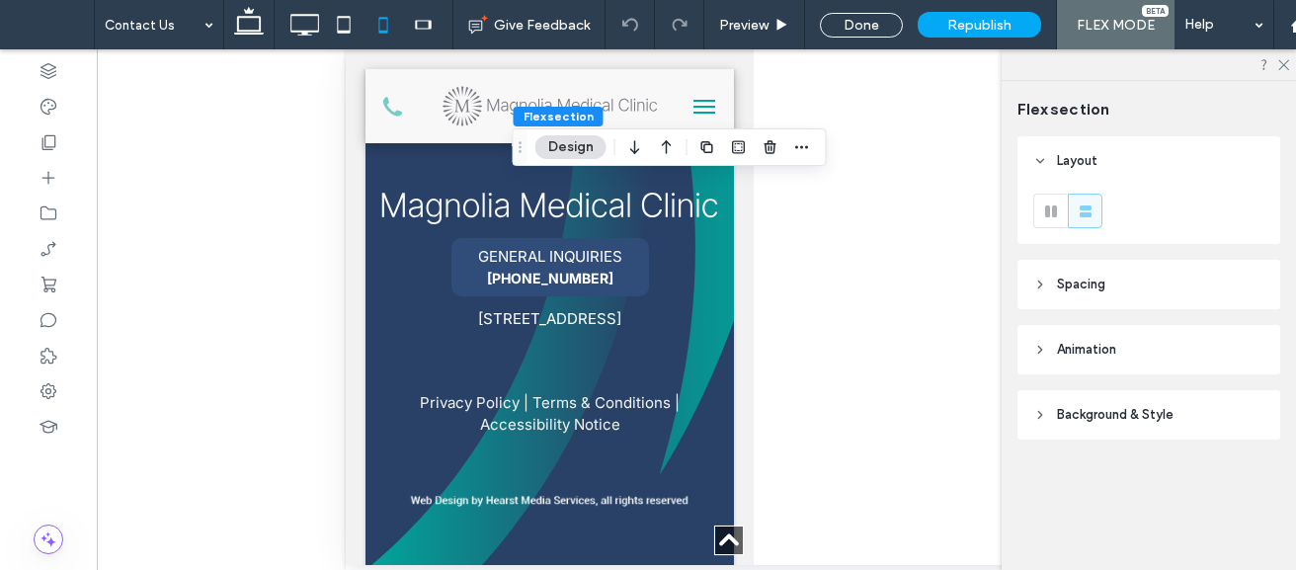
click at [580, 153] on button "Design" at bounding box center [570, 147] width 71 height 24
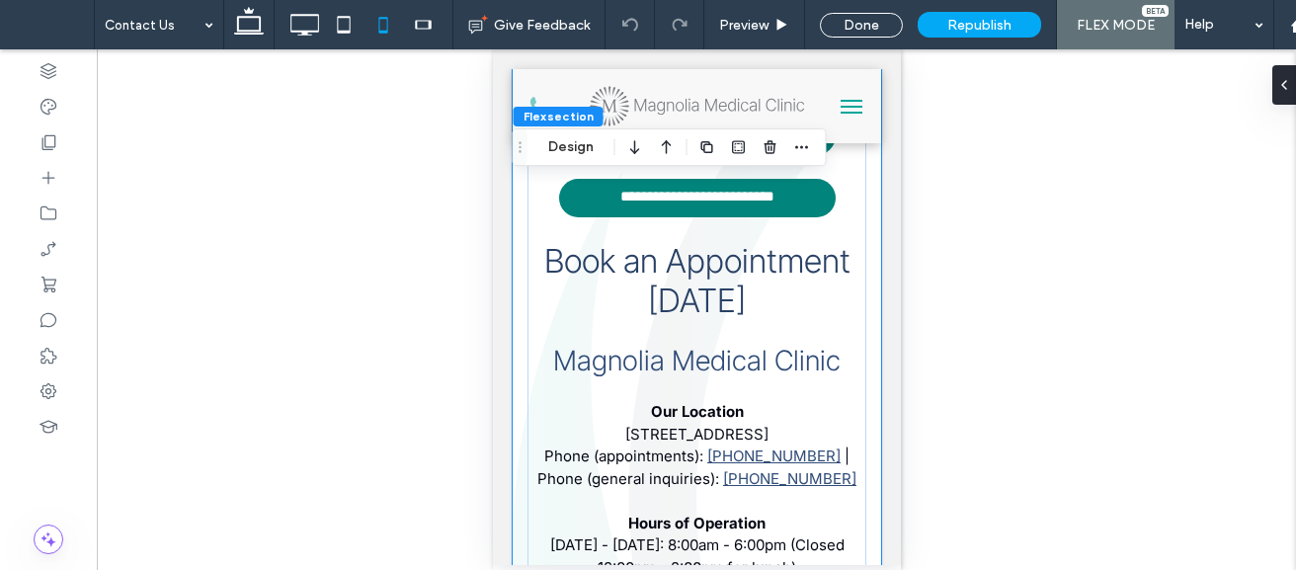
scroll to position [211, 0]
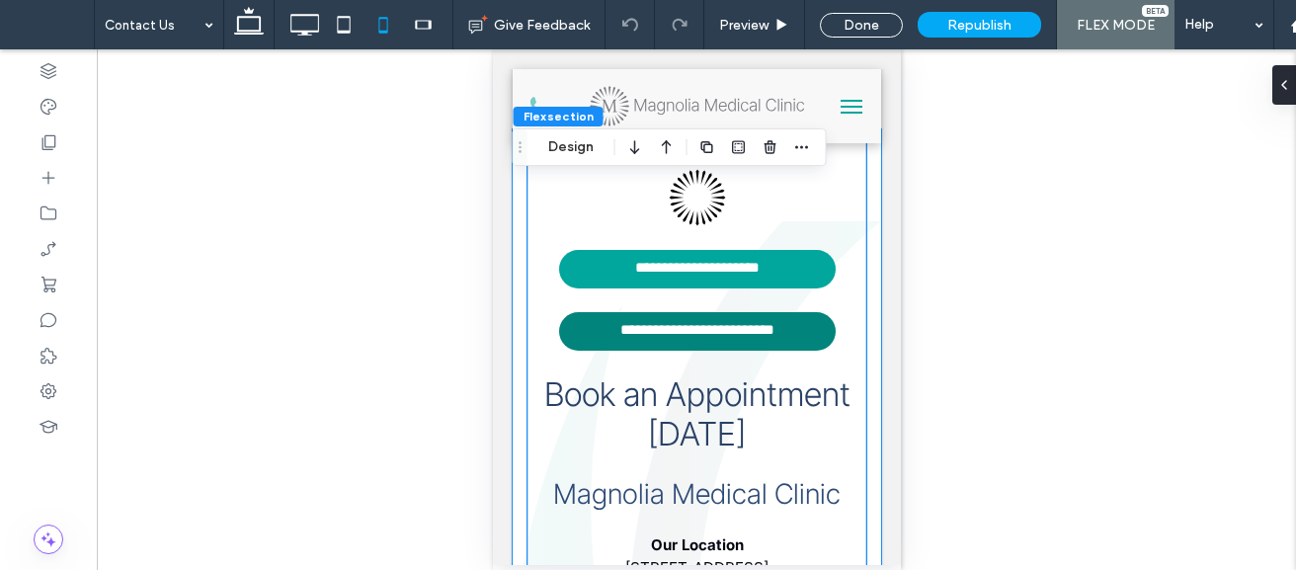
click at [685, 278] on link "**********" at bounding box center [696, 269] width 276 height 39
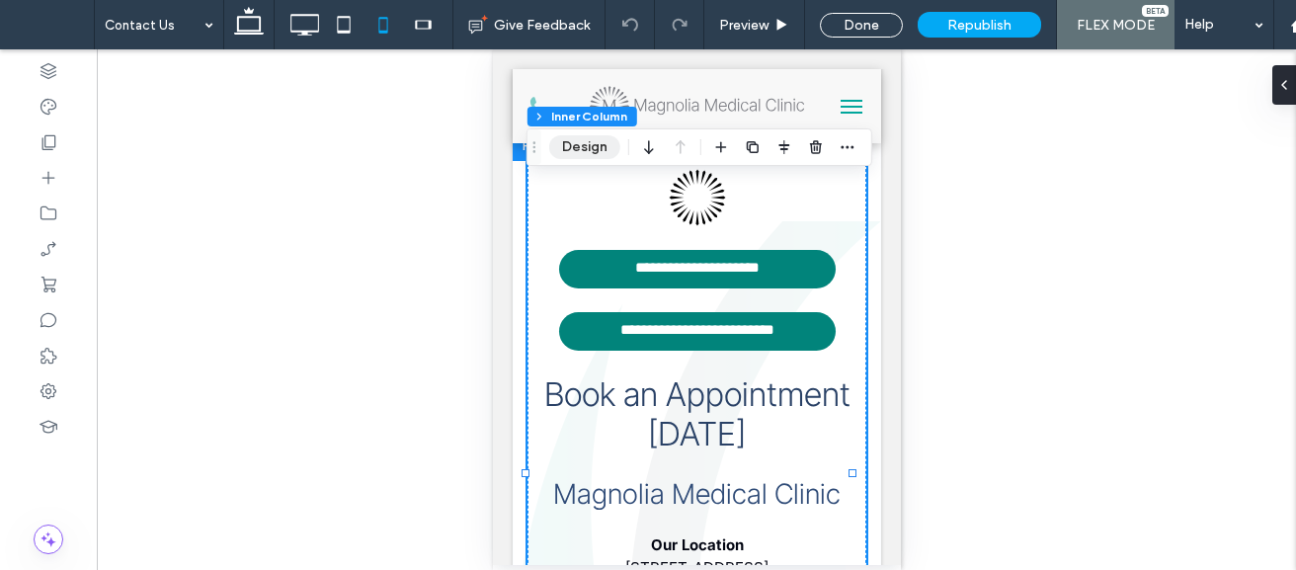
click at [604, 148] on button "Design" at bounding box center [584, 147] width 71 height 24
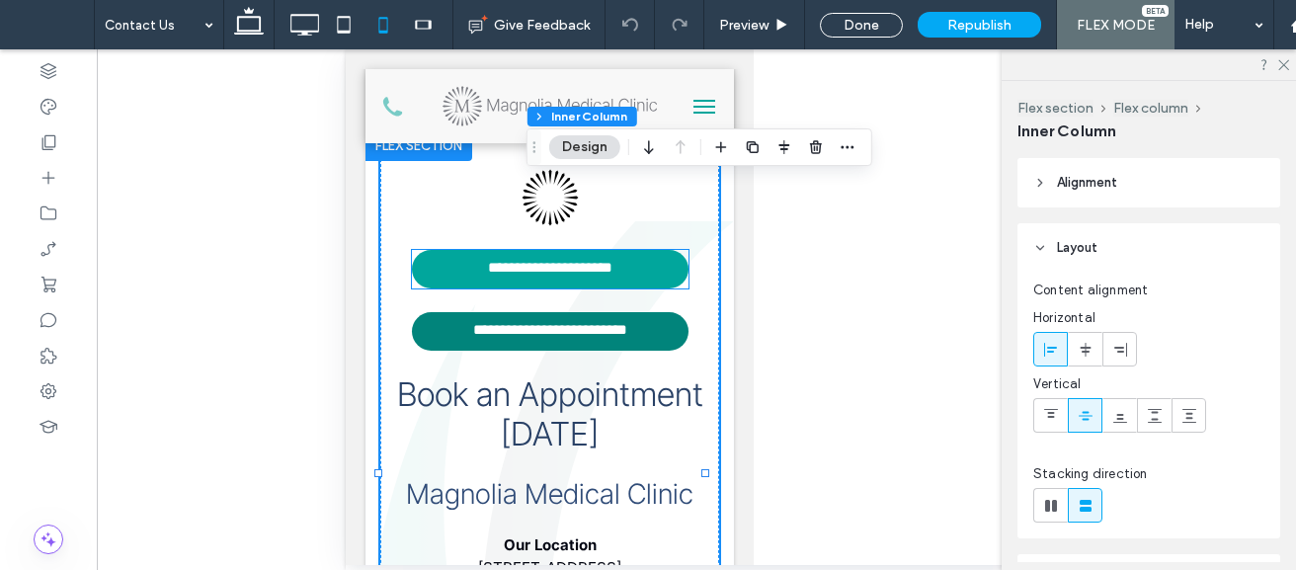
click at [602, 281] on link "**********" at bounding box center [549, 269] width 276 height 39
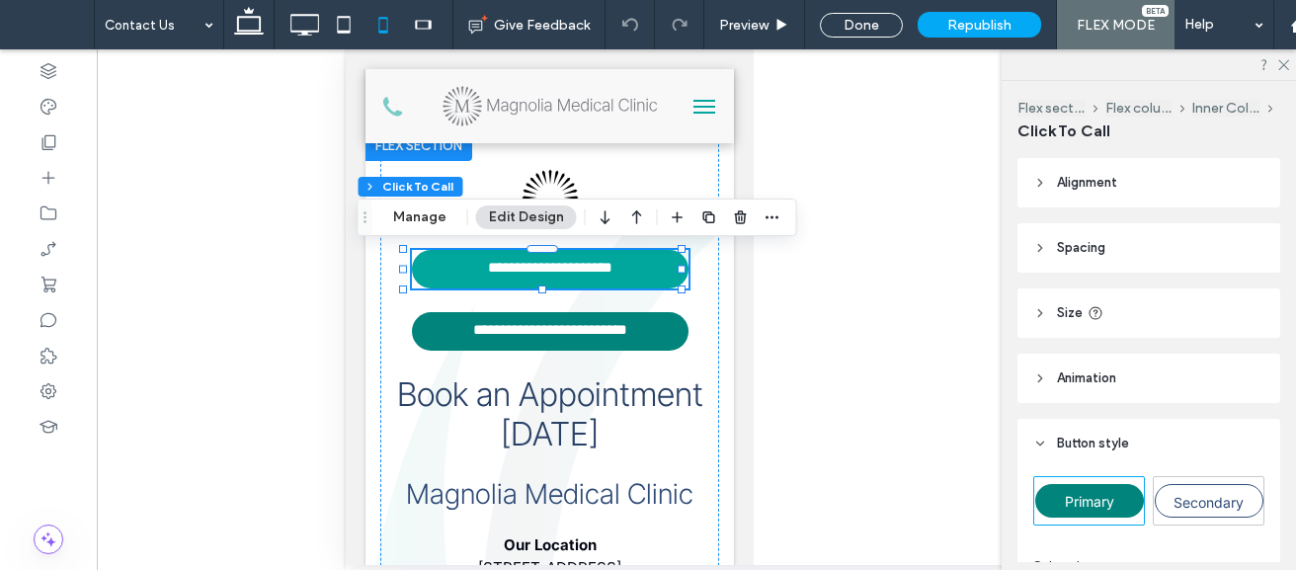
type input "**"
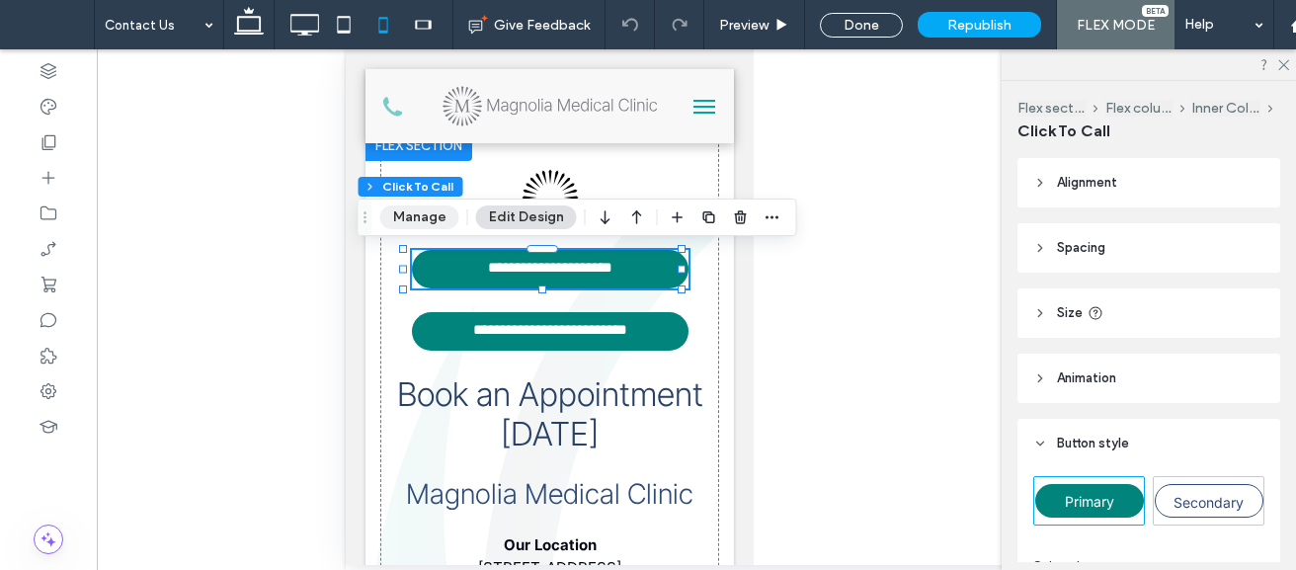
click at [439, 214] on button "Manage" at bounding box center [419, 217] width 79 height 24
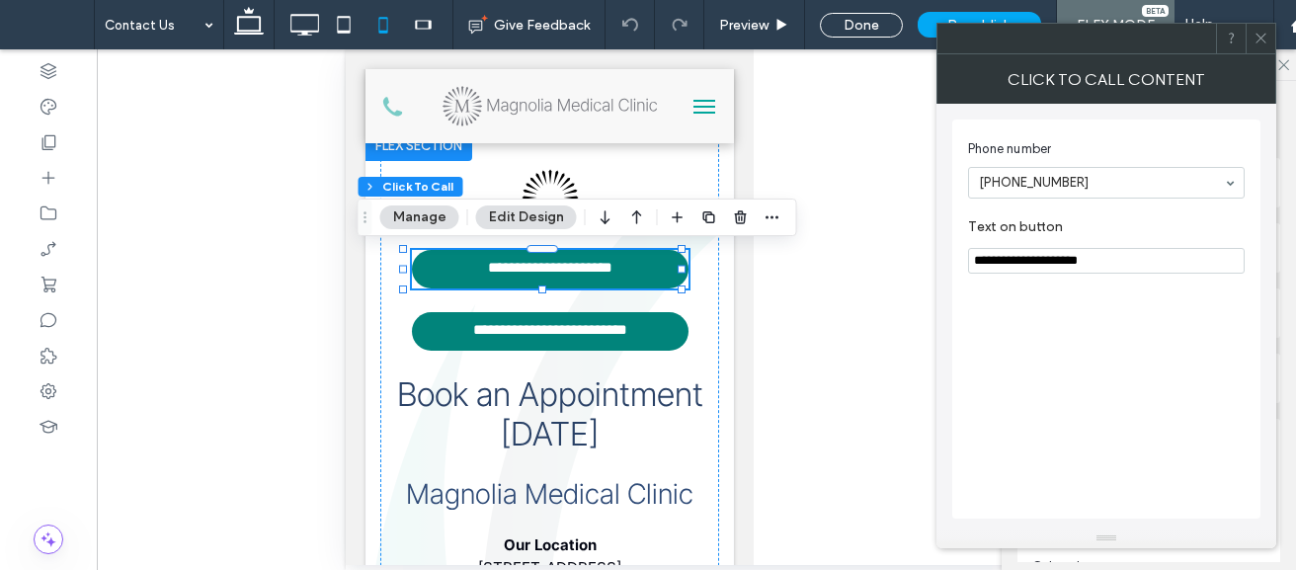
click at [421, 221] on button "Manage" at bounding box center [419, 217] width 79 height 24
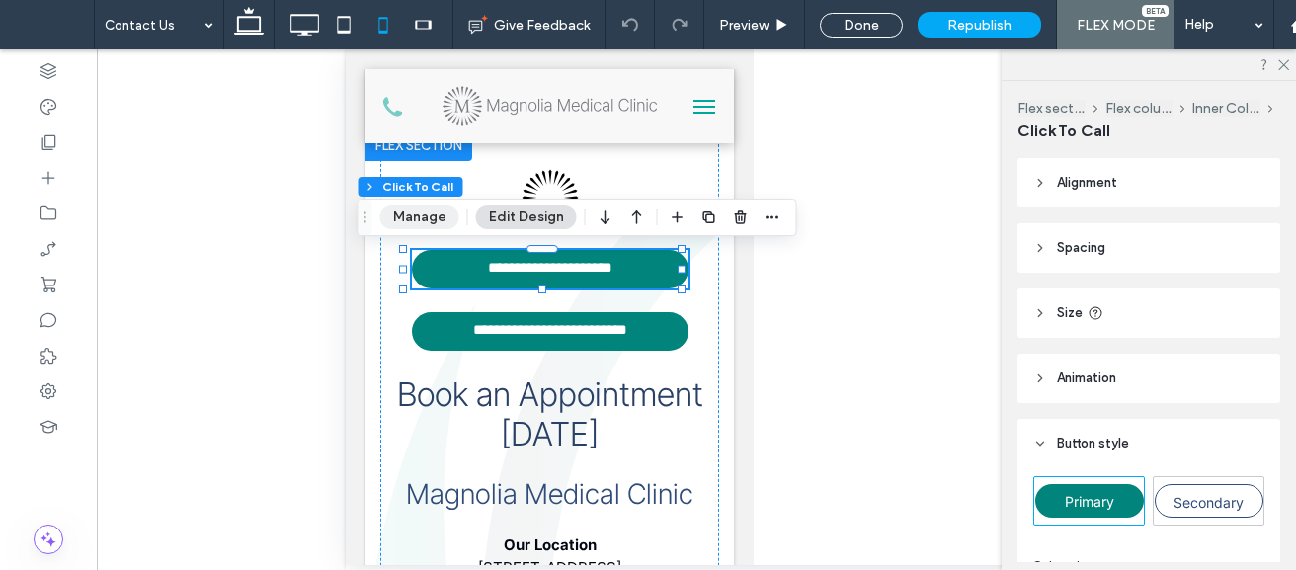
click at [425, 219] on button "Manage" at bounding box center [419, 217] width 79 height 24
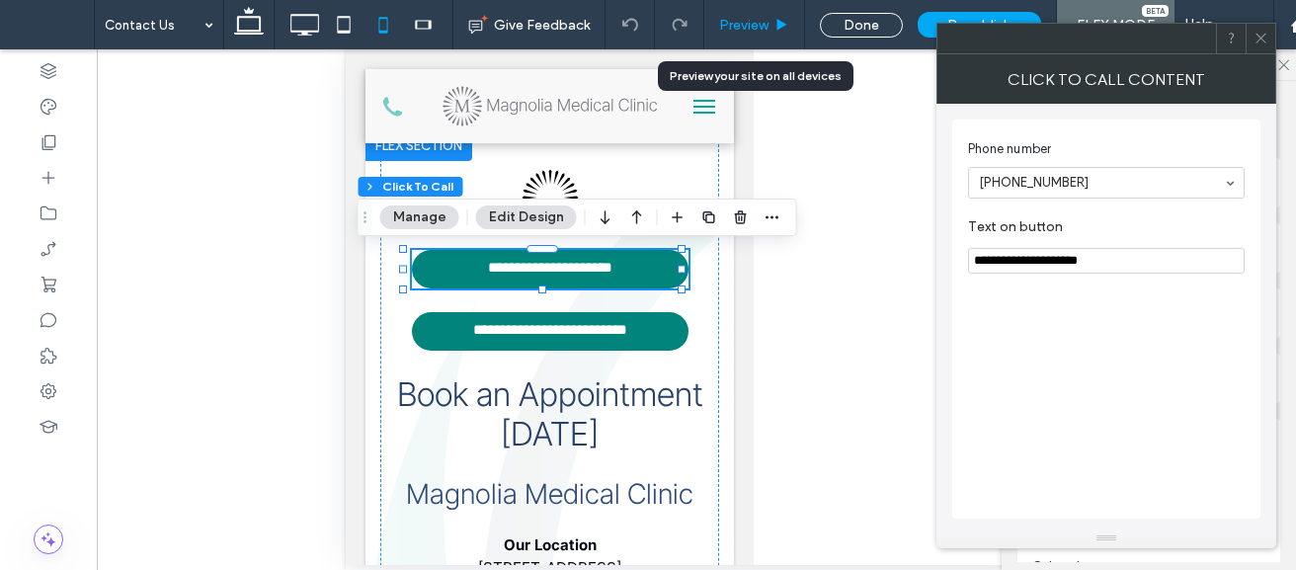
click at [749, 26] on span "Preview" at bounding box center [743, 25] width 49 height 17
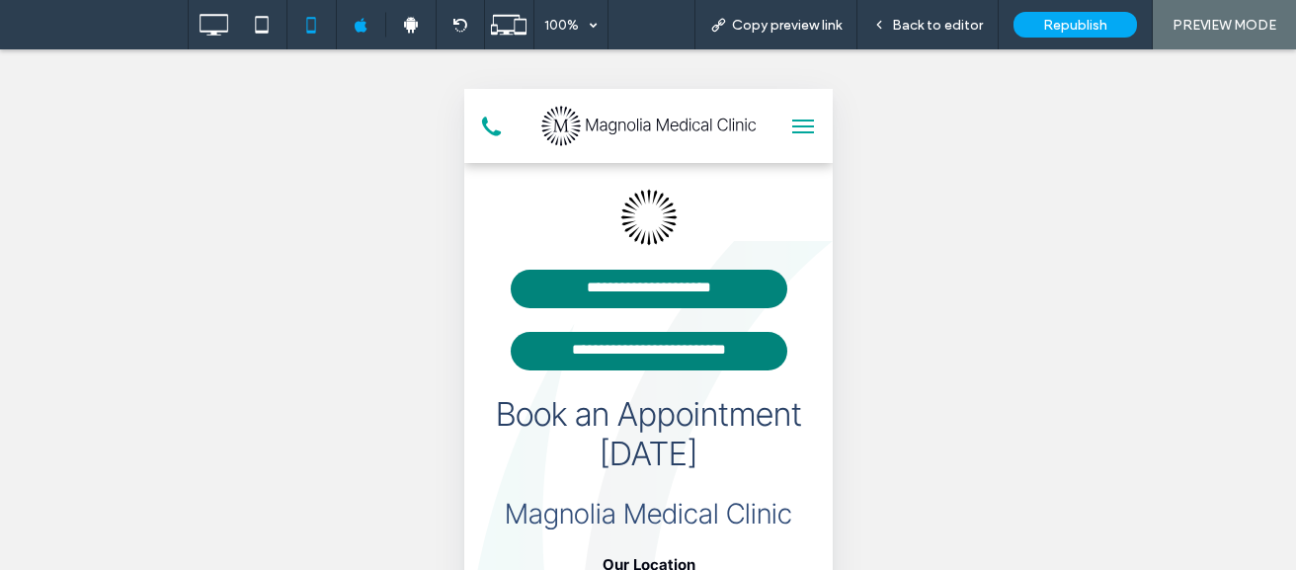
click at [651, 136] on img at bounding box center [647, 125] width 216 height 41
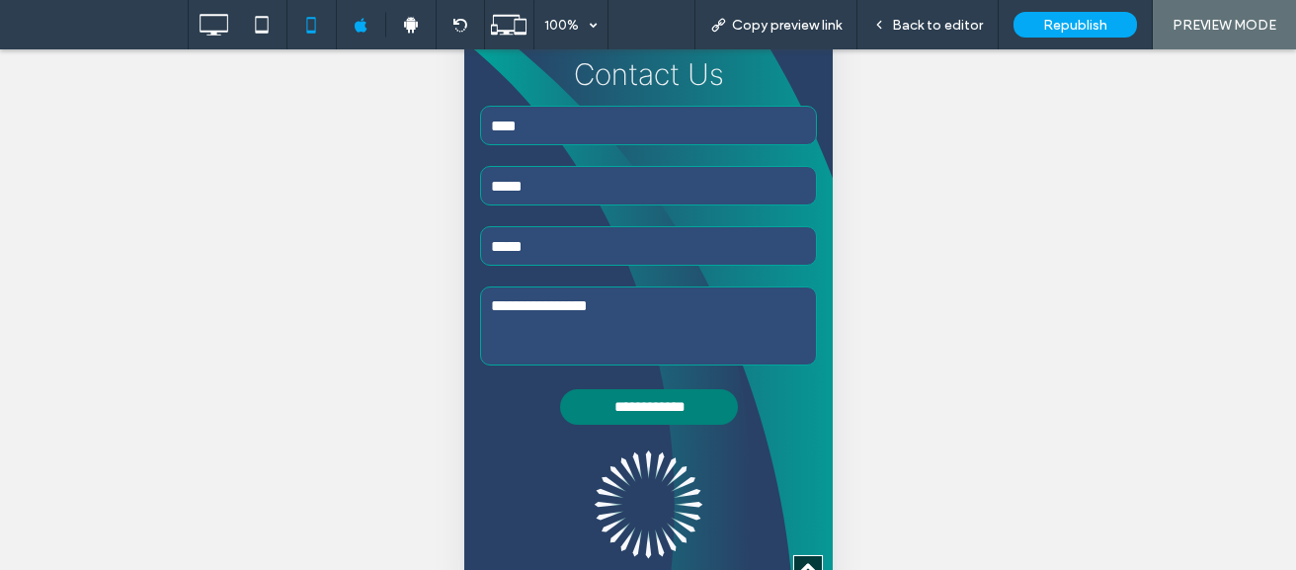
scroll to position [5400, 0]
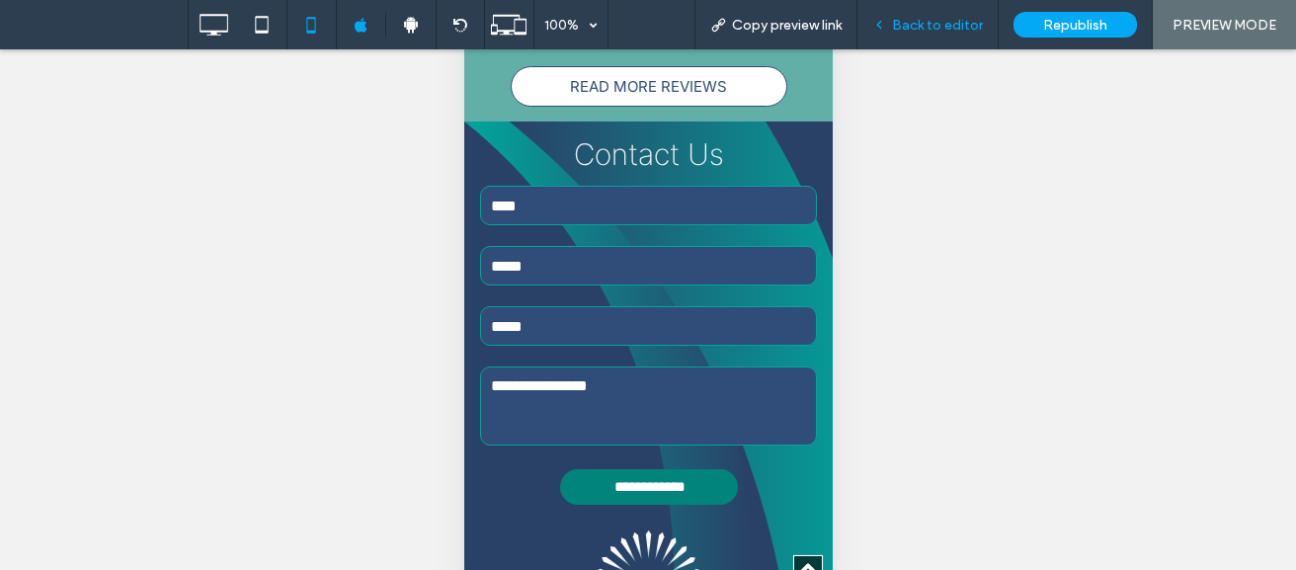
click at [943, 27] on span "Back to editor" at bounding box center [937, 25] width 91 height 17
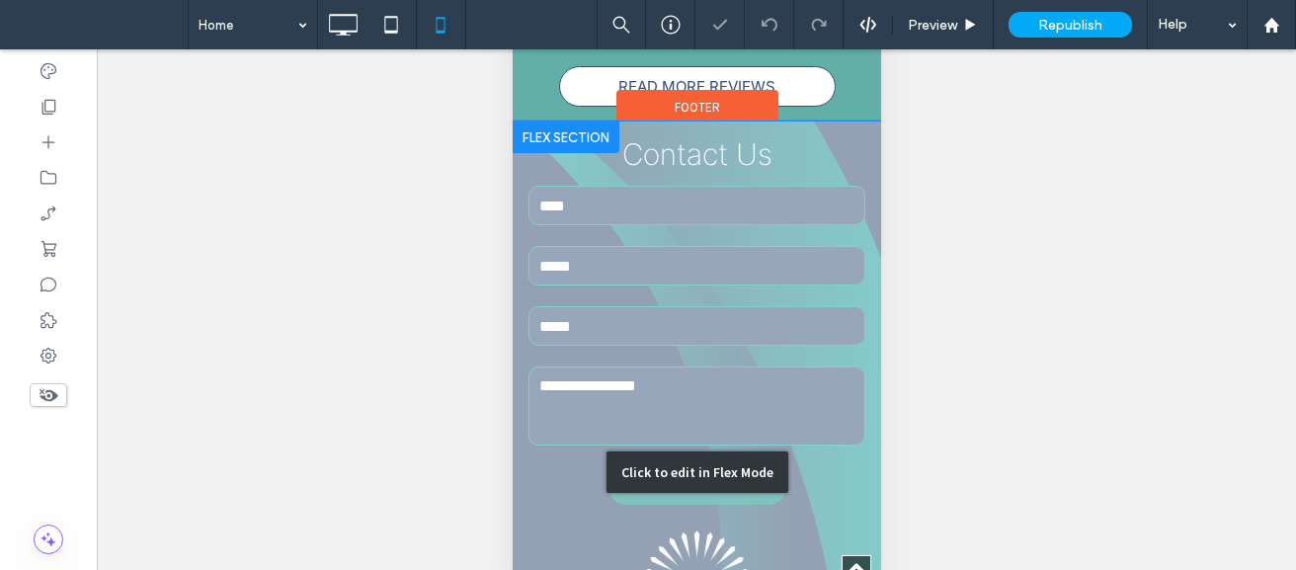
click at [622, 121] on div "Click to edit in Flex Mode" at bounding box center [696, 471] width 368 height 700
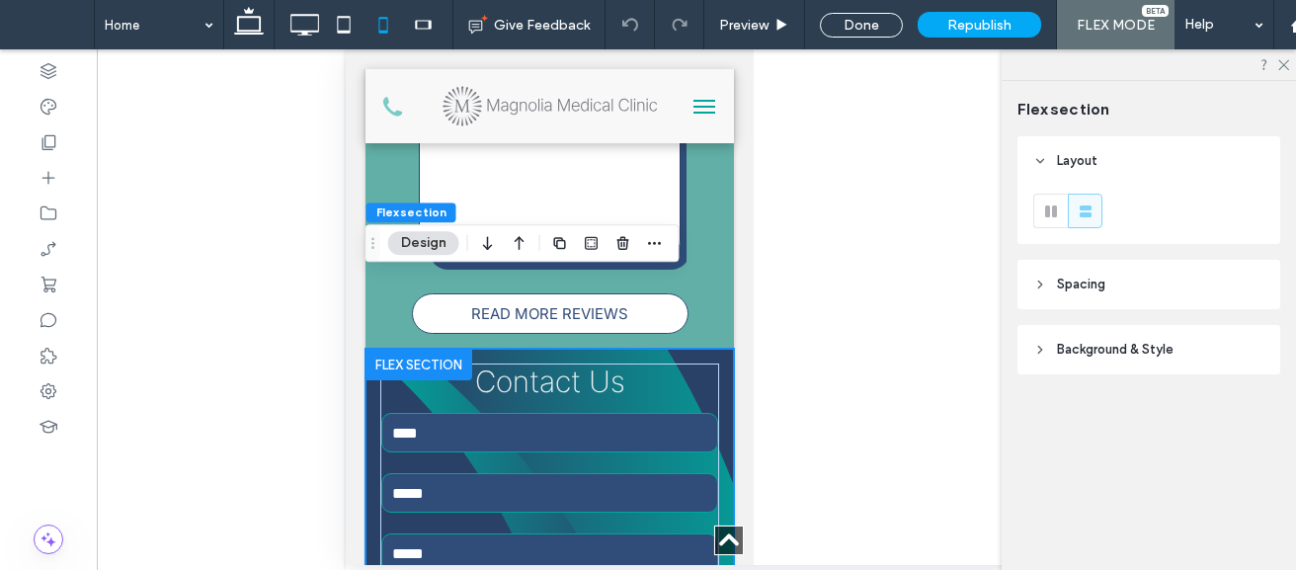
click at [442, 239] on button "Design" at bounding box center [423, 243] width 71 height 24
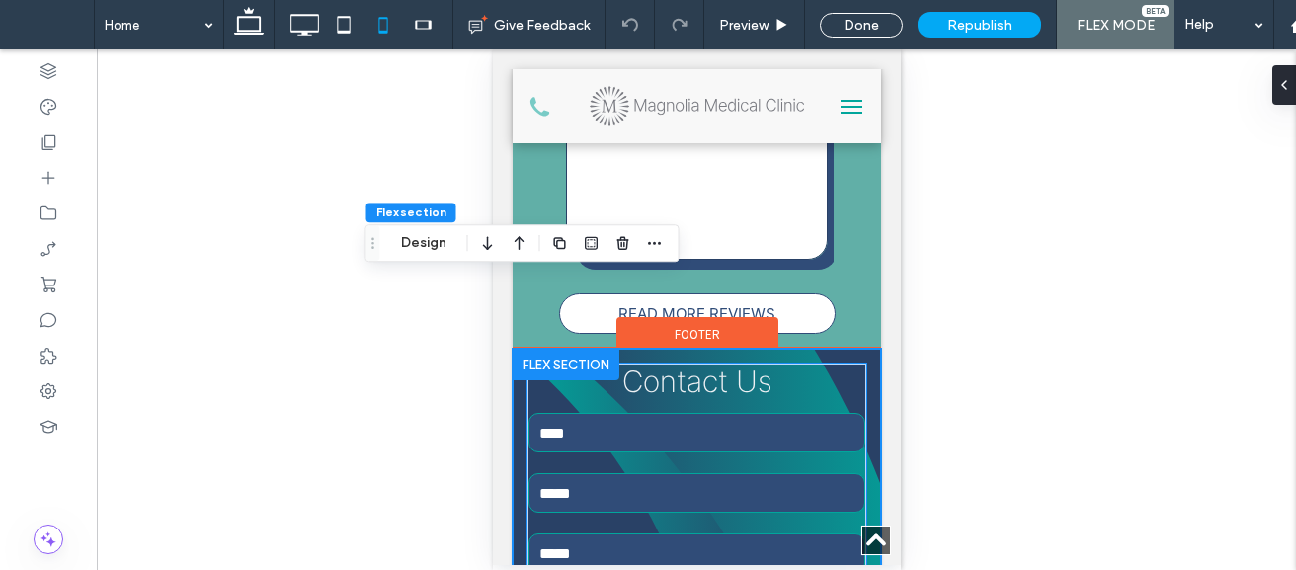
click at [593, 413] on input "text" at bounding box center [695, 432] width 337 height 39
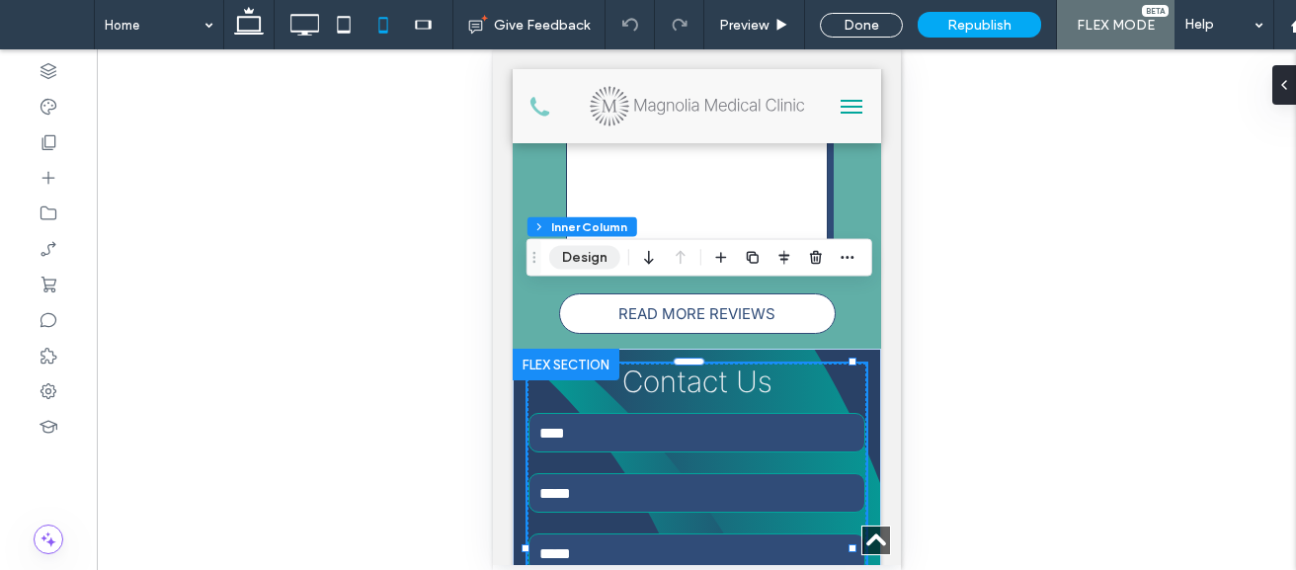
click at [600, 259] on button "Design" at bounding box center [584, 258] width 71 height 24
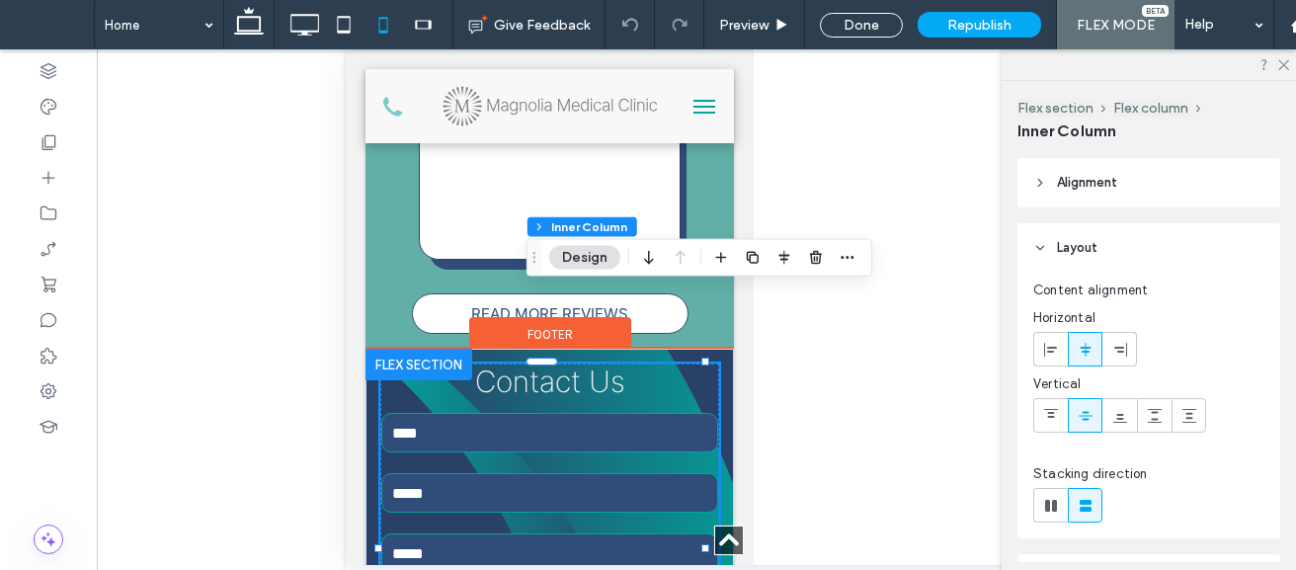
click at [562, 413] on input "text" at bounding box center [548, 432] width 337 height 39
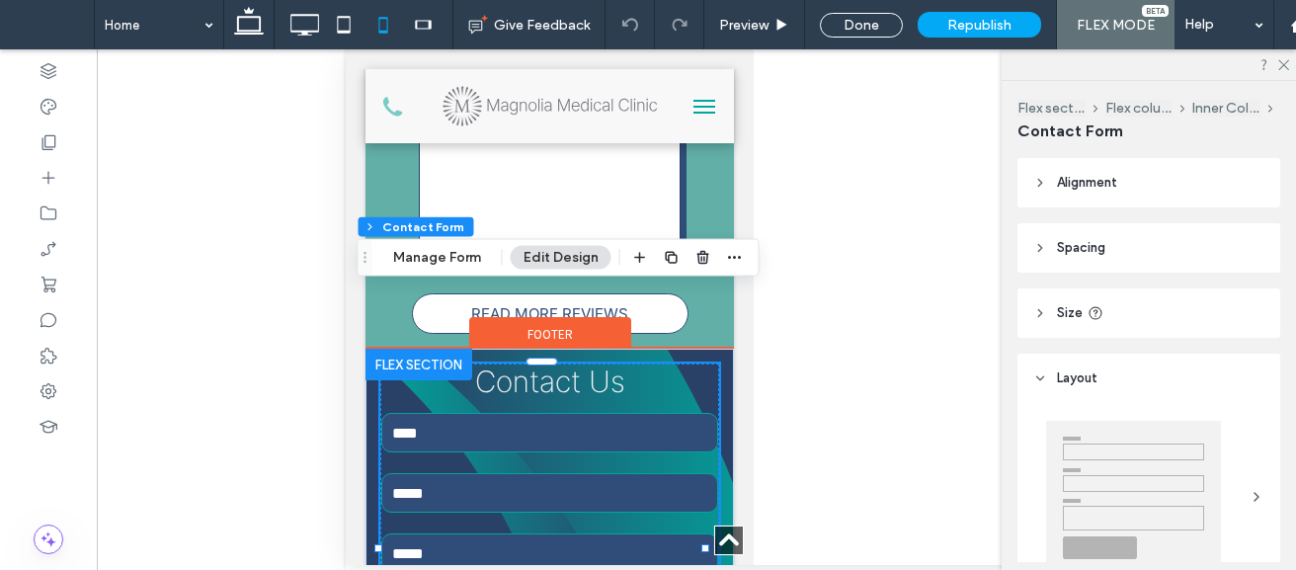
type input "*"
type input "***"
type input "**"
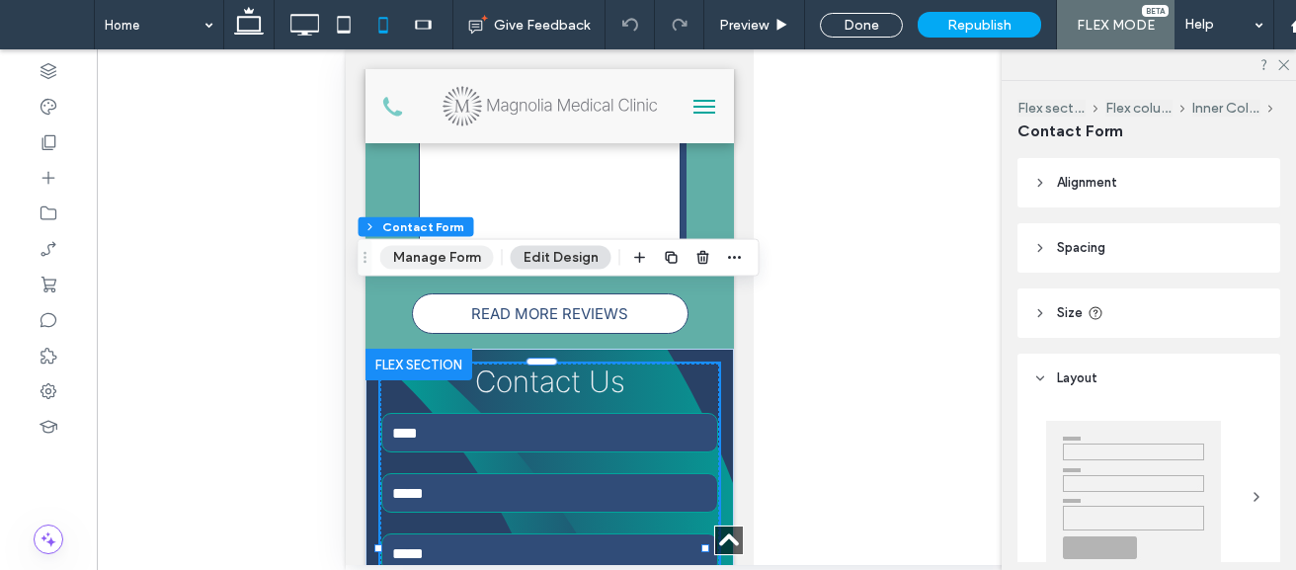
click at [466, 264] on button "Manage Form" at bounding box center [437, 258] width 114 height 24
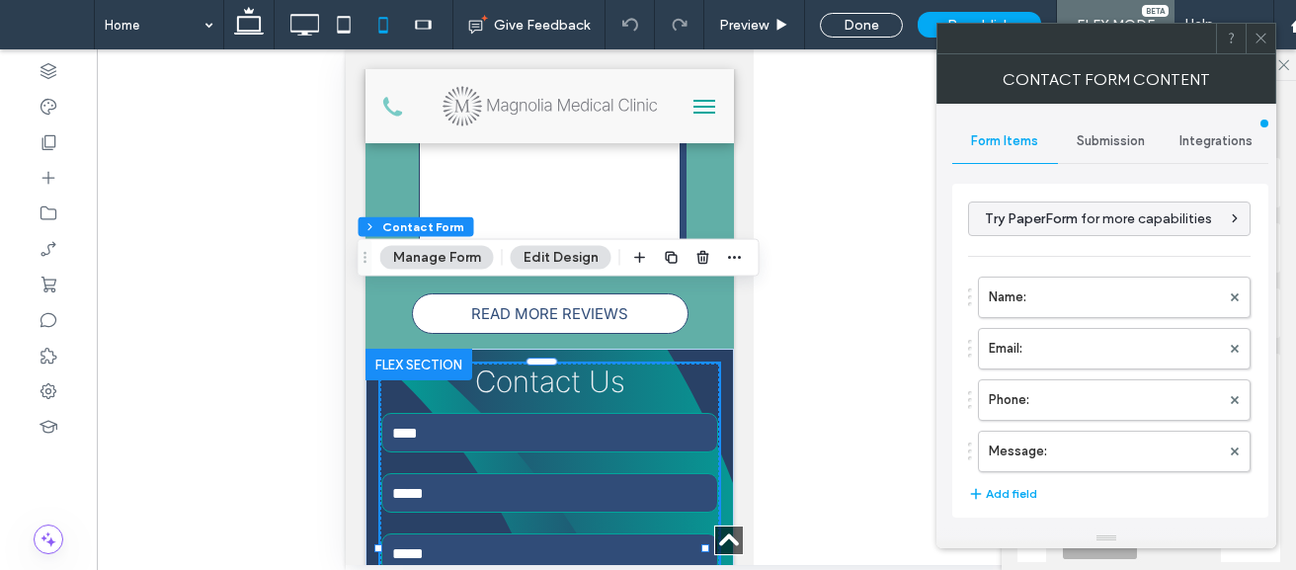
click at [1125, 133] on span "Submission" at bounding box center [1110, 141] width 68 height 16
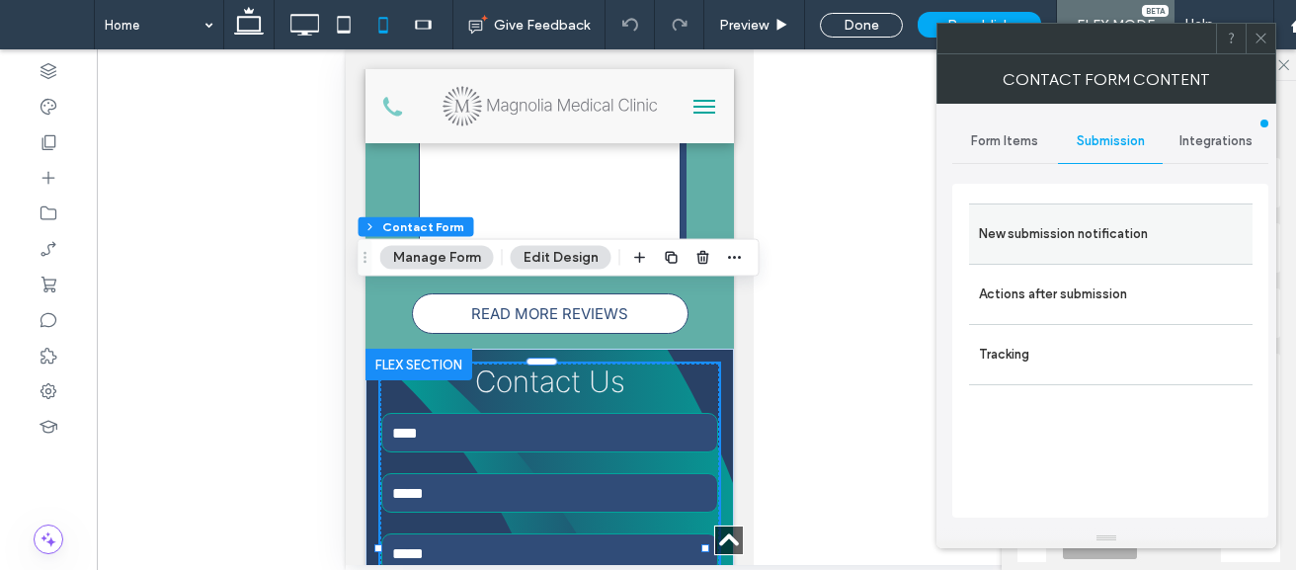
click at [1078, 231] on label "New submission notification" at bounding box center [1111, 233] width 264 height 39
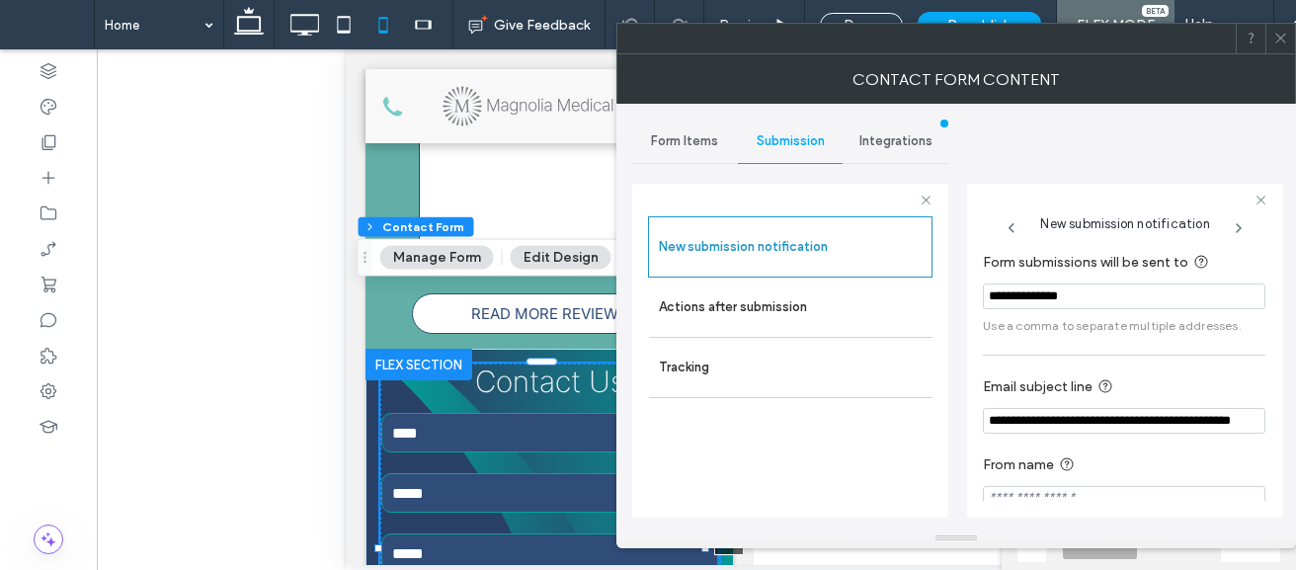
click at [1207, 429] on input "**********" at bounding box center [1124, 421] width 282 height 26
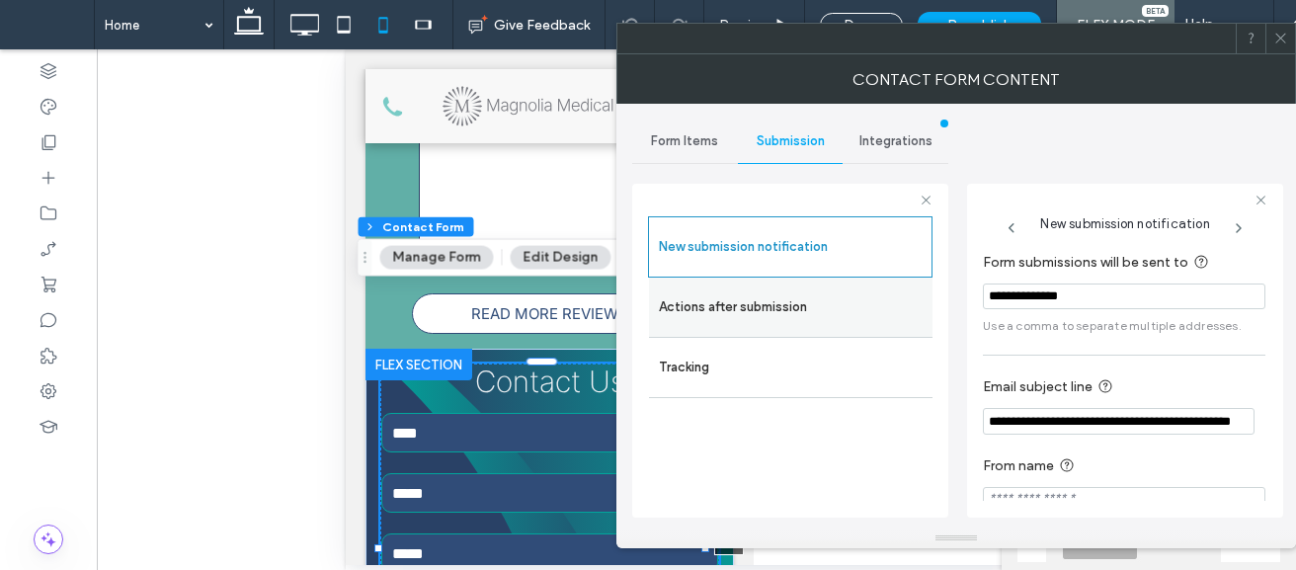
click at [896, 299] on label "Actions after submission" at bounding box center [791, 306] width 264 height 39
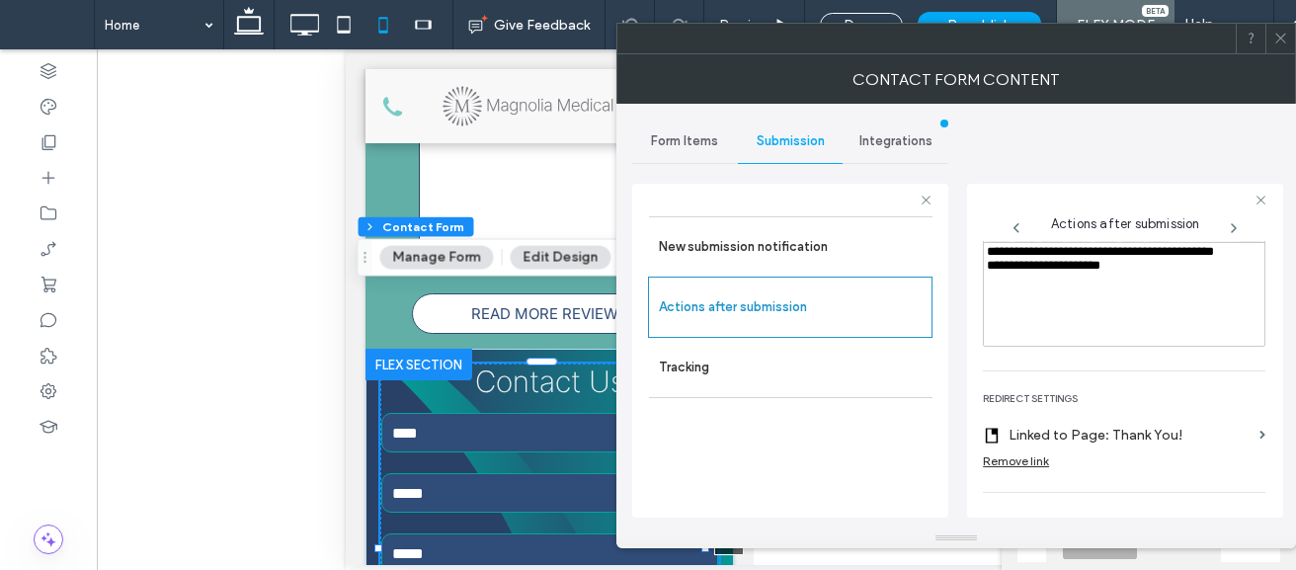
scroll to position [373, 0]
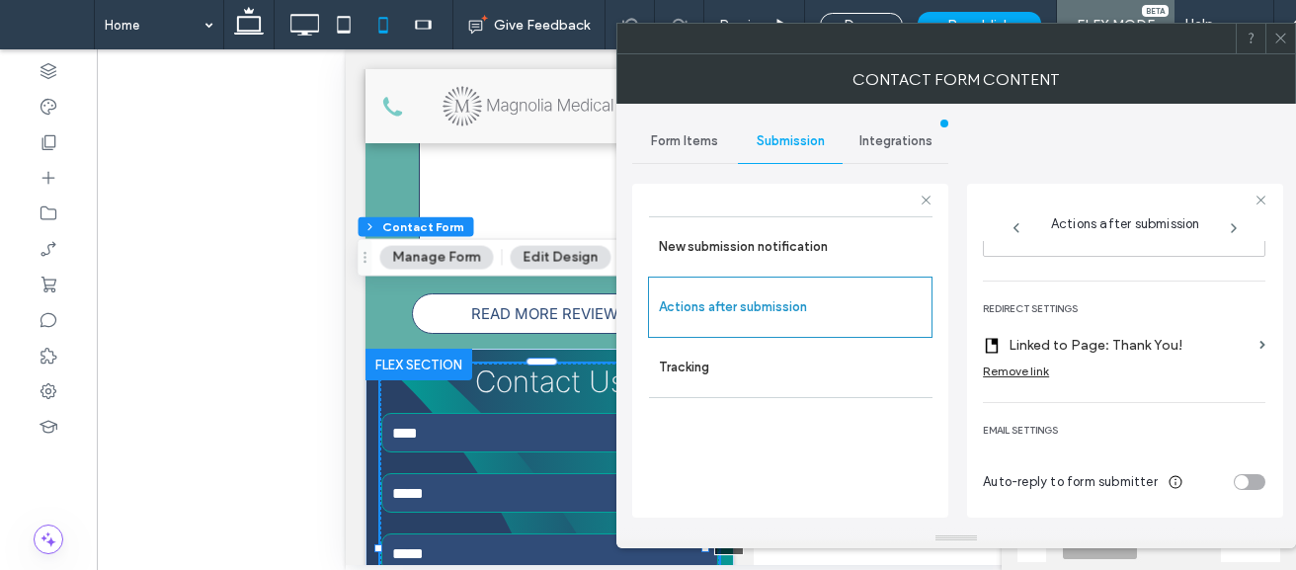
click at [1283, 43] on icon at bounding box center [1280, 38] width 15 height 15
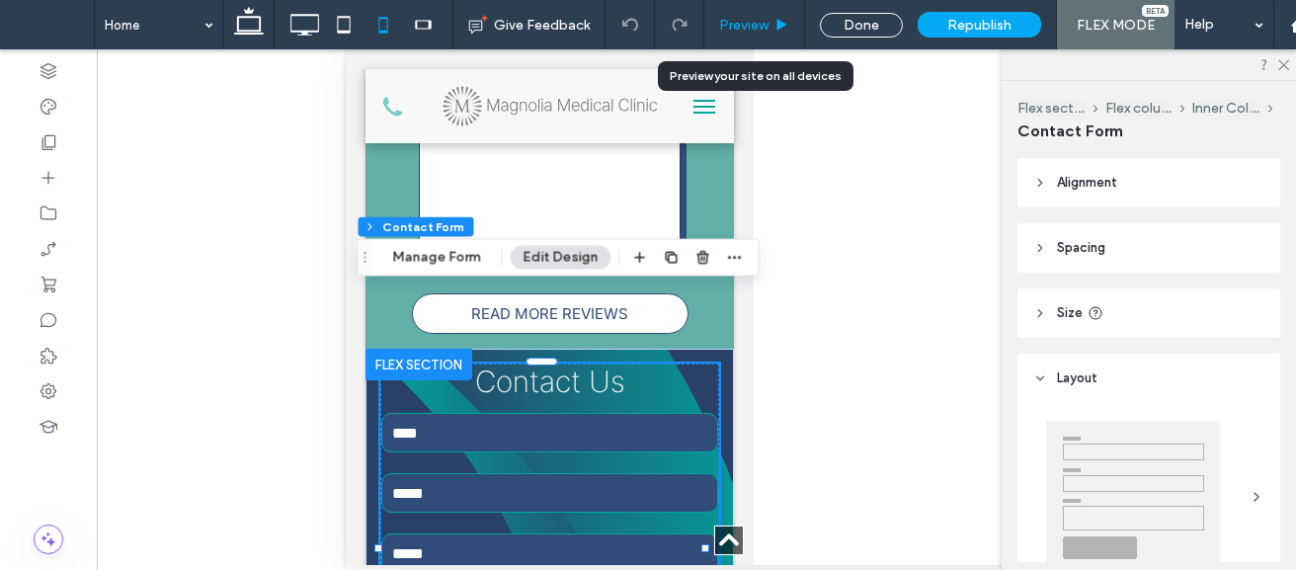
click at [742, 8] on div "Preview" at bounding box center [754, 24] width 101 height 49
click at [739, 28] on span "Preview" at bounding box center [743, 25] width 49 height 17
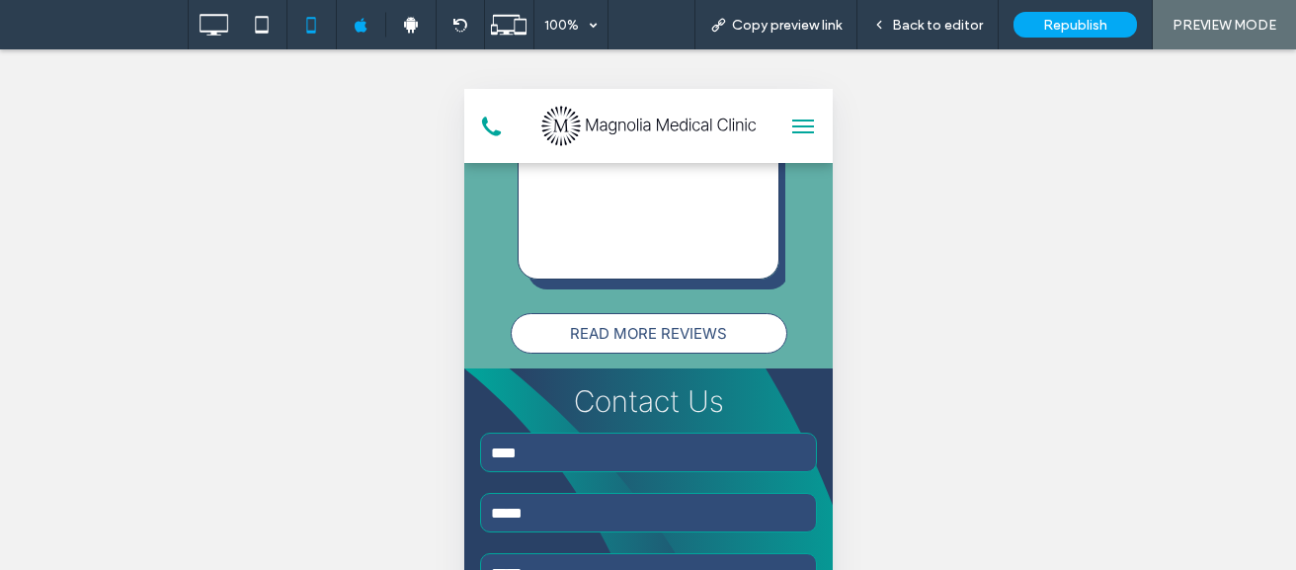
click at [749, 17] on span "Copy preview link" at bounding box center [787, 25] width 110 height 17
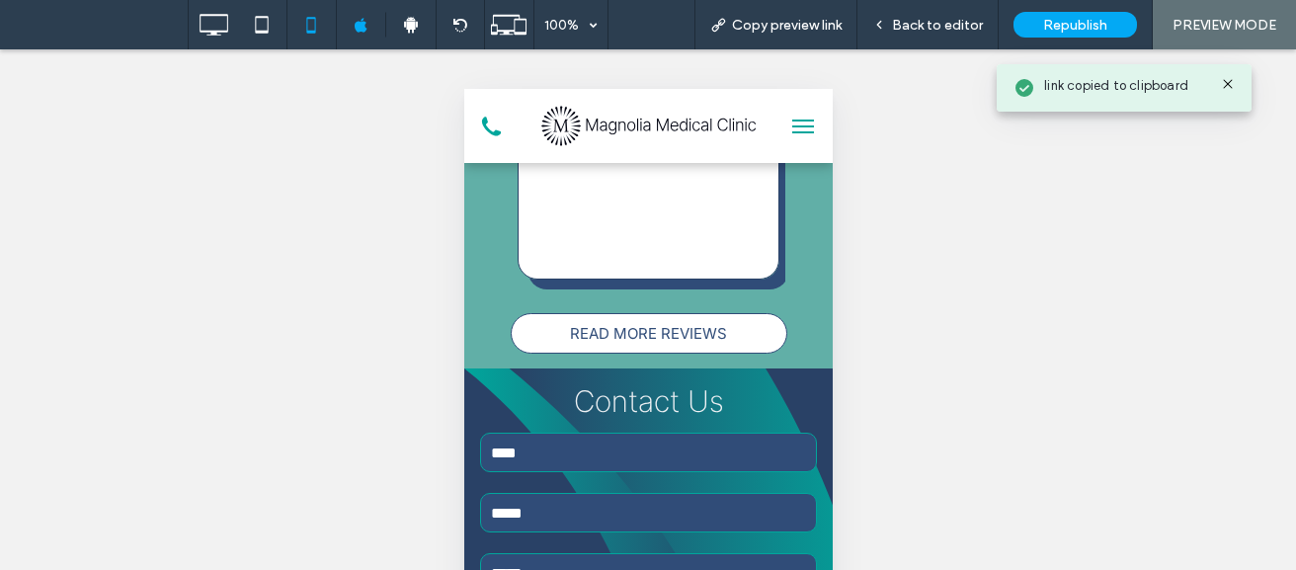
scroll to position [5234, 0]
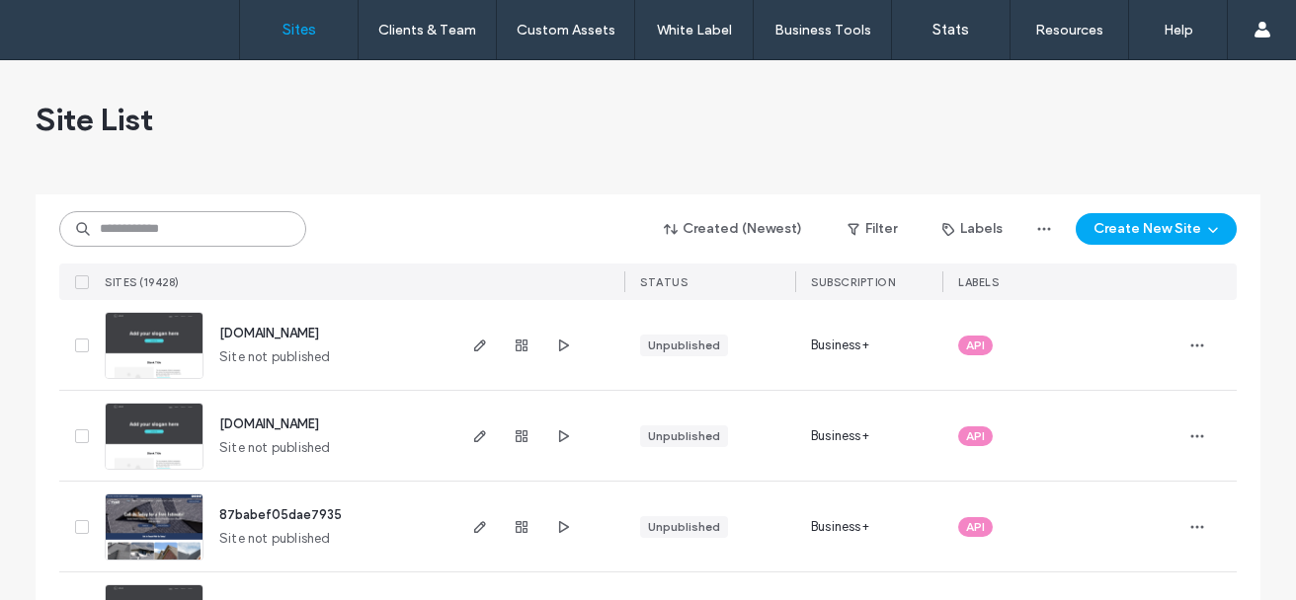
click at [238, 225] on input at bounding box center [182, 229] width 247 height 36
paste input "**********"
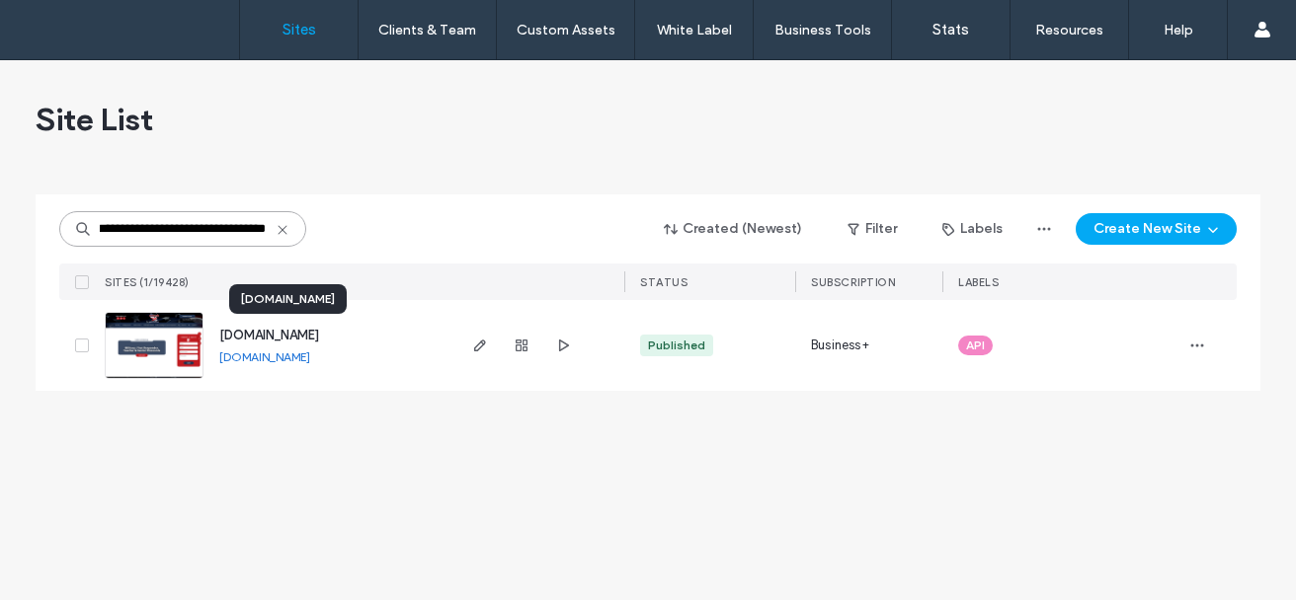
type input "**********"
click at [243, 330] on span "www.americanroofingandrestorations.com" at bounding box center [269, 335] width 100 height 15
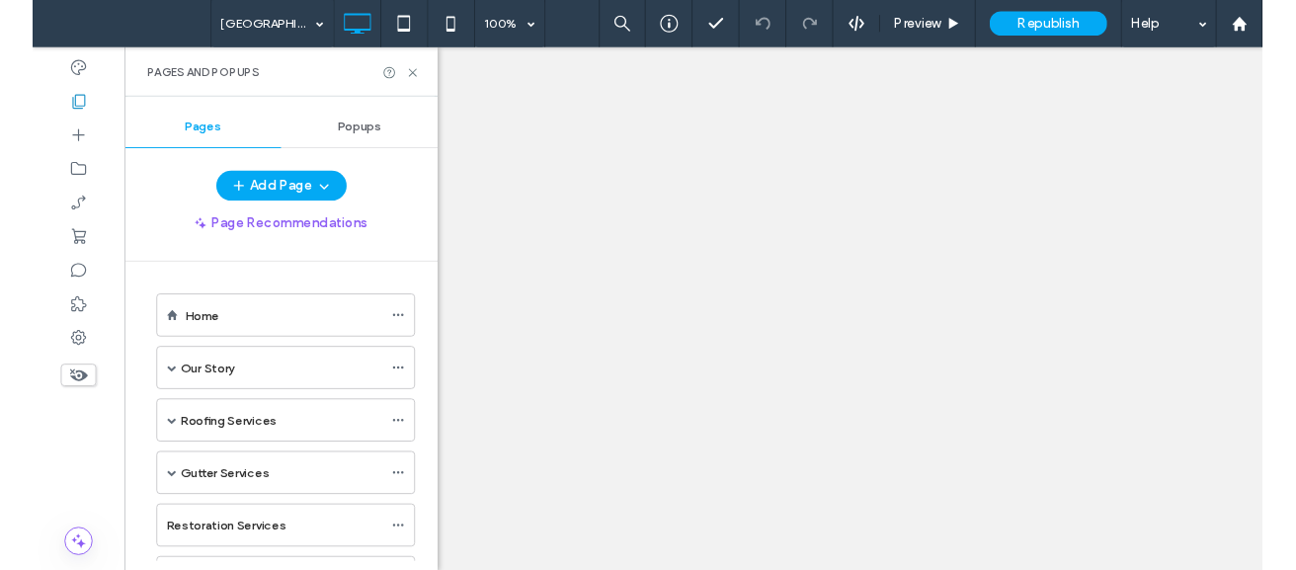
scroll to position [838, 0]
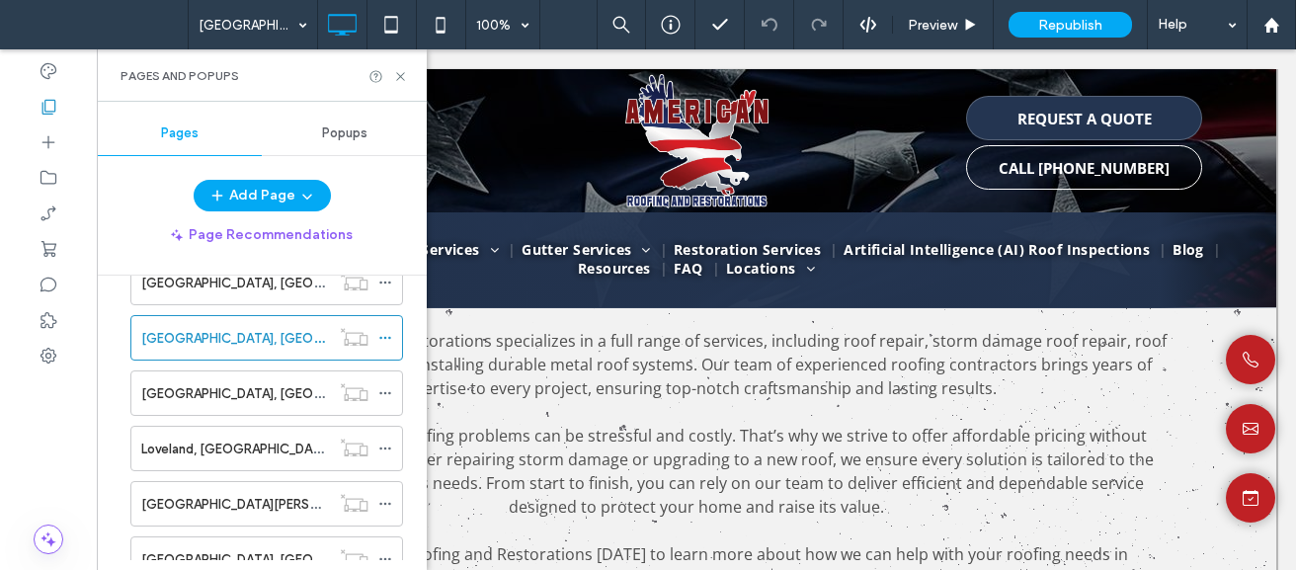
scroll to position [1022, 0]
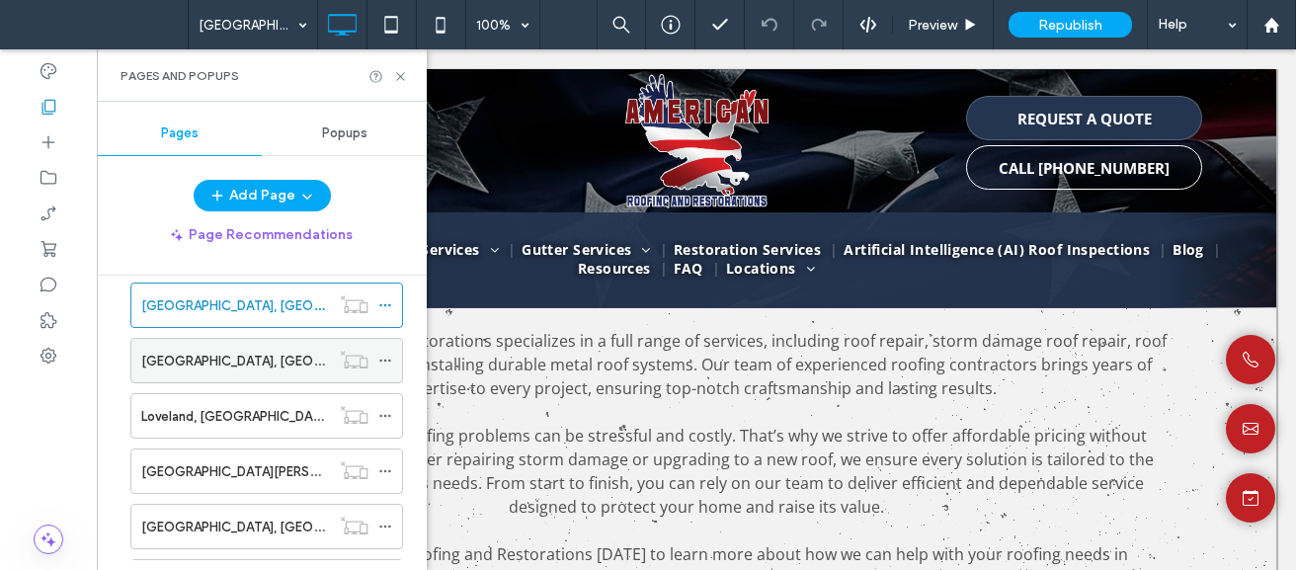
click at [263, 351] on div "[GEOGRAPHIC_DATA], [GEOGRAPHIC_DATA]" at bounding box center [235, 361] width 189 height 21
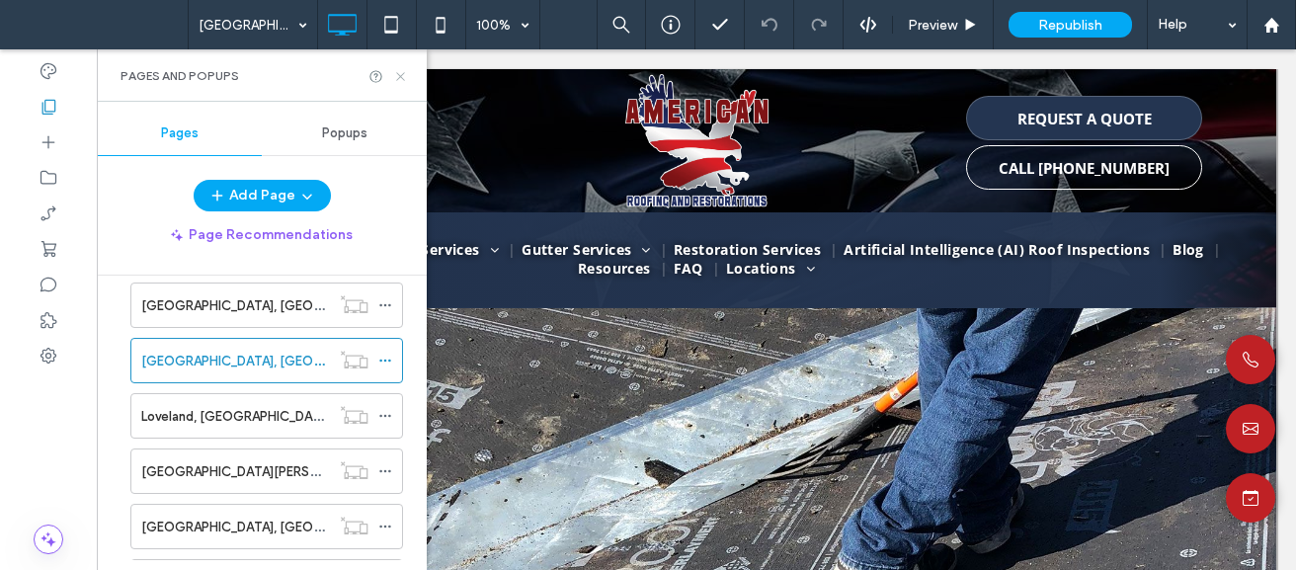
click at [397, 77] on icon at bounding box center [400, 76] width 15 height 15
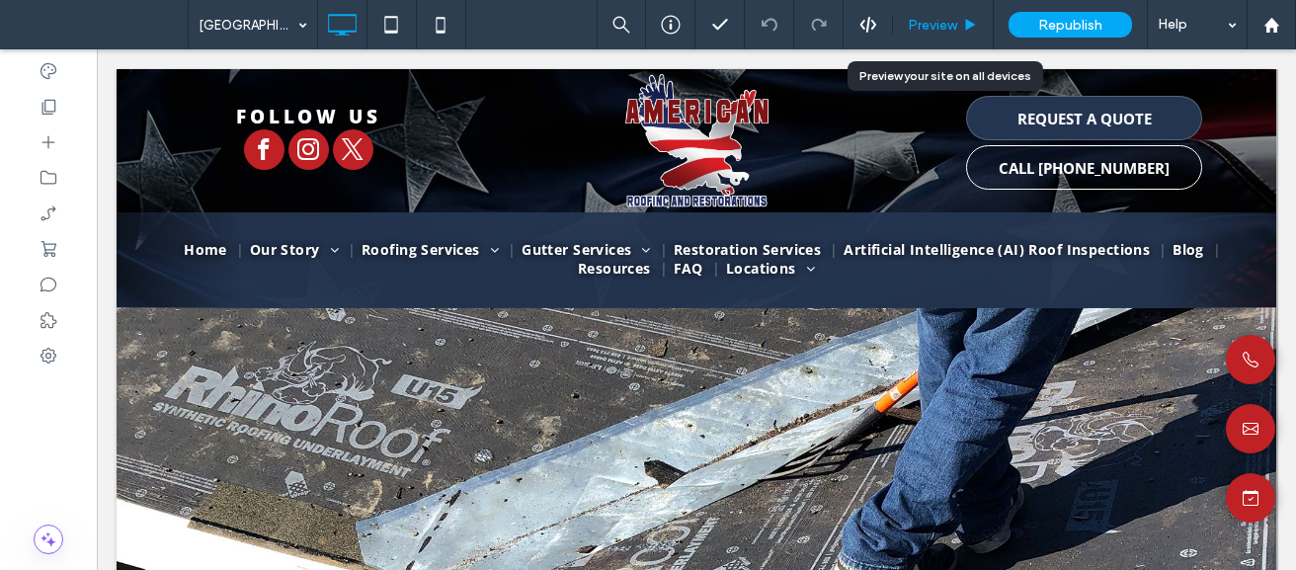
click at [929, 9] on div "Preview" at bounding box center [943, 24] width 101 height 49
click at [929, 25] on span "Preview" at bounding box center [931, 25] width 49 height 17
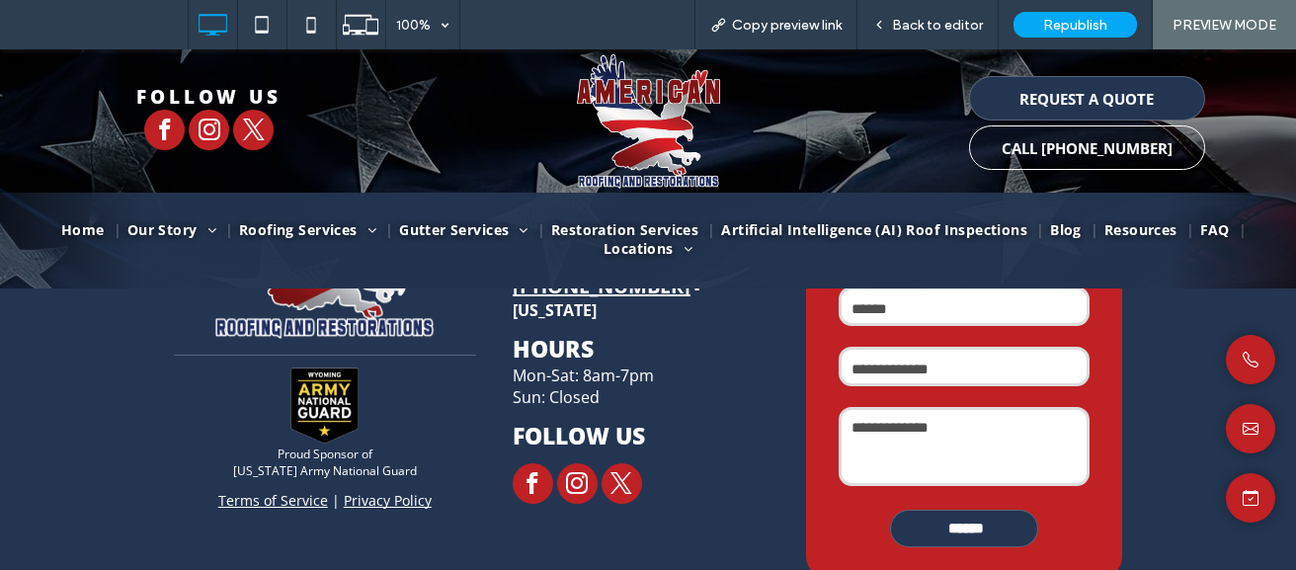
scroll to position [2536, 0]
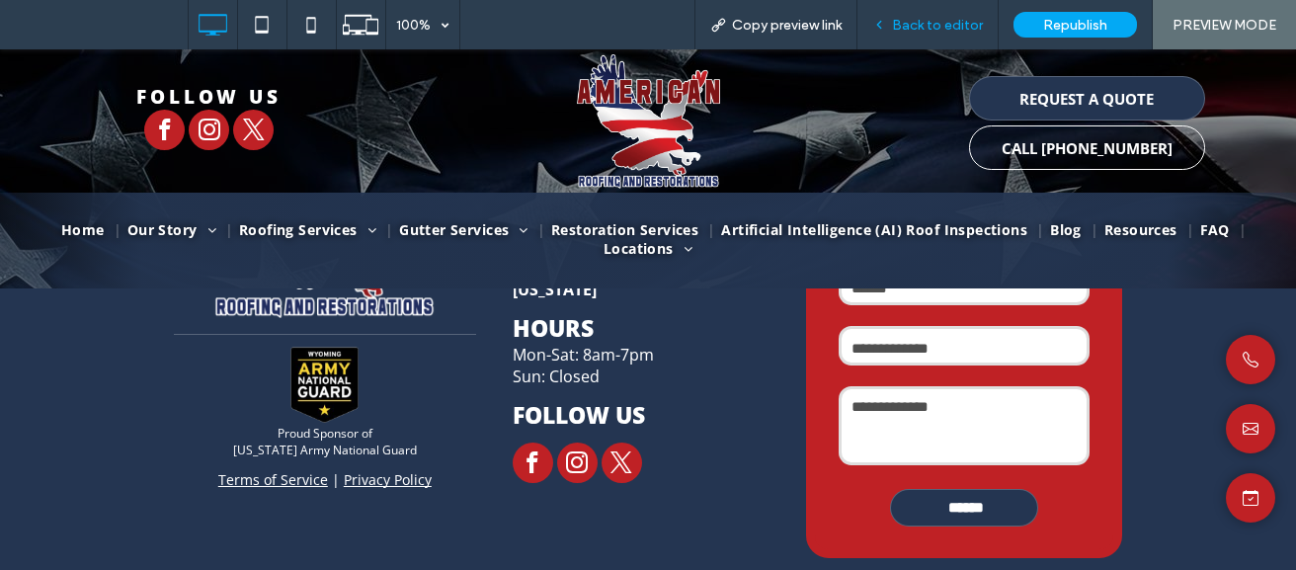
click at [922, 23] on span "Back to editor" at bounding box center [937, 25] width 91 height 17
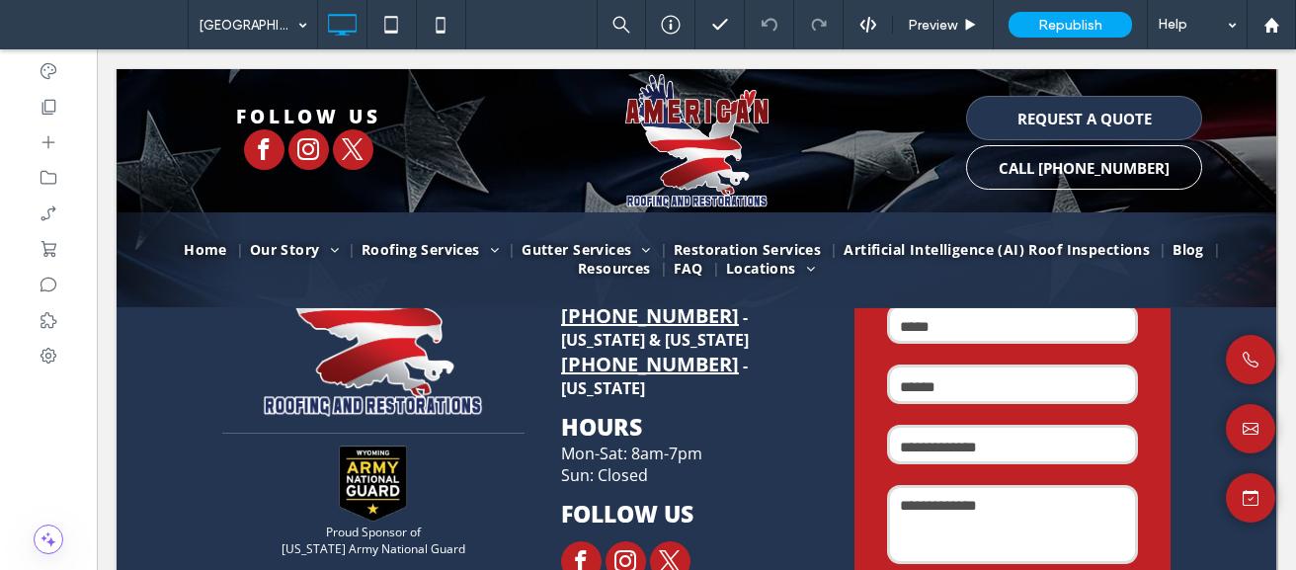
scroll to position [2556, 0]
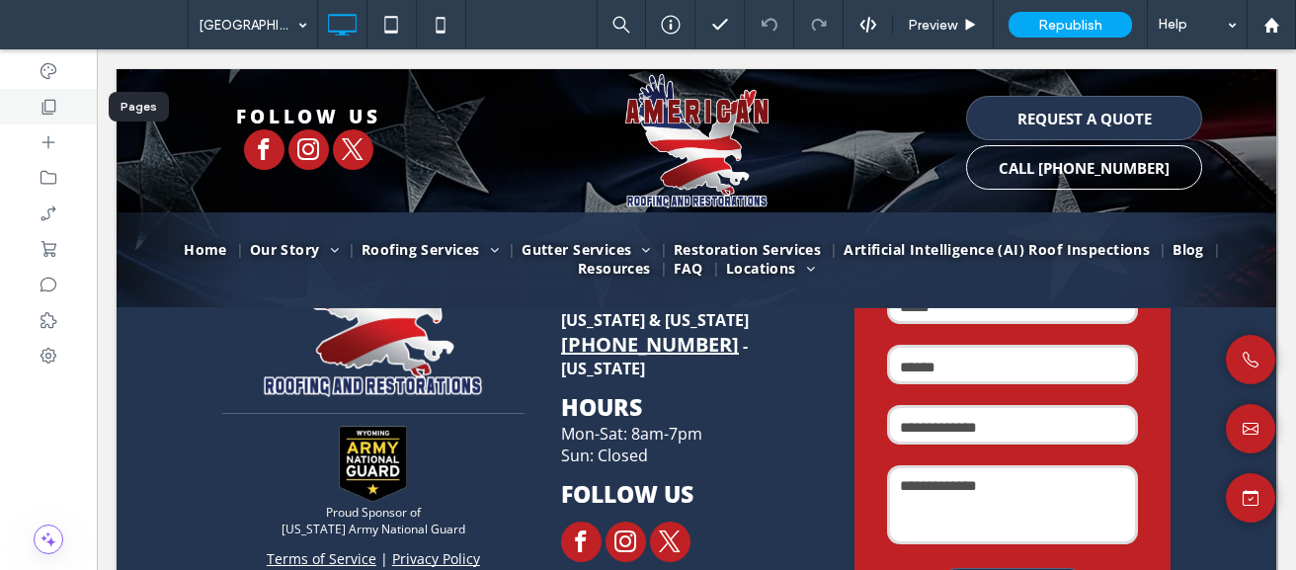
click at [44, 100] on icon at bounding box center [49, 107] width 20 height 20
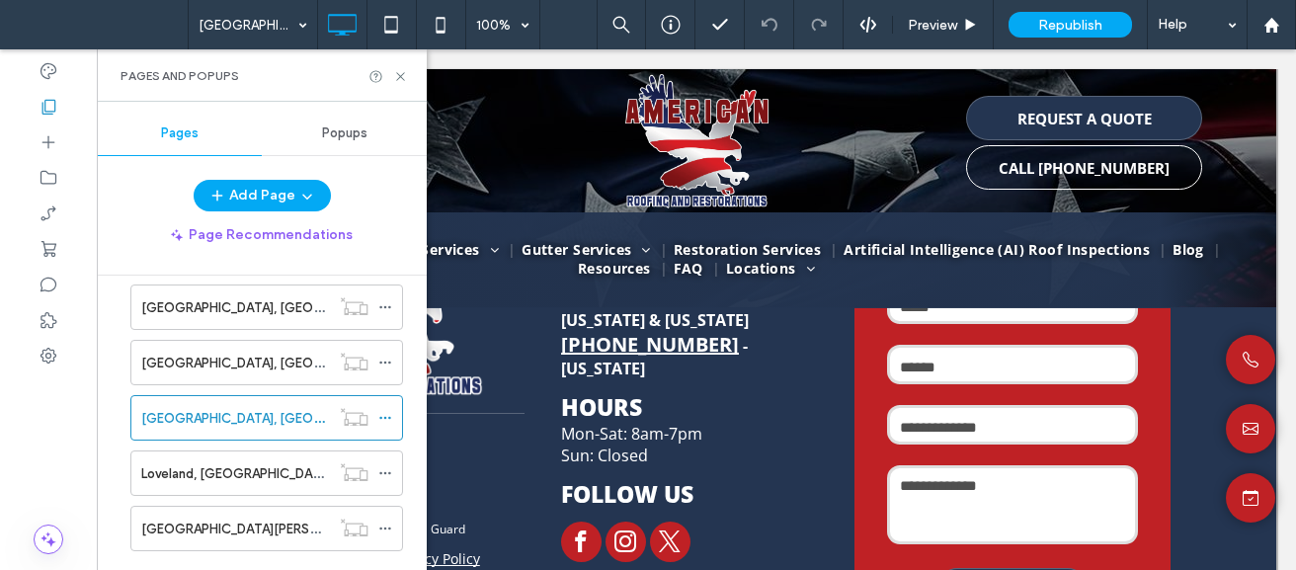
scroll to position [977, 0]
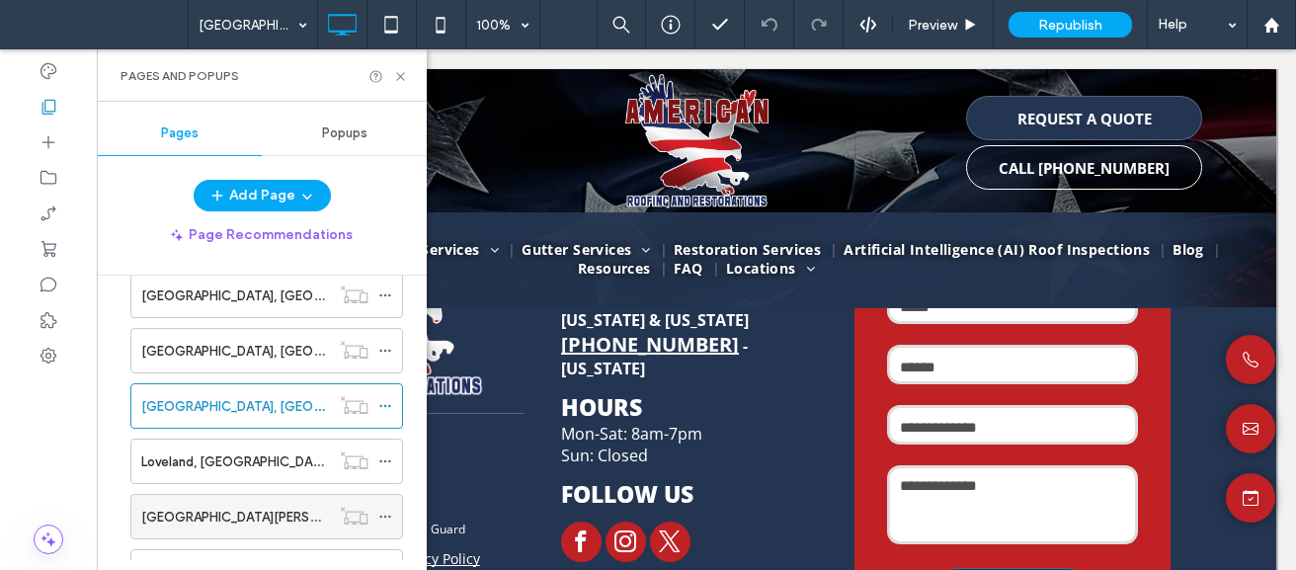
click at [272, 504] on div "[GEOGRAPHIC_DATA][PERSON_NAME], [GEOGRAPHIC_DATA]" at bounding box center [235, 516] width 189 height 43
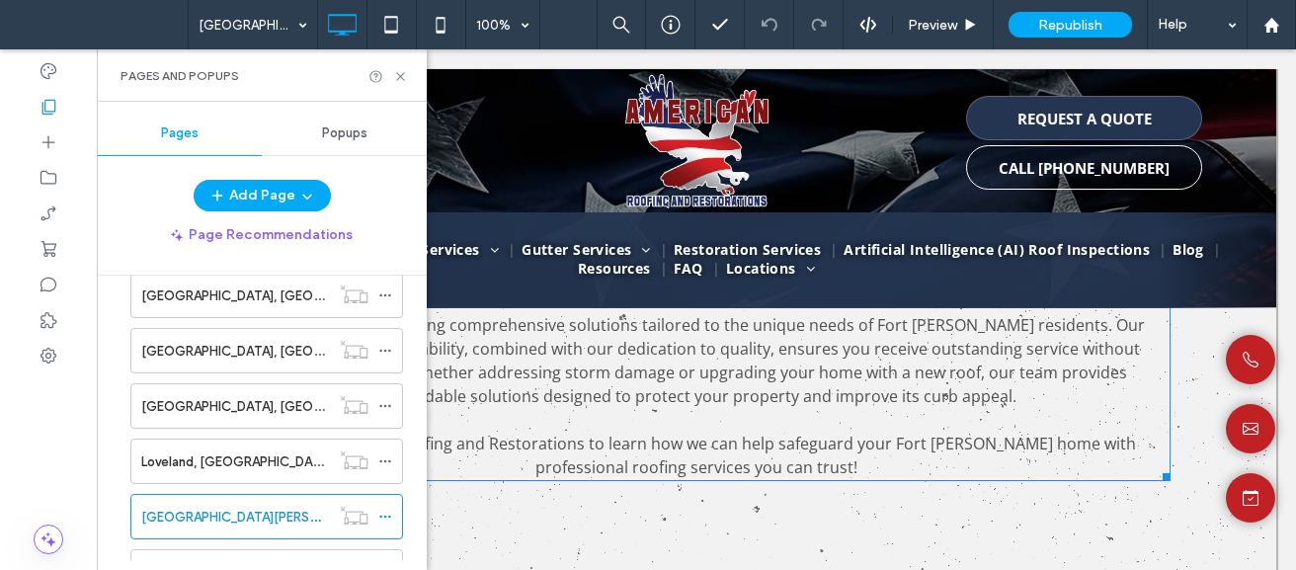
scroll to position [1328, 0]
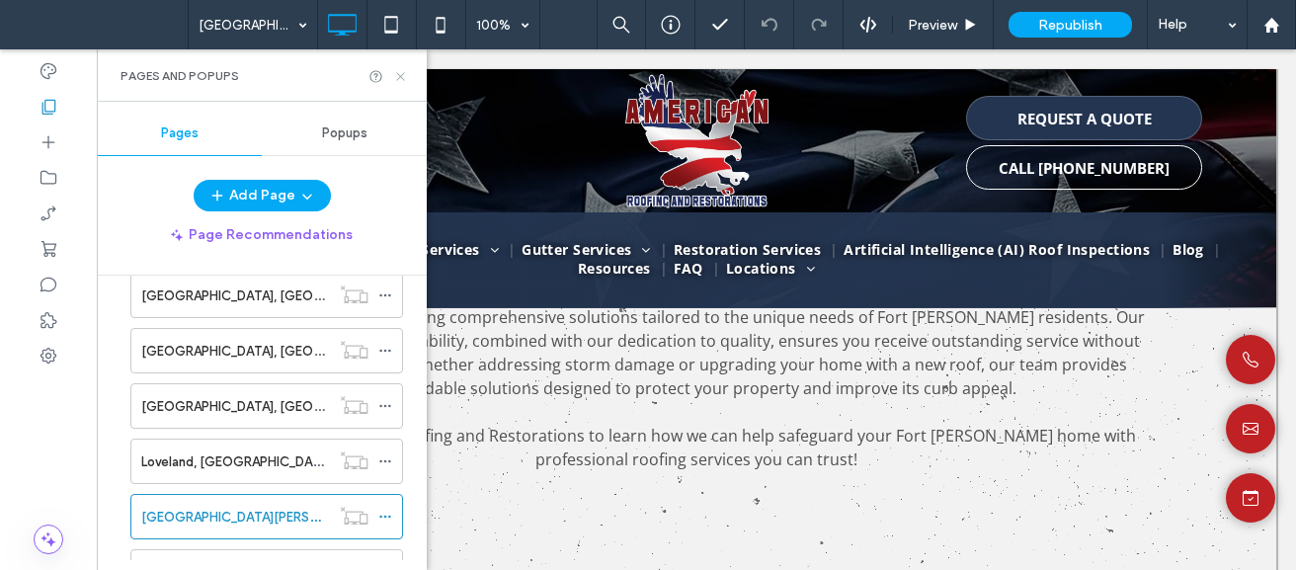
click at [402, 79] on icon at bounding box center [400, 76] width 15 height 15
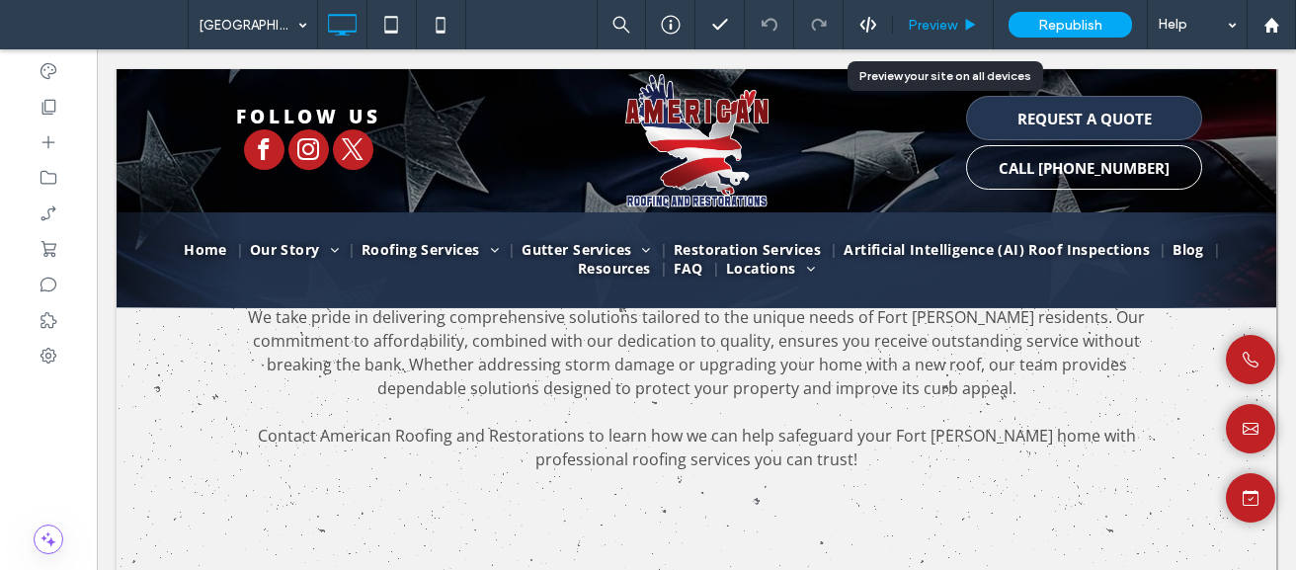
click at [921, 19] on span "Preview" at bounding box center [931, 25] width 49 height 17
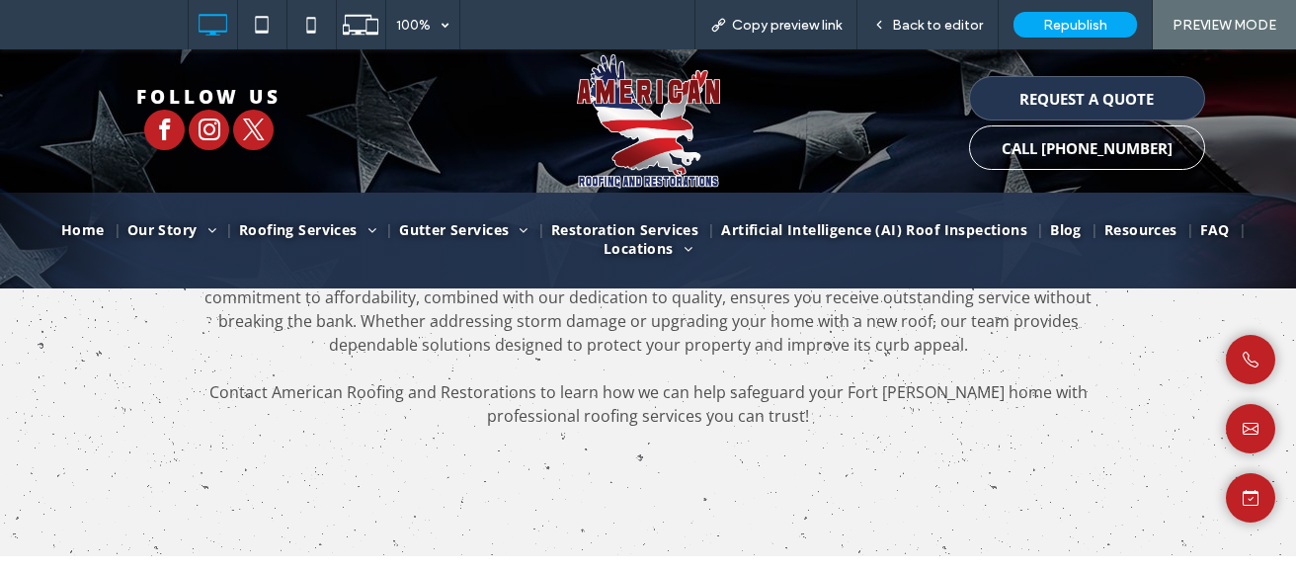
scroll to position [1304, 0]
